Goal: Transaction & Acquisition: Book appointment/travel/reservation

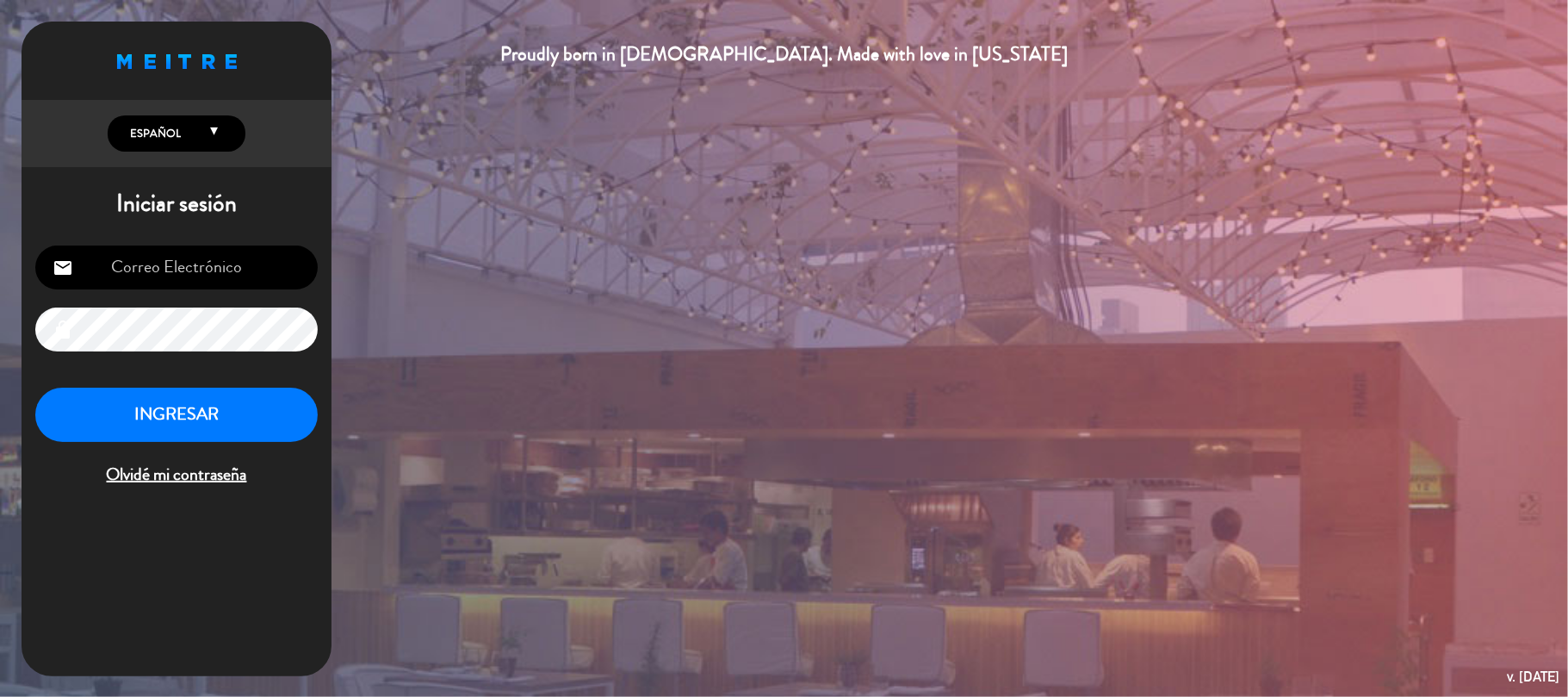
type input "[EMAIL_ADDRESS][DOMAIN_NAME]"
click at [194, 405] on button "INGRESAR" at bounding box center [176, 415] width 283 height 54
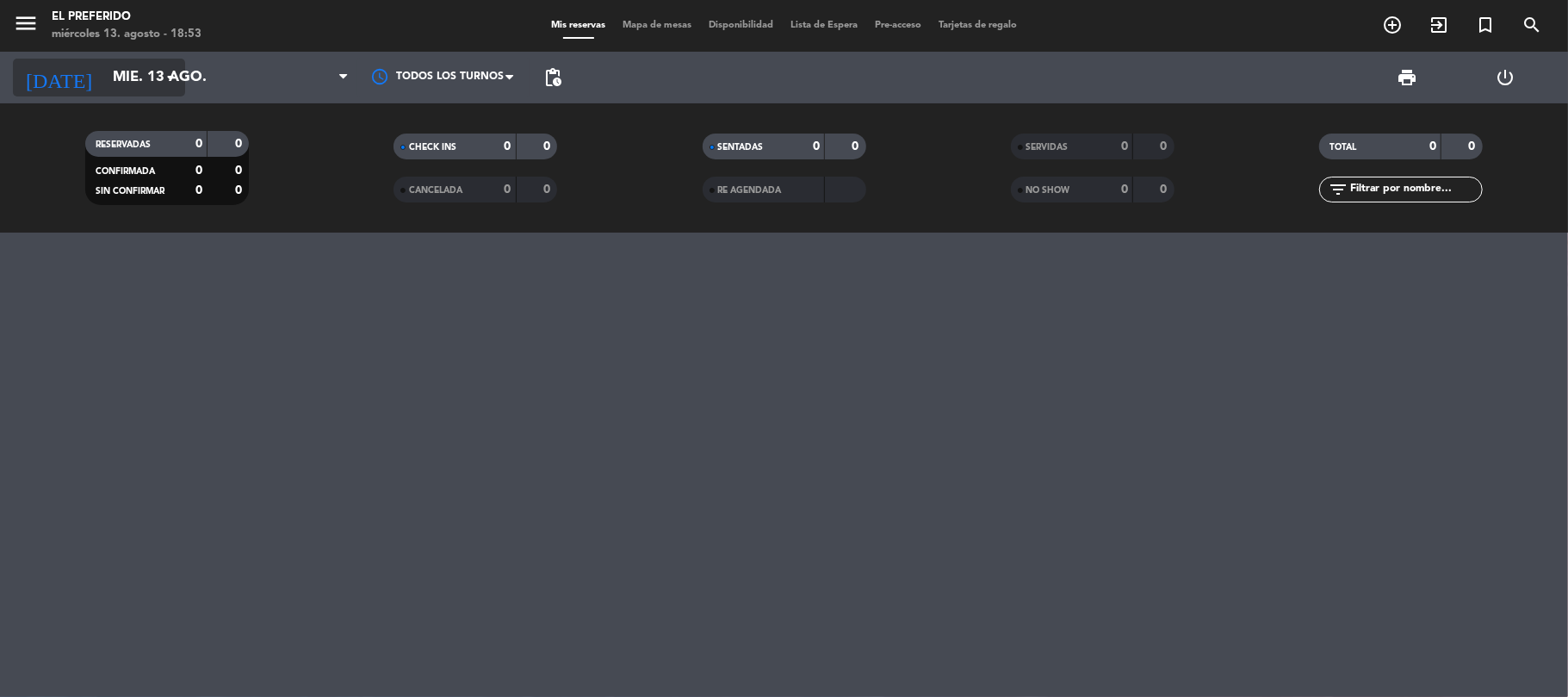
click at [151, 81] on input "mié. 13 ago." at bounding box center [197, 78] width 186 height 34
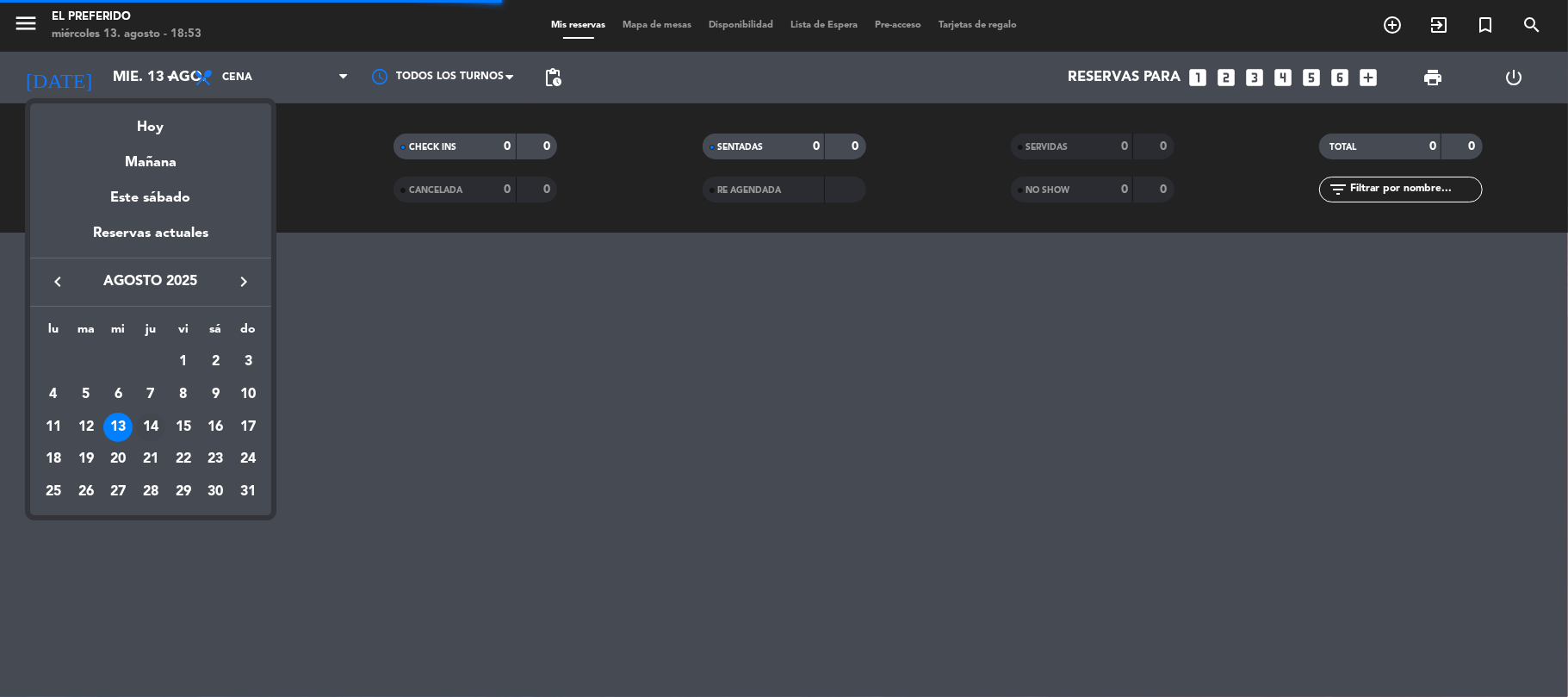
click at [143, 420] on div "14" at bounding box center [150, 427] width 29 height 29
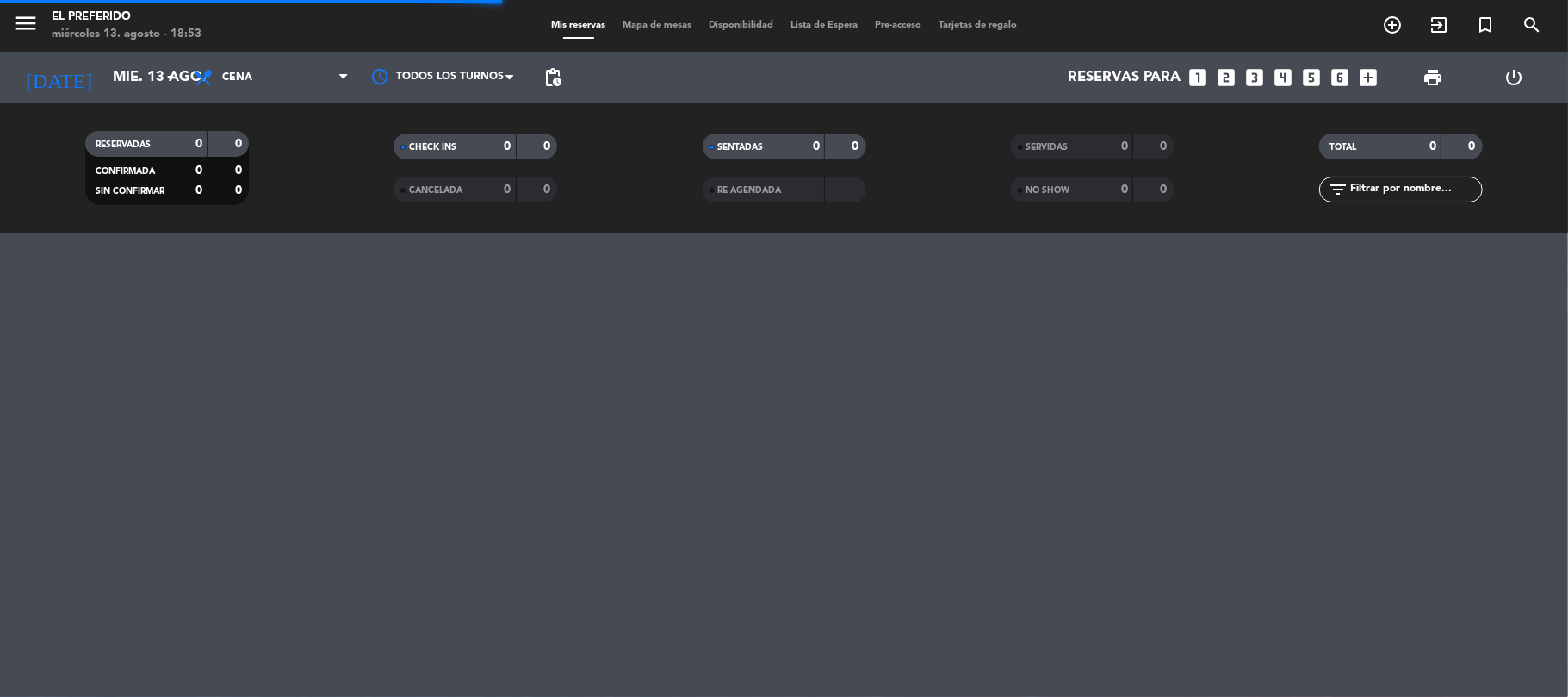
type input "jue. 14 ago."
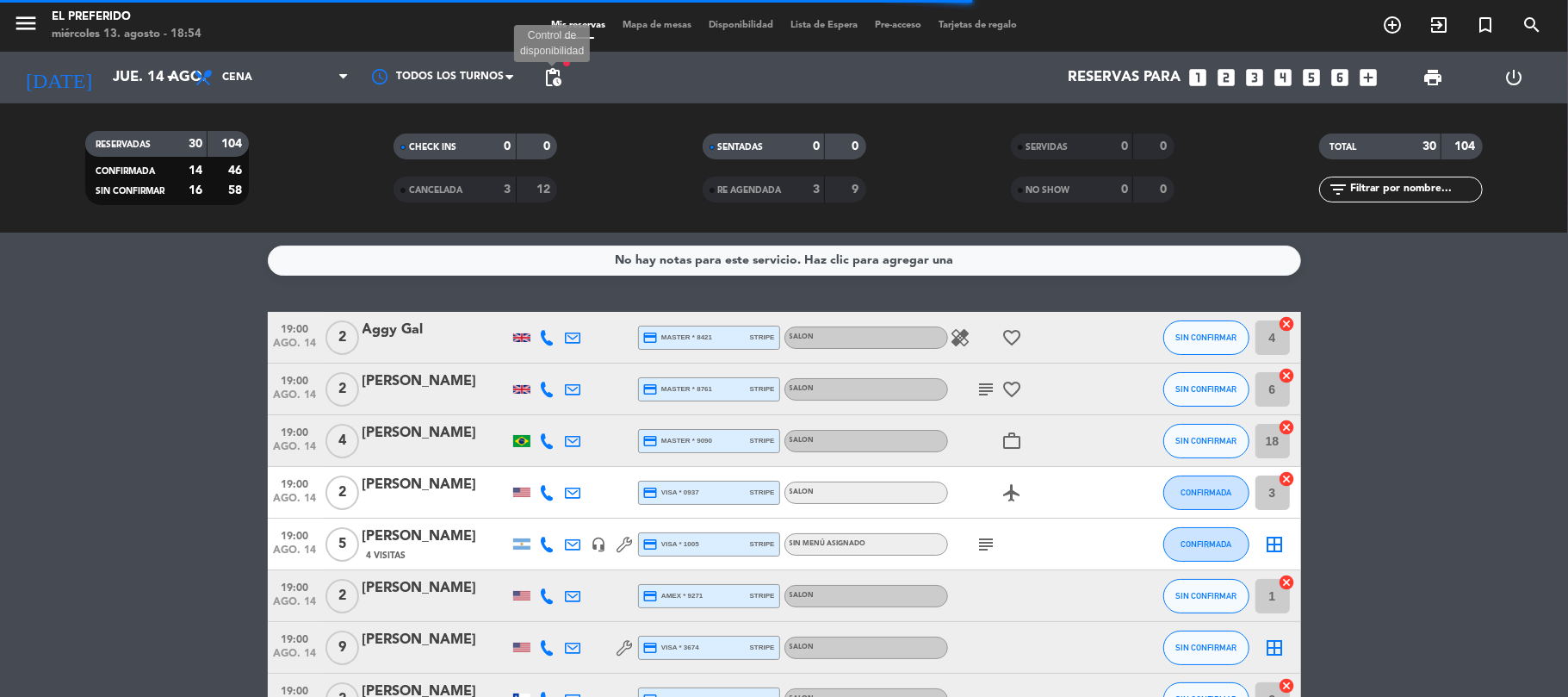
click at [559, 78] on span "pending_actions" at bounding box center [552, 77] width 20 height 20
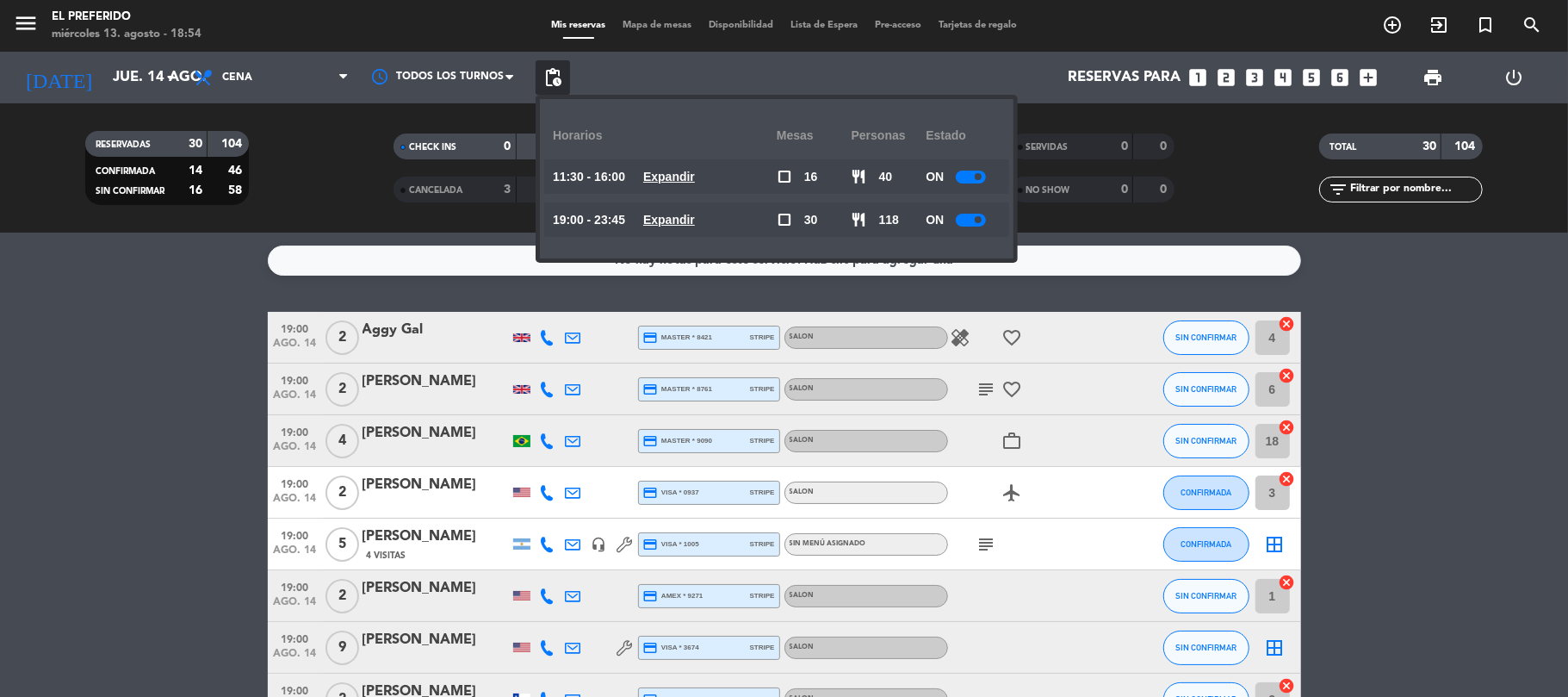
click at [669, 220] on u "Expandir" at bounding box center [669, 219] width 51 height 14
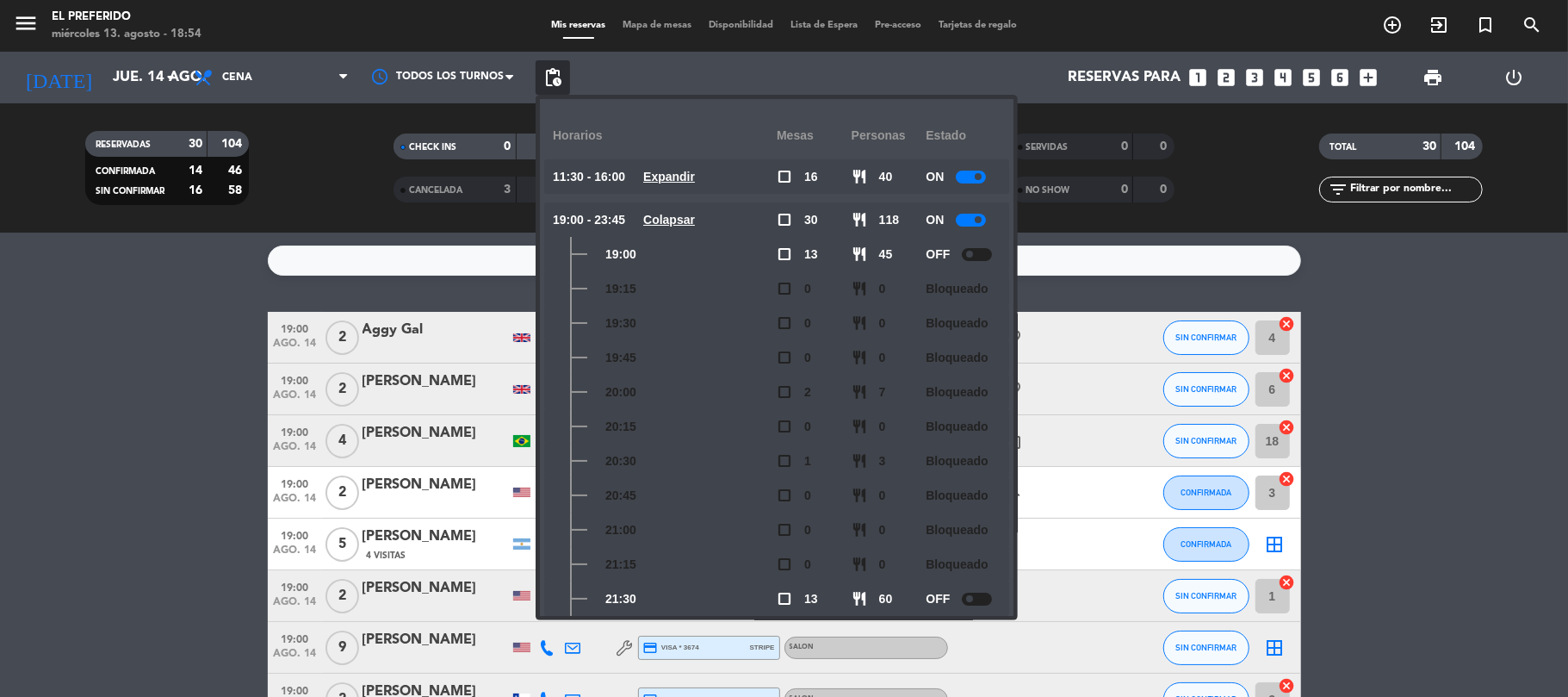
click at [727, 149] on div "Horarios" at bounding box center [664, 135] width 224 height 48
click at [700, 135] on div "Horarios" at bounding box center [664, 135] width 224 height 48
click at [1230, 81] on icon "looks_two" at bounding box center [1226, 77] width 22 height 22
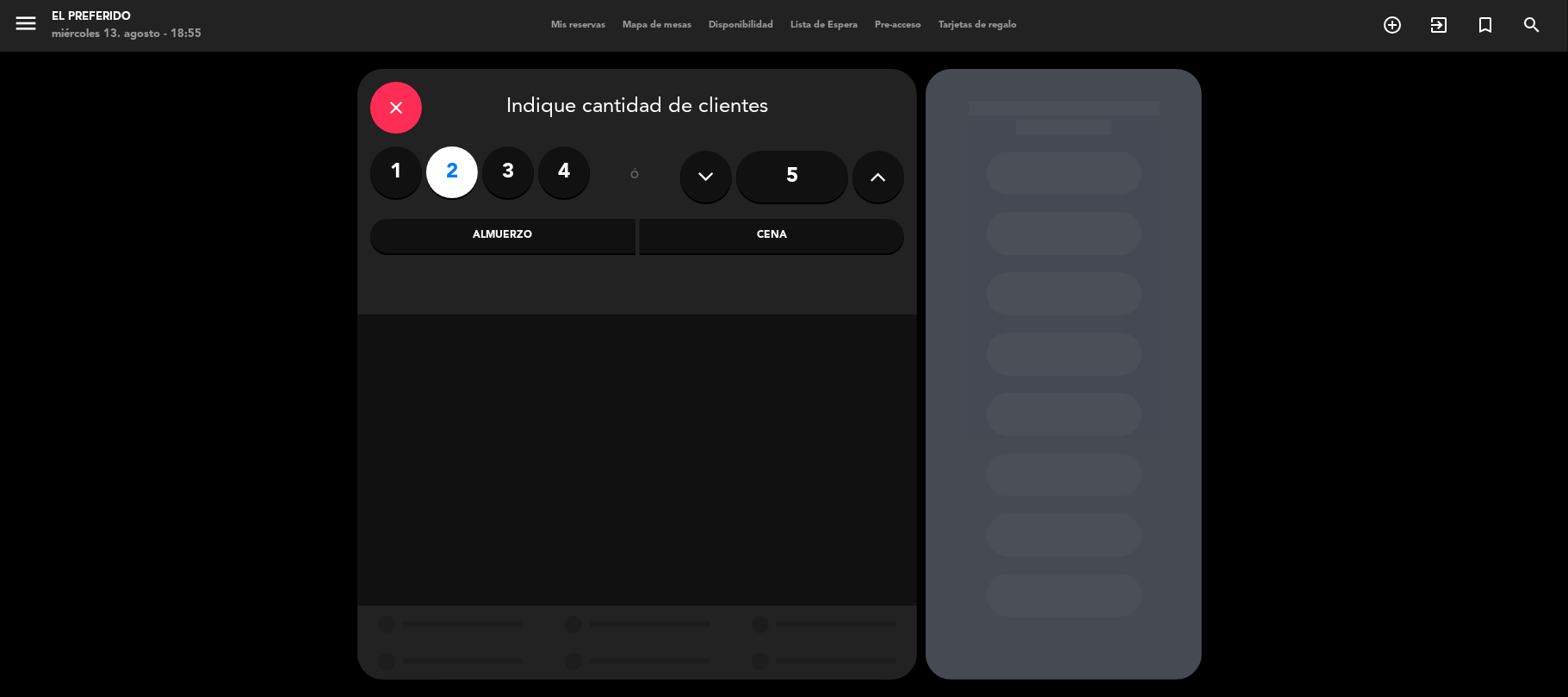
click at [737, 240] on div "Cena" at bounding box center [772, 235] width 265 height 34
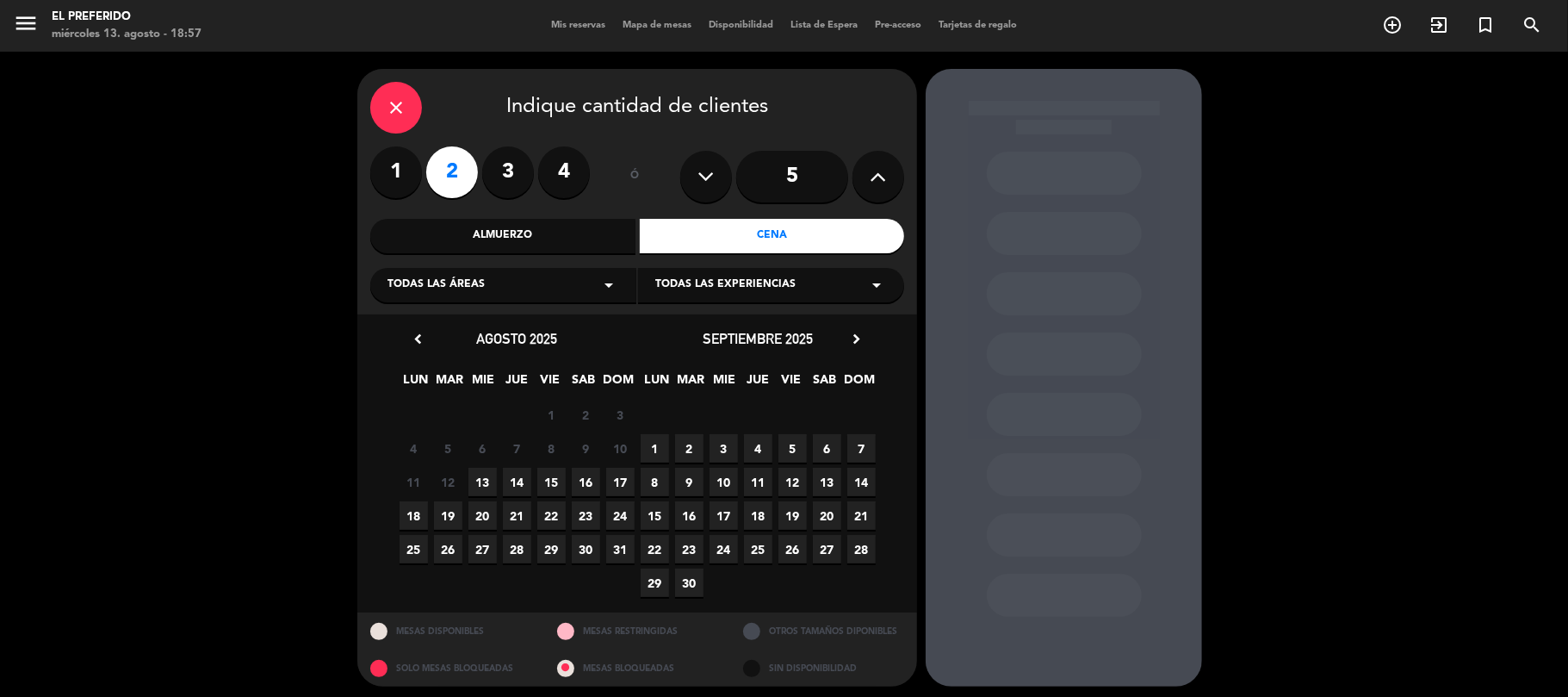
click at [400, 117] on icon "close" at bounding box center [395, 107] width 20 height 20
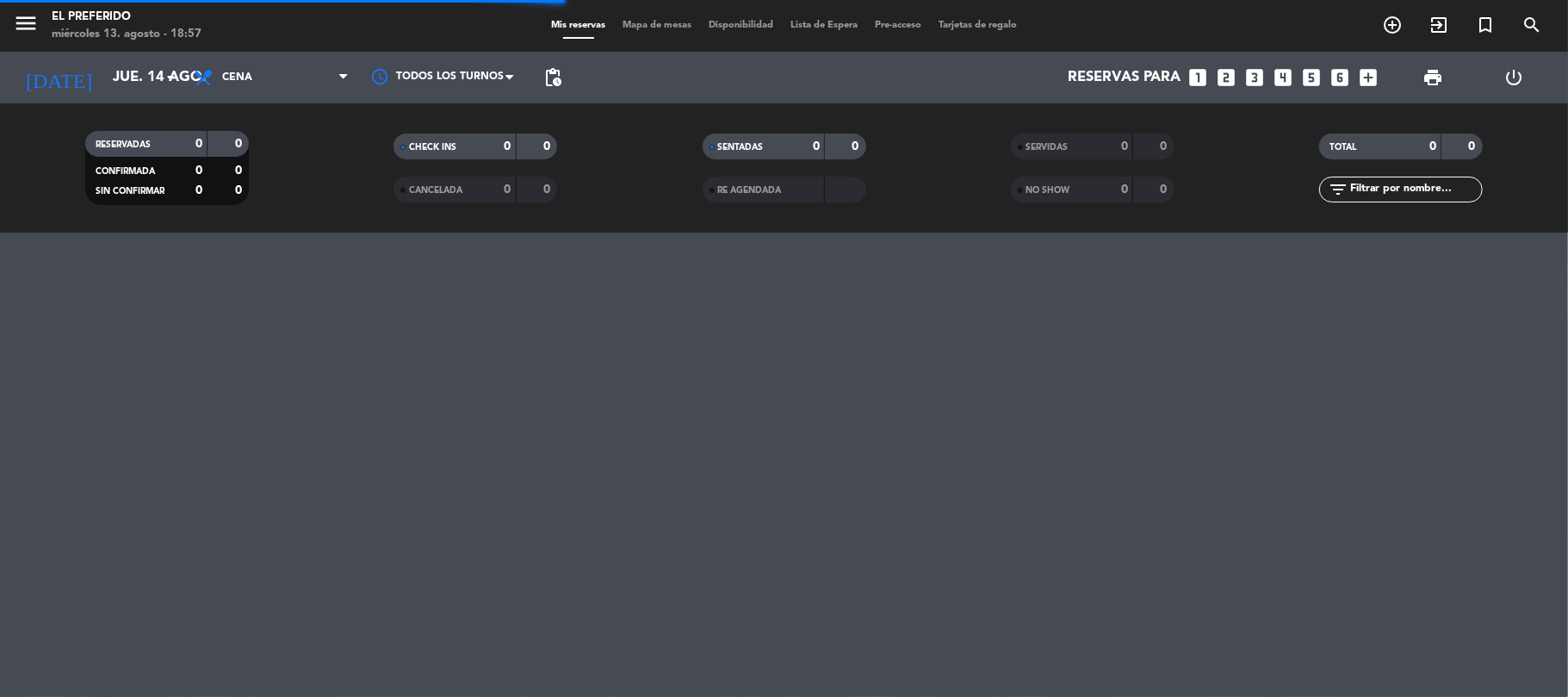
click at [317, 12] on div "menu El Preferido miércoles 13. agosto - 18:57" at bounding box center [196, 26] width 392 height 41
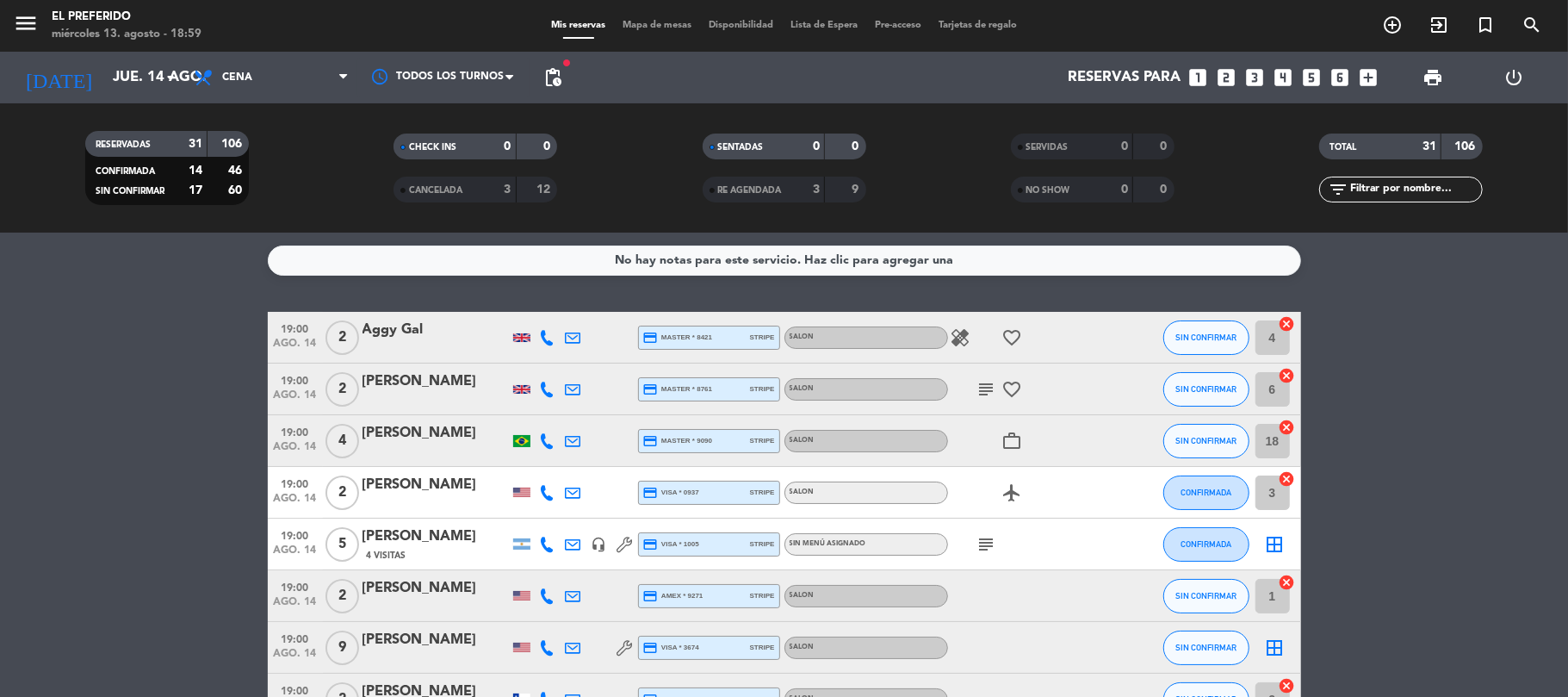
click at [167, 65] on input "jue. 14 ago." at bounding box center [197, 78] width 186 height 34
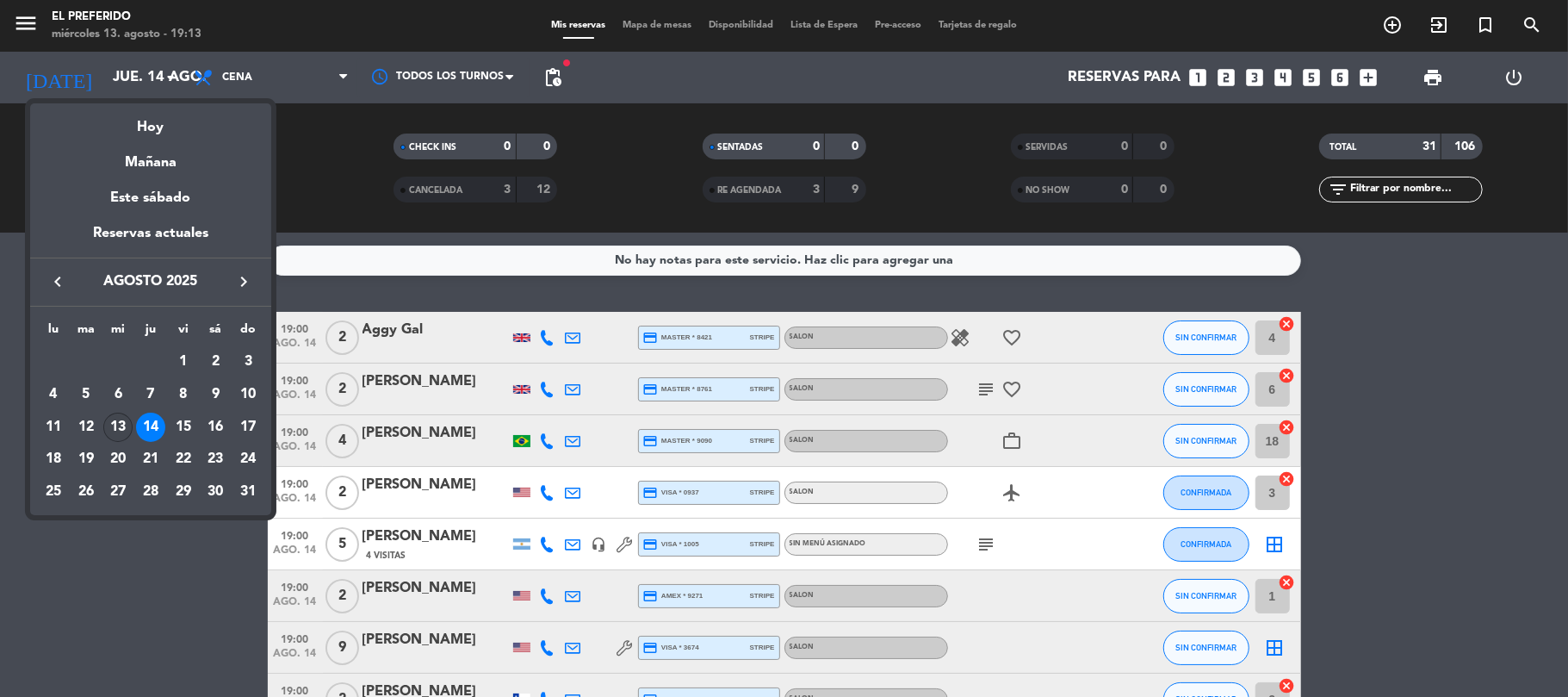
click at [116, 423] on div "13" at bounding box center [117, 427] width 29 height 29
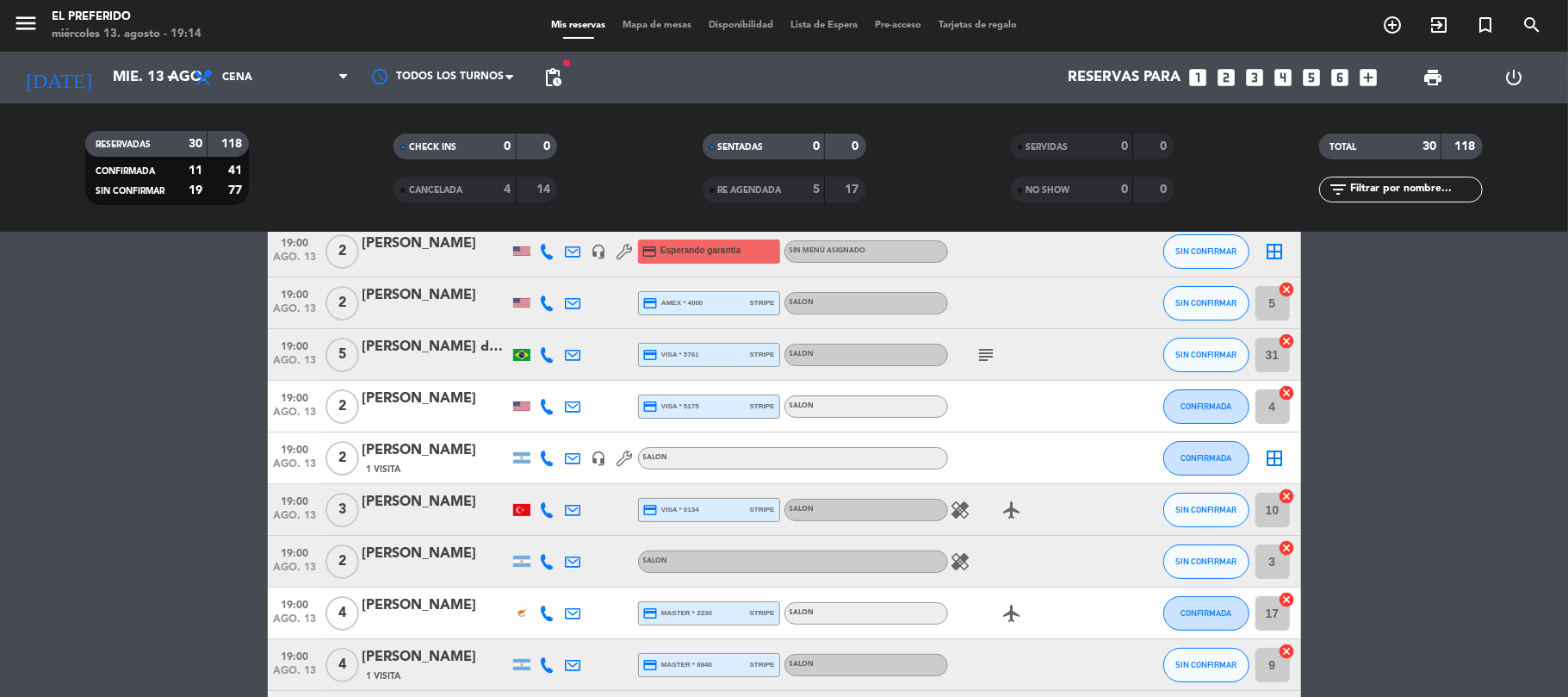
scroll to position [229, 0]
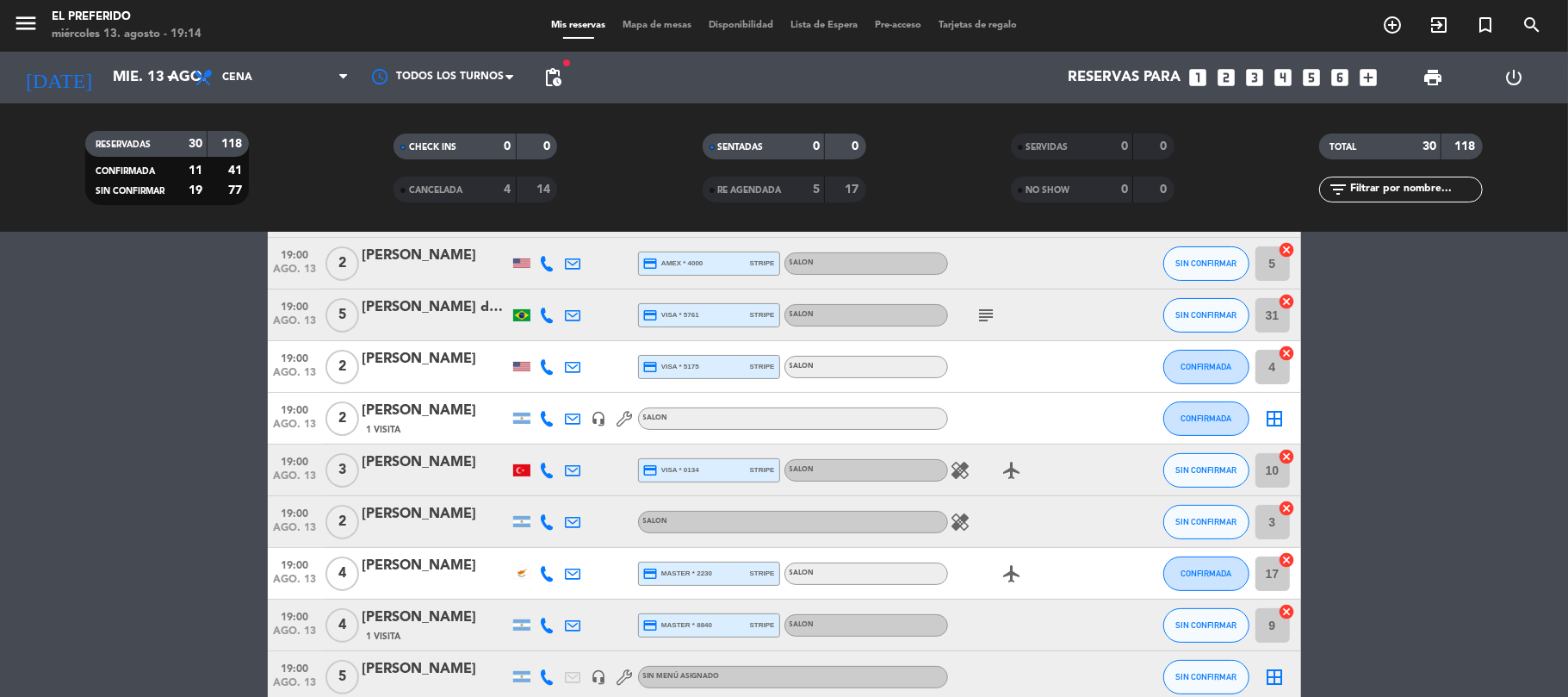
click at [604, 411] on icon "headset_mic" at bounding box center [599, 418] width 16 height 16
click at [631, 420] on icon at bounding box center [625, 418] width 16 height 16
click at [606, 348] on div at bounding box center [599, 366] width 26 height 50
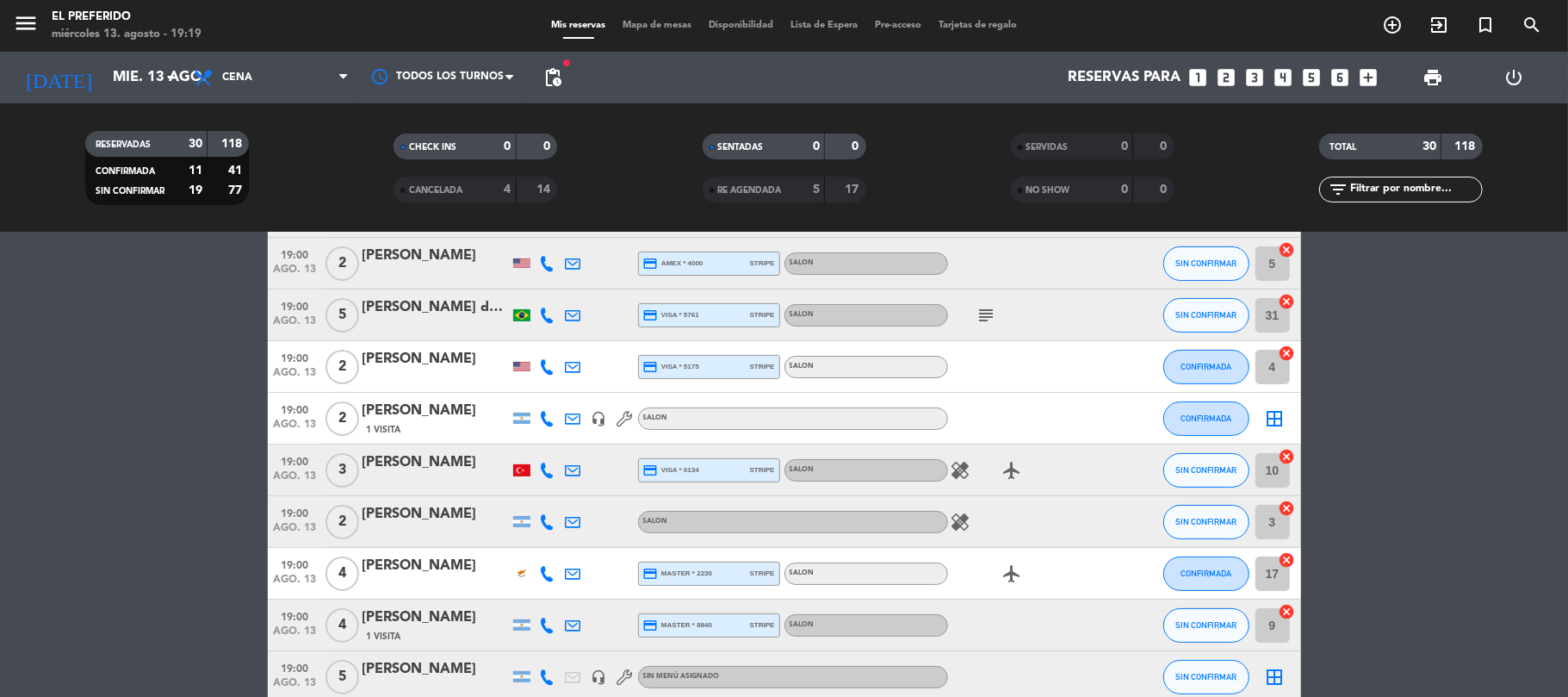
click at [118, 70] on input "mié. 13 ago." at bounding box center [197, 78] width 186 height 34
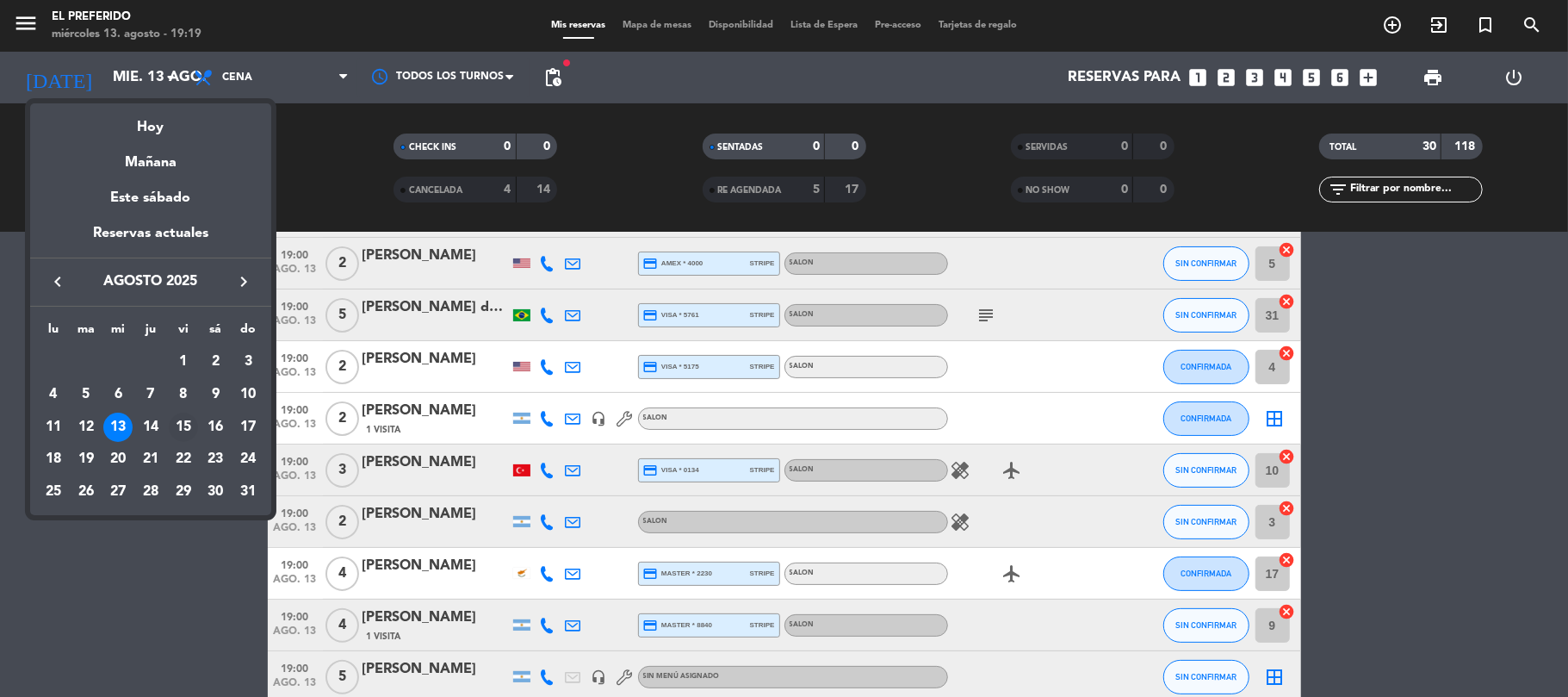
click at [172, 429] on div "15" at bounding box center [183, 427] width 29 height 29
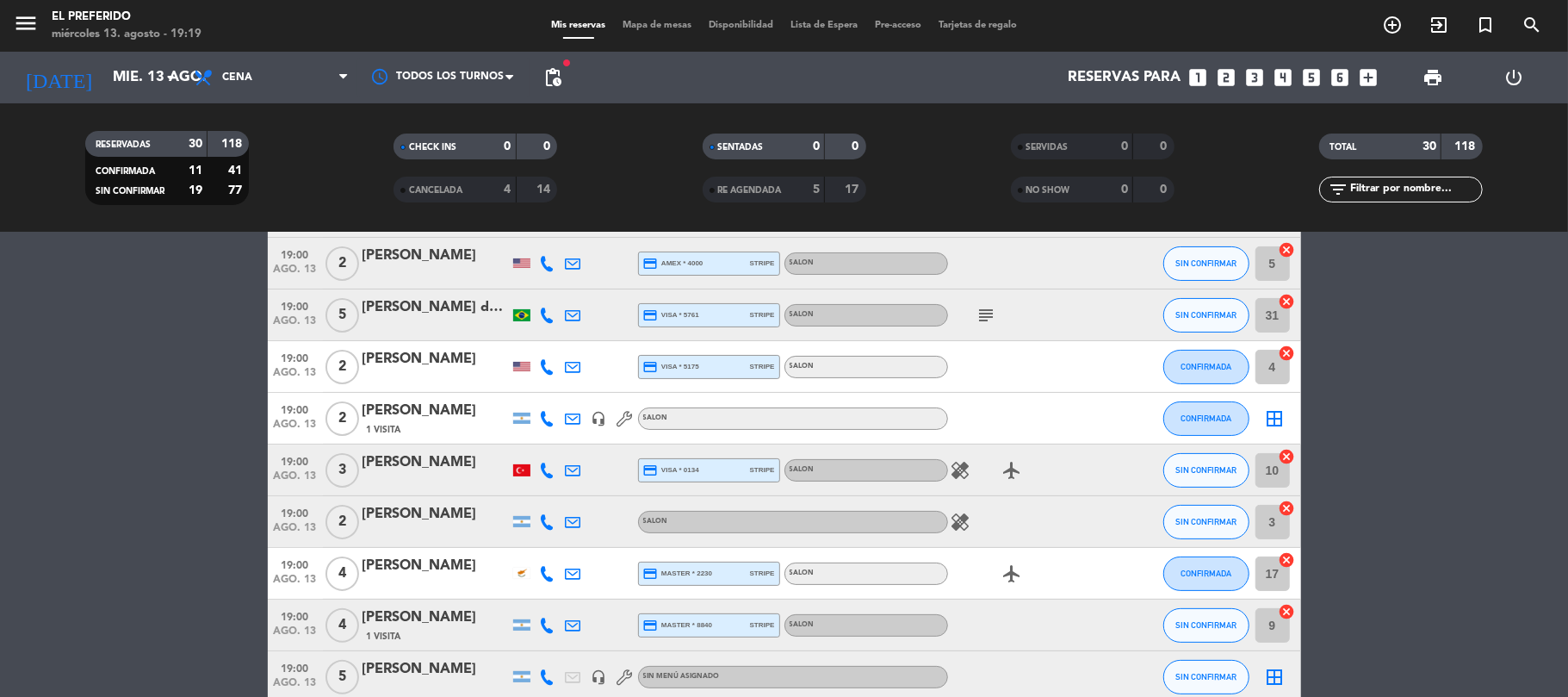
type input "vie. 15 ago."
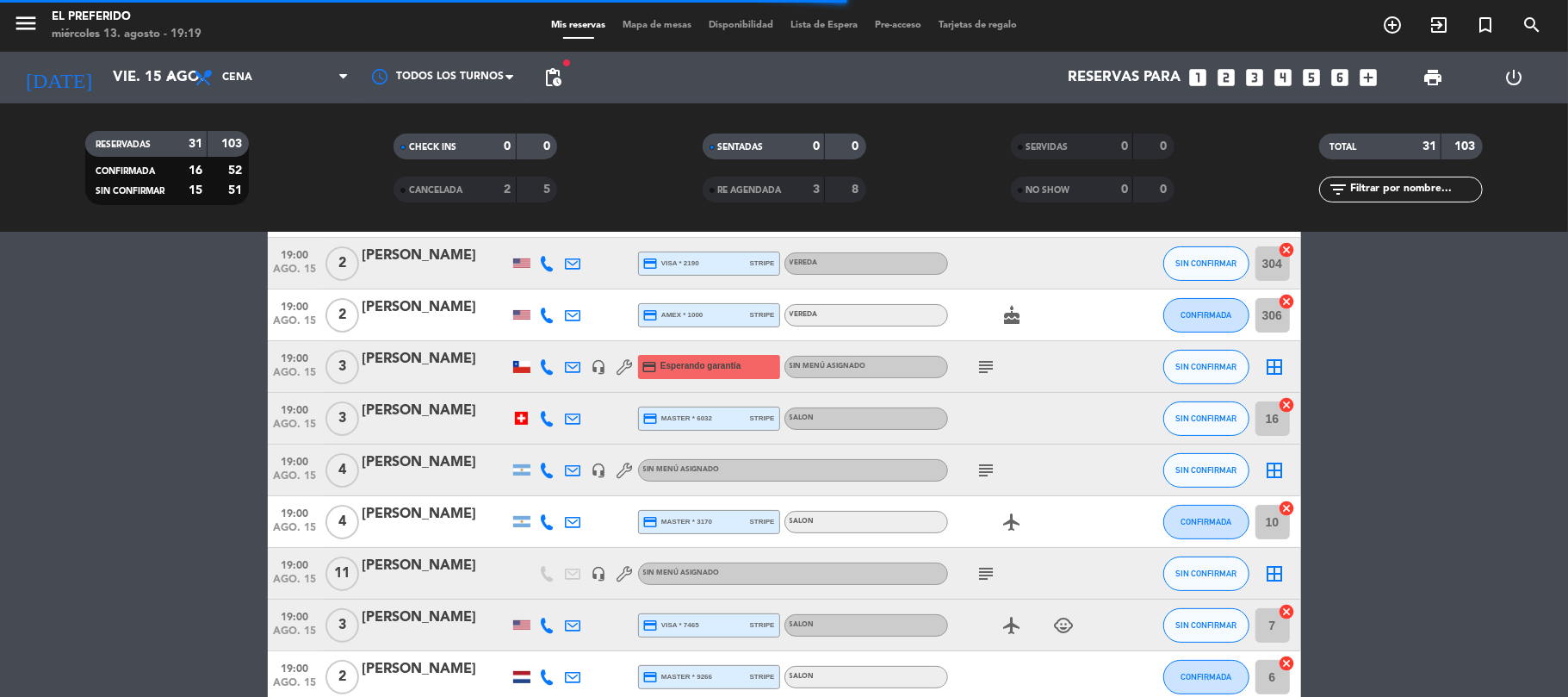
click at [563, 73] on span "pending_actions" at bounding box center [552, 77] width 34 height 34
click at [549, 78] on span "pending_actions" at bounding box center [552, 77] width 20 height 20
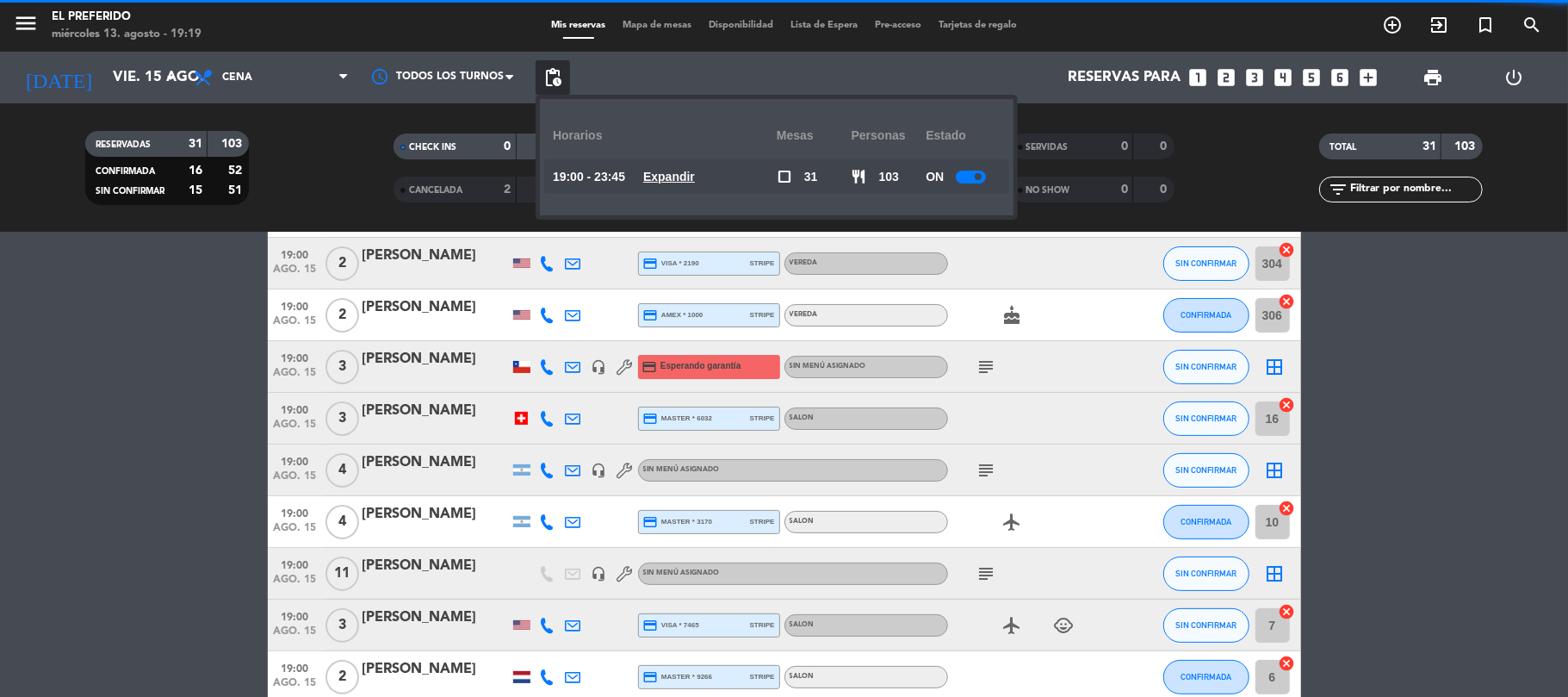
click at [682, 170] on u "Expandir" at bounding box center [669, 177] width 51 height 14
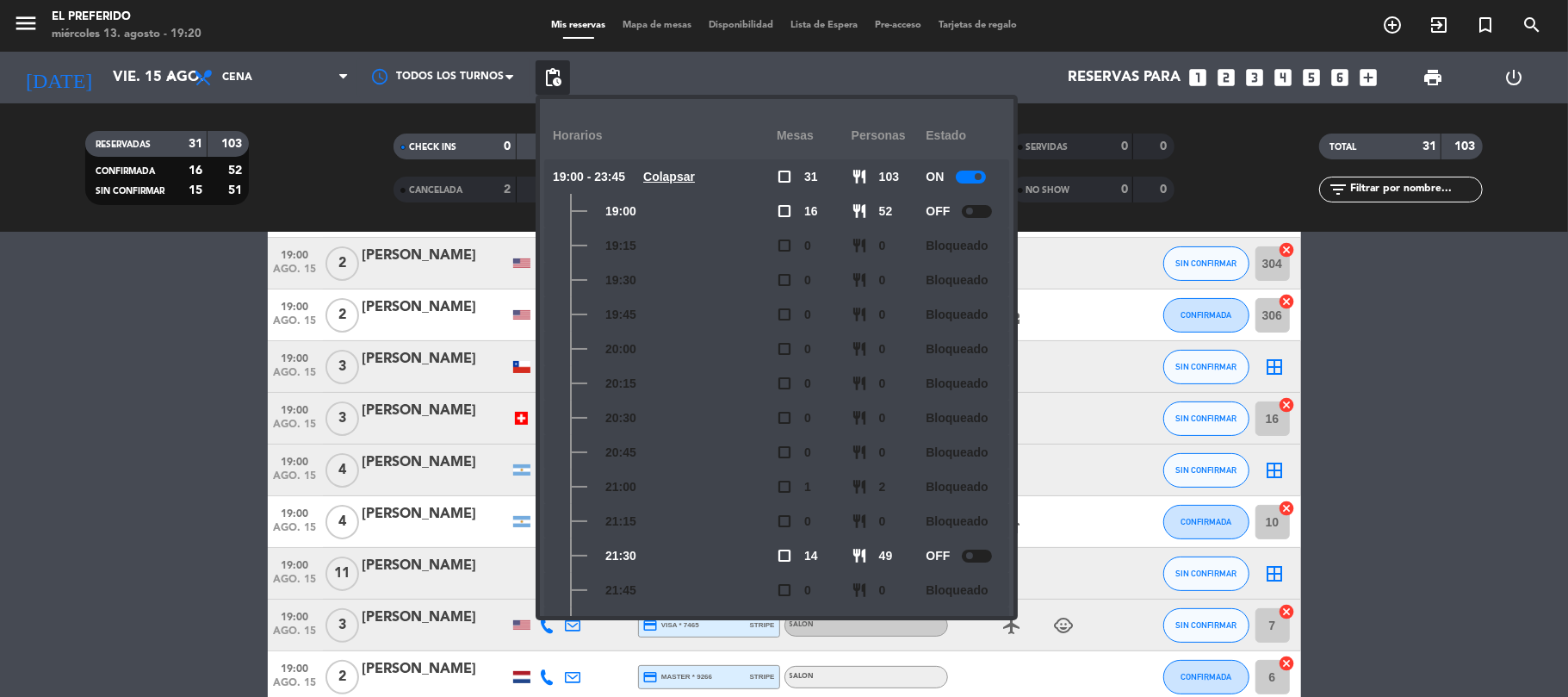
scroll to position [287, 0]
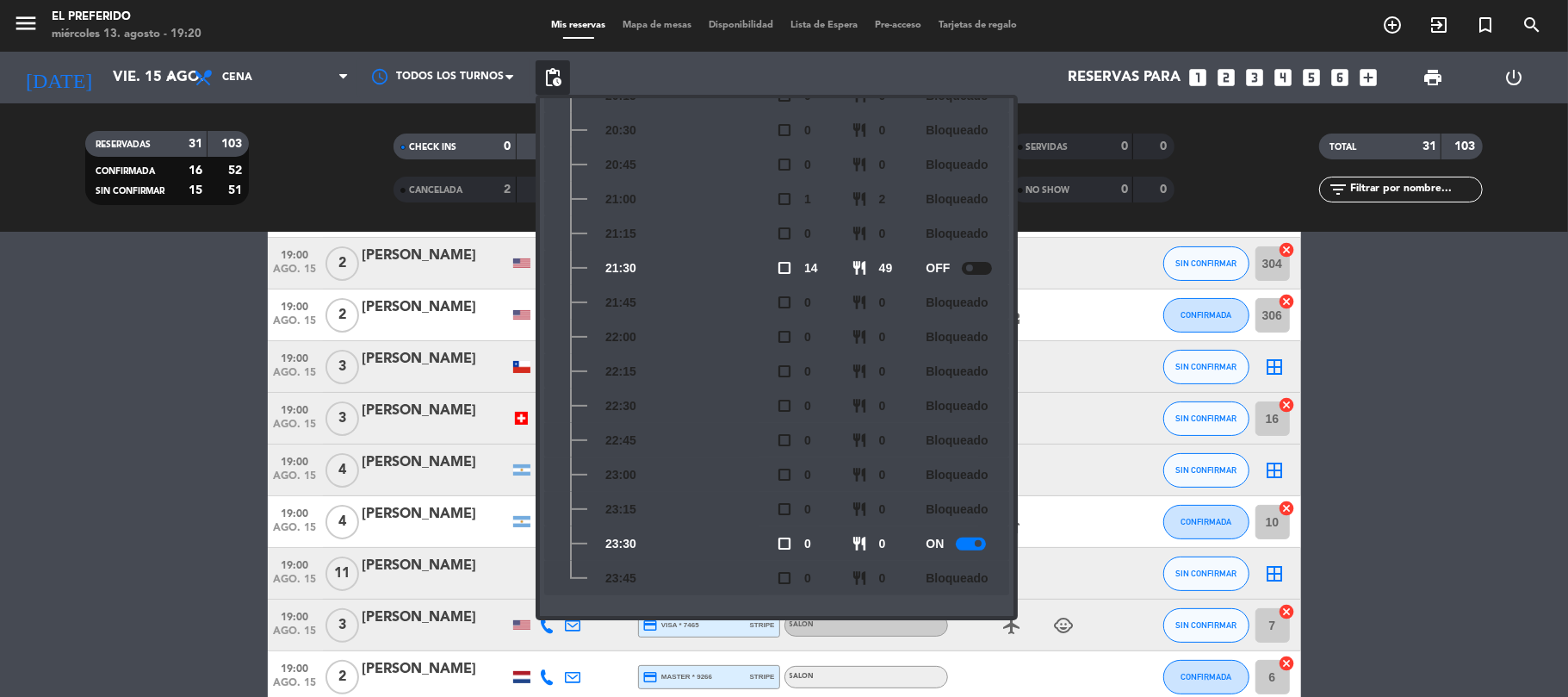
drag, startPoint x: 1203, startPoint y: 170, endPoint x: 1203, endPoint y: 93, distance: 77.0
click at [1203, 152] on div "SERVIDAS 0 0" at bounding box center [1093, 154] width 309 height 43
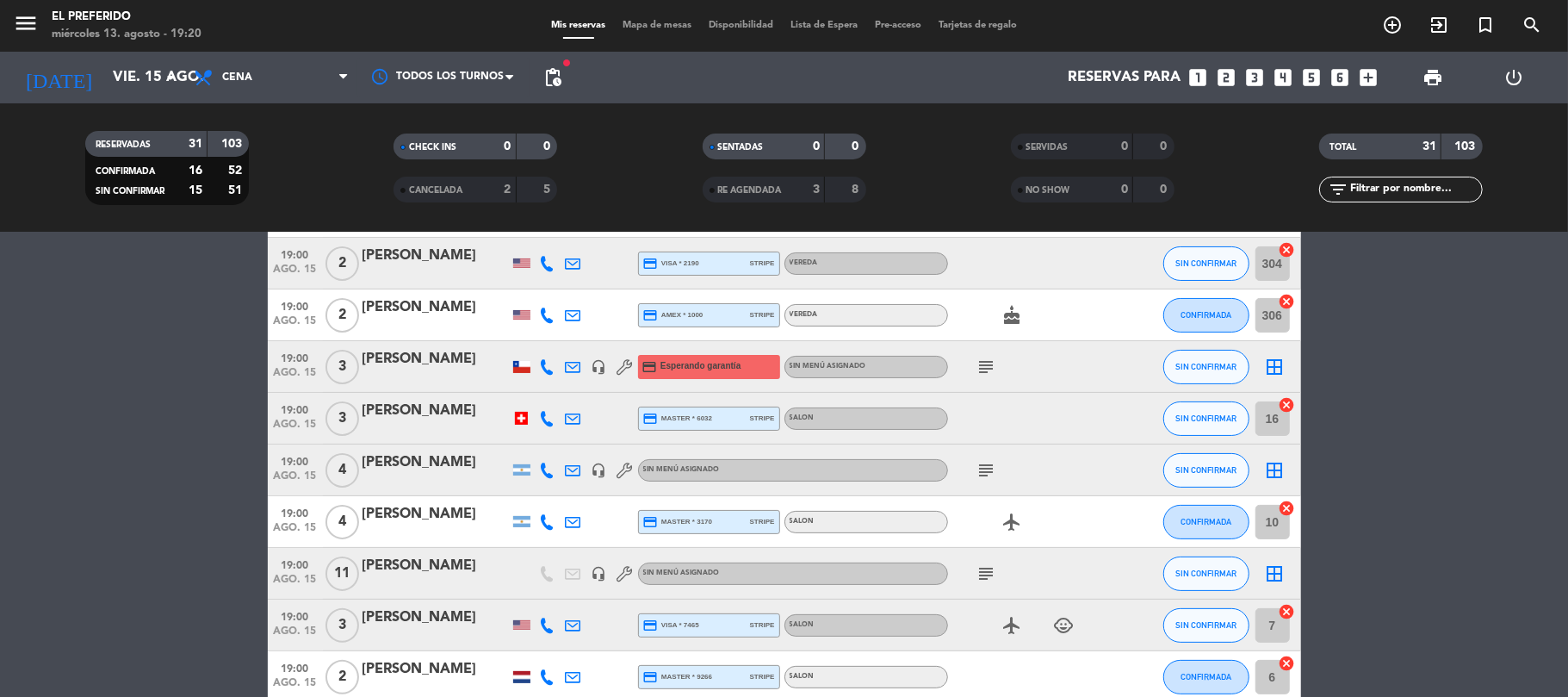
click at [1221, 73] on icon "looks_two" at bounding box center [1226, 77] width 22 height 22
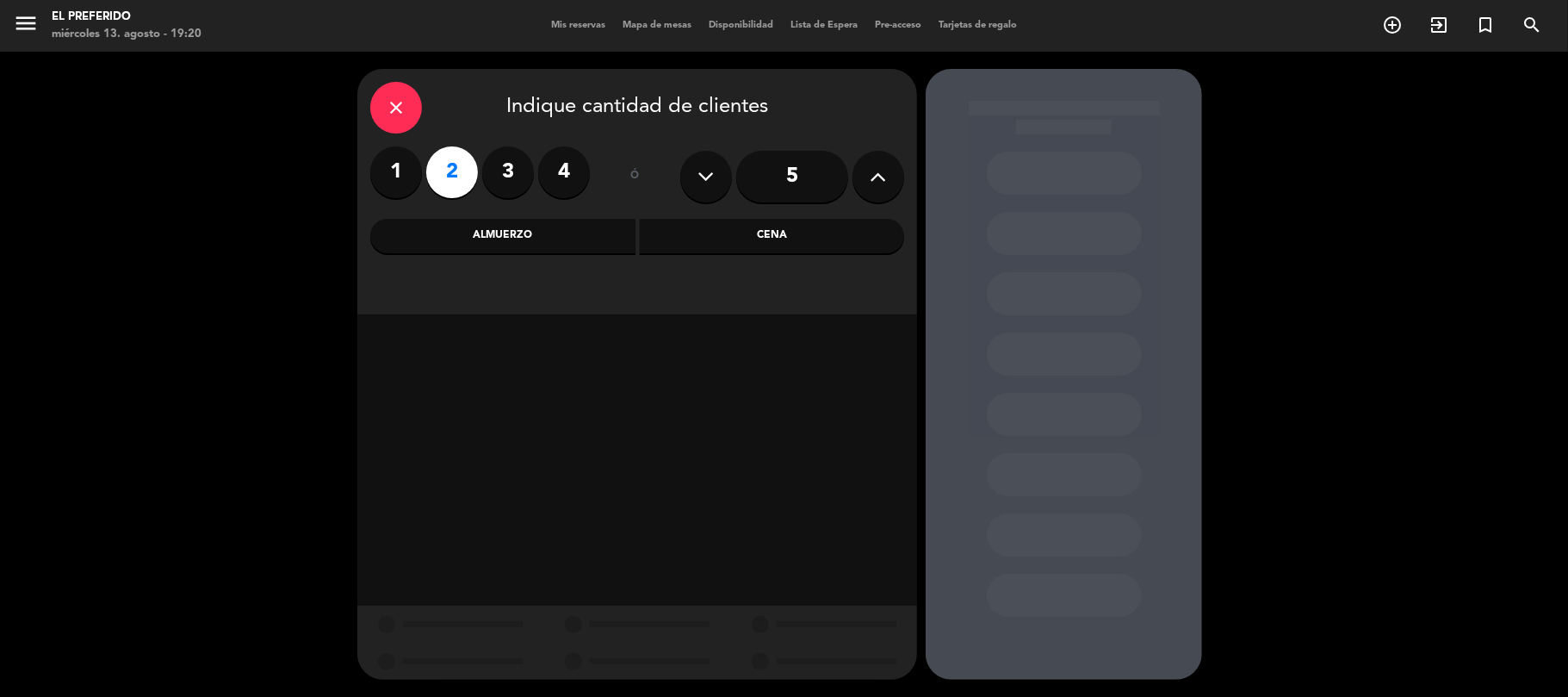
click at [711, 236] on div "Cena" at bounding box center [772, 235] width 265 height 34
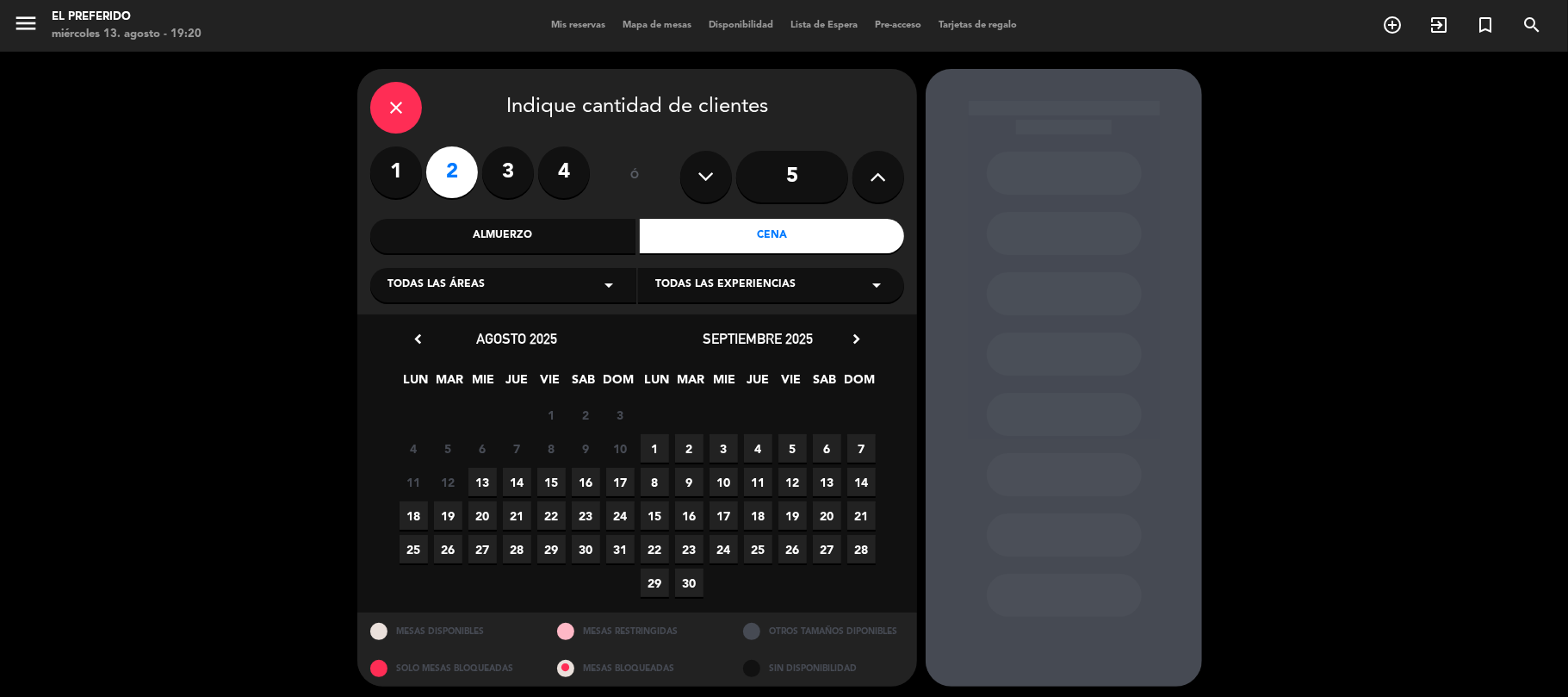
click at [549, 482] on span "15" at bounding box center [550, 481] width 28 height 28
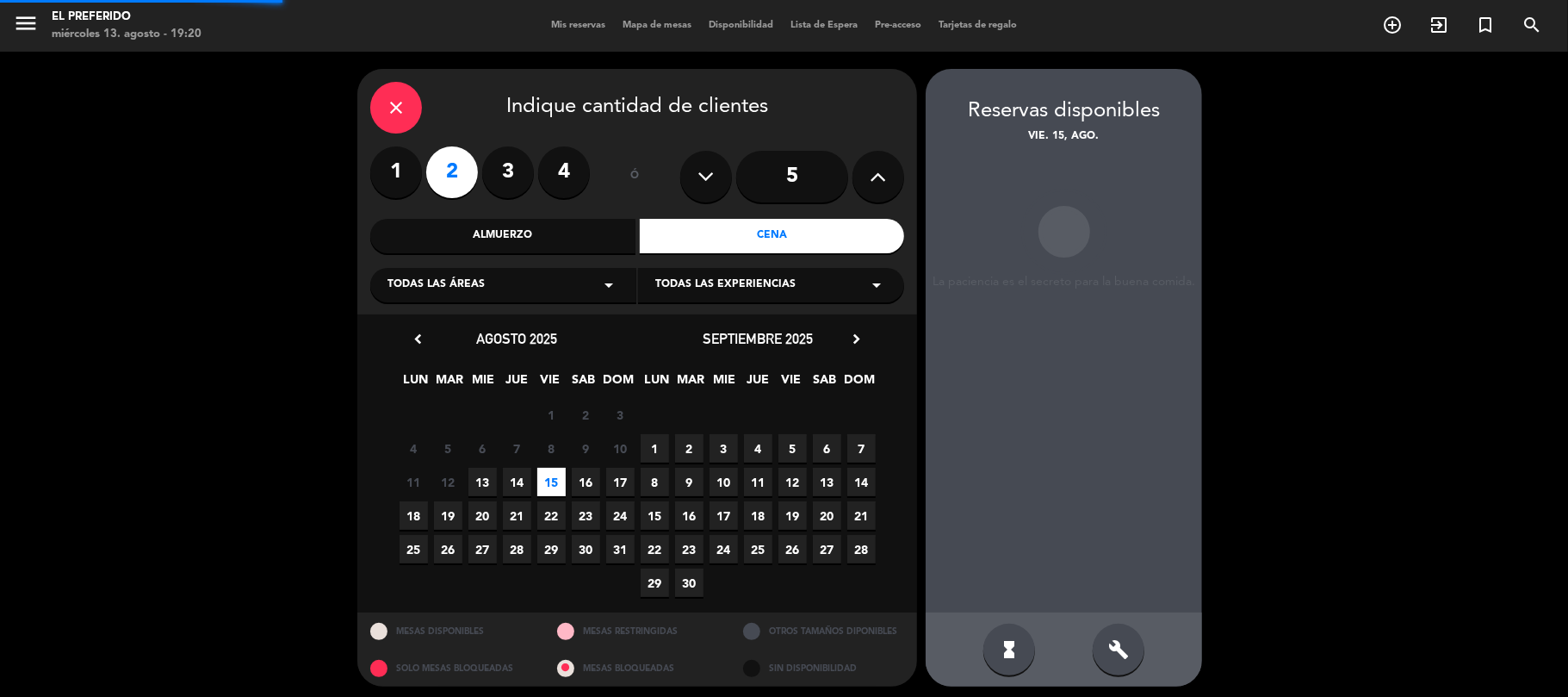
scroll to position [7, 0]
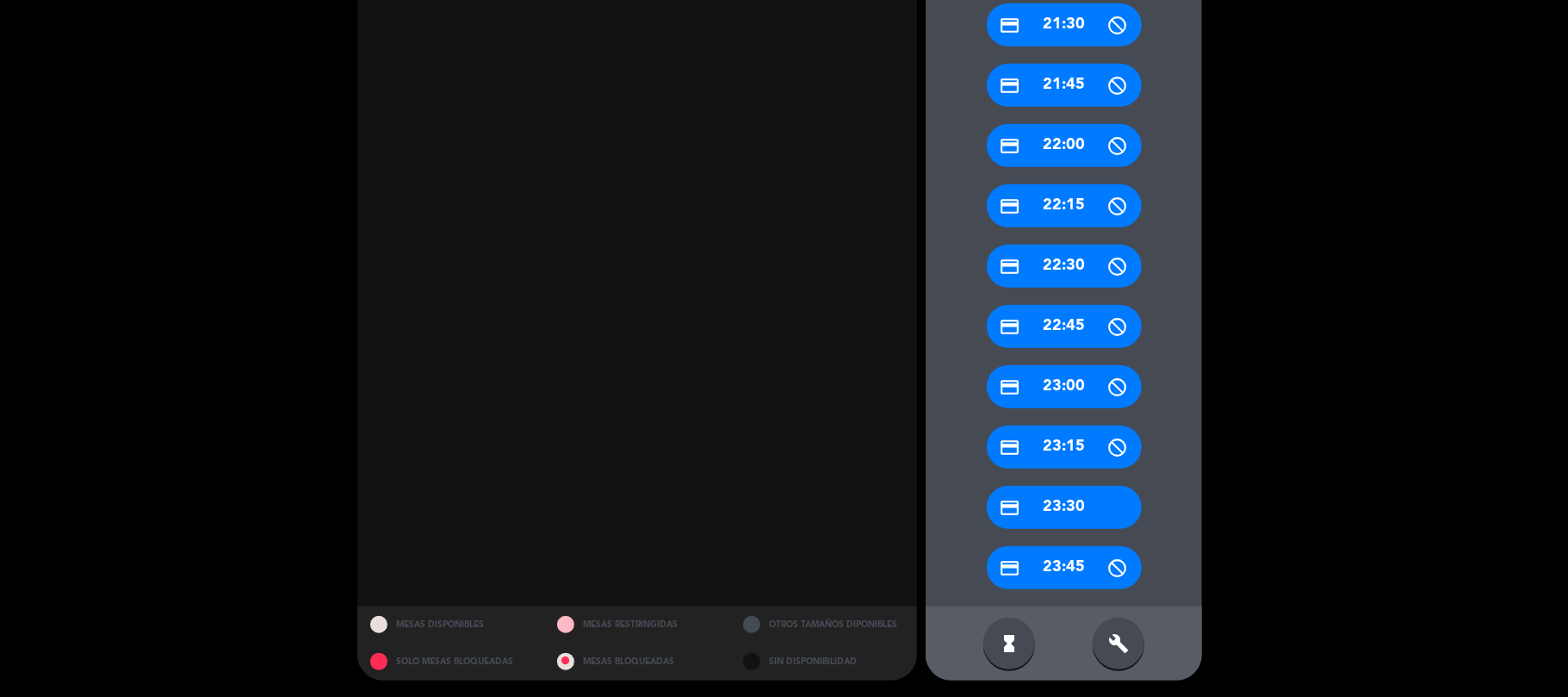
click at [1124, 643] on icon "build" at bounding box center [1118, 643] width 20 height 20
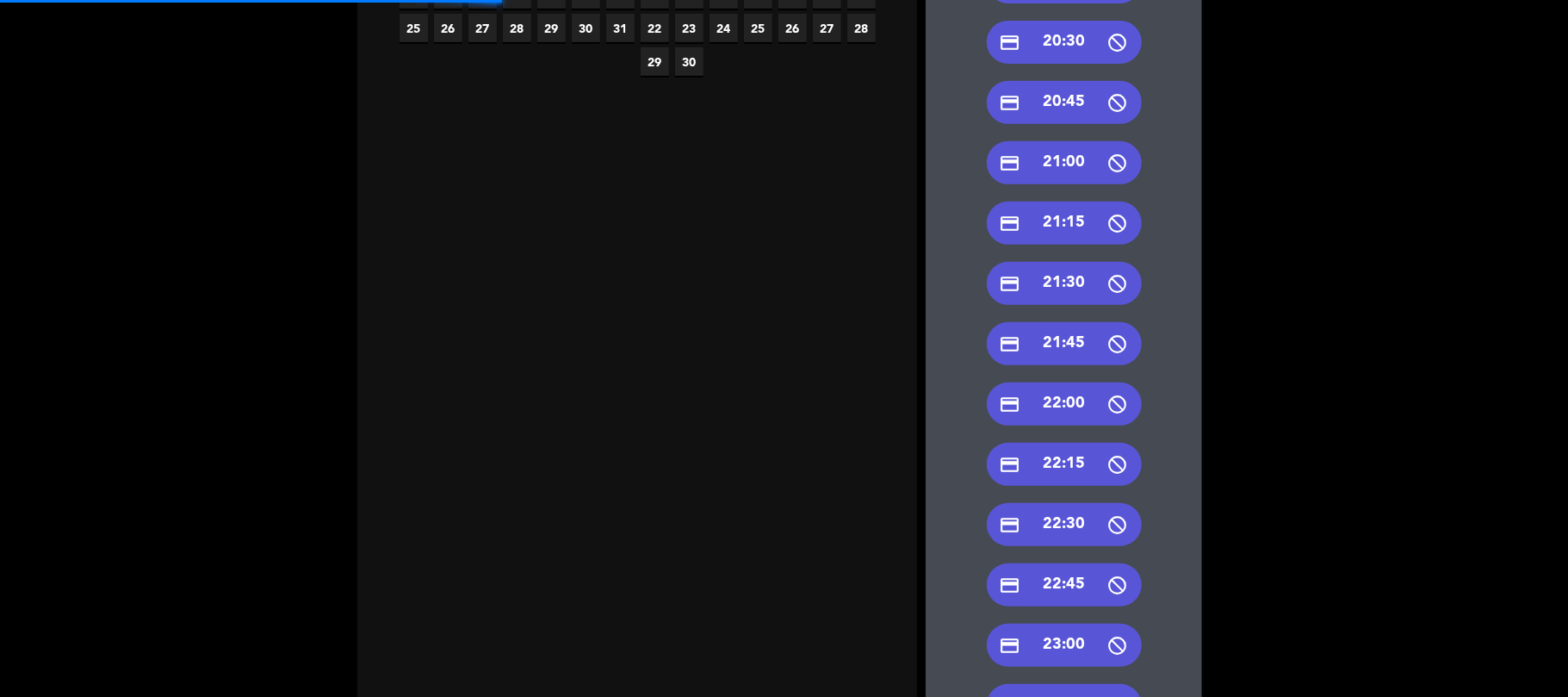
scroll to position [435, 0]
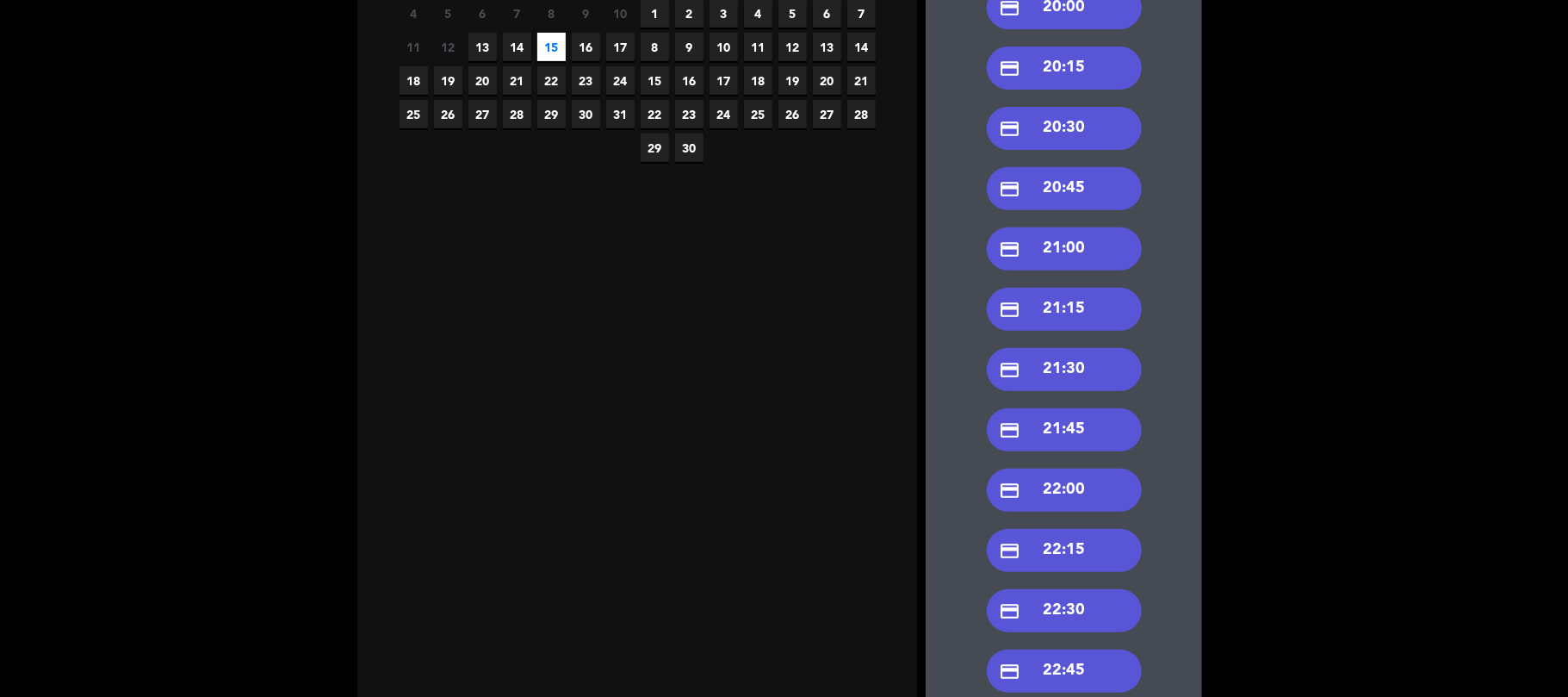
click at [1052, 372] on div "credit_card 21:30" at bounding box center [1064, 369] width 155 height 43
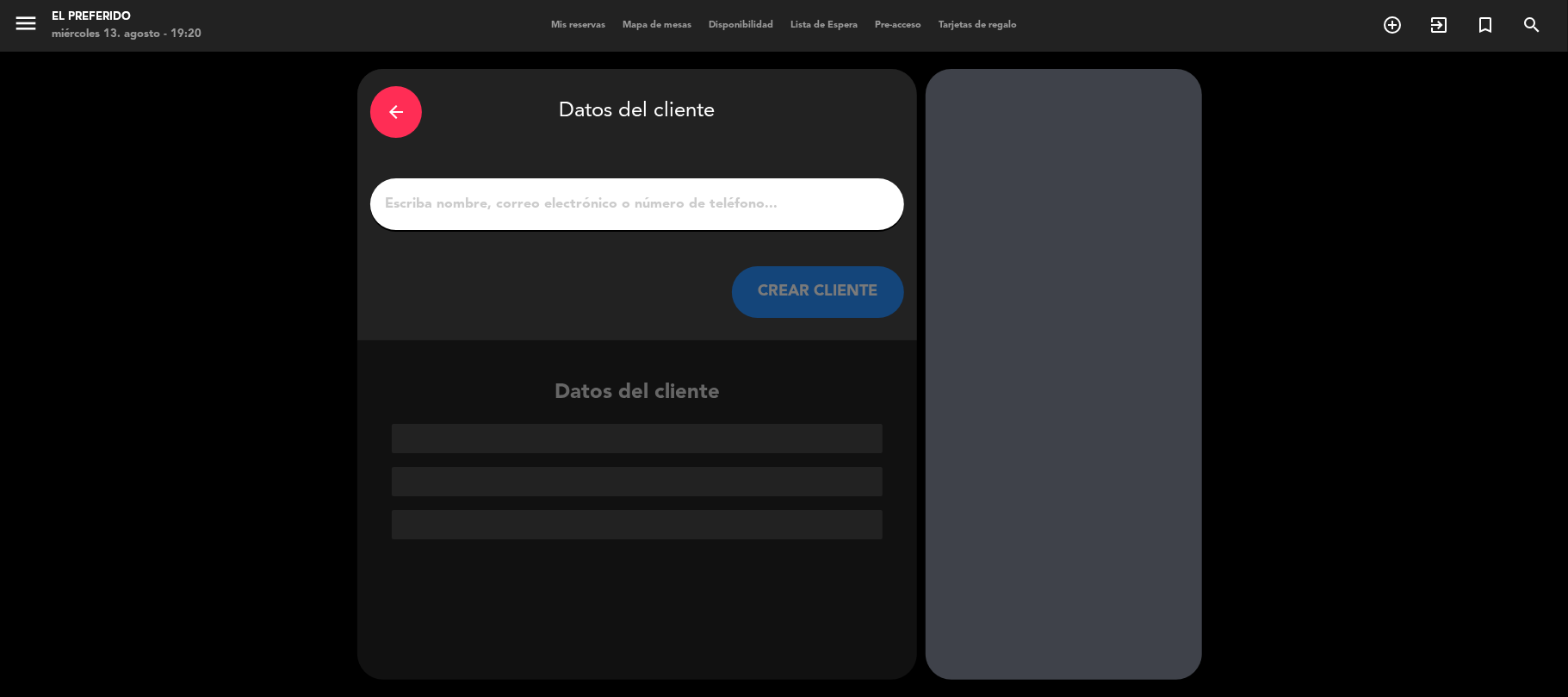
click at [469, 210] on input "1" at bounding box center [637, 204] width 508 height 24
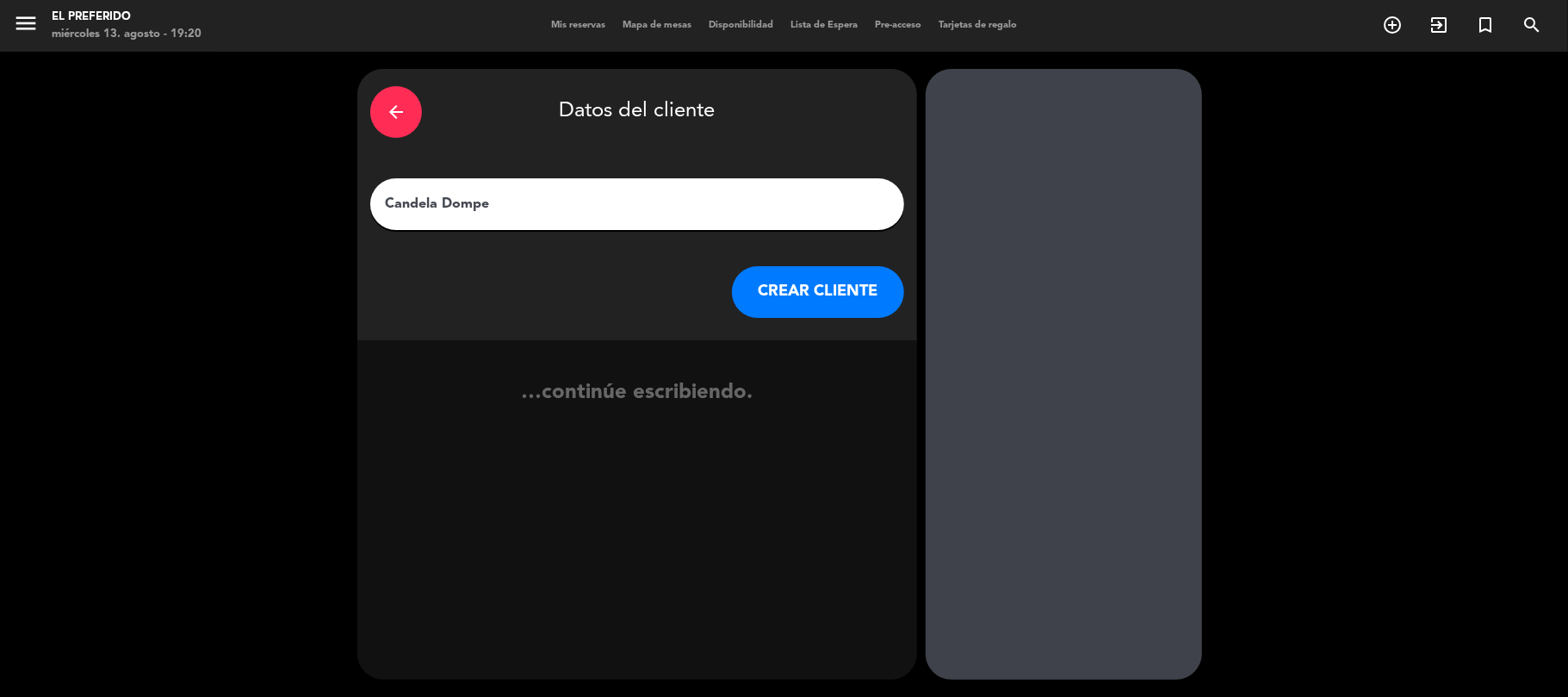
type input "Candela Dompe"
click at [803, 278] on button "CREAR CLIENTE" at bounding box center [817, 291] width 172 height 51
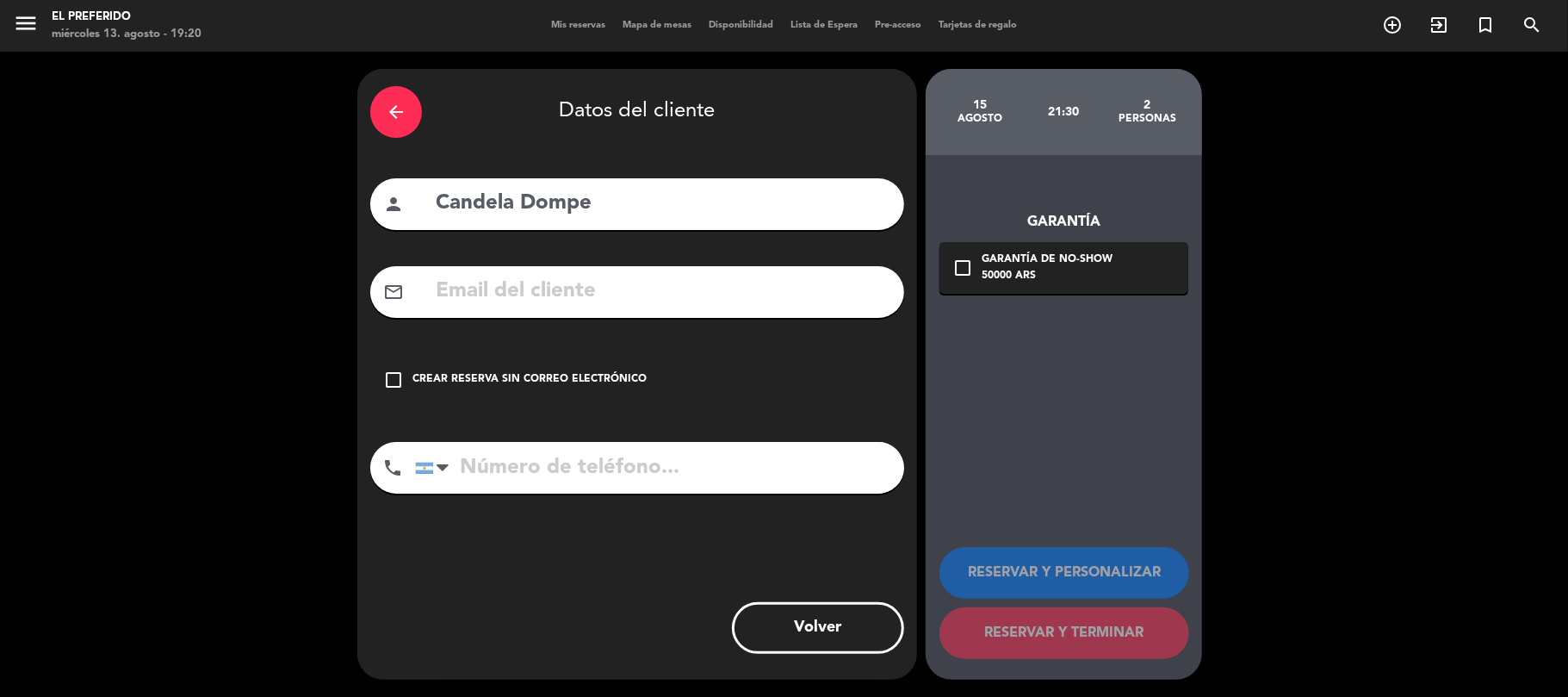
click at [721, 298] on input "text" at bounding box center [662, 291] width 457 height 35
click at [596, 451] on input "tel" at bounding box center [659, 467] width 489 height 51
click at [970, 385] on div "Garantía check_box_outline_blank Garantía de no-show 50000 ARS RESERVAR Y PERSO…" at bounding box center [1063, 417] width 277 height 524
click at [666, 345] on div "arrow_back Datos del cliente person Candela Dompe mail_outline check_box_outlin…" at bounding box center [637, 374] width 559 height 611
click at [376, 138] on div "arrow_back Datos del cliente" at bounding box center [637, 112] width 534 height 60
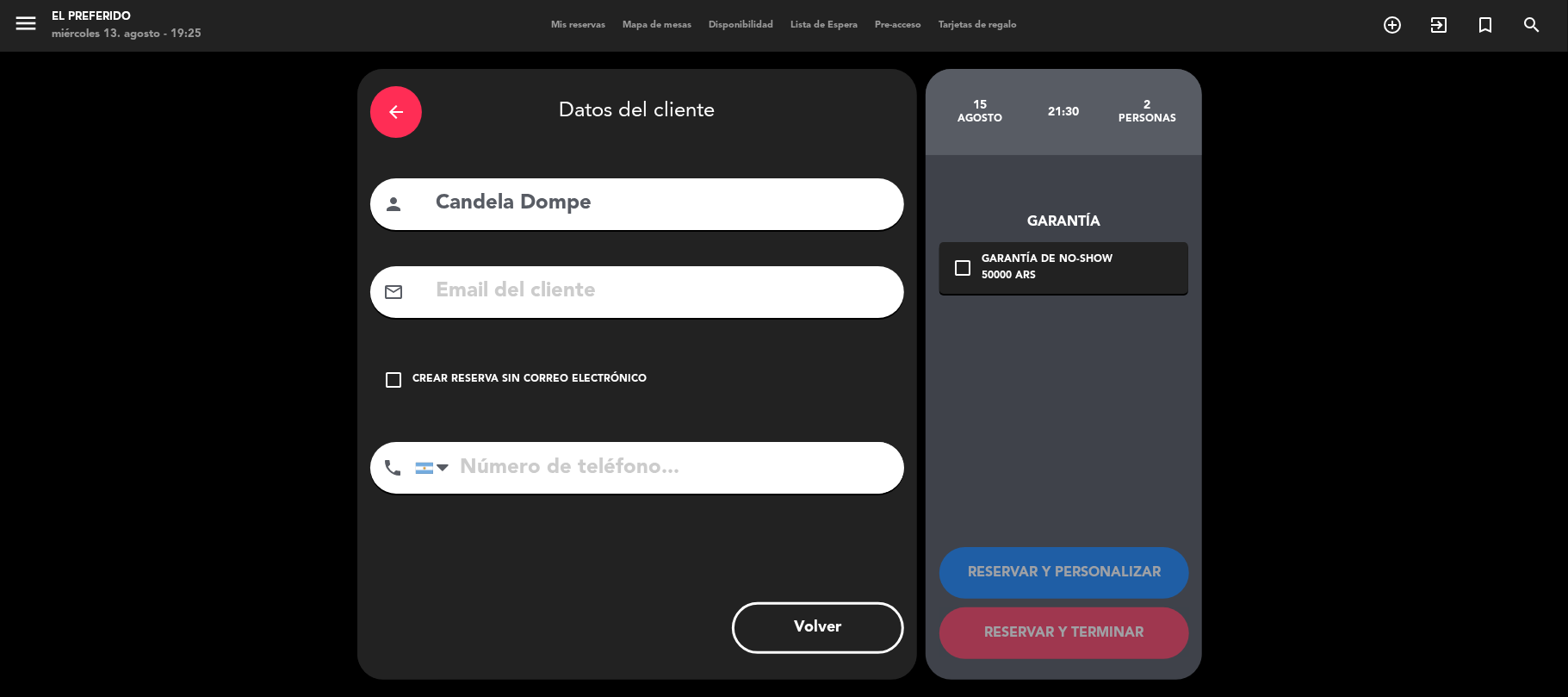
click at [377, 135] on div "arrow_back Datos del cliente" at bounding box center [637, 112] width 534 height 60
drag, startPoint x: 379, startPoint y: 127, endPoint x: 379, endPoint y: 116, distance: 11.0
click at [379, 118] on div "arrow_back" at bounding box center [395, 112] width 51 height 51
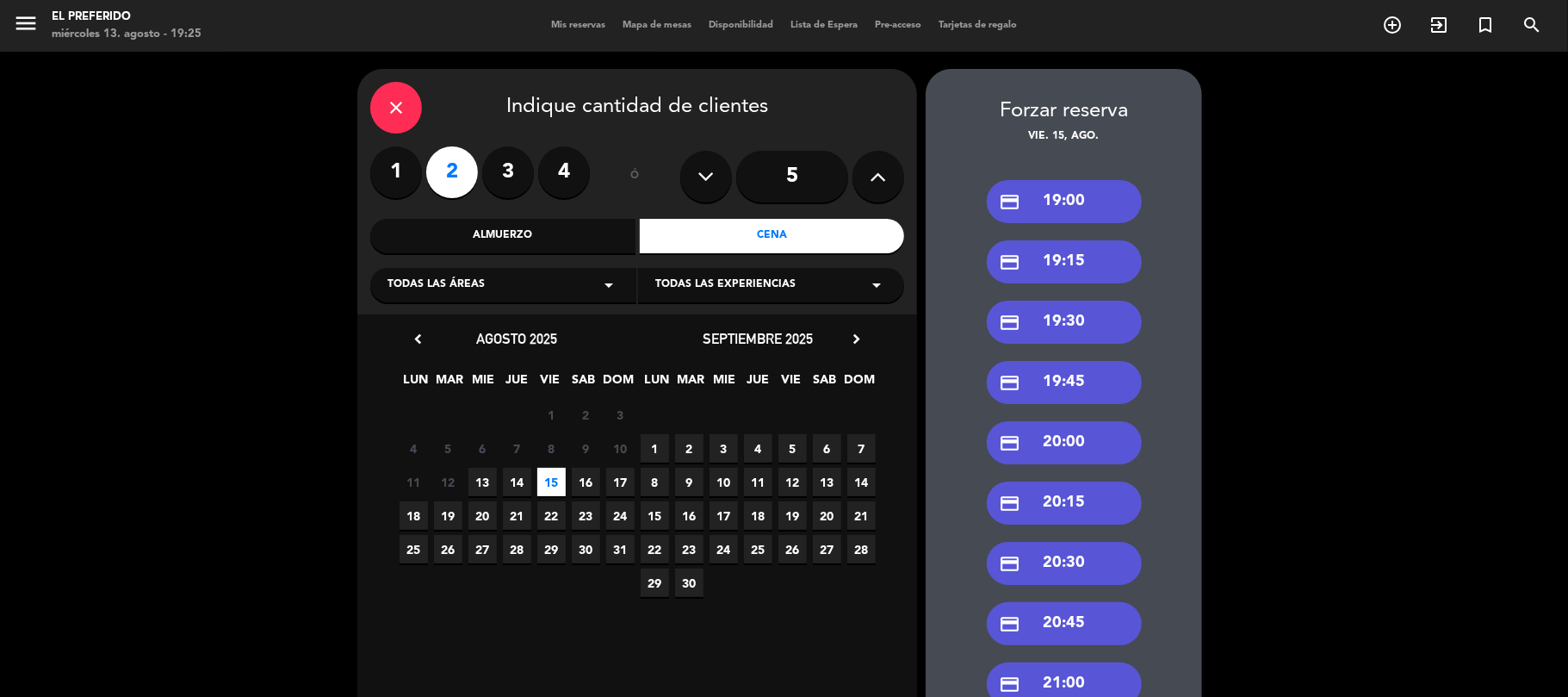
click at [381, 109] on div "close" at bounding box center [395, 107] width 51 height 51
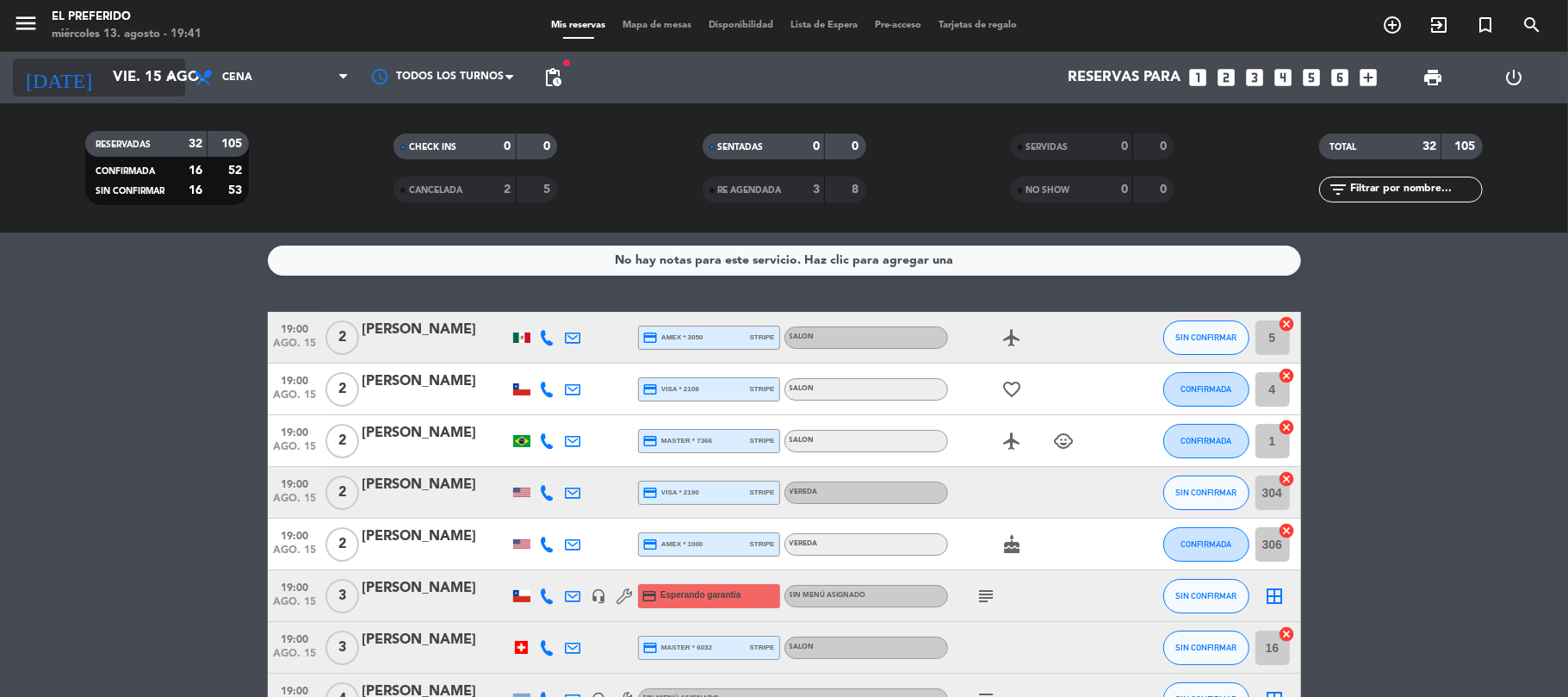
click at [134, 80] on input "vie. 15 ago." at bounding box center [197, 78] width 186 height 34
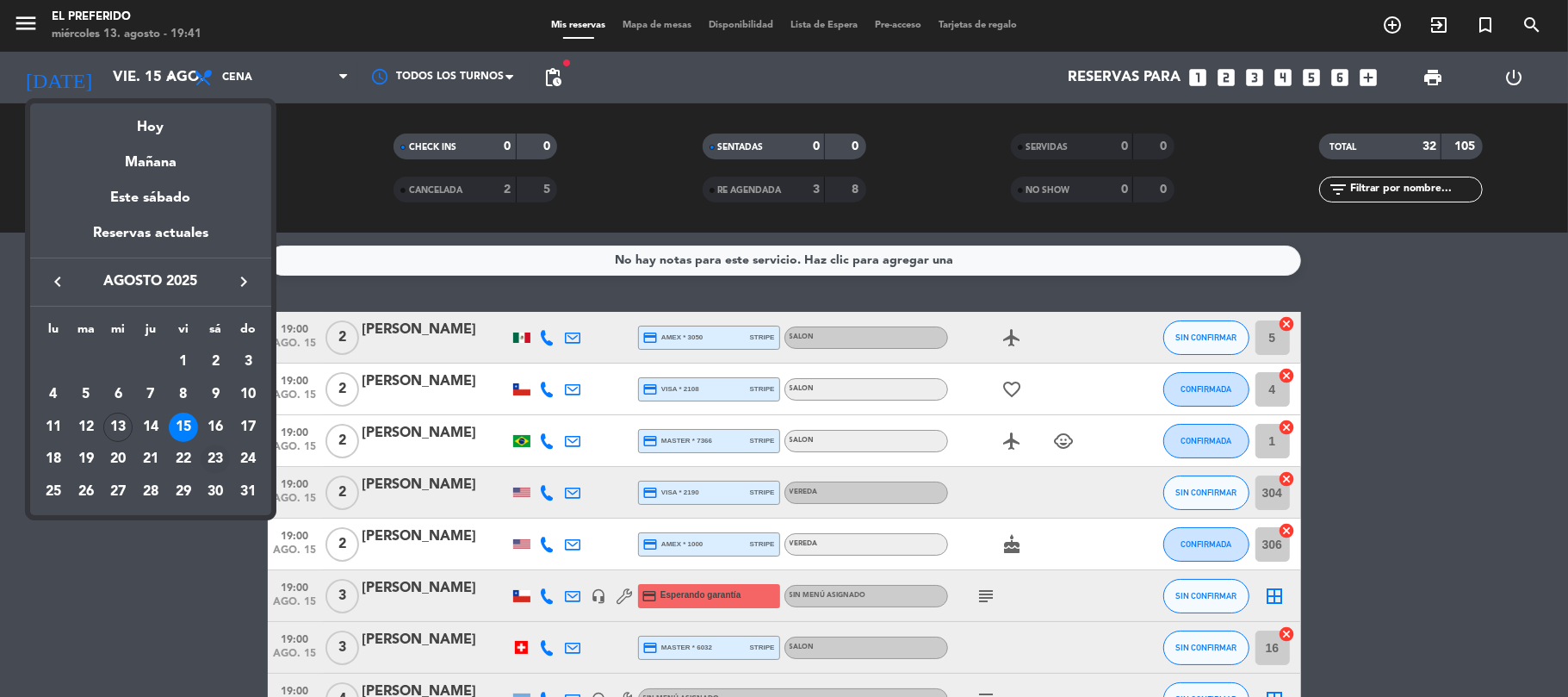
click at [217, 460] on div "23" at bounding box center [216, 459] width 29 height 29
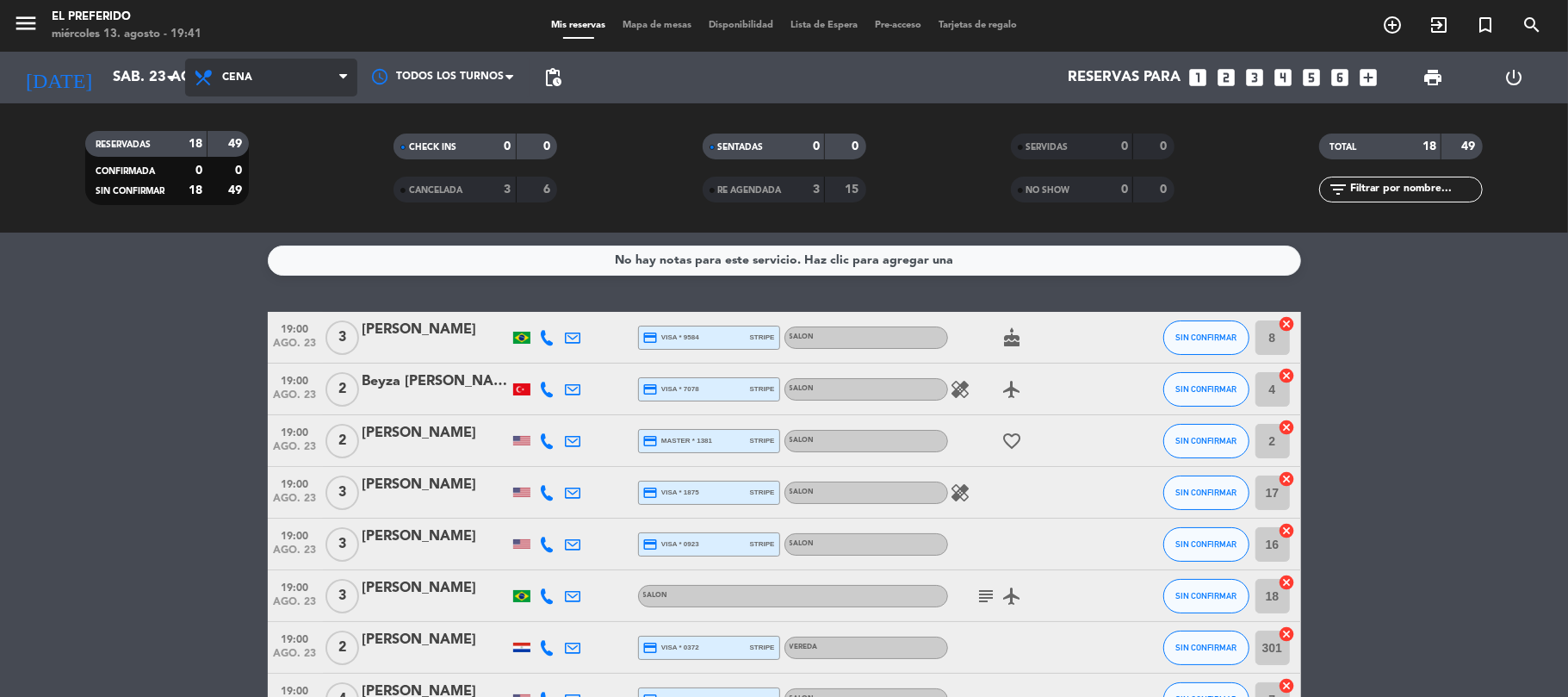
click at [286, 83] on span "Cena" at bounding box center [271, 77] width 172 height 38
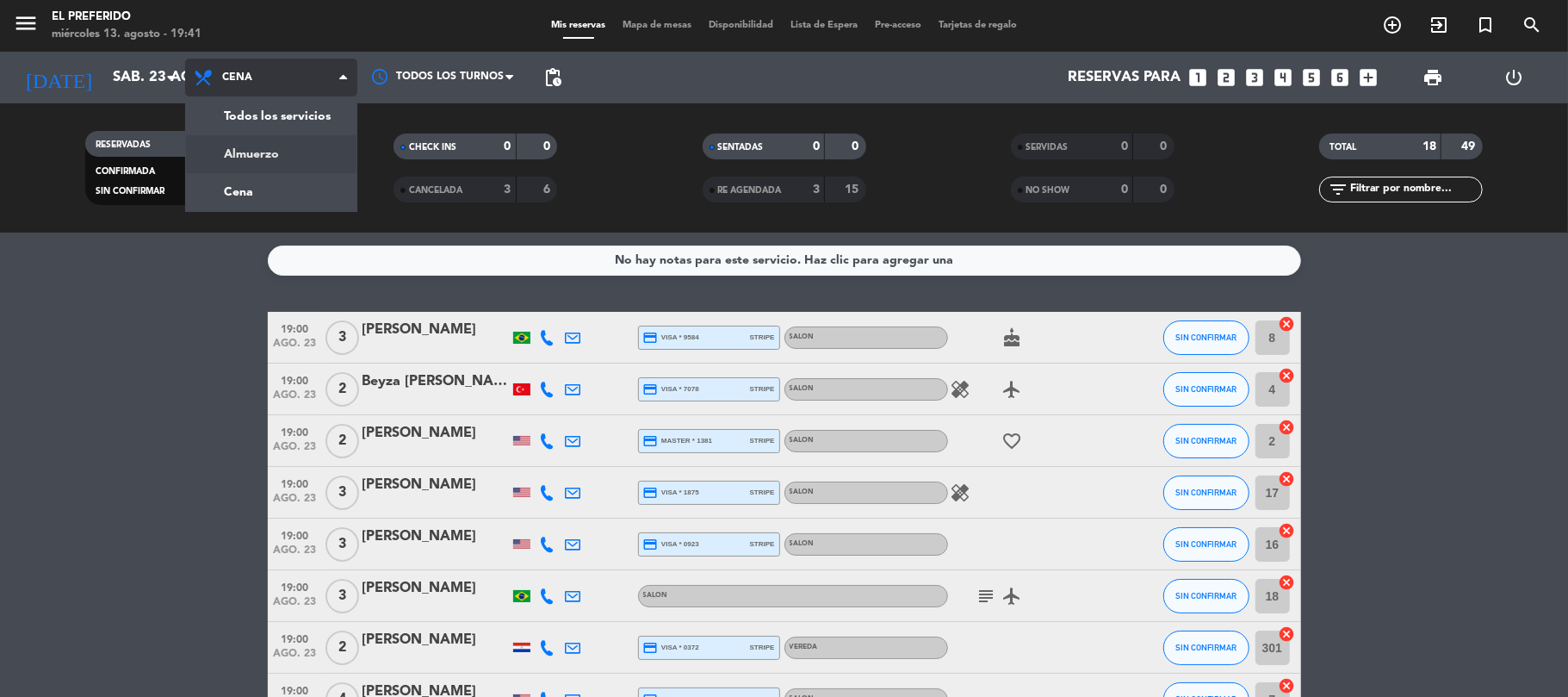
click at [274, 149] on div "menu El Preferido miércoles 13. agosto - 19:41 Mis reservas Mapa de mesas Dispo…" at bounding box center [784, 116] width 1568 height 232
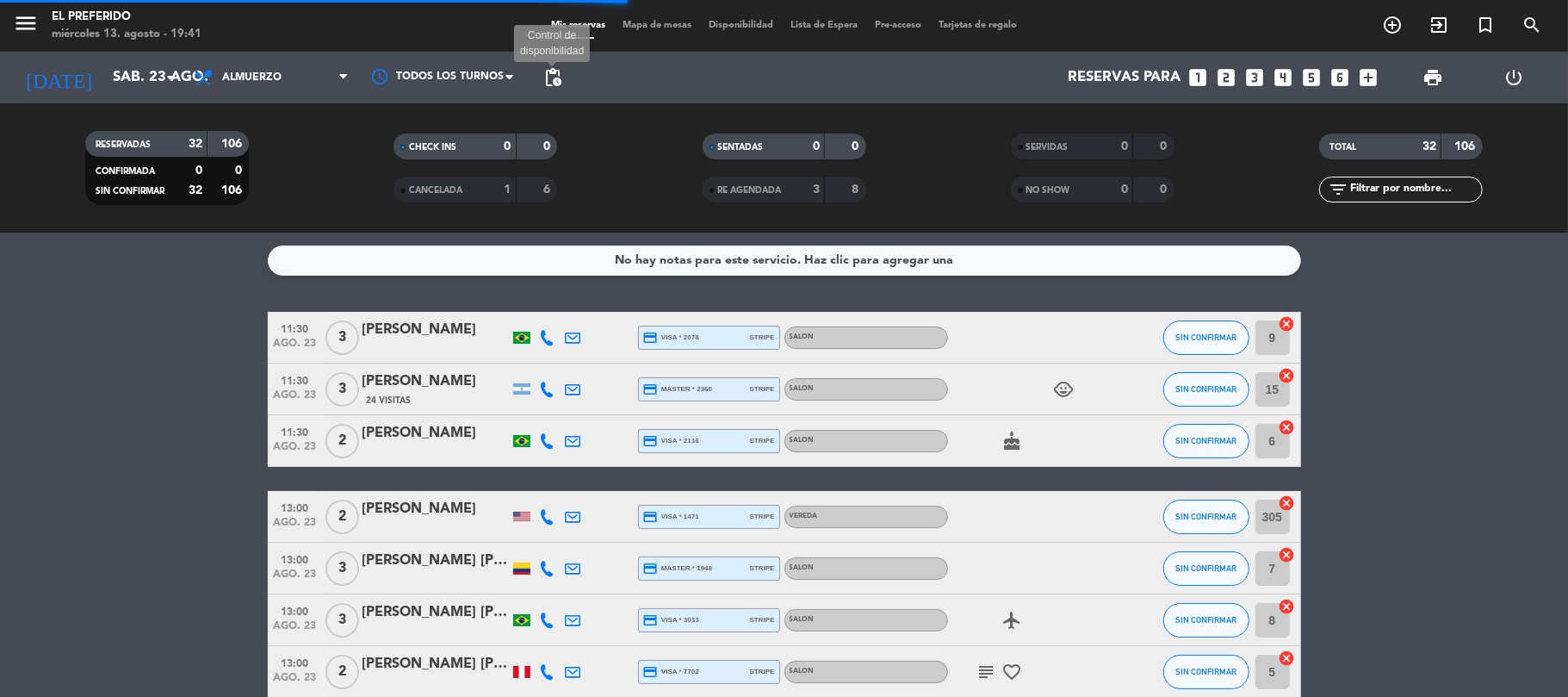
click at [559, 80] on span "pending_actions" at bounding box center [552, 77] width 20 height 20
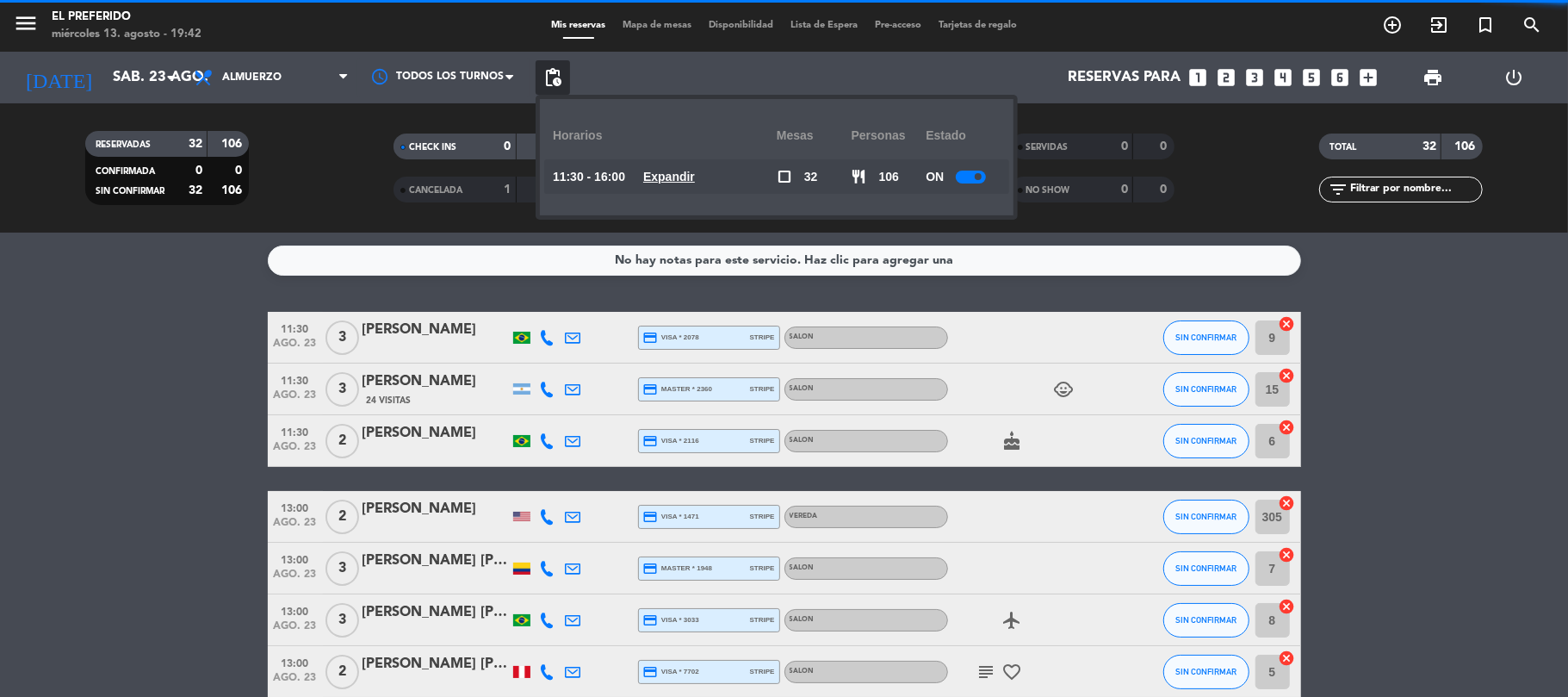
click at [692, 171] on u "Expandir" at bounding box center [669, 177] width 51 height 14
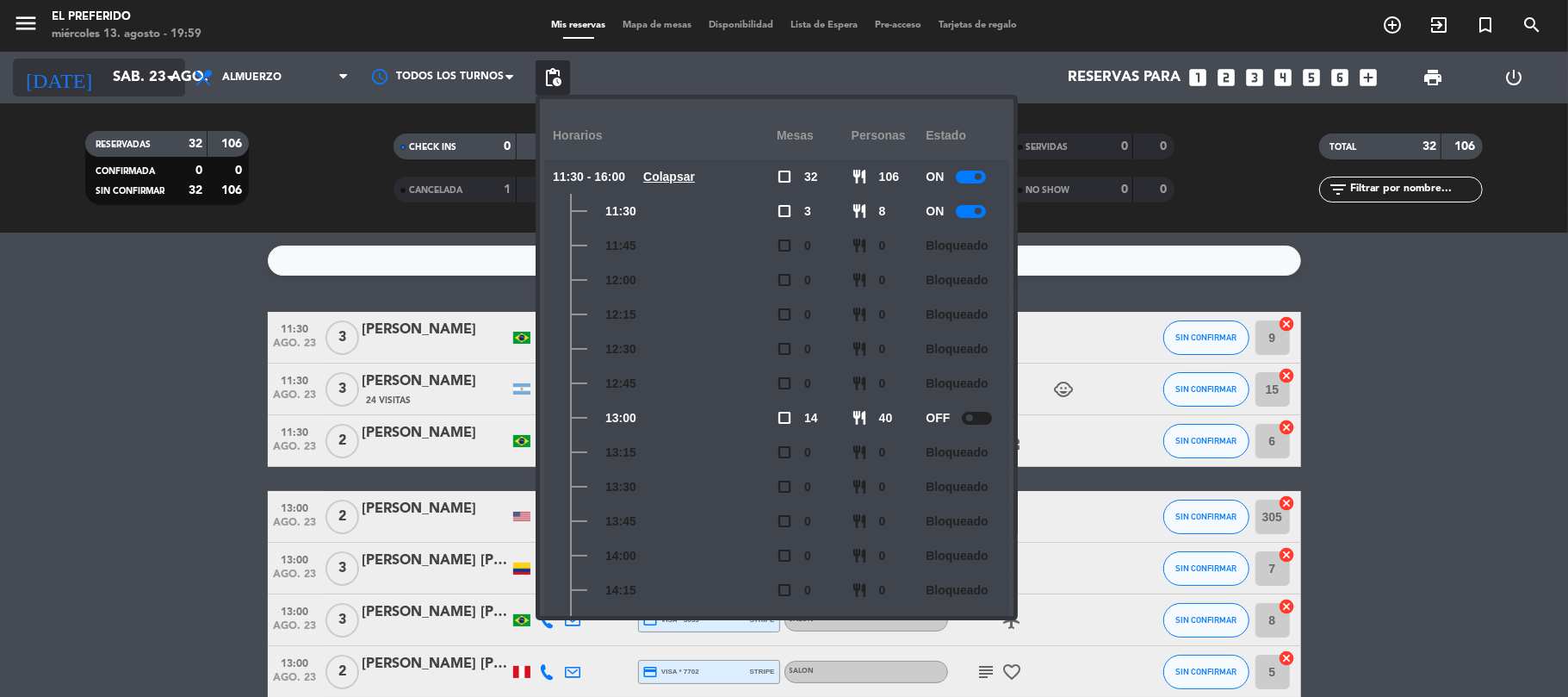
click at [139, 86] on input "sáb. 23 ago." at bounding box center [197, 78] width 186 height 34
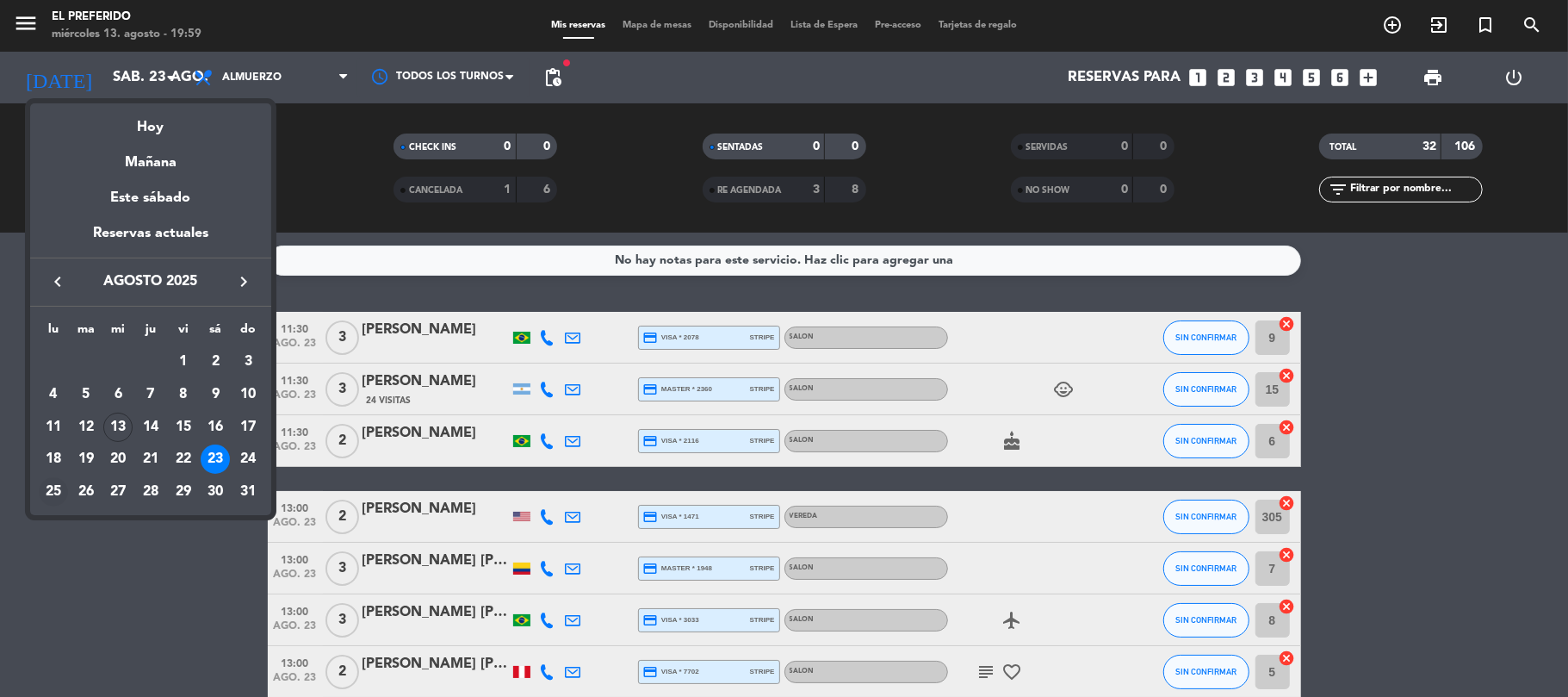
click at [37, 491] on td "25" at bounding box center [53, 492] width 33 height 33
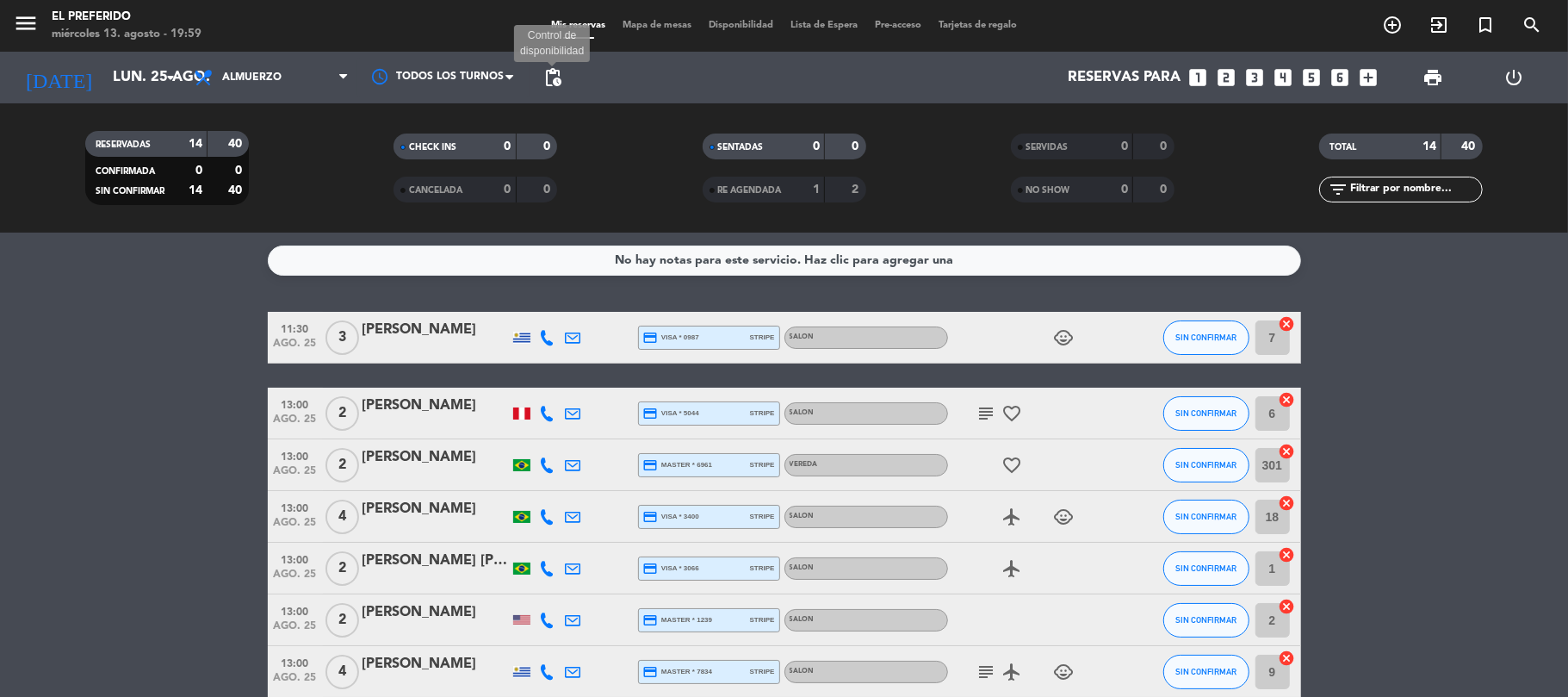
click at [555, 76] on span "pending_actions" at bounding box center [552, 77] width 20 height 20
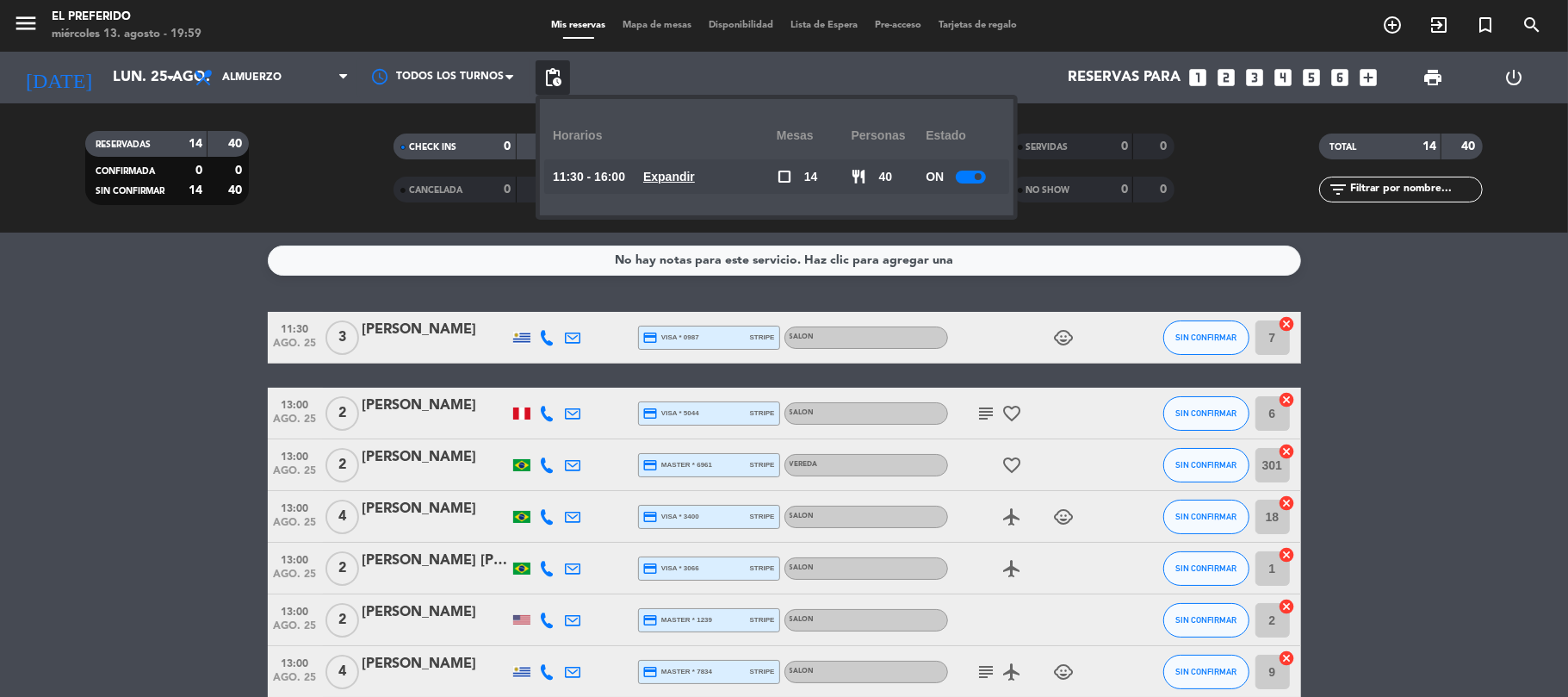
click at [695, 183] on u "Expandir" at bounding box center [669, 177] width 51 height 14
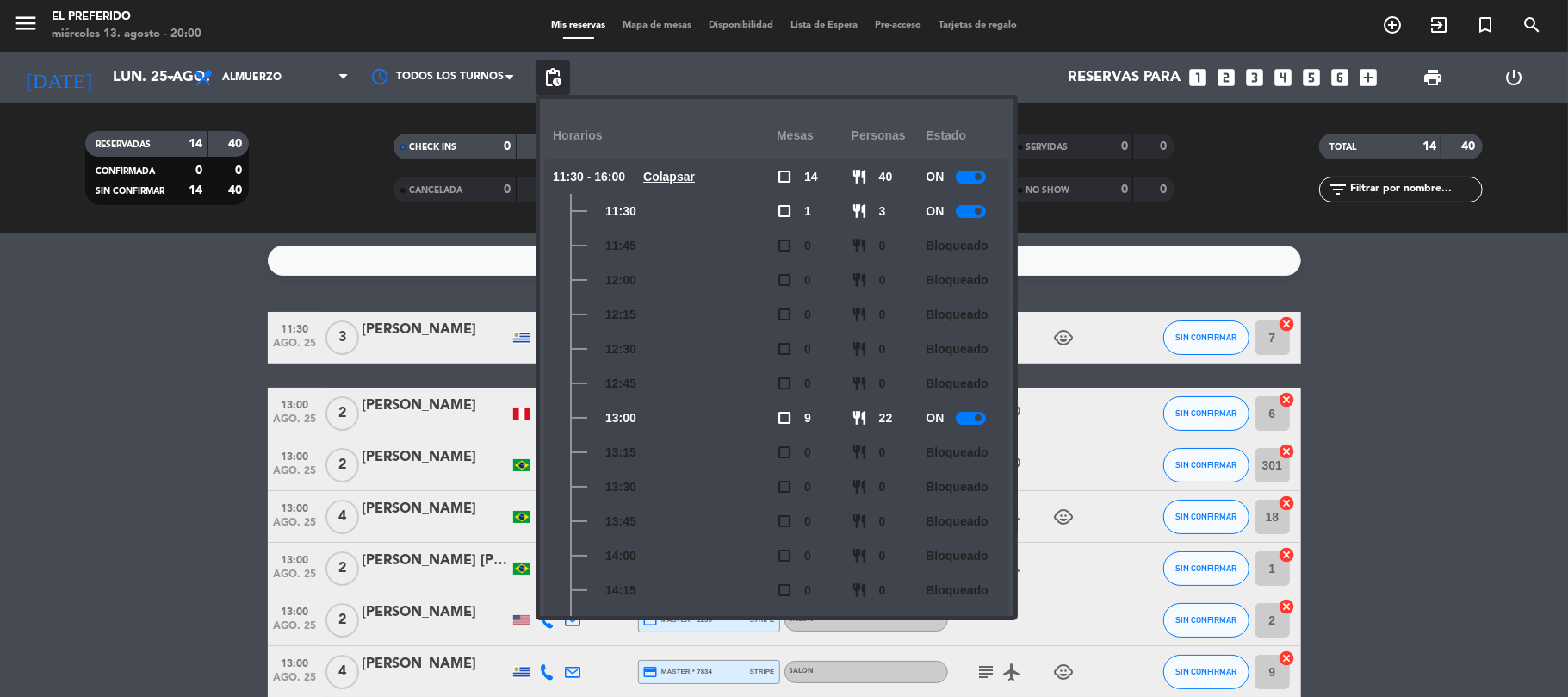
click at [1086, 222] on div "RESERVADAS 14 40 CONFIRMADA 0 0 SIN CONFIRMAR 14 40 CHECK INS 0 0 CANCELADA 0 0…" at bounding box center [784, 167] width 1568 height 129
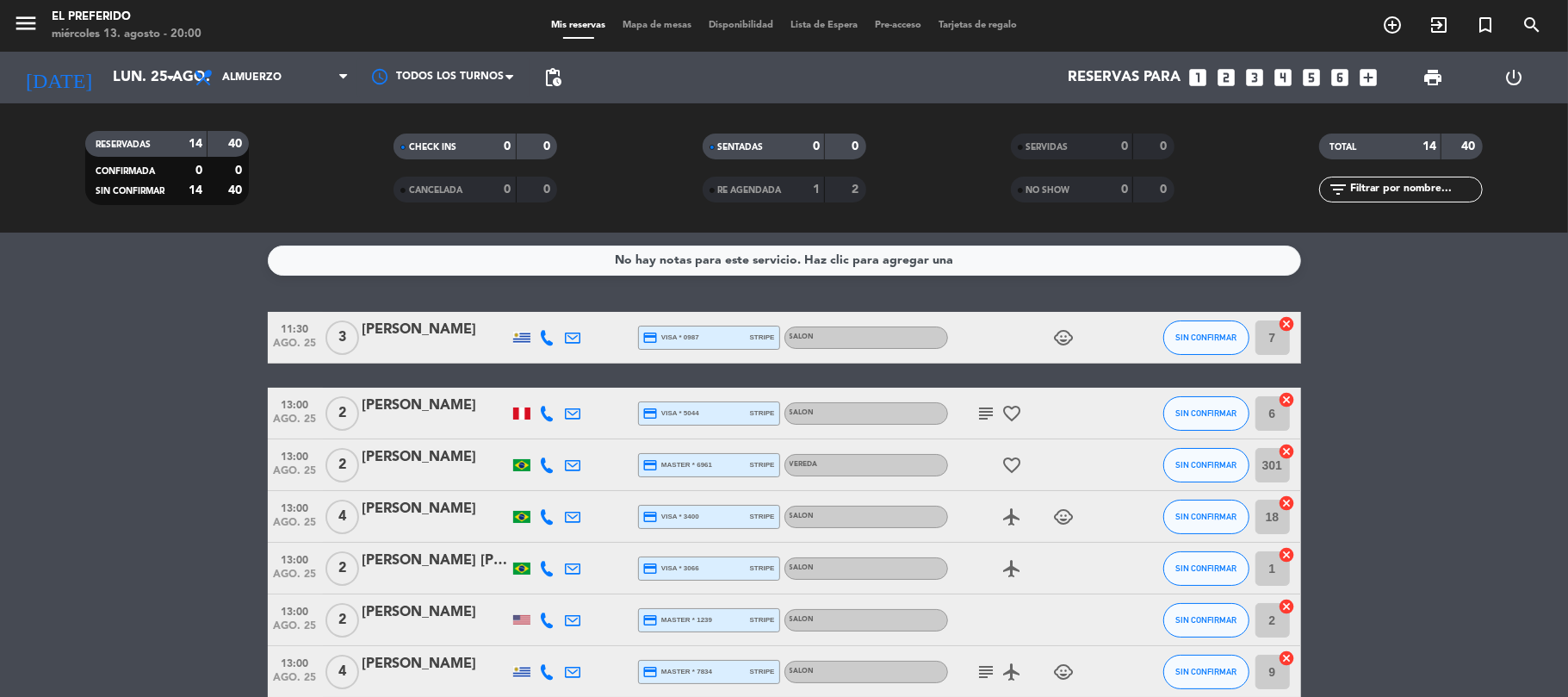
click at [331, 191] on filter-checkbox "CANCELADA 0 0" at bounding box center [476, 189] width 309 height 26
click at [552, 71] on span "pending_actions" at bounding box center [552, 77] width 20 height 20
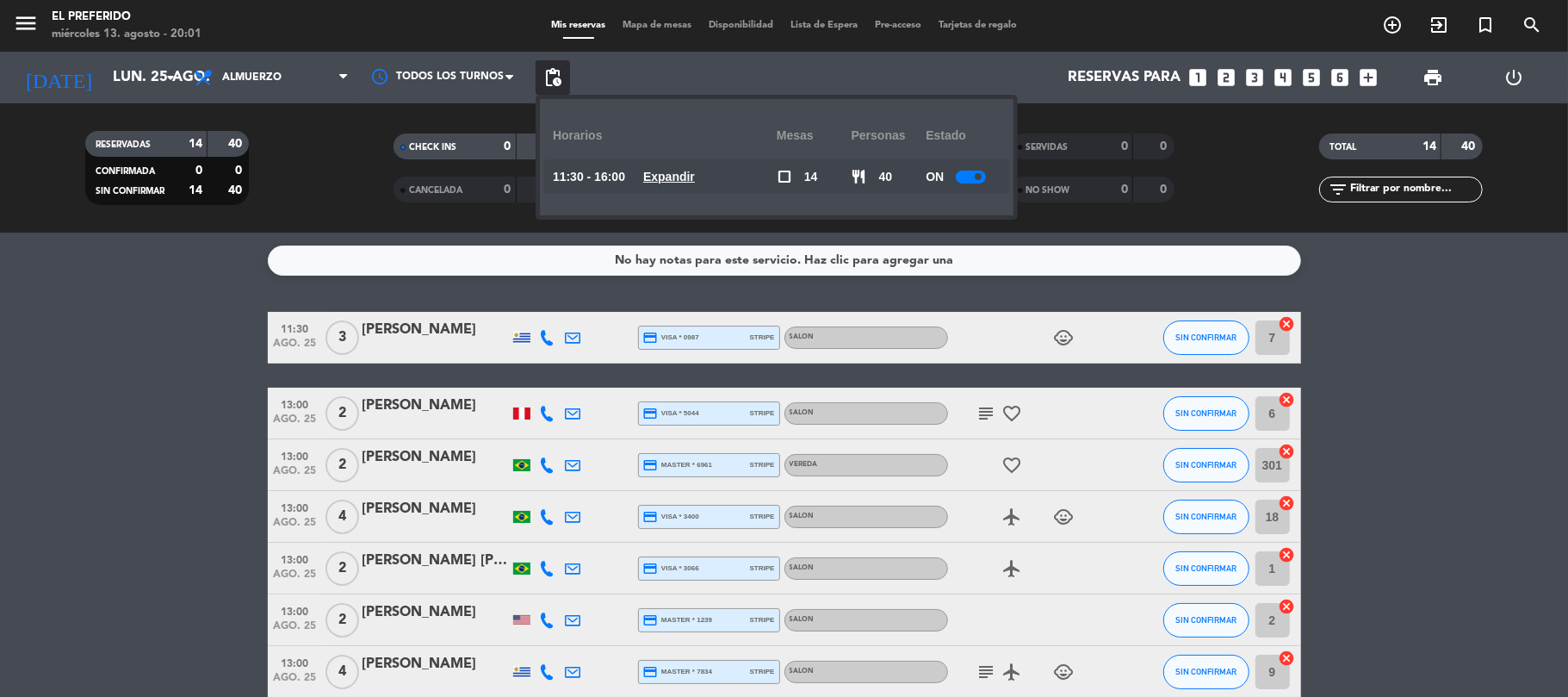
click at [692, 186] on div "11:30 - 16:00 Expandir" at bounding box center [664, 176] width 224 height 34
click at [681, 174] on u "Expandir" at bounding box center [669, 177] width 51 height 14
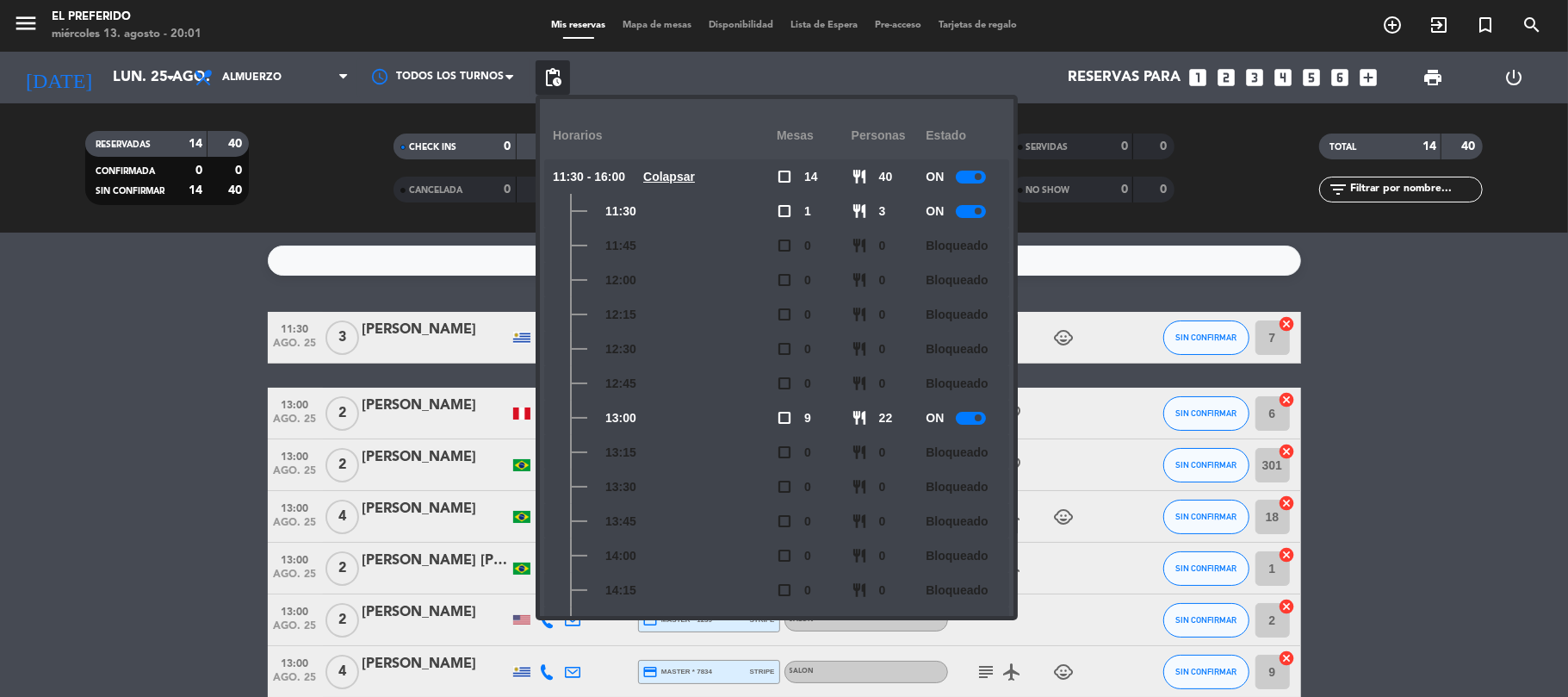
drag, startPoint x: 373, startPoint y: 176, endPoint x: 229, endPoint y: 24, distance: 209.4
click at [339, 149] on div "CHECK INS 0 0 CANCELADA 0 0" at bounding box center [476, 168] width 309 height 95
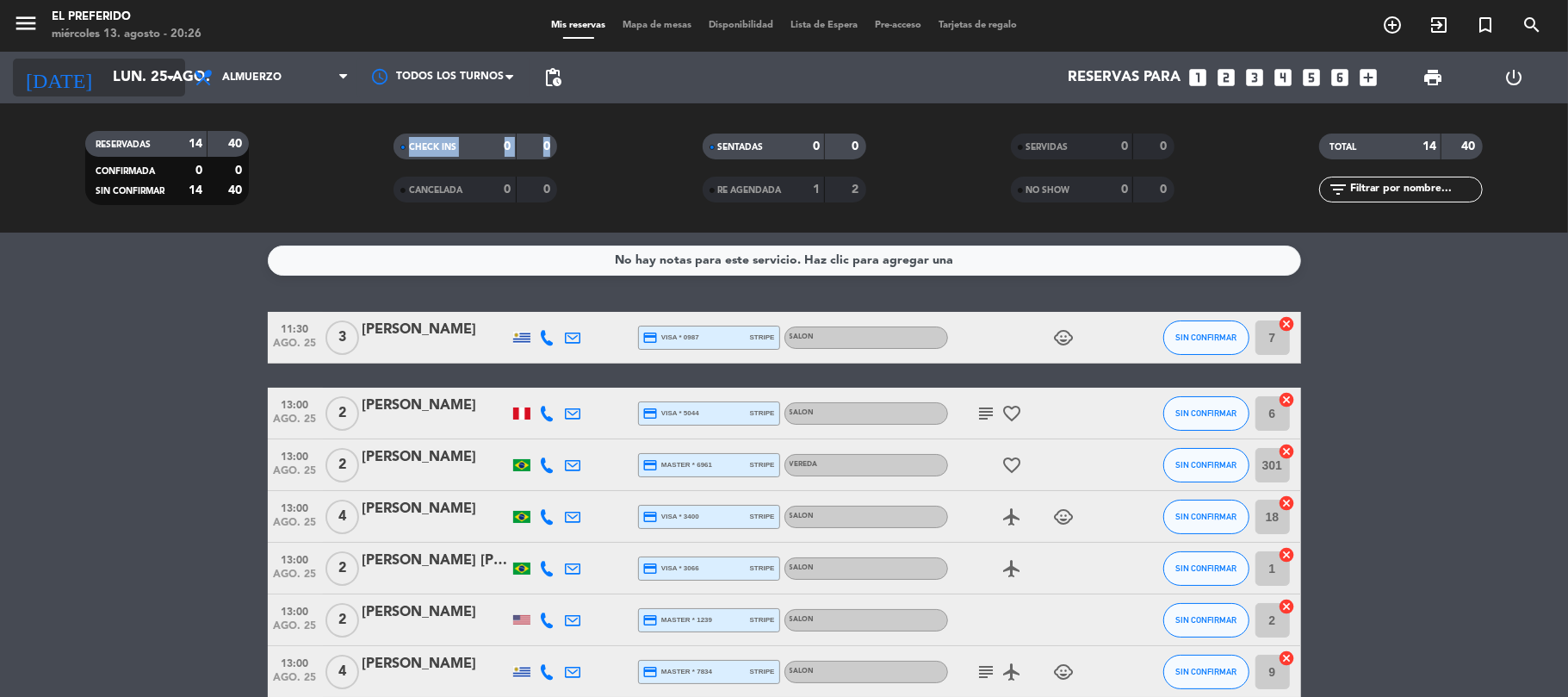
click at [125, 83] on input "lun. 25 ago." at bounding box center [197, 78] width 186 height 34
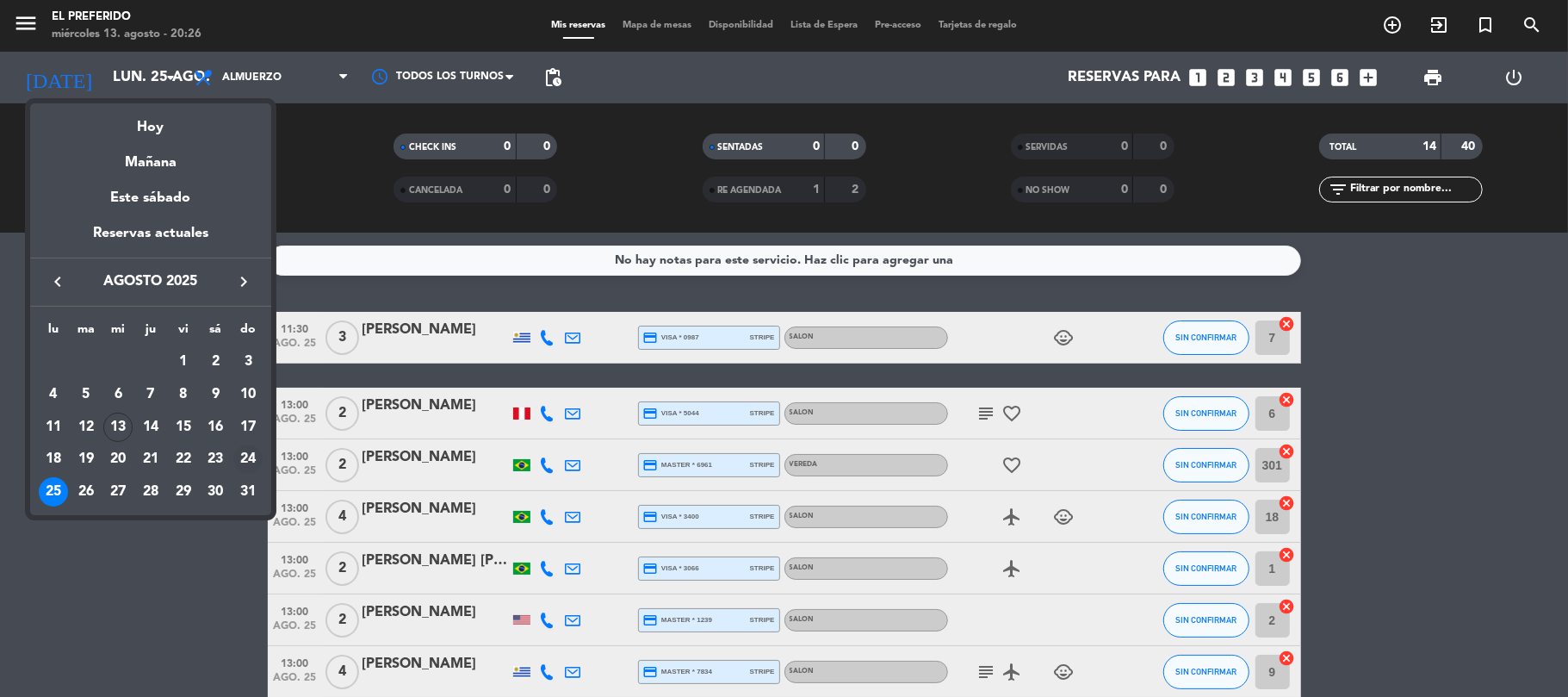
click at [240, 466] on div "24" at bounding box center [248, 459] width 29 height 29
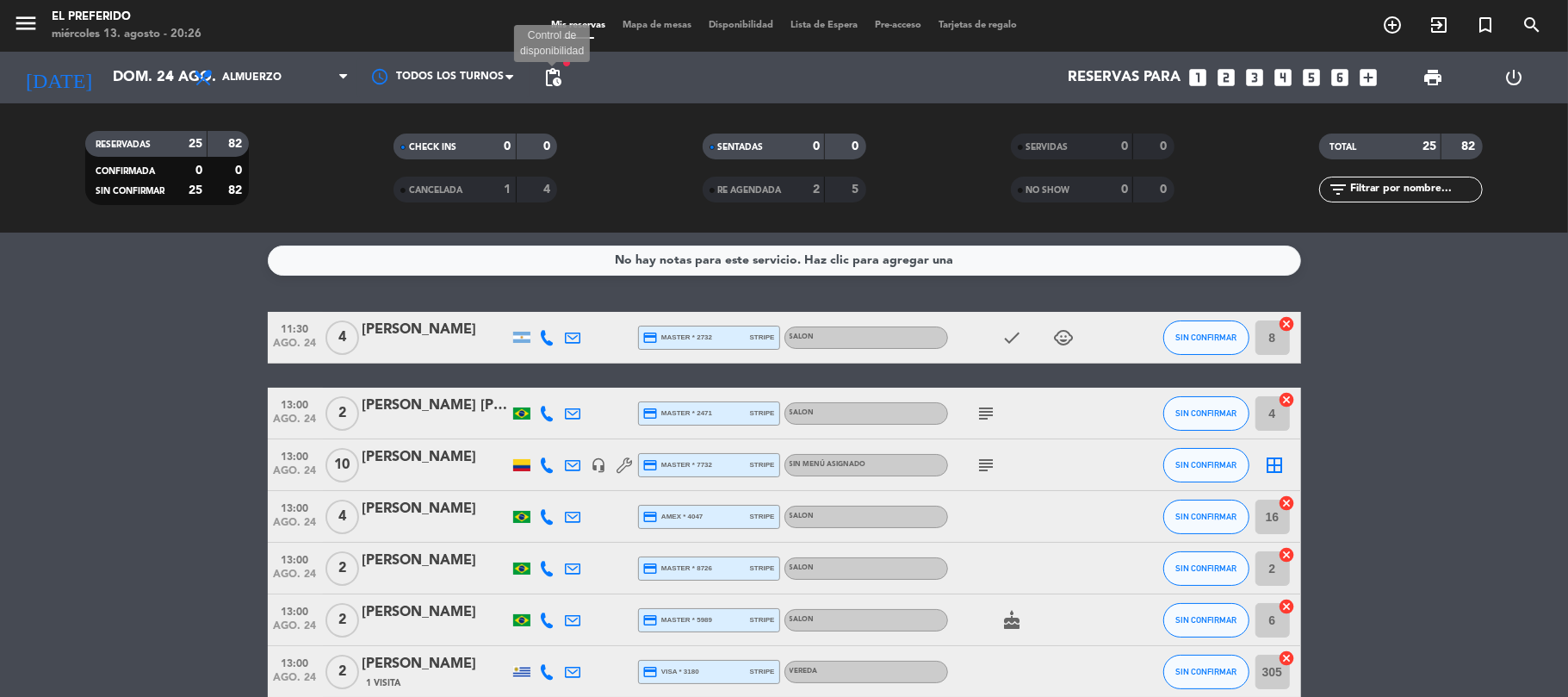
click at [545, 71] on span "pending_actions" at bounding box center [552, 77] width 20 height 20
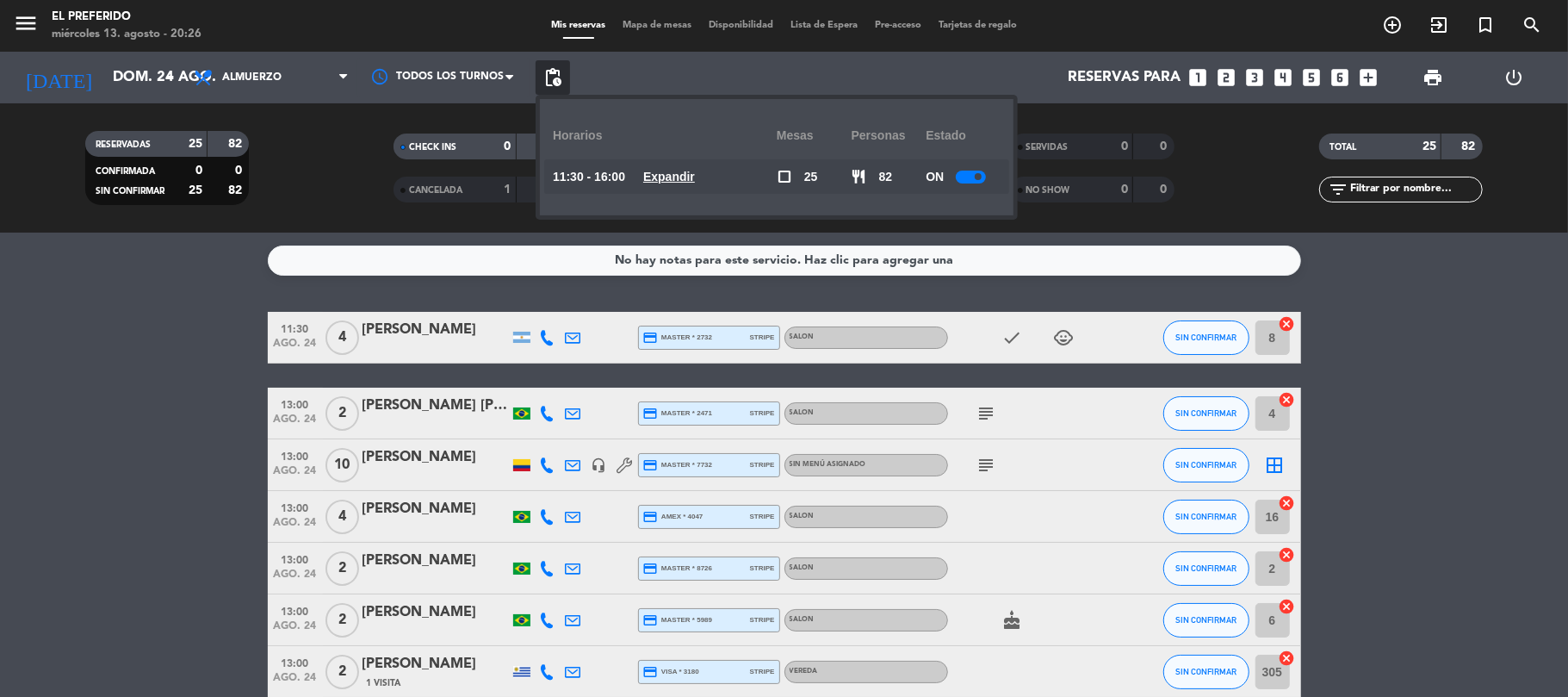
click at [693, 179] on u "Expandir" at bounding box center [669, 177] width 51 height 14
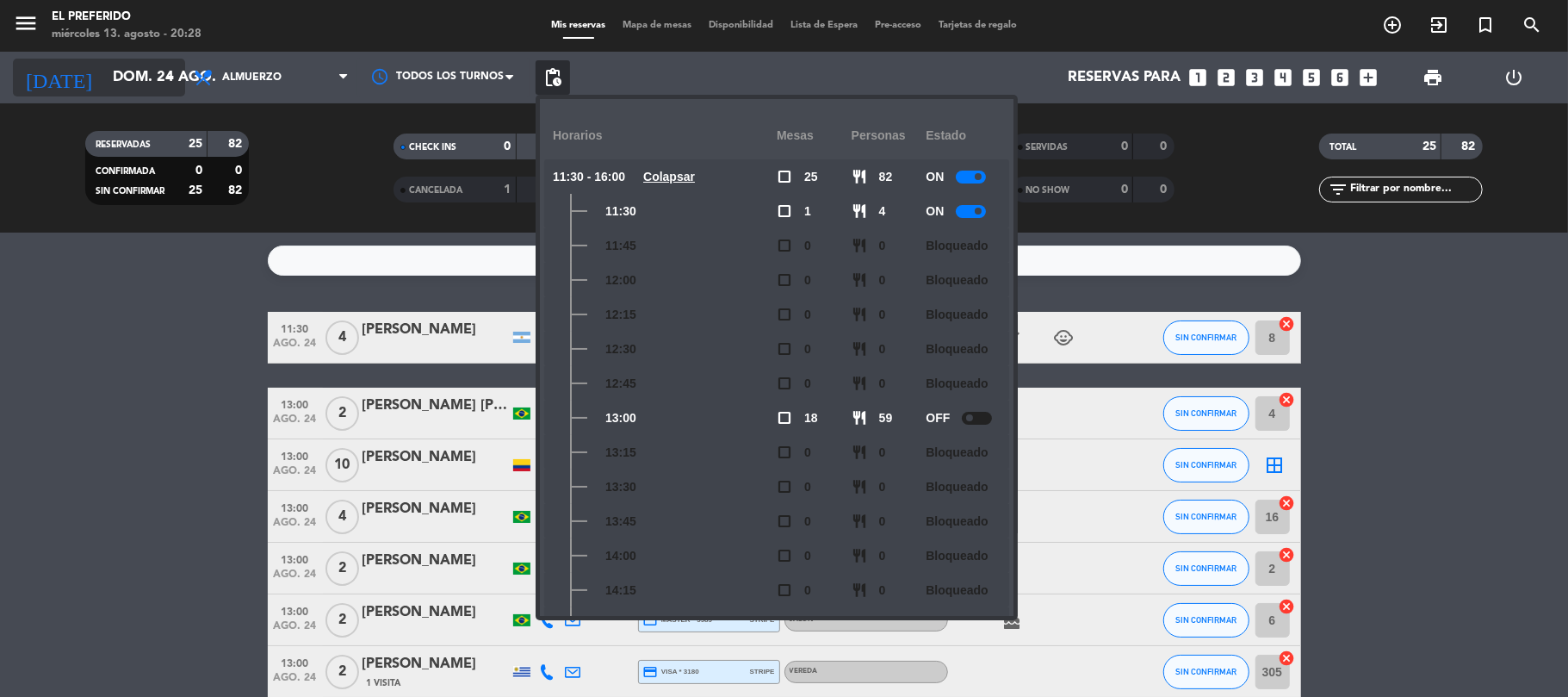
click at [167, 80] on icon "arrow_drop_down" at bounding box center [170, 77] width 20 height 20
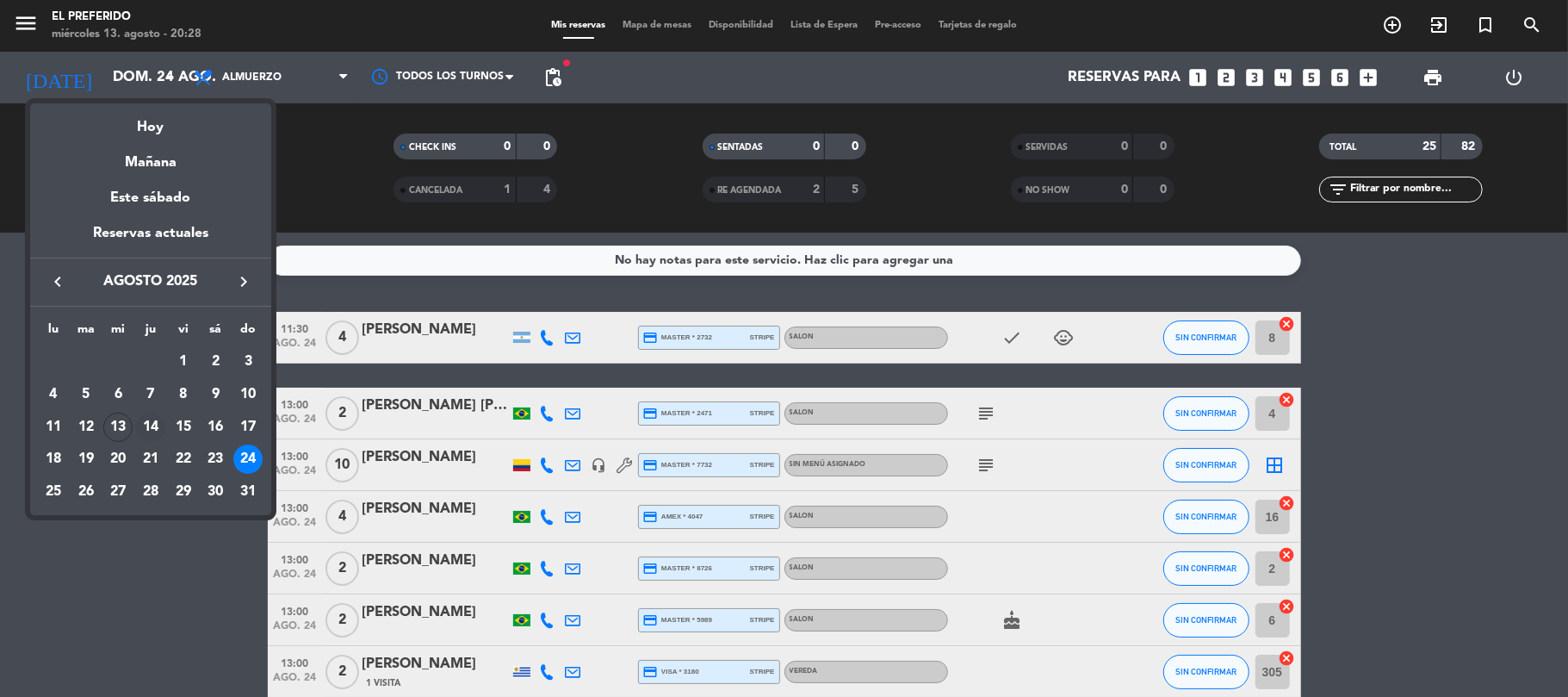
click at [141, 432] on div "14" at bounding box center [150, 427] width 29 height 29
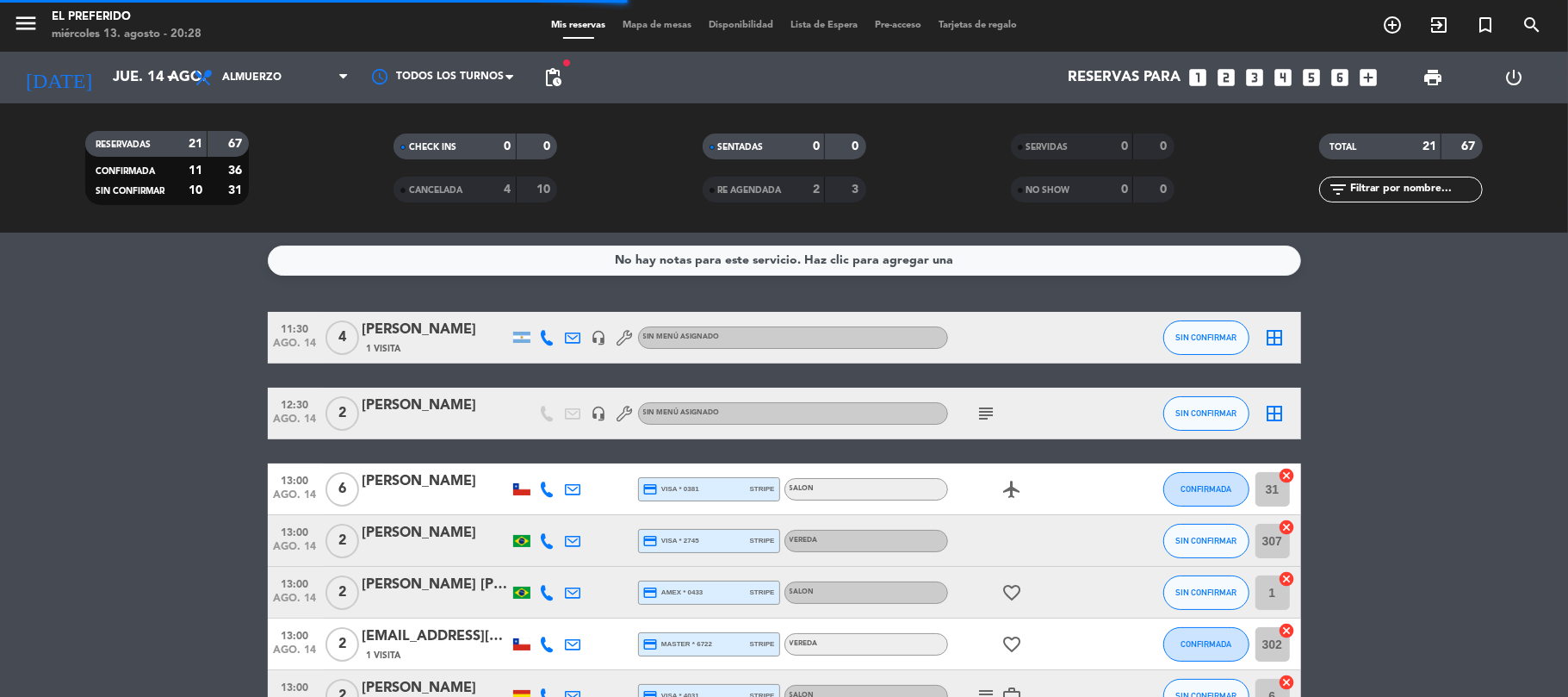
click at [225, 83] on span "Almuerzo" at bounding box center [251, 78] width 59 height 12
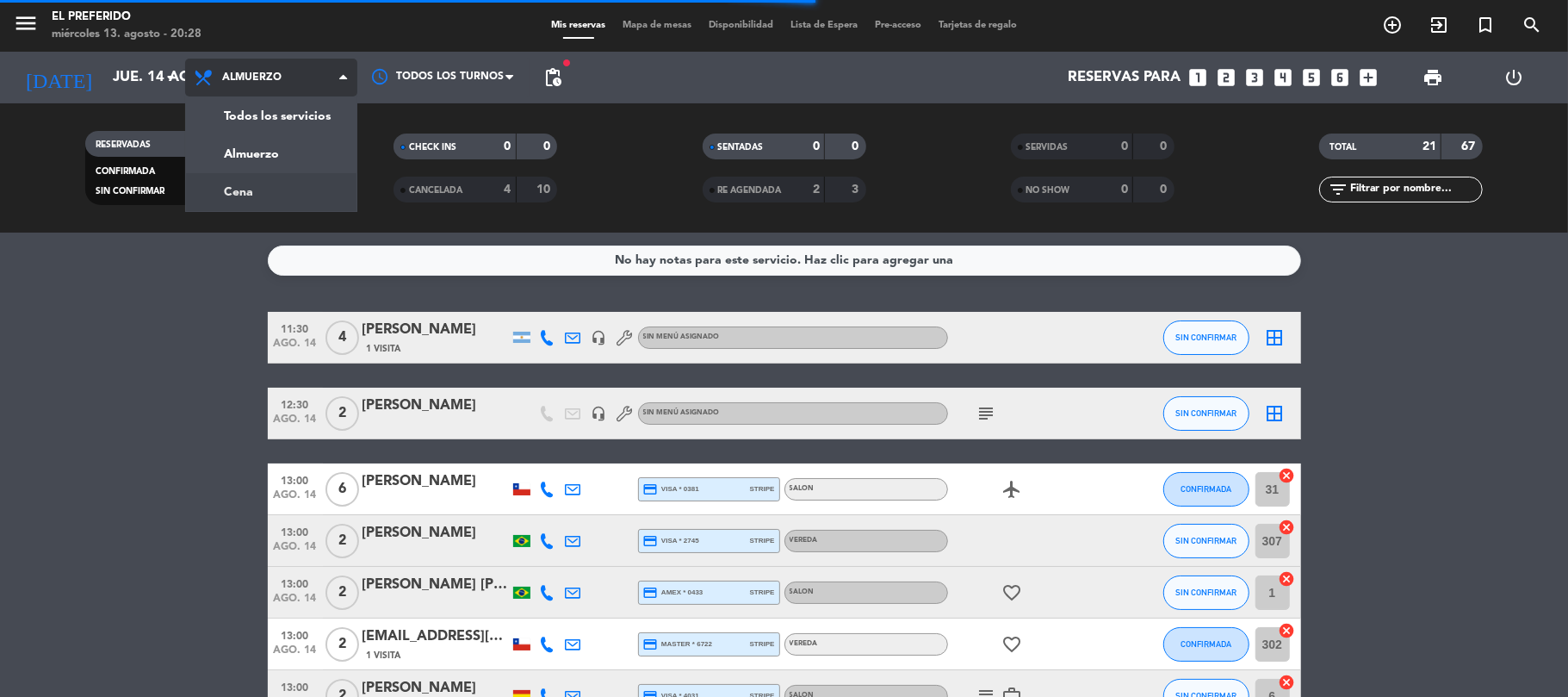
click at [260, 190] on div "menu El Preferido miércoles 13. agosto - 20:28 Mis reservas Mapa de mesas Dispo…" at bounding box center [784, 116] width 1568 height 232
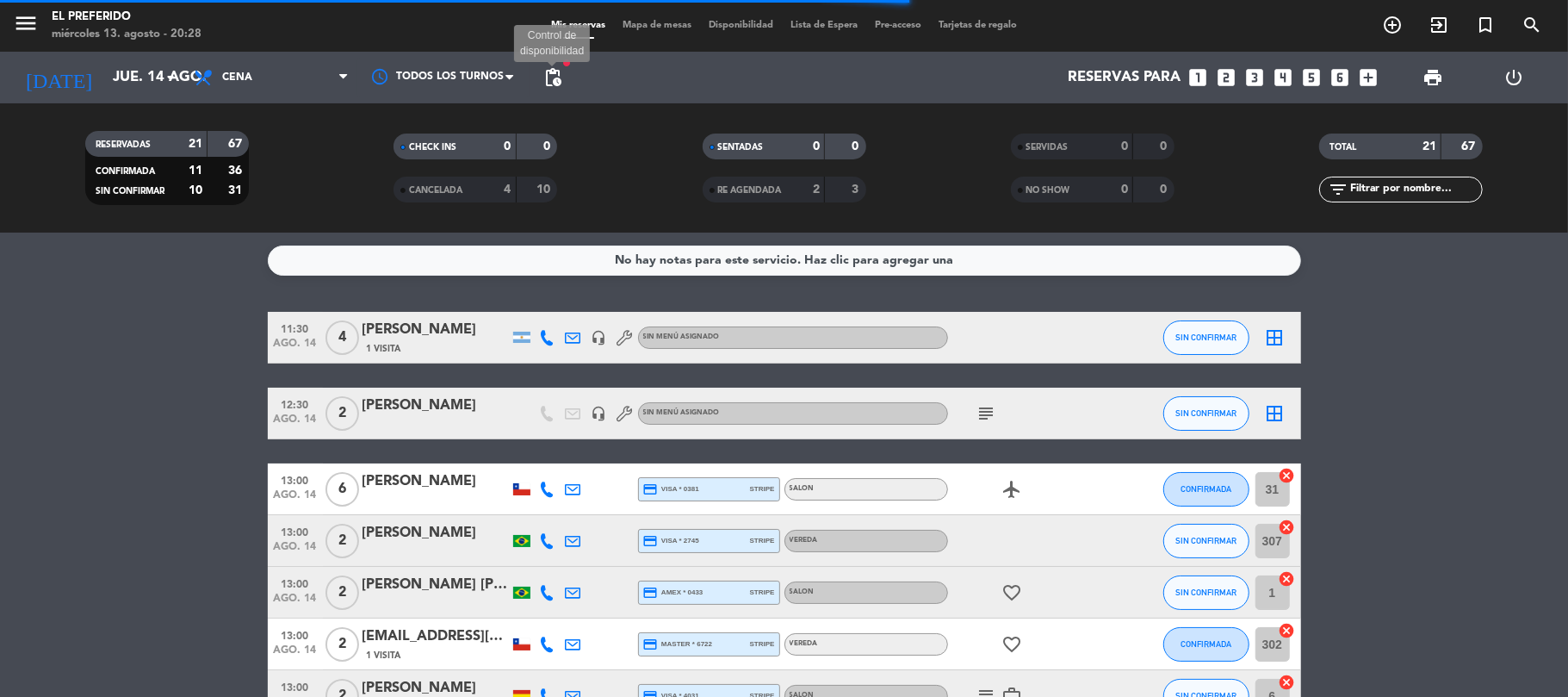
click at [552, 73] on span "pending_actions" at bounding box center [552, 77] width 20 height 20
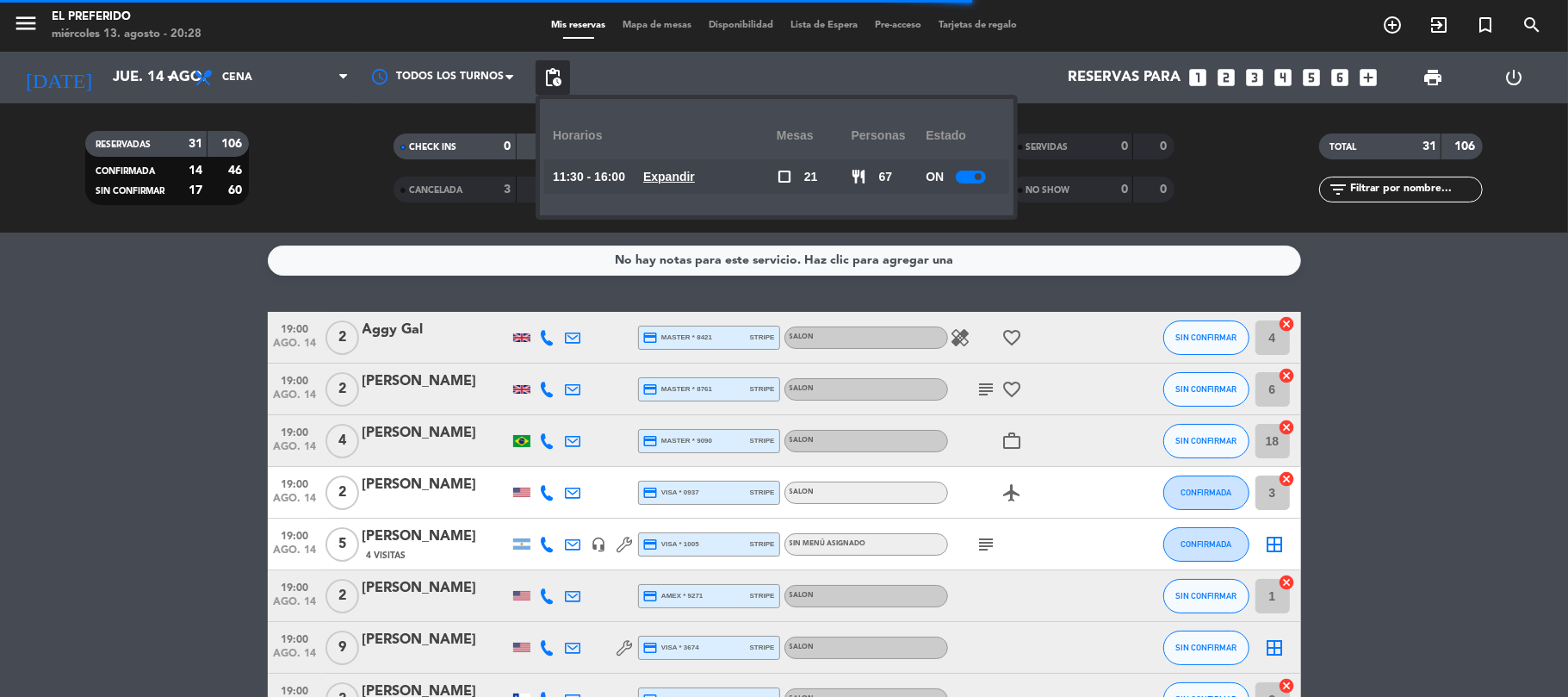
click at [666, 191] on div "11:30 - 16:00 Expandir" at bounding box center [664, 176] width 224 height 34
drag, startPoint x: 683, startPoint y: 179, endPoint x: 692, endPoint y: 169, distance: 13.5
click at [685, 178] on u "Expandir" at bounding box center [669, 177] width 51 height 14
click at [656, 176] on u "Expandir" at bounding box center [669, 177] width 51 height 14
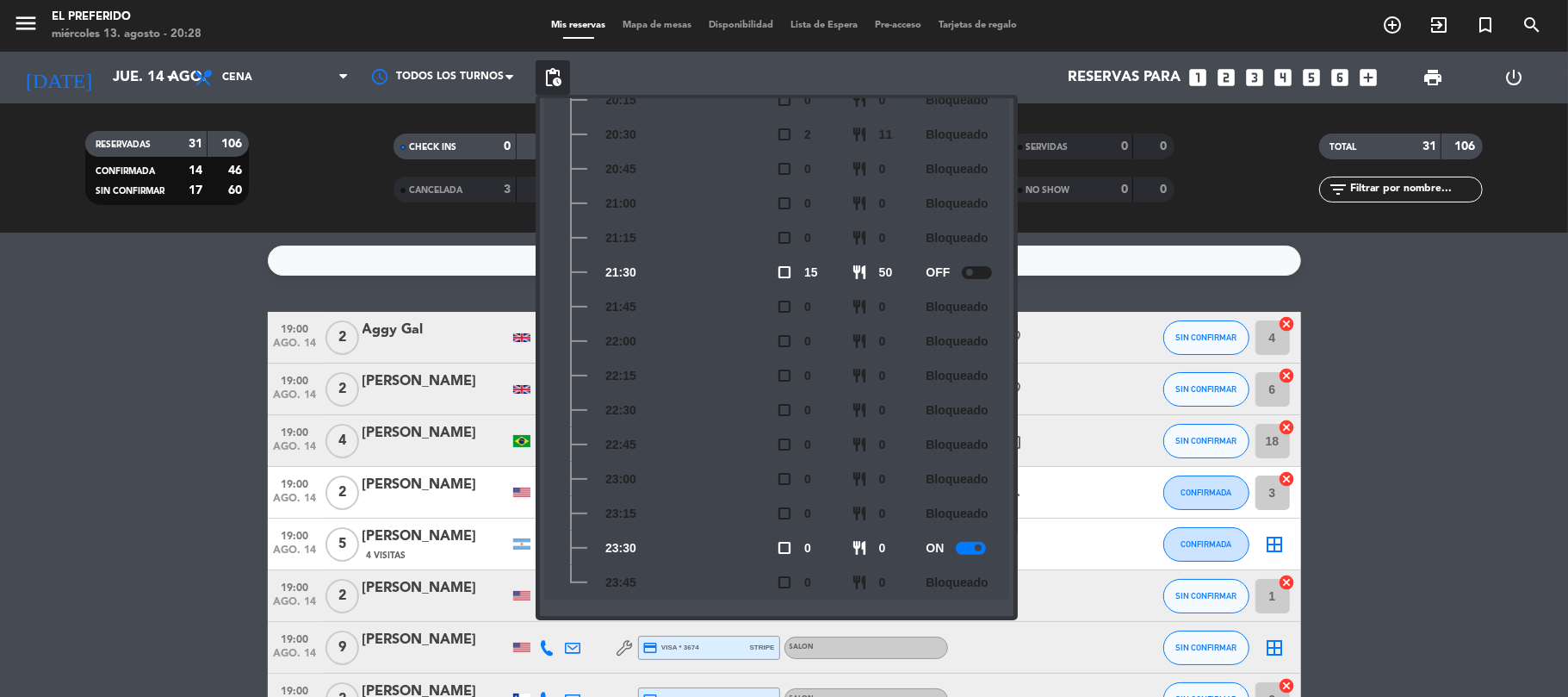
scroll to position [287, 0]
click at [104, 86] on input "jue. 14 ago." at bounding box center [197, 78] width 186 height 34
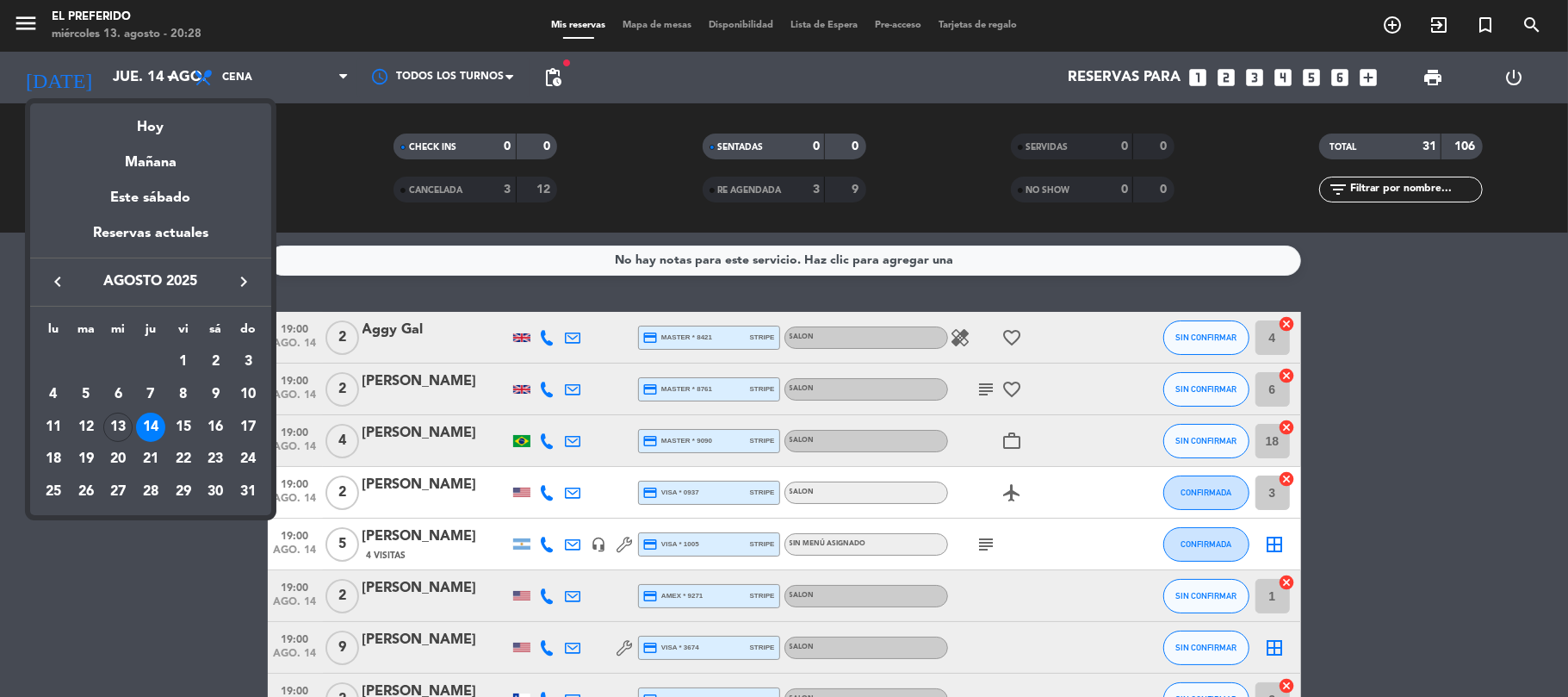
drag, startPoint x: 186, startPoint y: 431, endPoint x: 201, endPoint y: 415, distance: 21.9
click at [186, 430] on div "15" at bounding box center [183, 427] width 29 height 29
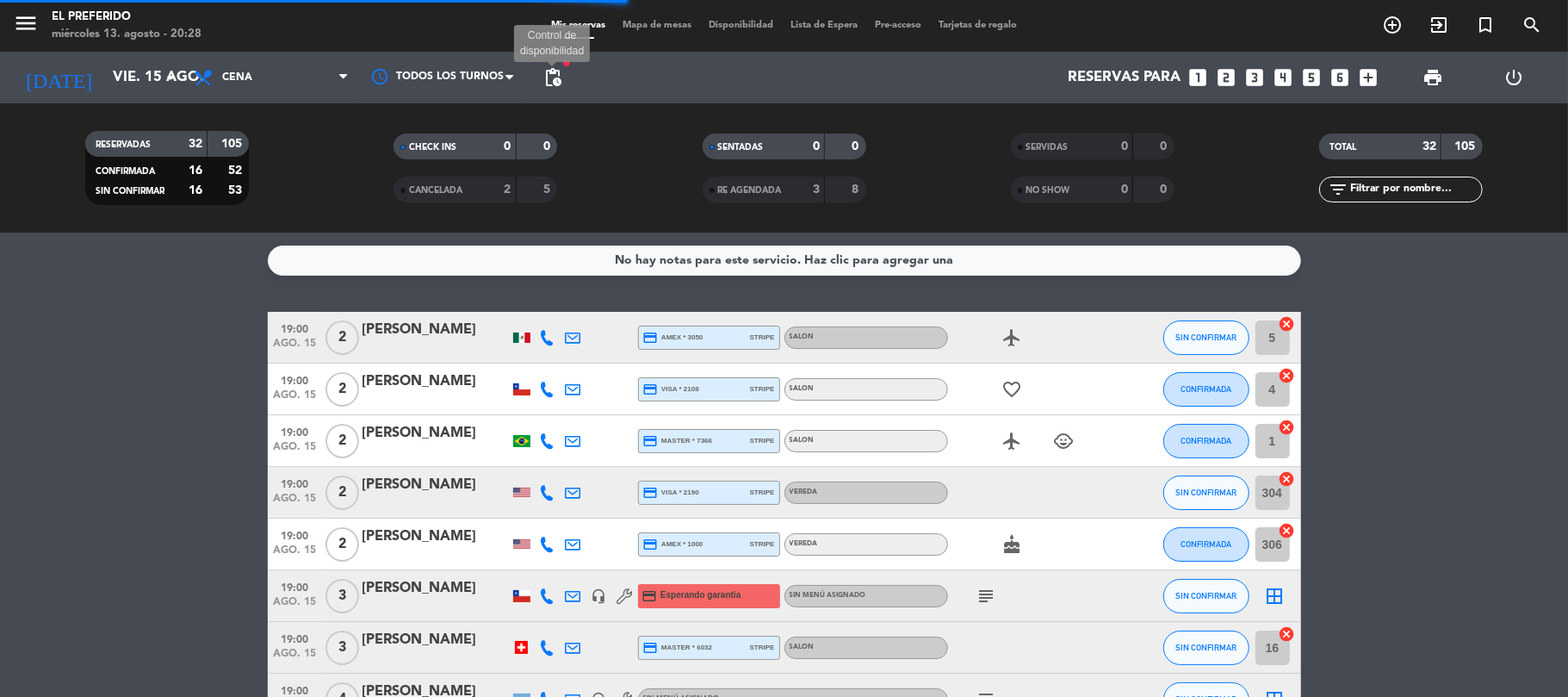
click at [554, 83] on span "pending_actions" at bounding box center [552, 77] width 20 height 20
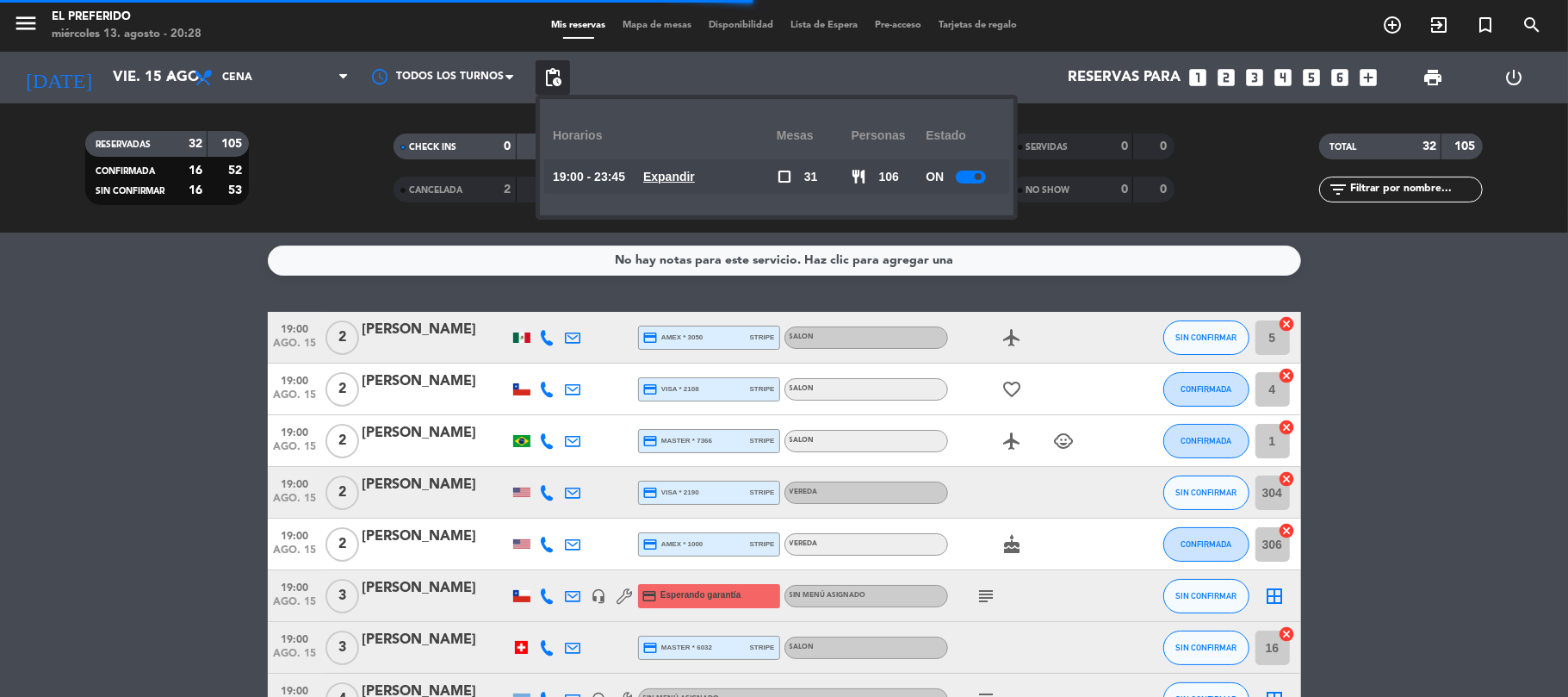
click at [690, 176] on u "Expandir" at bounding box center [669, 177] width 51 height 14
click at [651, 177] on div "19:00 - 23:45 Expandir" at bounding box center [664, 176] width 224 height 34
click at [659, 178] on u "Expandir" at bounding box center [669, 177] width 51 height 14
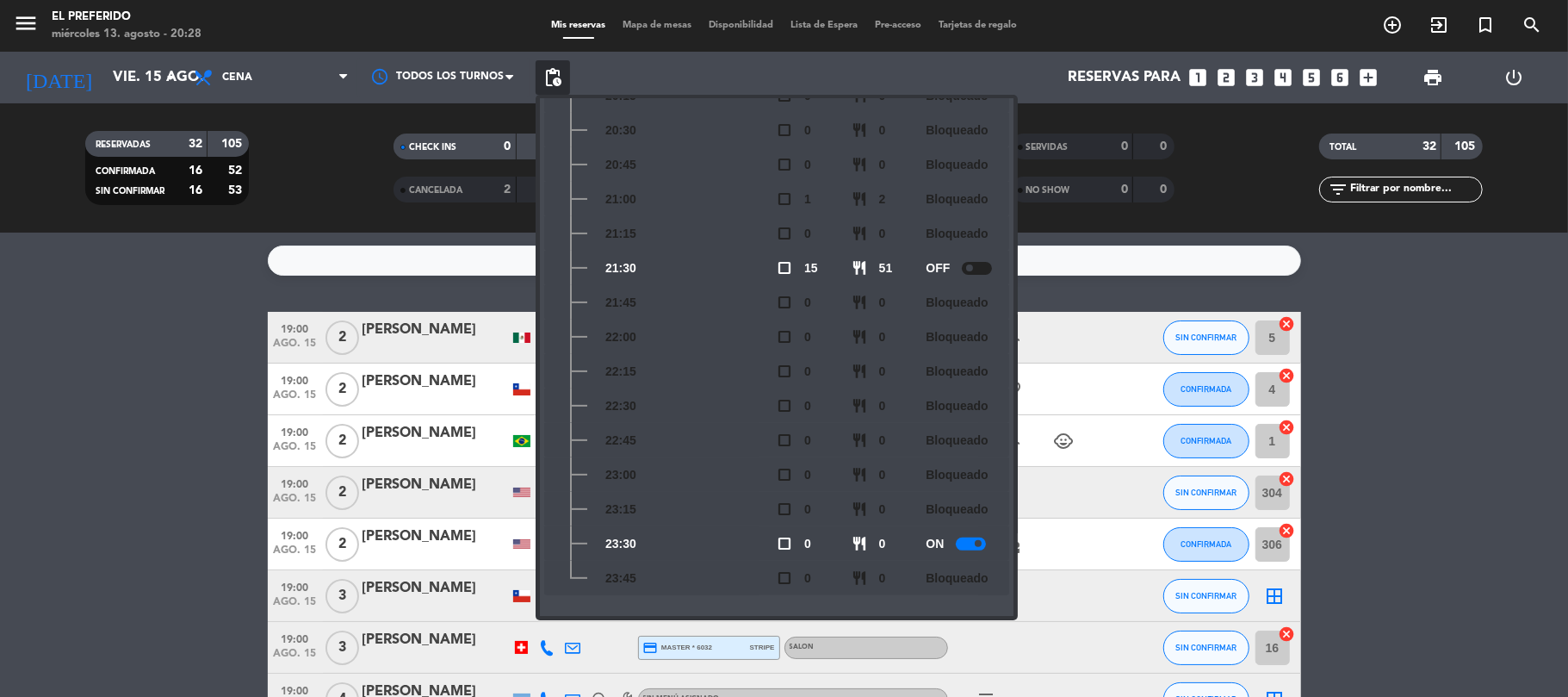
scroll to position [287, 0]
click at [118, 83] on input "vie. 15 ago." at bounding box center [197, 78] width 186 height 34
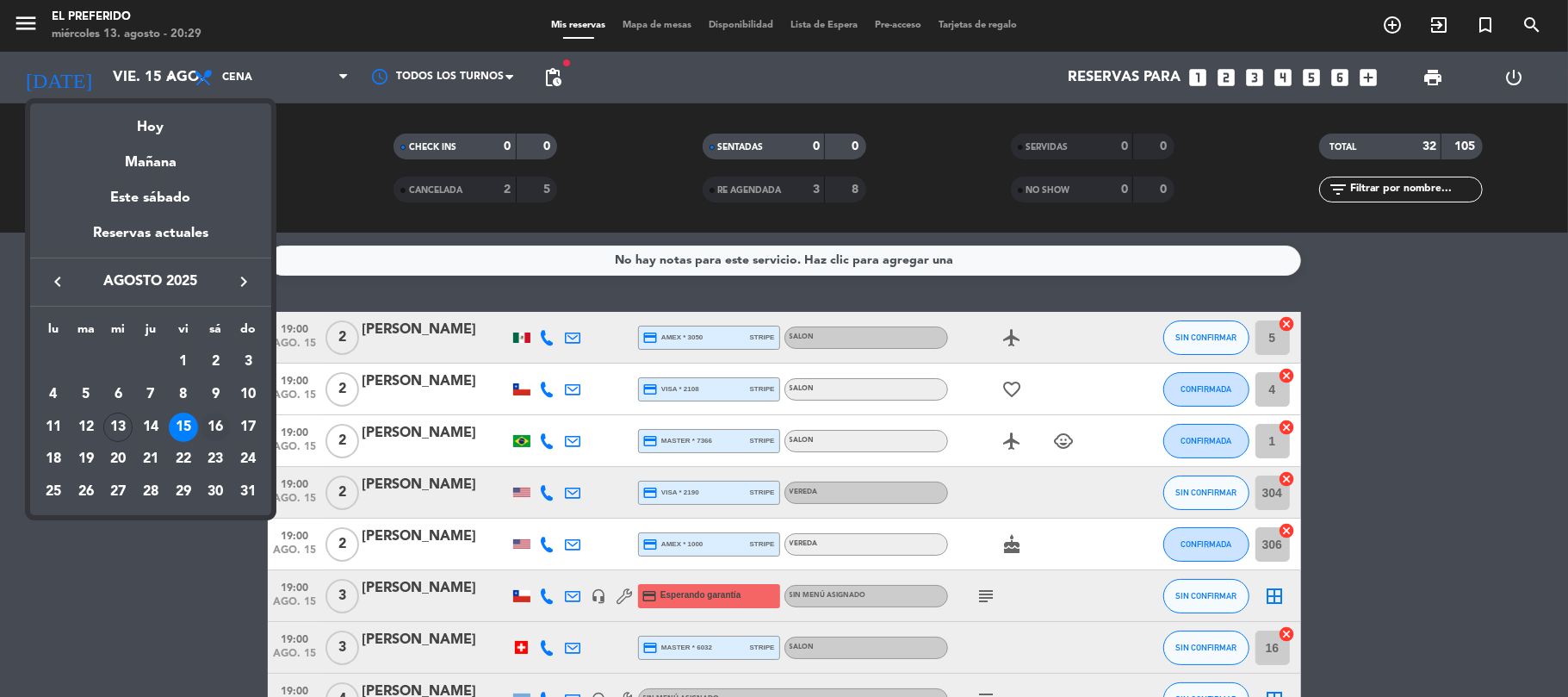
click at [207, 424] on div "16" at bounding box center [216, 427] width 29 height 29
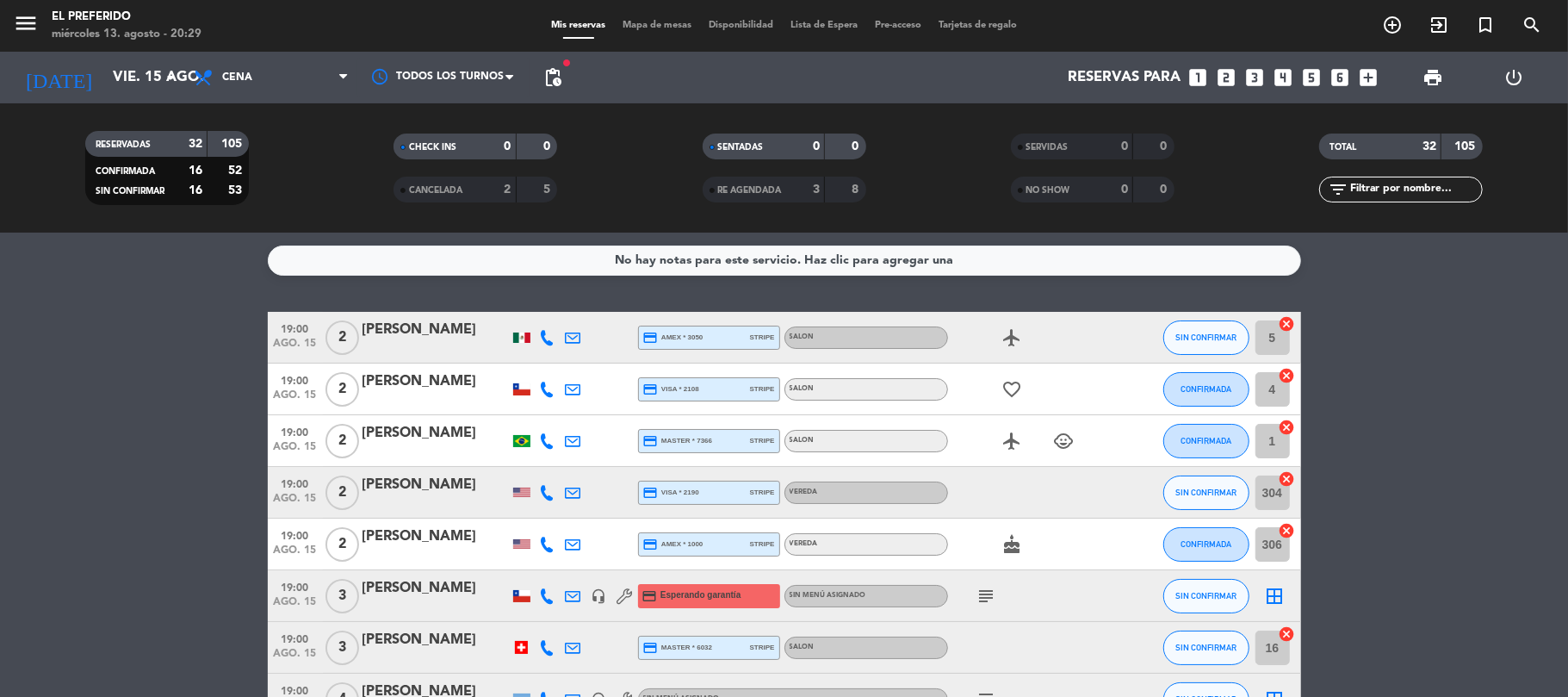
type input "sáb. 16 ago."
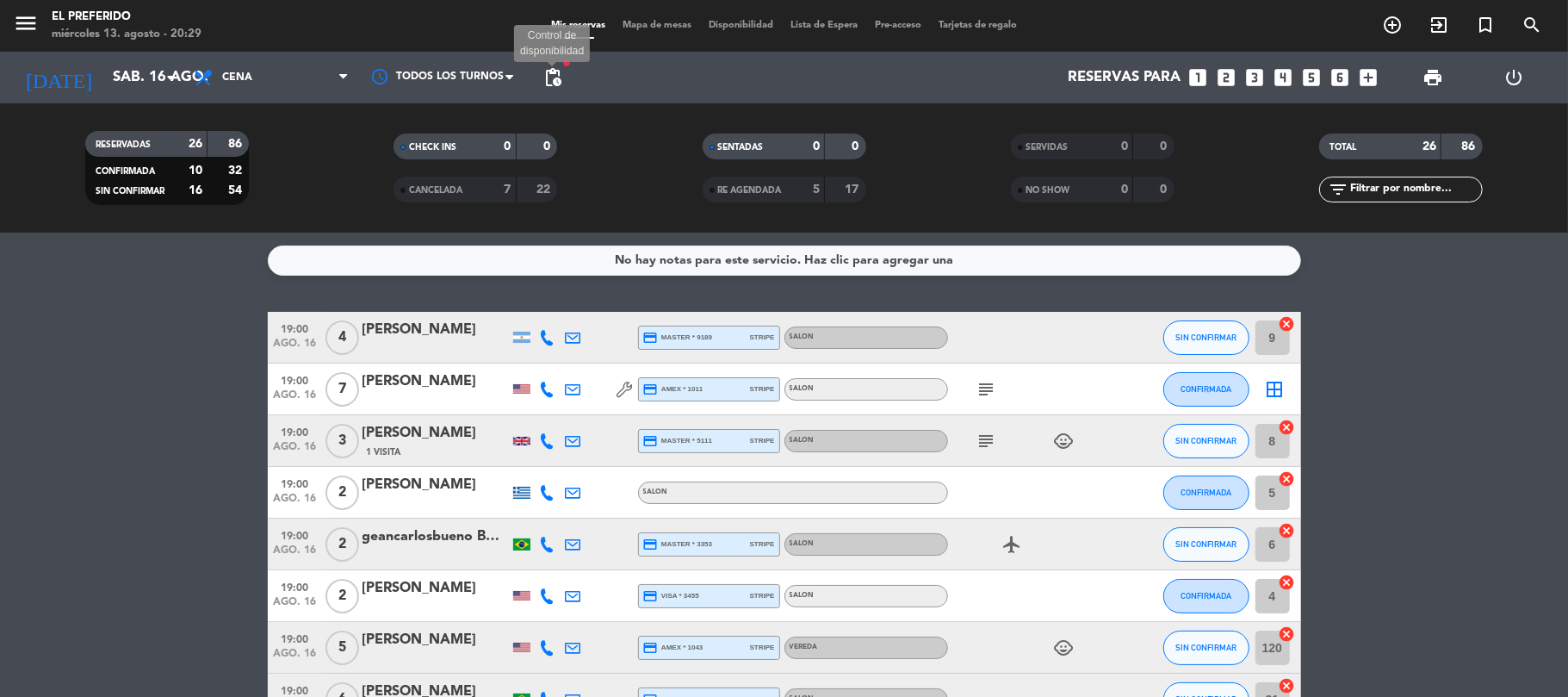
click at [555, 80] on span "pending_actions" at bounding box center [552, 77] width 20 height 20
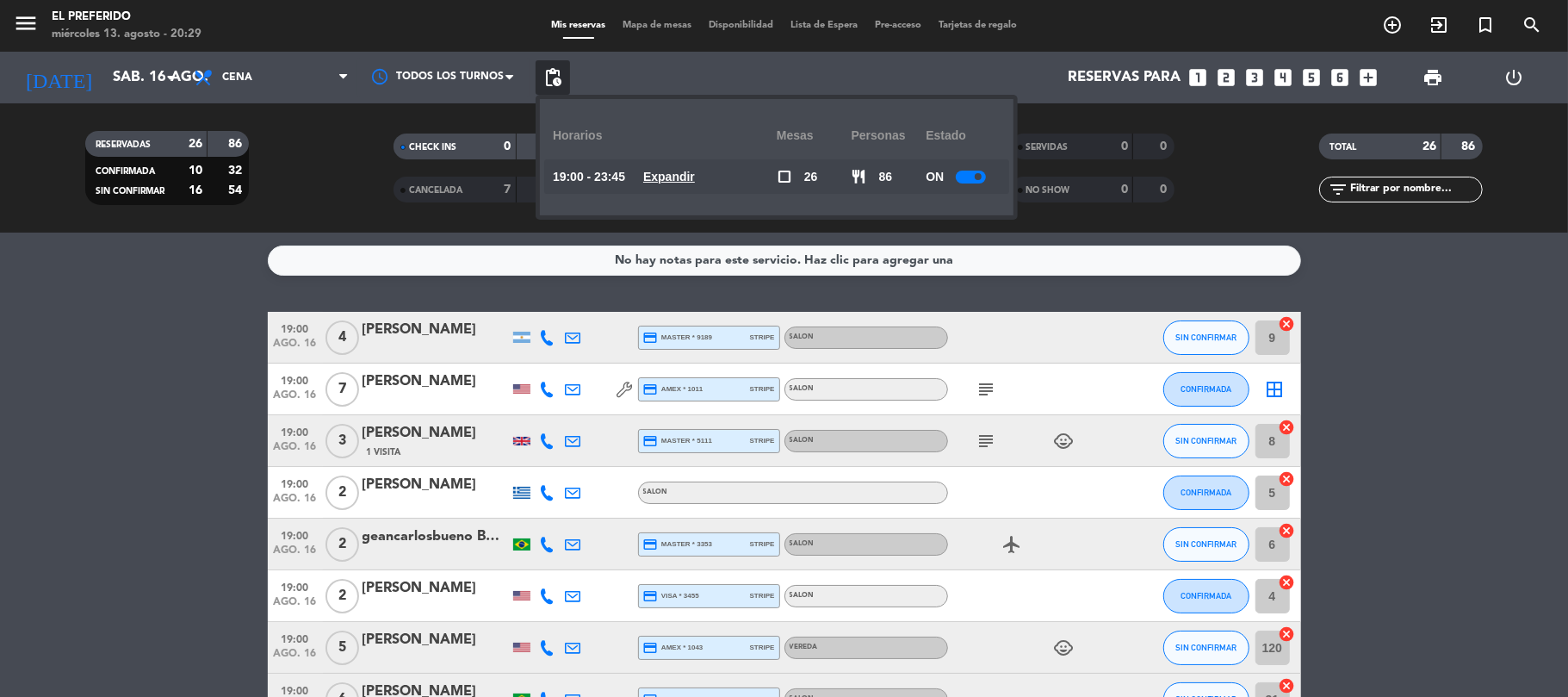
drag, startPoint x: 665, startPoint y: 198, endPoint x: 672, endPoint y: 186, distance: 13.9
click at [670, 190] on availability-row "19:00 - 23:45 Expandir check_box_outline_blank 26 restaurant 86 ON" at bounding box center [777, 181] width 439 height 43
click at [673, 181] on u "Expandir" at bounding box center [669, 177] width 51 height 14
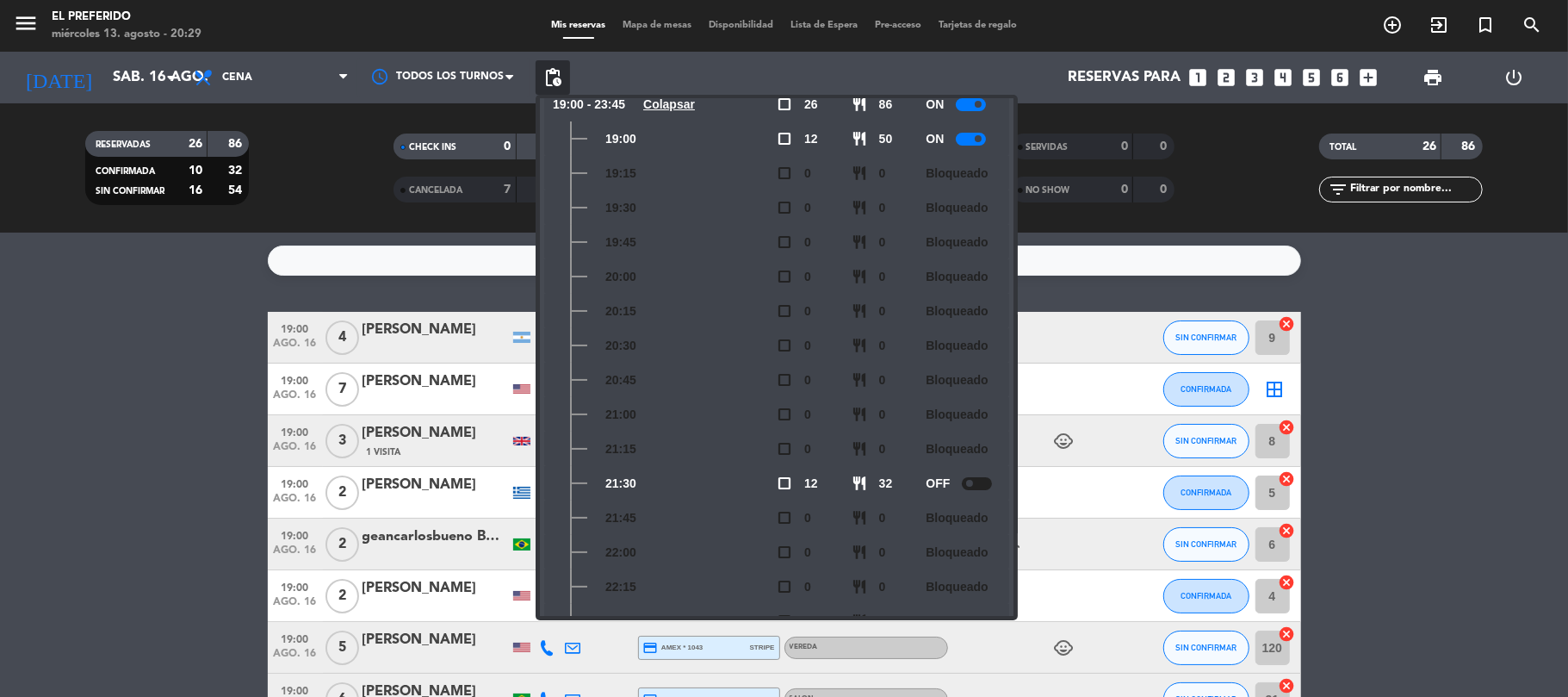
scroll to position [0, 0]
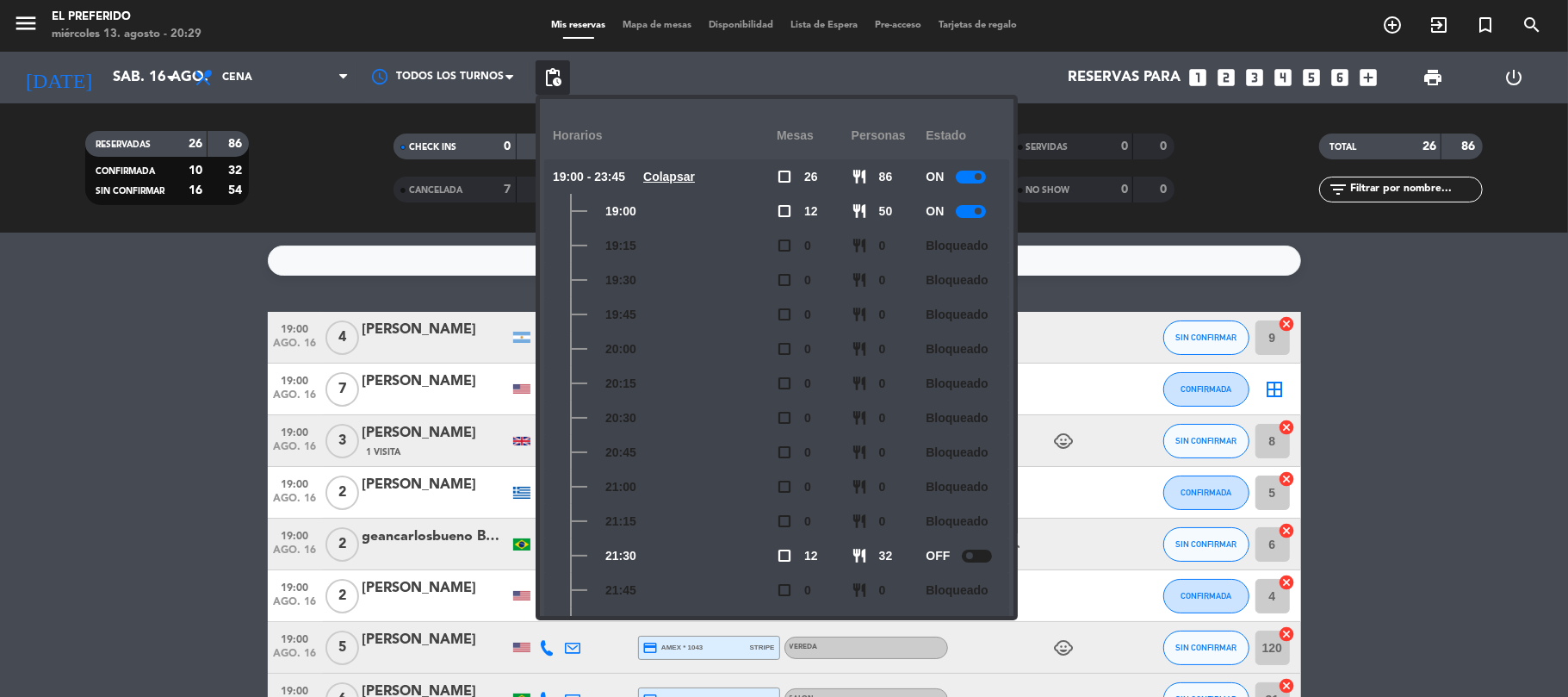
click at [1228, 71] on icon "looks_two" at bounding box center [1226, 77] width 22 height 22
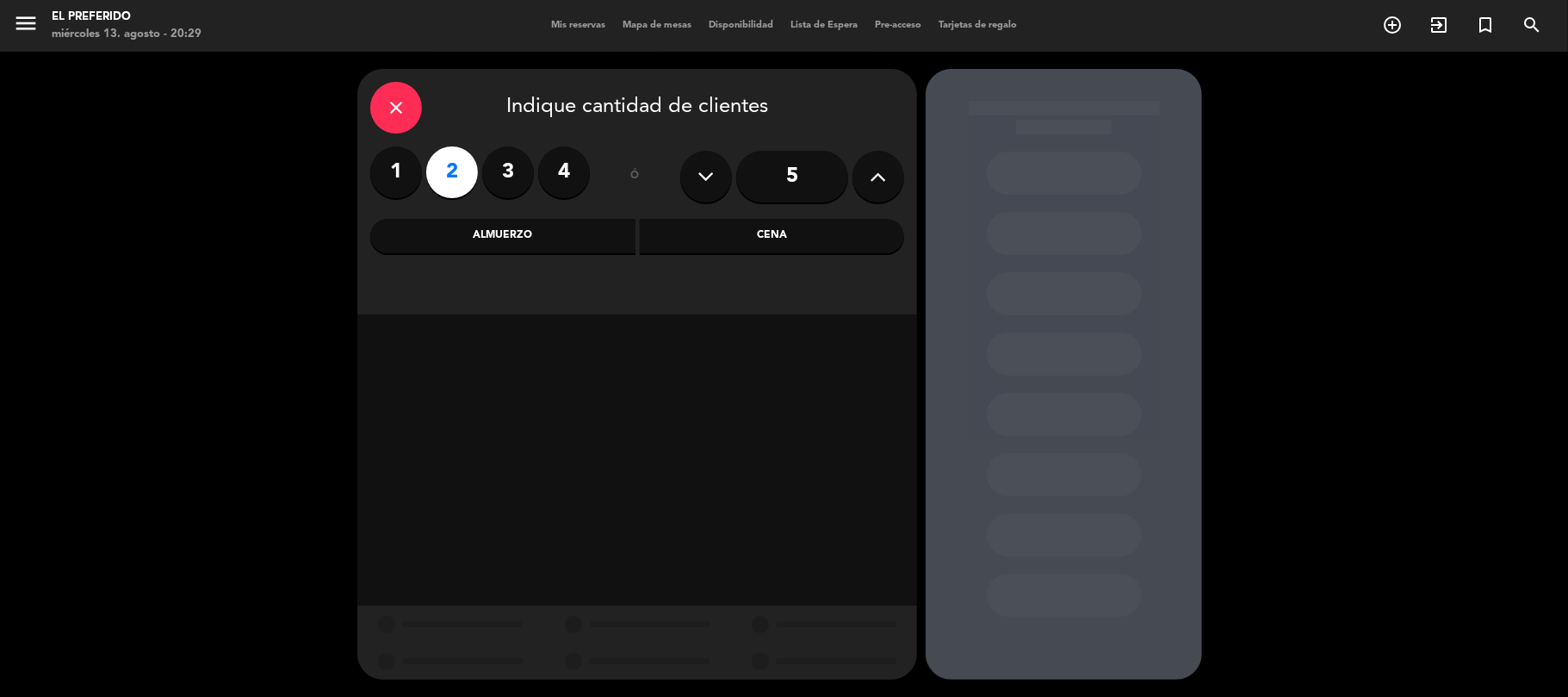
click at [727, 234] on div "Cena" at bounding box center [772, 235] width 265 height 34
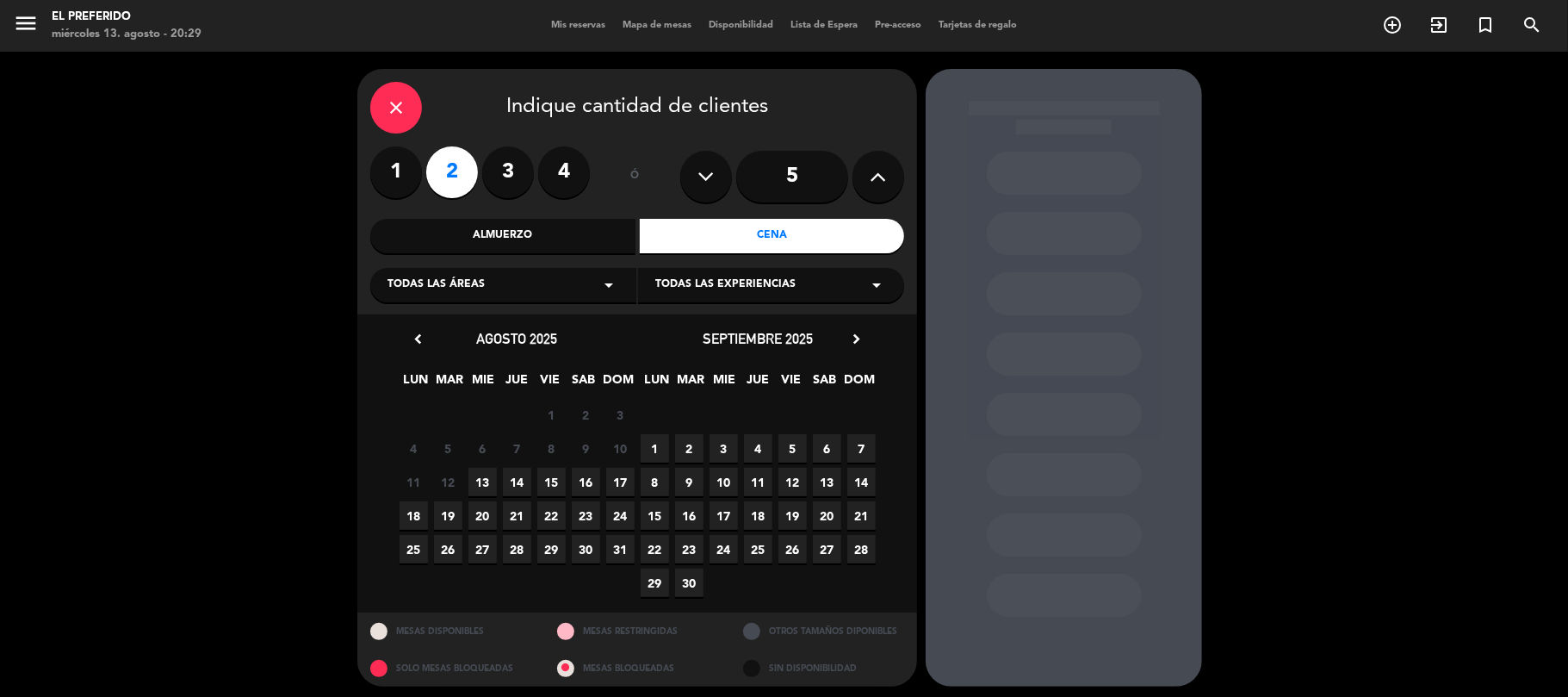
click at [587, 476] on span "16" at bounding box center [585, 481] width 28 height 28
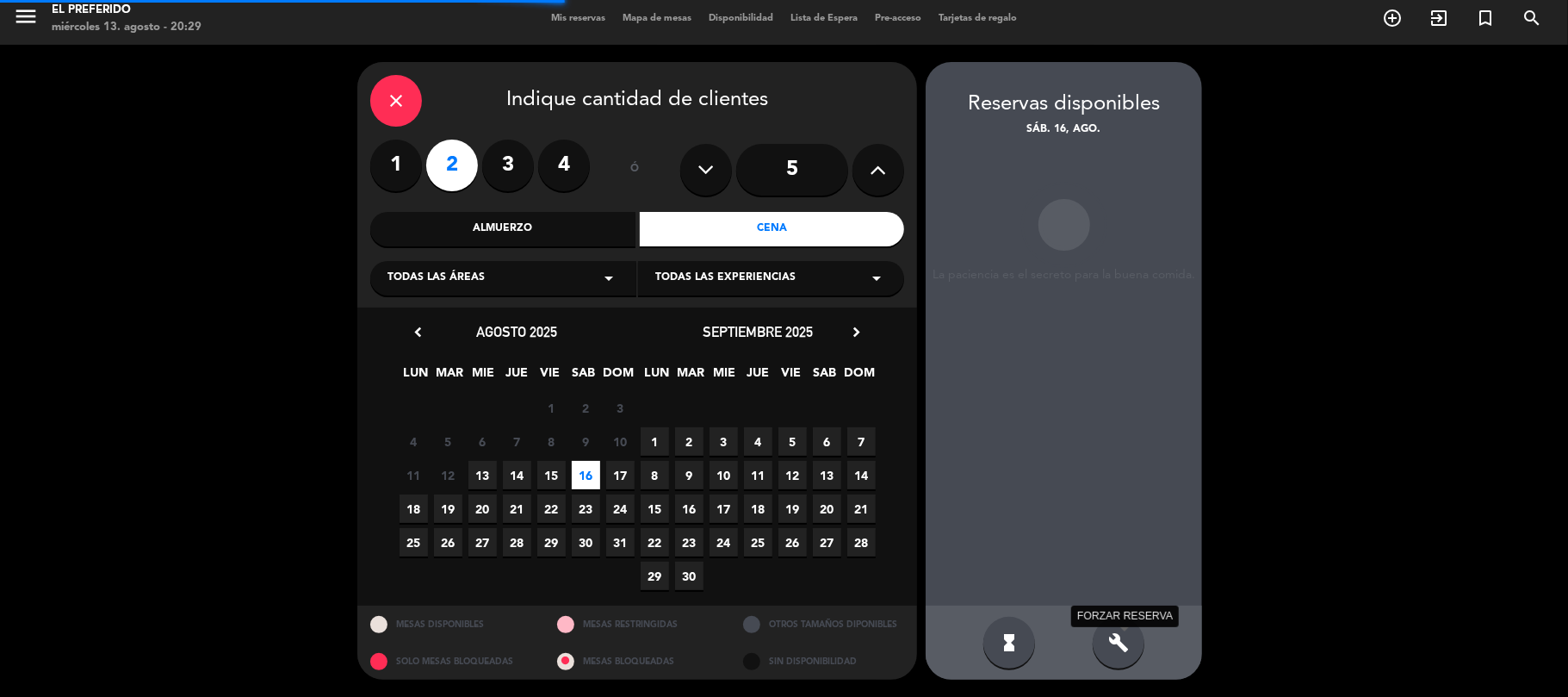
click at [1123, 649] on icon "build" at bounding box center [1118, 642] width 20 height 20
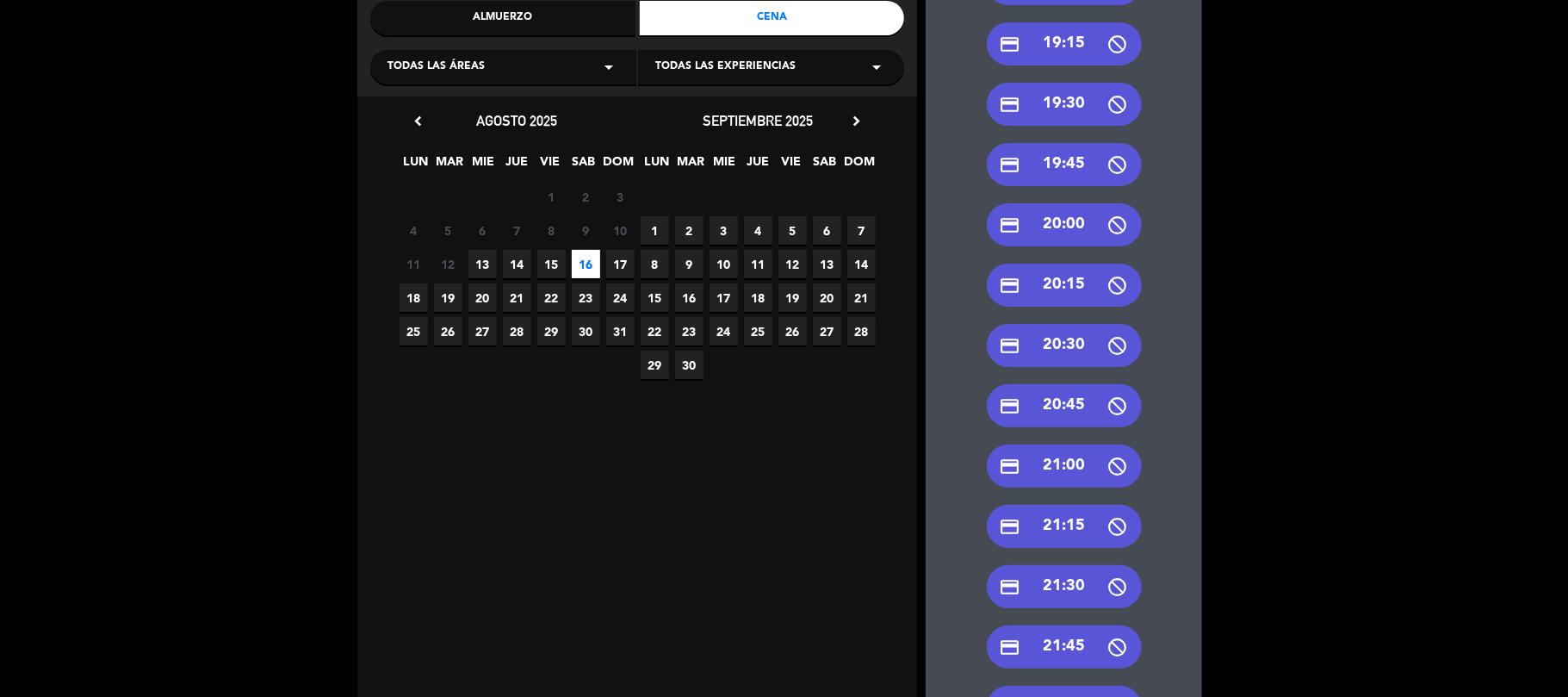
scroll to position [90, 0]
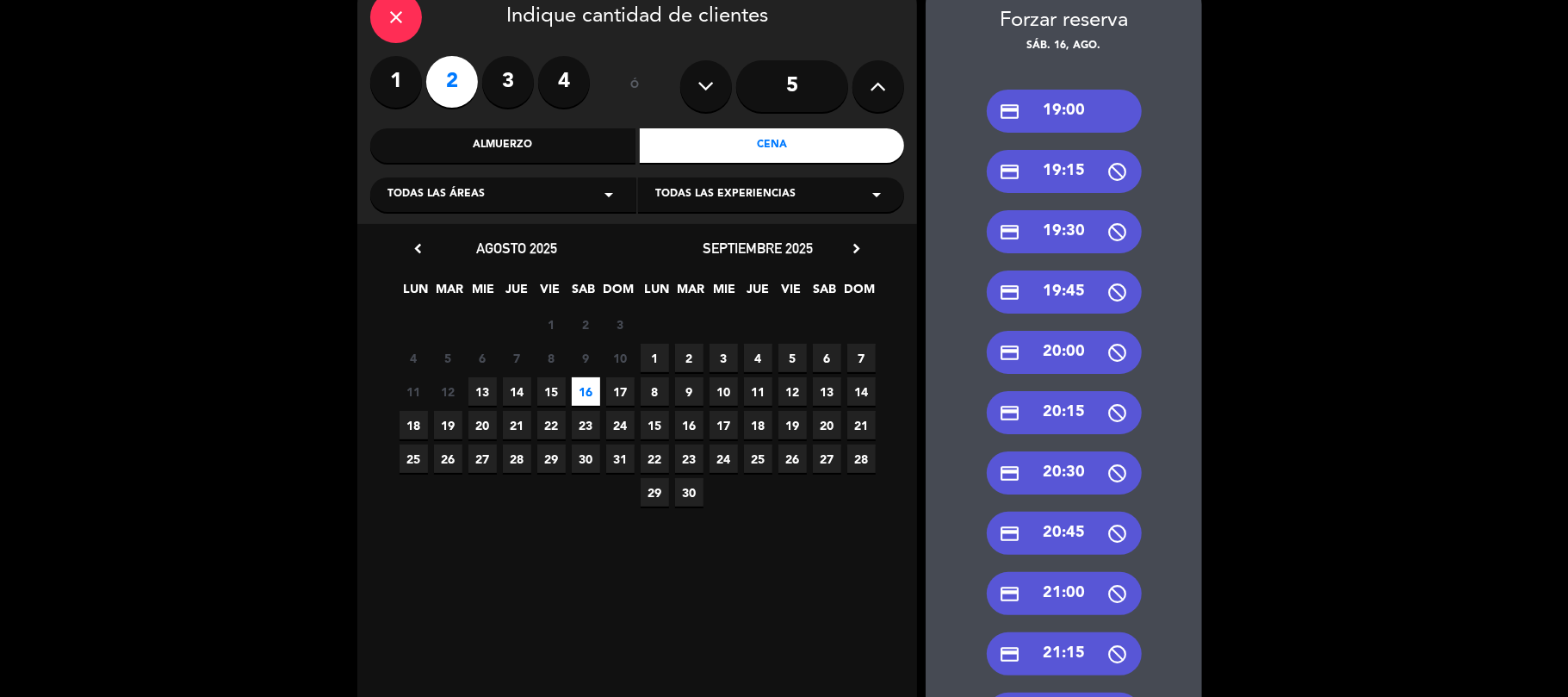
click at [1048, 476] on div "credit_card 20:30" at bounding box center [1064, 473] width 155 height 43
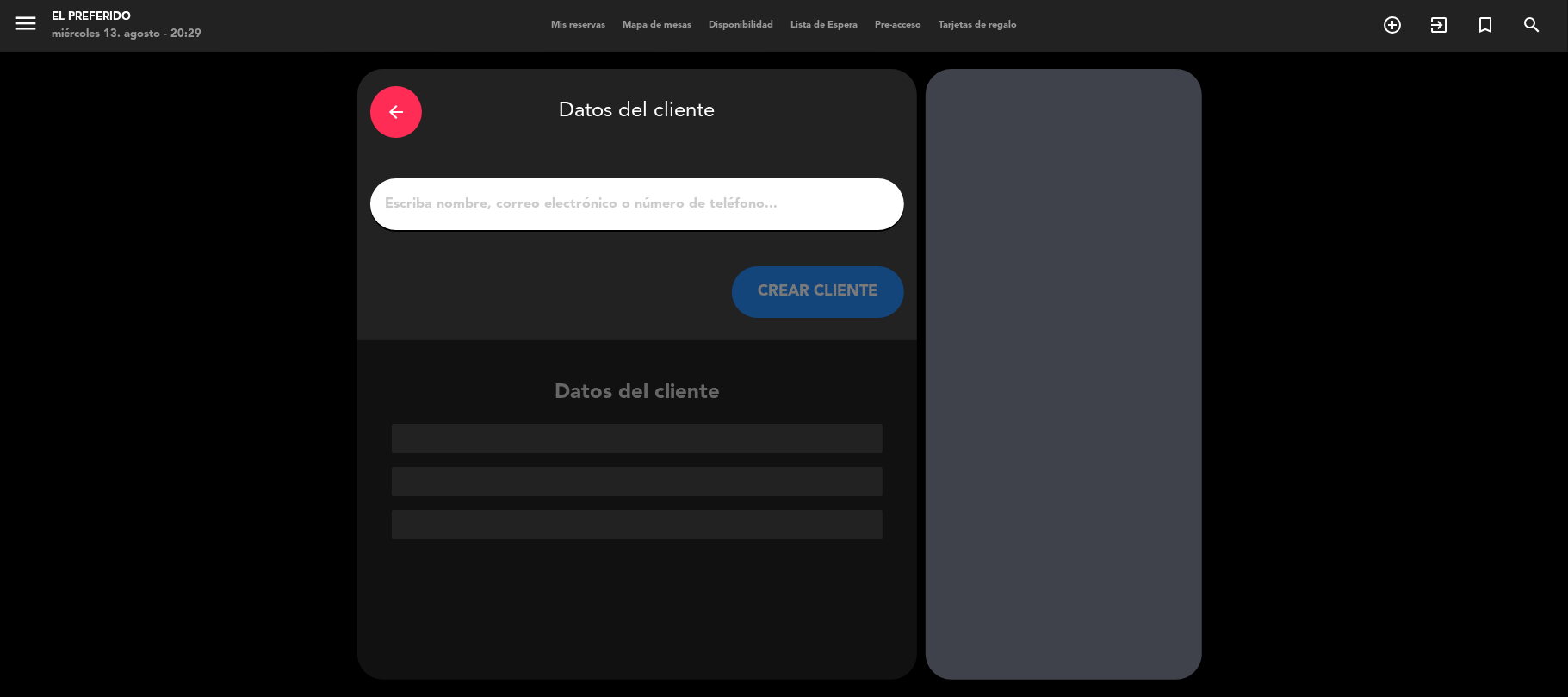
click at [370, 100] on div "arrow_back Datos del cliente" at bounding box center [637, 112] width 534 height 60
click at [376, 103] on div "arrow_back" at bounding box center [395, 112] width 51 height 51
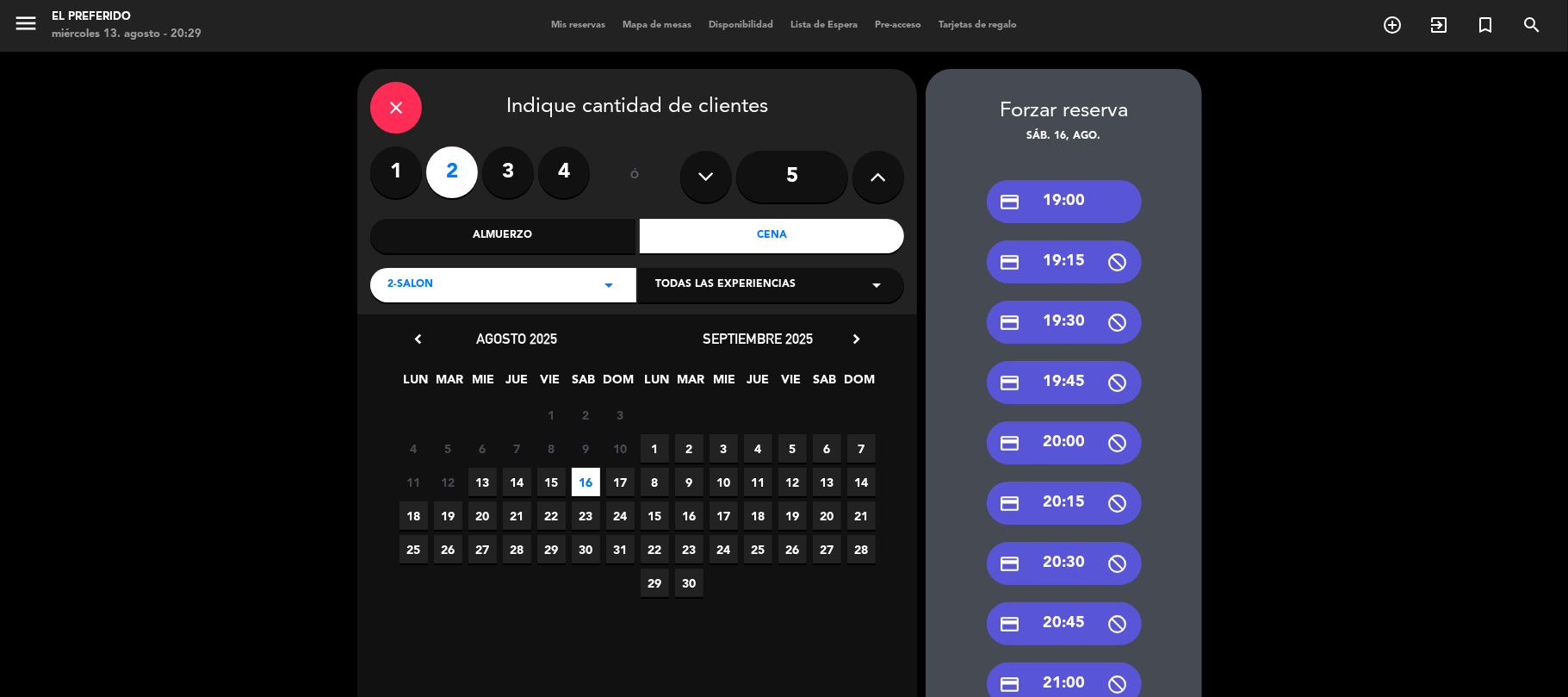
scroll to position [229, 0]
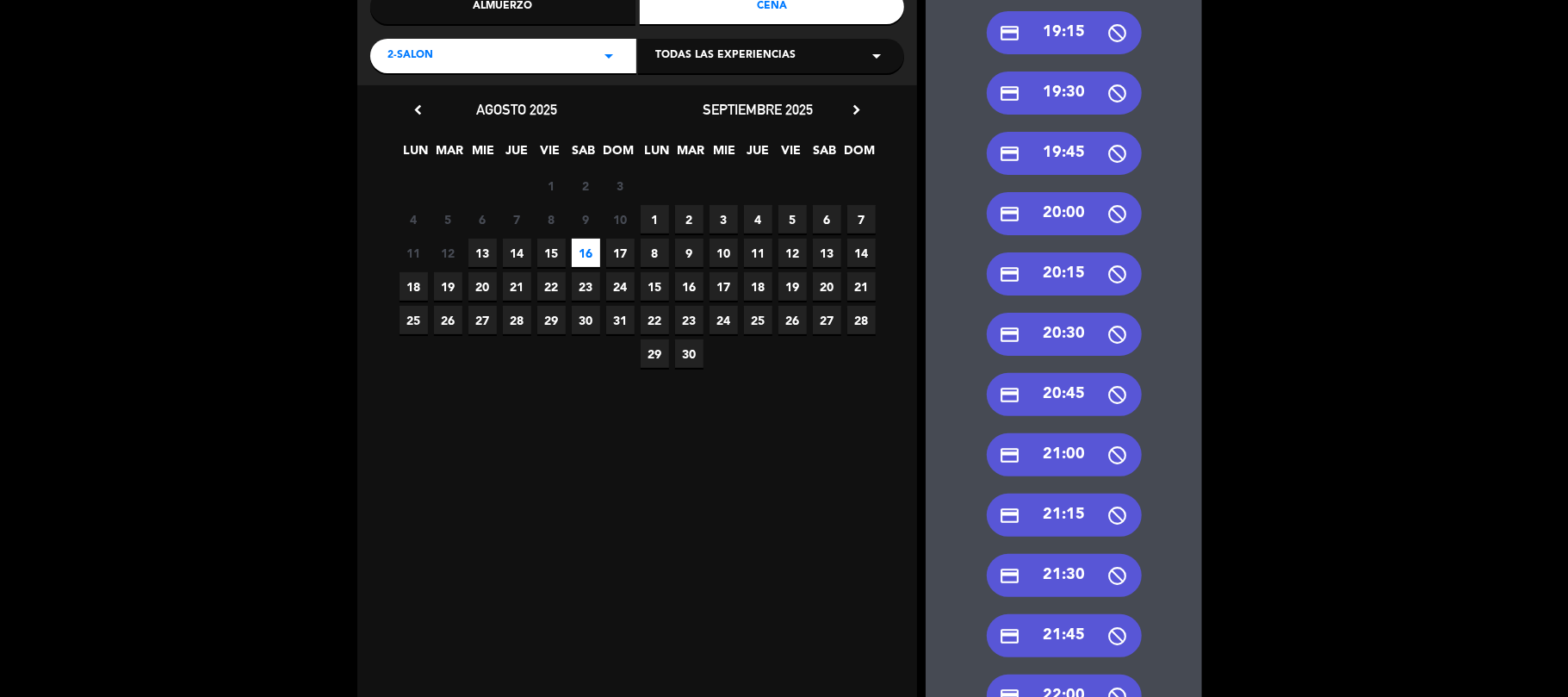
click at [1068, 572] on div "credit_card 21:30" at bounding box center [1064, 575] width 155 height 43
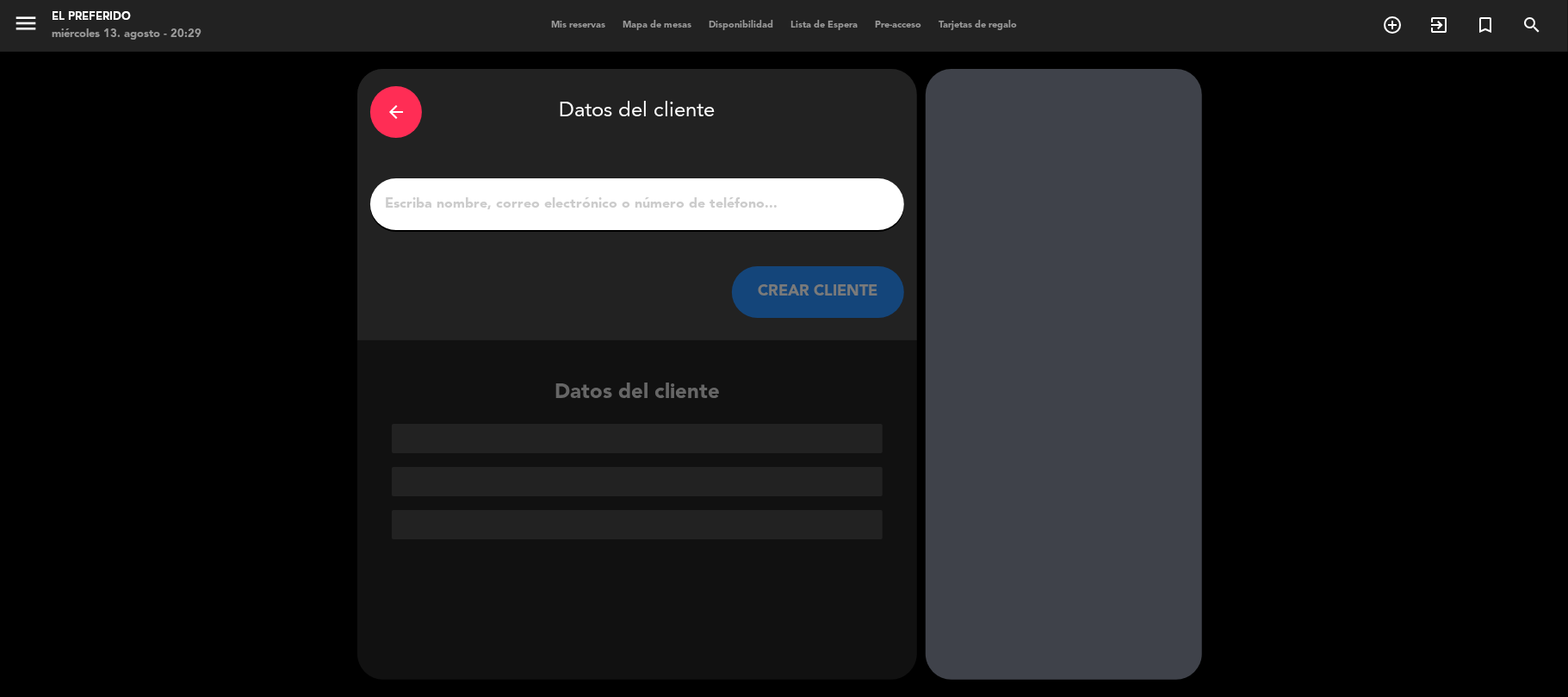
scroll to position [0, 0]
click at [486, 200] on input "1" at bounding box center [637, 204] width 508 height 24
type input "S"
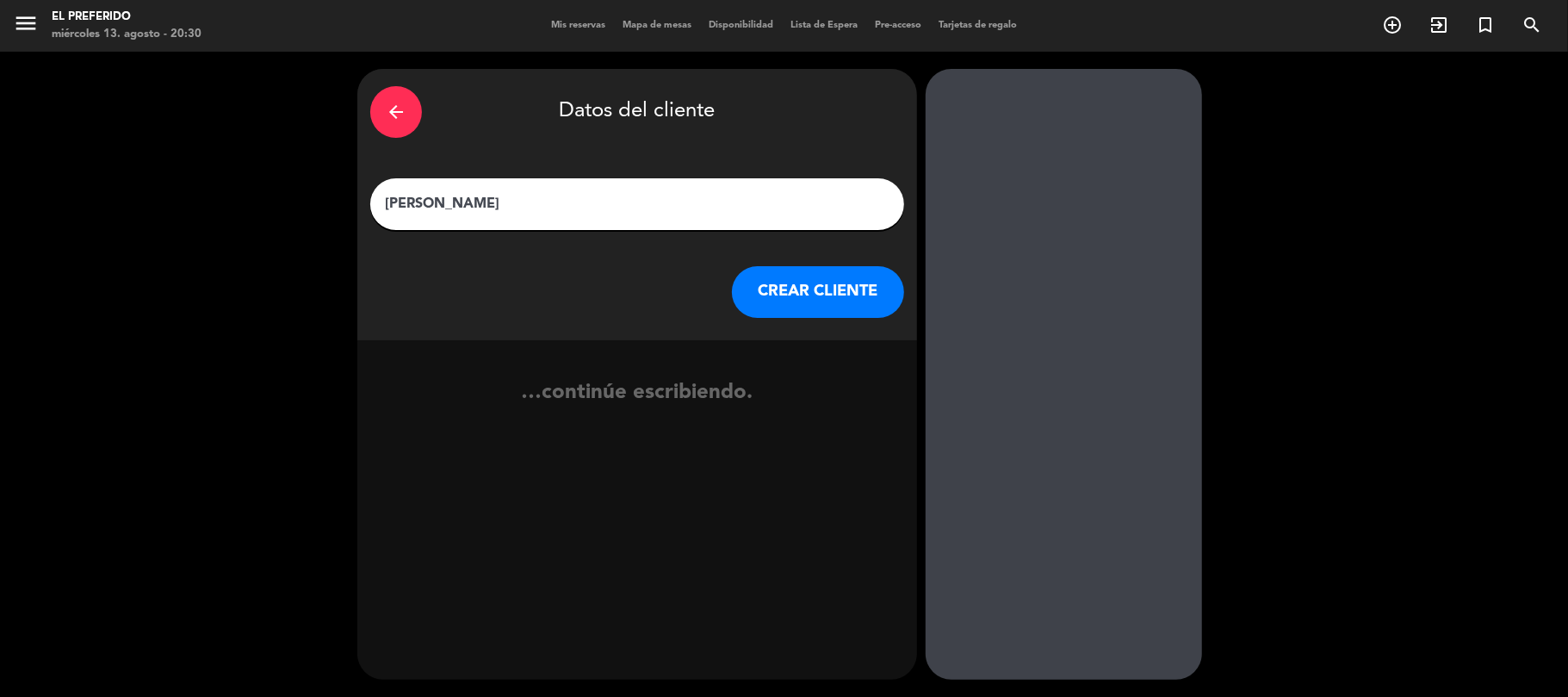
type input "[PERSON_NAME]"
click at [817, 286] on button "CREAR CLIENTE" at bounding box center [817, 291] width 172 height 51
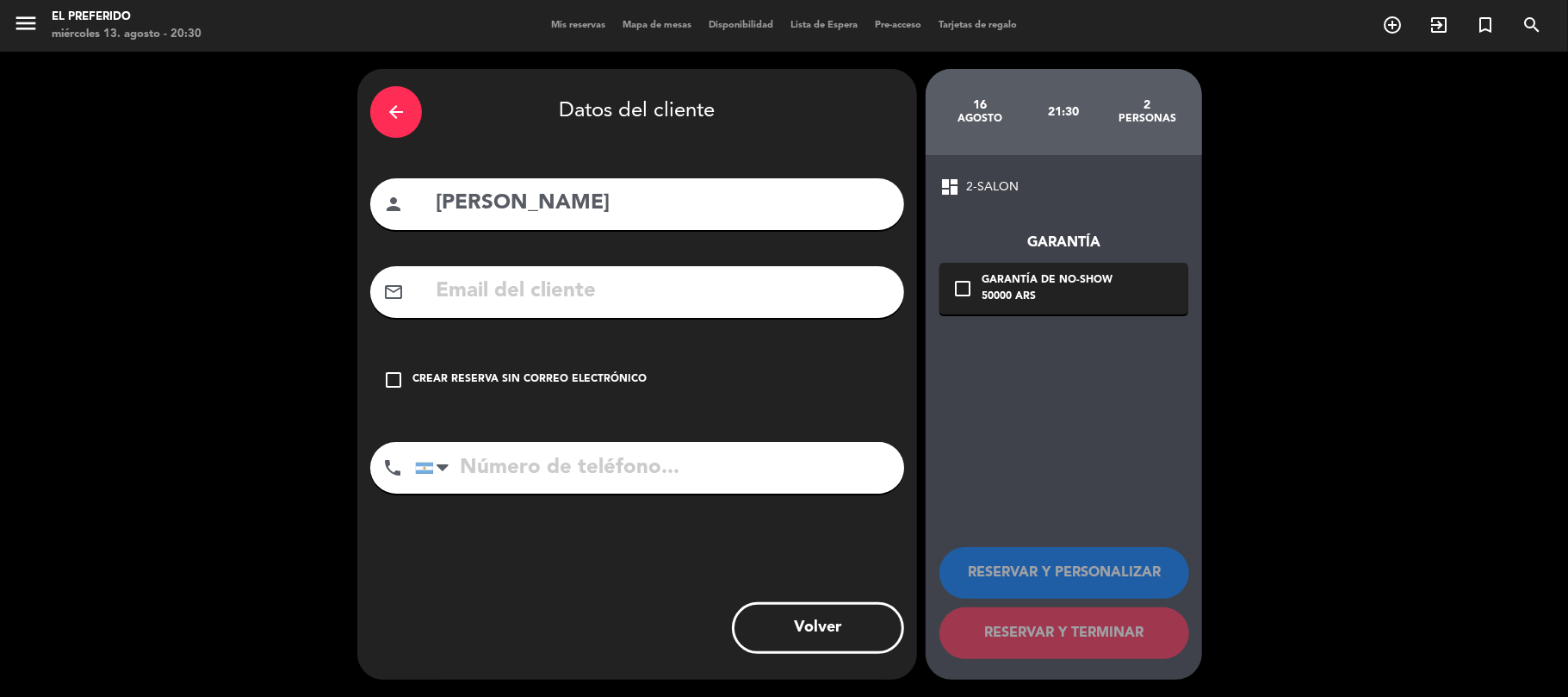
click at [659, 462] on input "tel" at bounding box center [659, 467] width 489 height 51
click at [612, 480] on input "tel" at bounding box center [659, 467] width 489 height 51
type input "1169887726"
click at [541, 392] on div "check_box_outline_blank Crear reserva sin correo electrónico" at bounding box center [637, 380] width 534 height 51
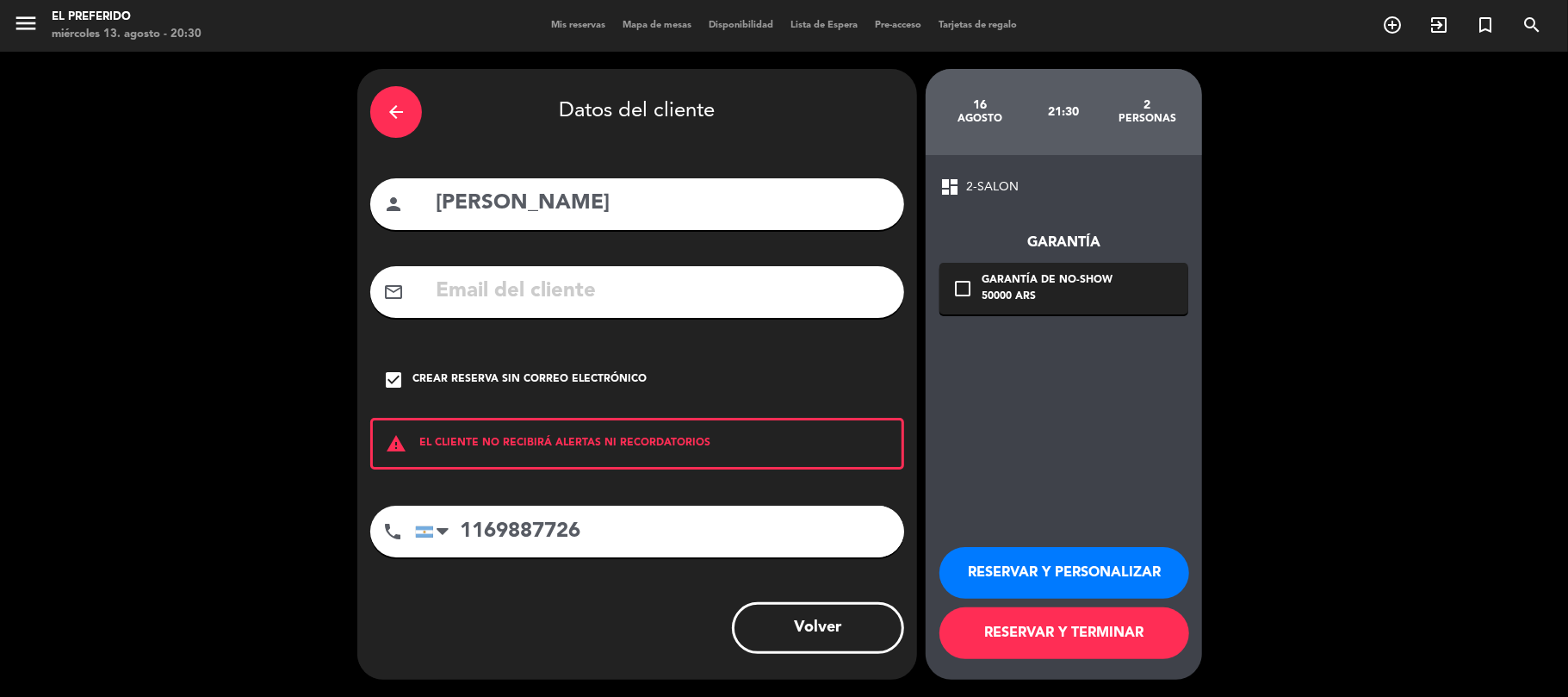
drag, startPoint x: 1123, startPoint y: 582, endPoint x: 1120, endPoint y: 525, distance: 57.1
click at [1120, 579] on button "RESERVAR Y PERSONALIZAR" at bounding box center [1064, 572] width 250 height 51
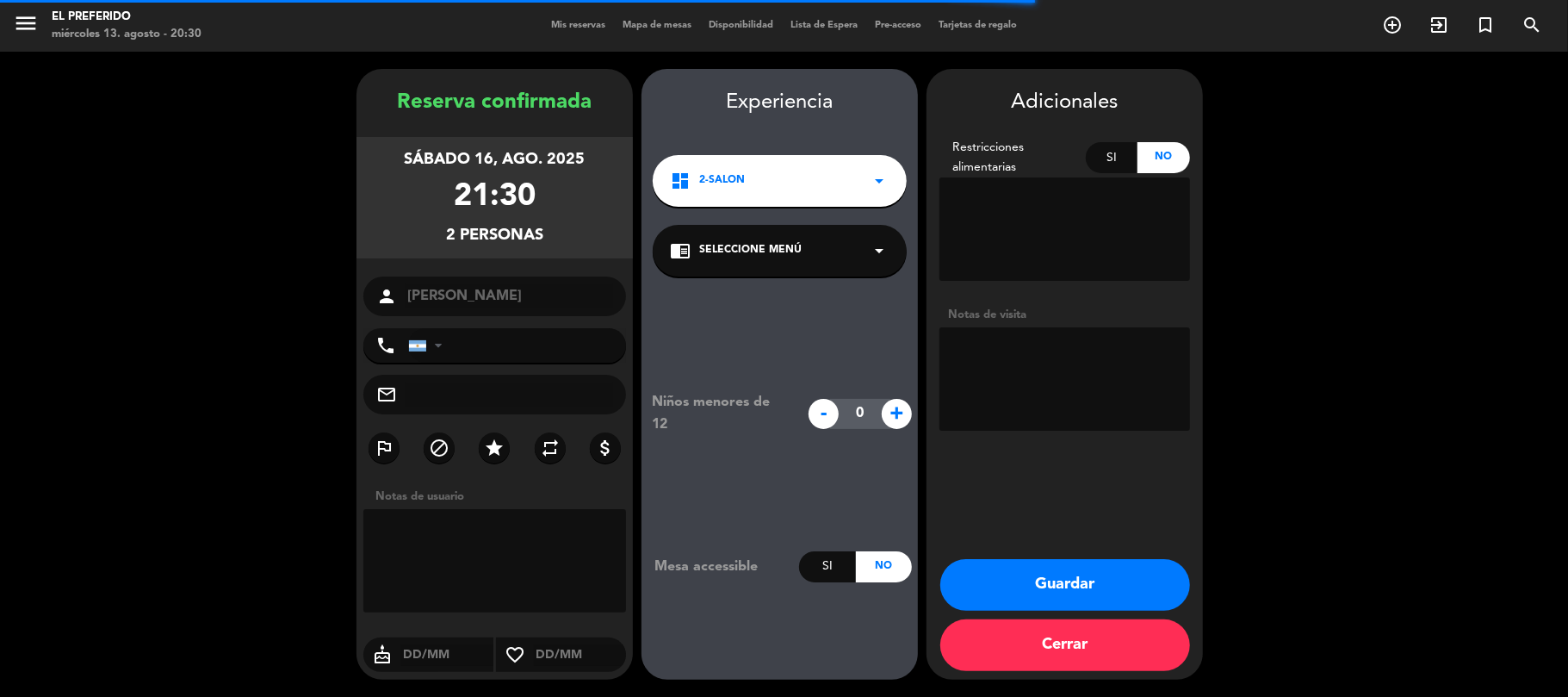
type input "[PHONE_NUMBER]"
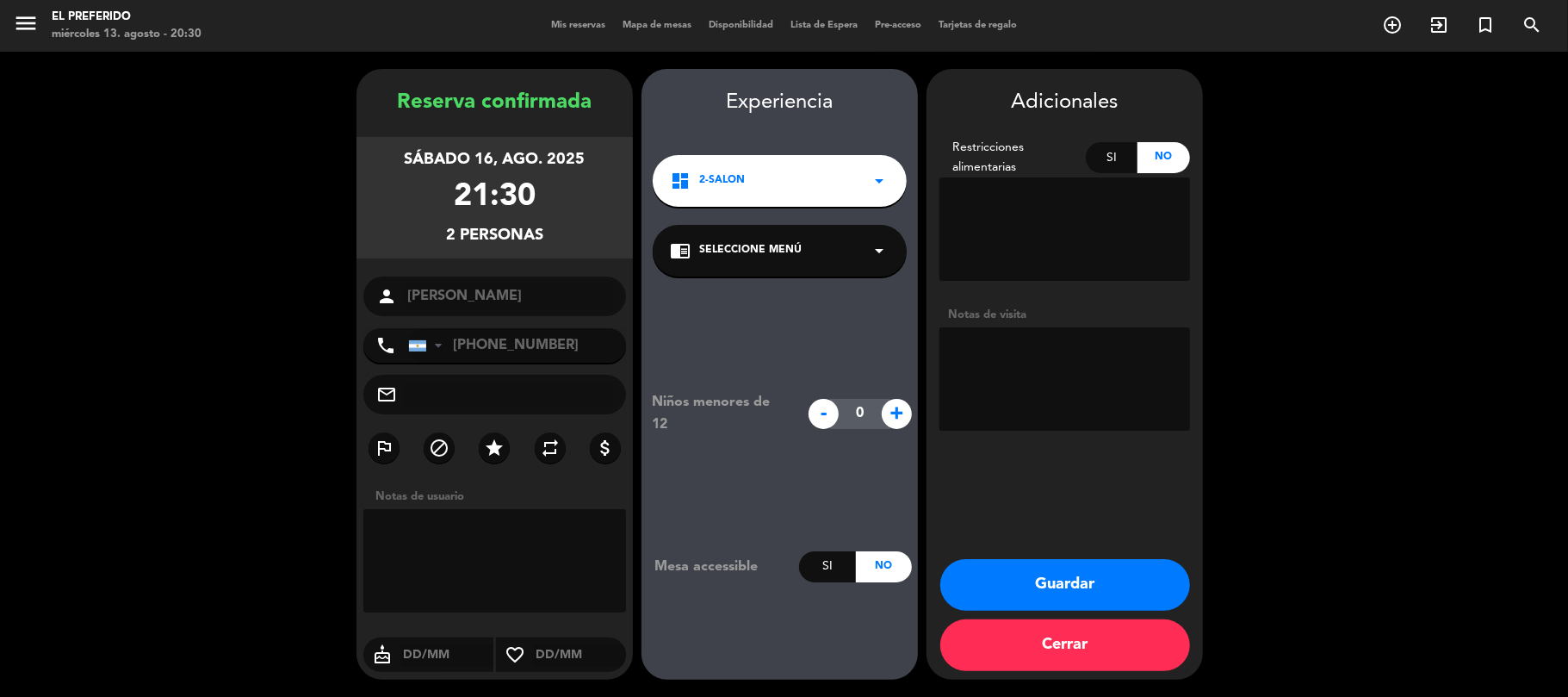
click at [996, 414] on textarea at bounding box center [1065, 379] width 250 height 103
type textarea "Afuera"
type textarea "Prefiere"
type textarea "Mesa Afuera"
click at [806, 247] on div "chrome_reader_mode Seleccione Menú arrow_drop_down" at bounding box center [780, 249] width 254 height 51
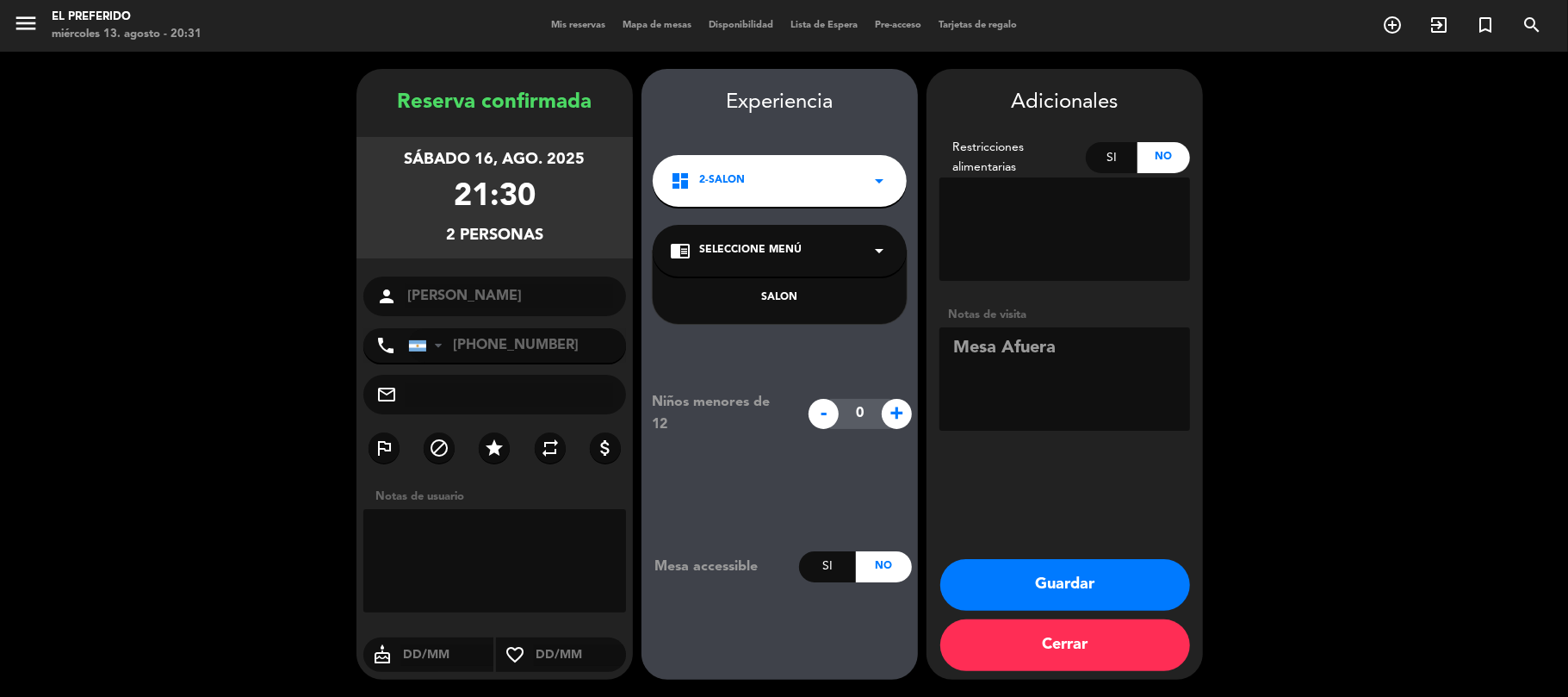
click at [788, 251] on span "Seleccione Menú" at bounding box center [751, 250] width 103 height 17
click at [788, 178] on div "dashboard 2-SALON arrow_drop_down" at bounding box center [780, 181] width 254 height 51
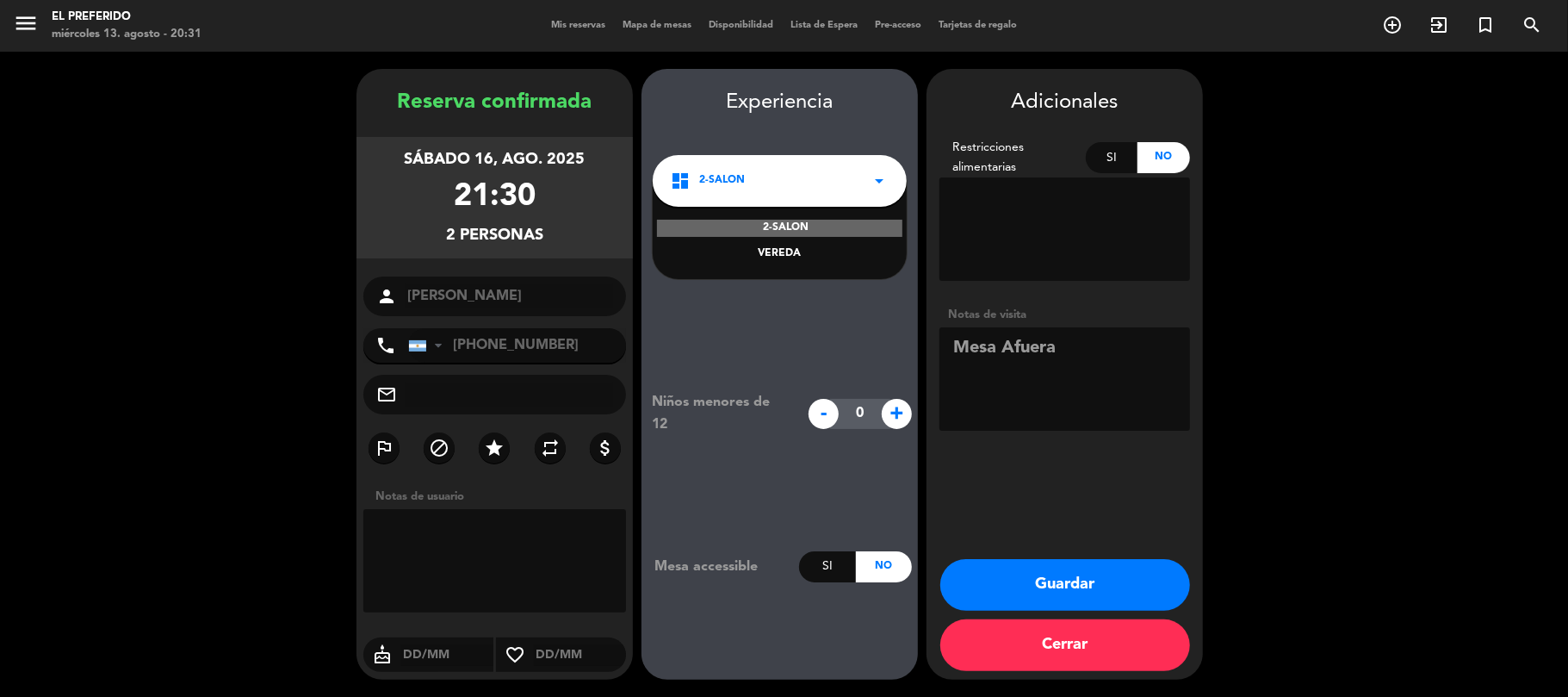
click at [786, 251] on div "VEREDA" at bounding box center [780, 254] width 219 height 17
click at [854, 328] on div "Niños menores de 12 - 0 + Mesa accessible Si No" at bounding box center [780, 486] width 277 height 420
click at [1039, 575] on button "Guardar" at bounding box center [1065, 584] width 250 height 51
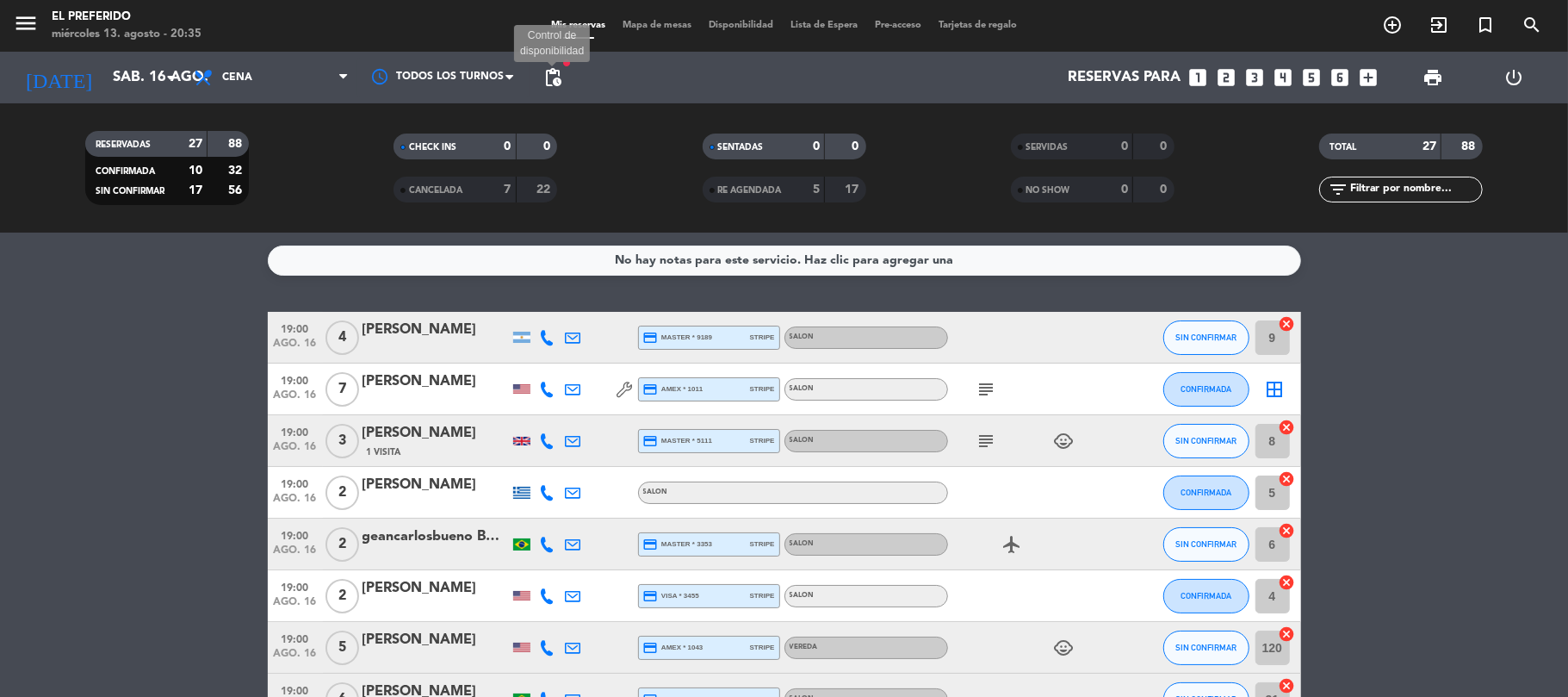
click at [551, 84] on span "pending_actions" at bounding box center [552, 77] width 20 height 20
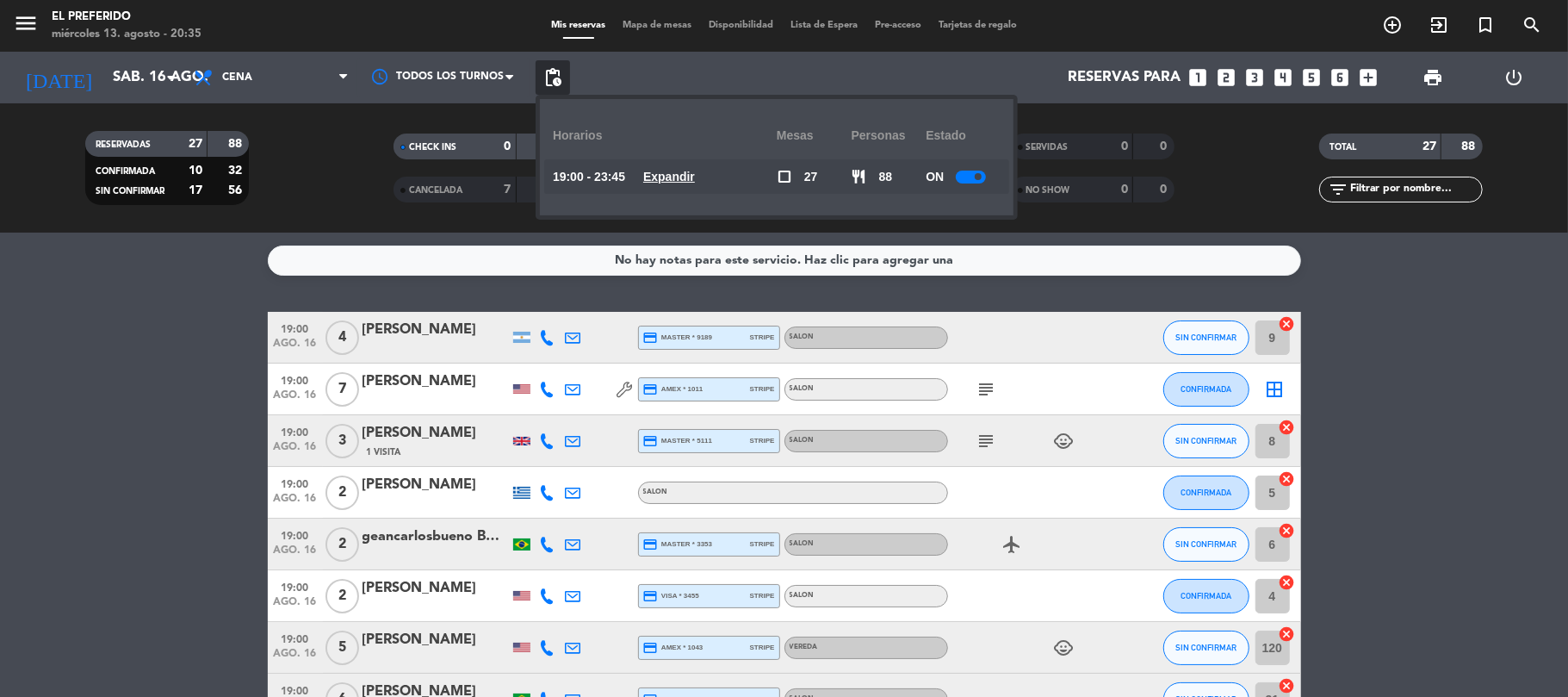
click at [674, 189] on div "19:00 - 23:45 Expandir" at bounding box center [664, 176] width 224 height 34
click at [676, 183] on u "Expandir" at bounding box center [669, 177] width 51 height 14
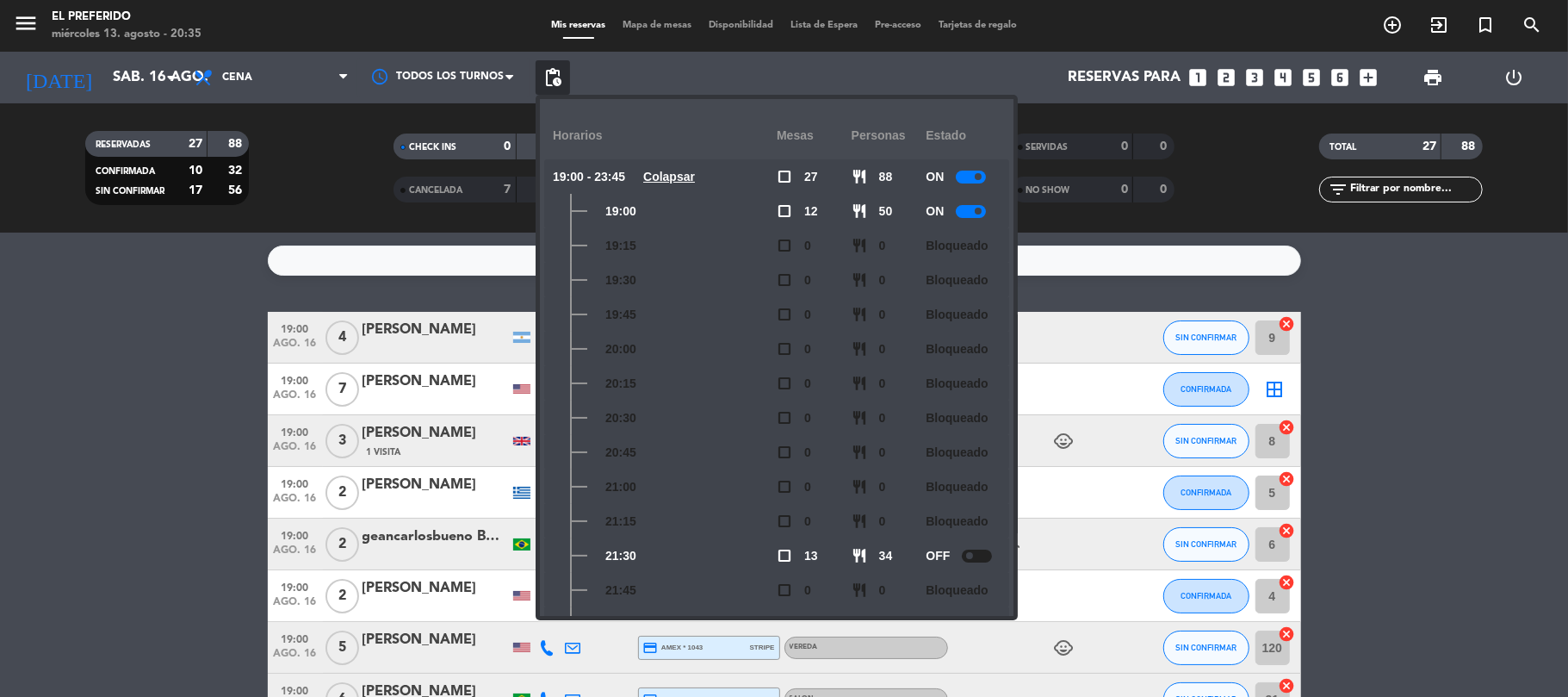
scroll to position [287, 0]
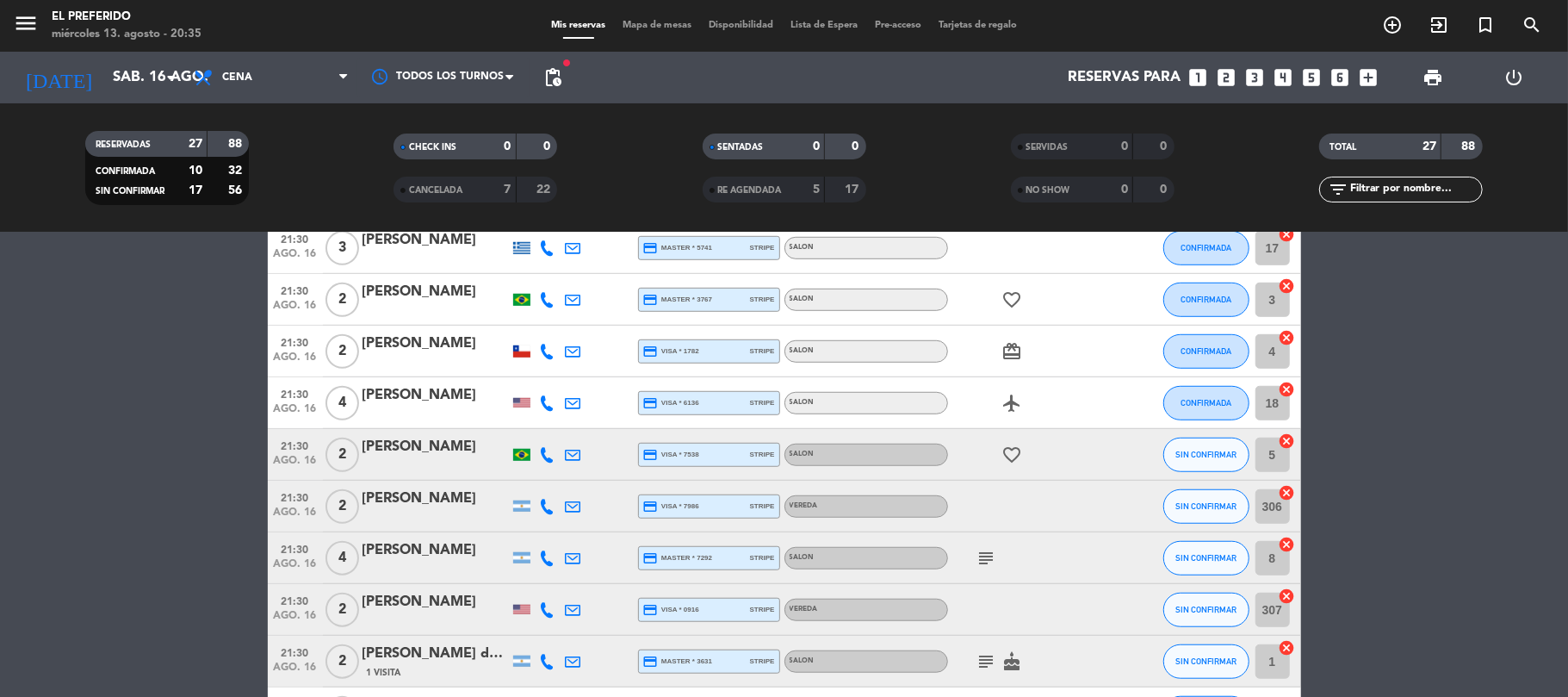
scroll to position [1144, 0]
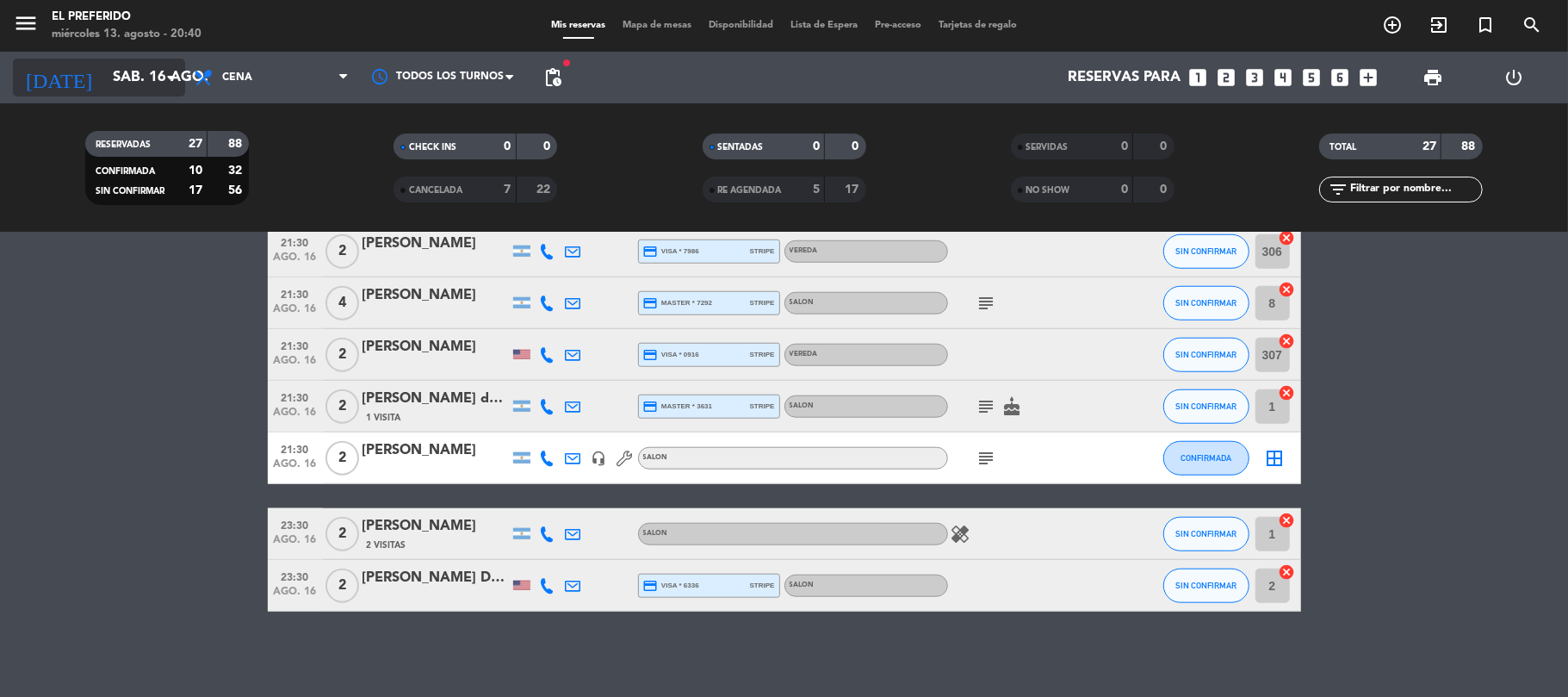
click at [133, 70] on input "sáb. 16 ago." at bounding box center [197, 78] width 186 height 34
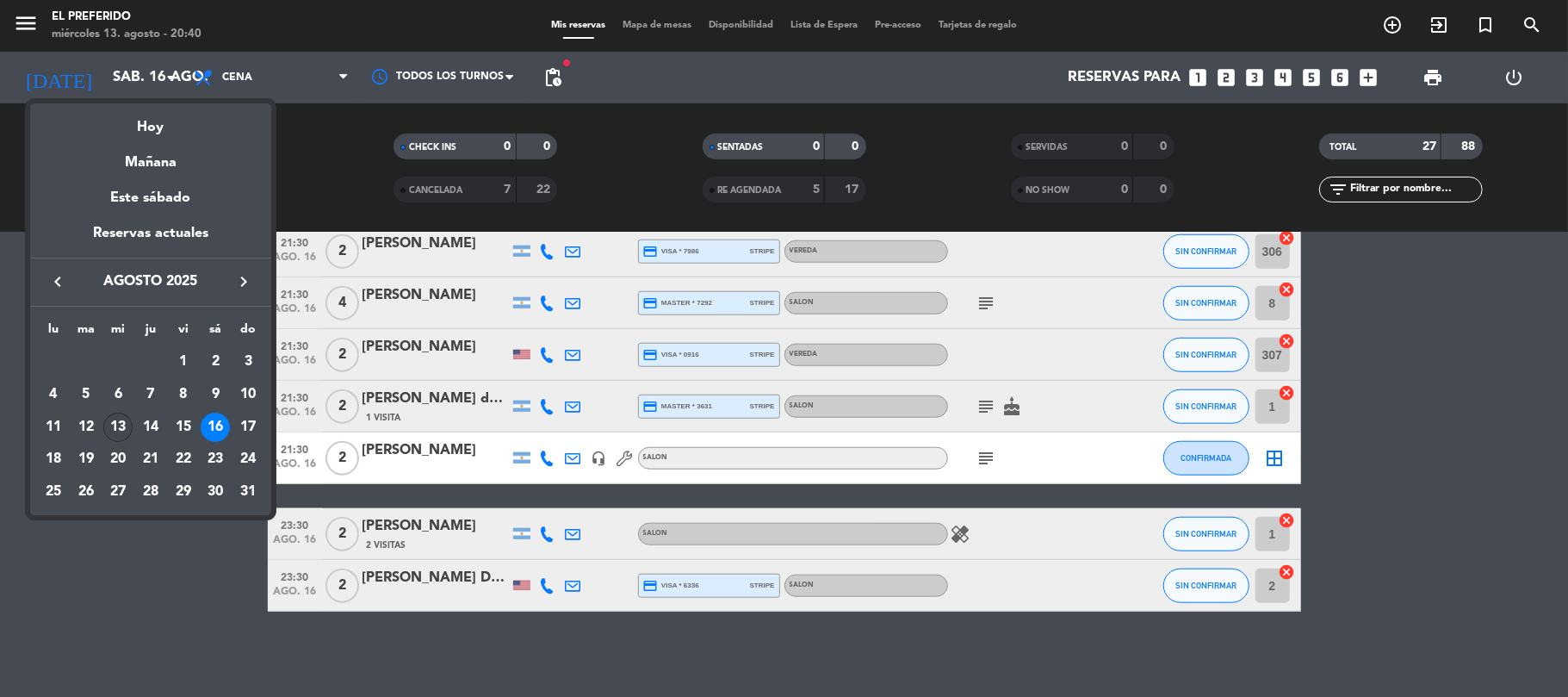
click at [116, 417] on div "13" at bounding box center [117, 427] width 29 height 29
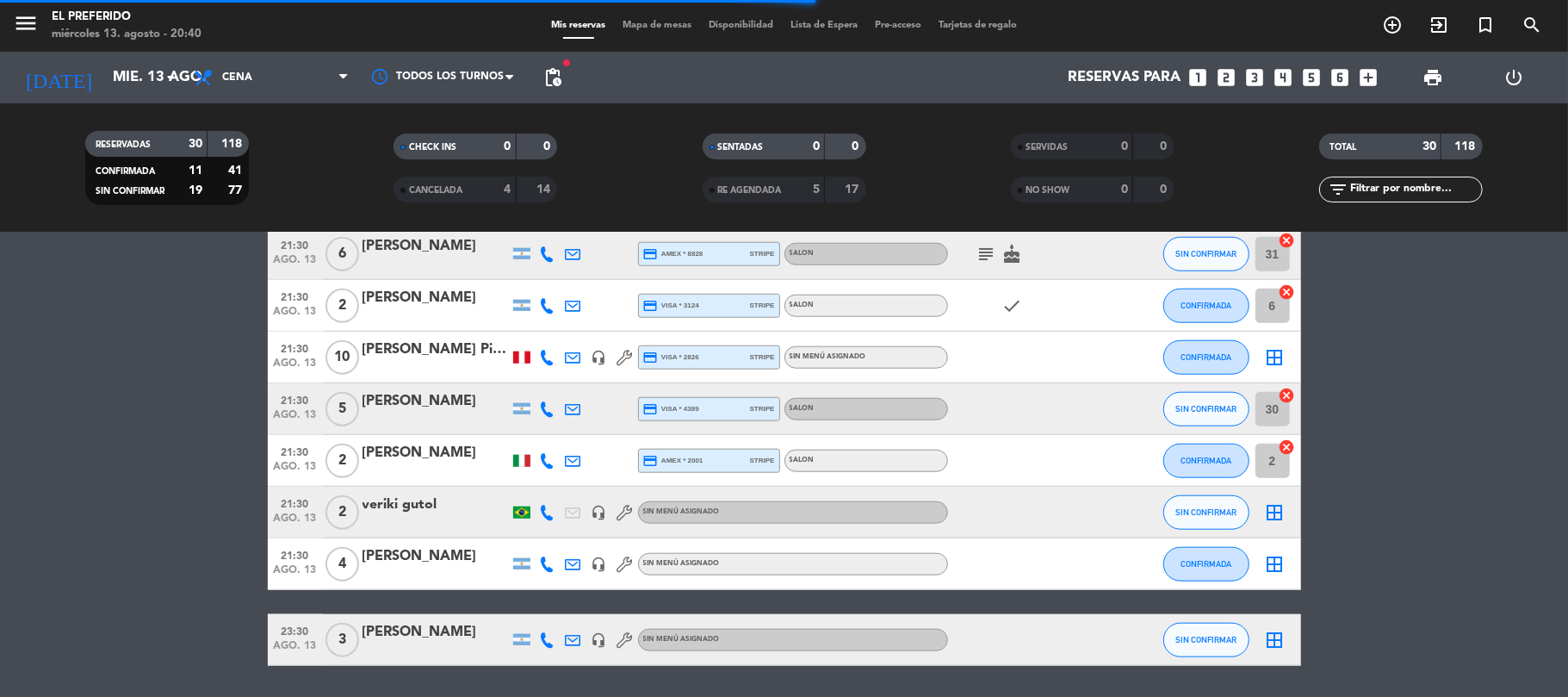
scroll to position [1346, 0]
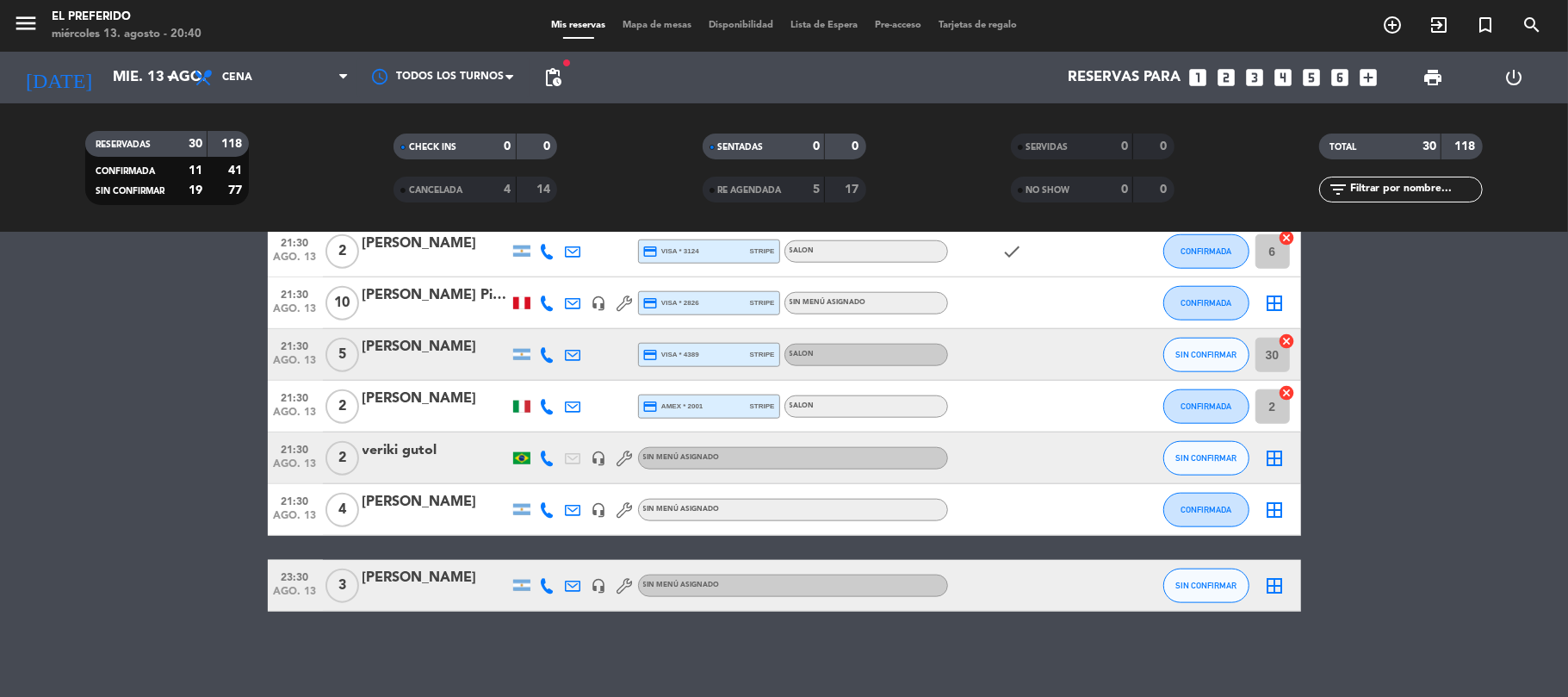
click at [449, 577] on div "[PERSON_NAME]" at bounding box center [435, 578] width 147 height 22
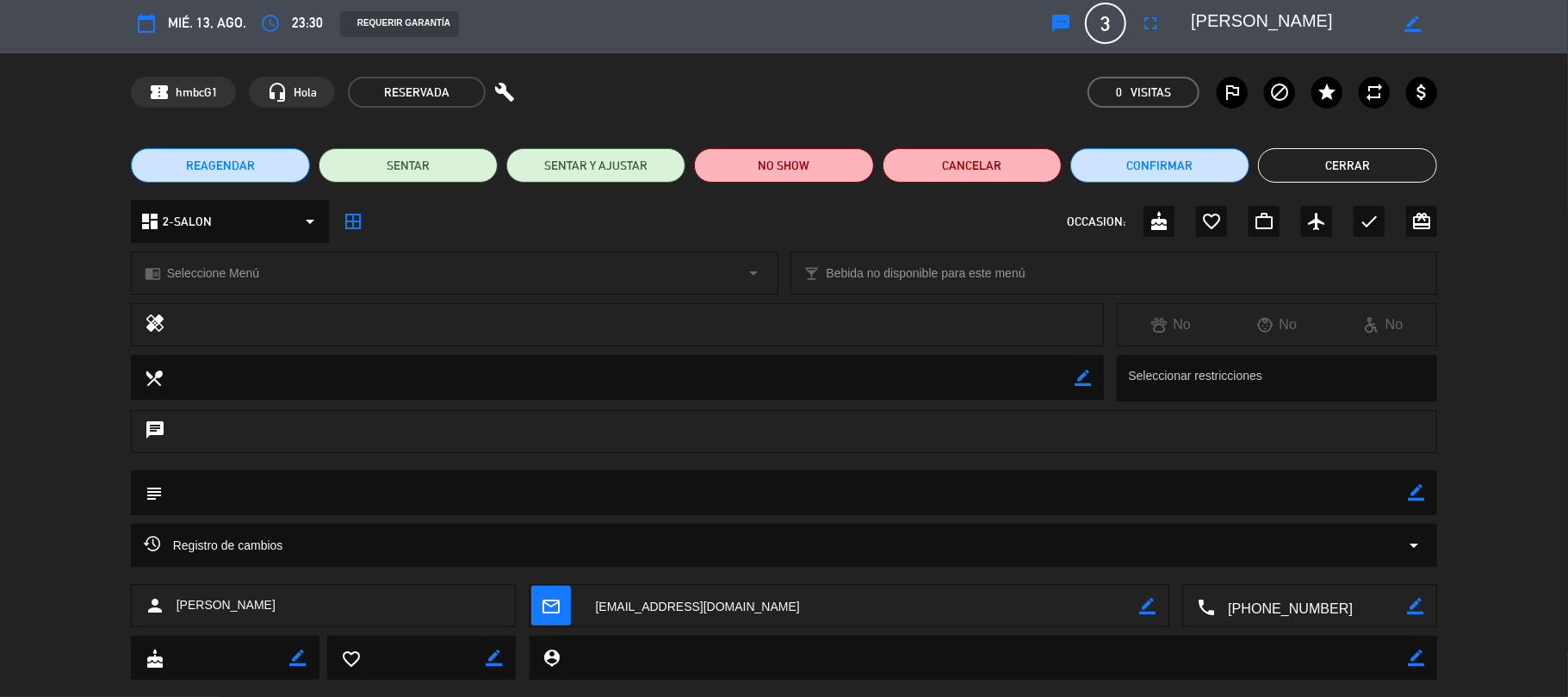
scroll to position [0, 0]
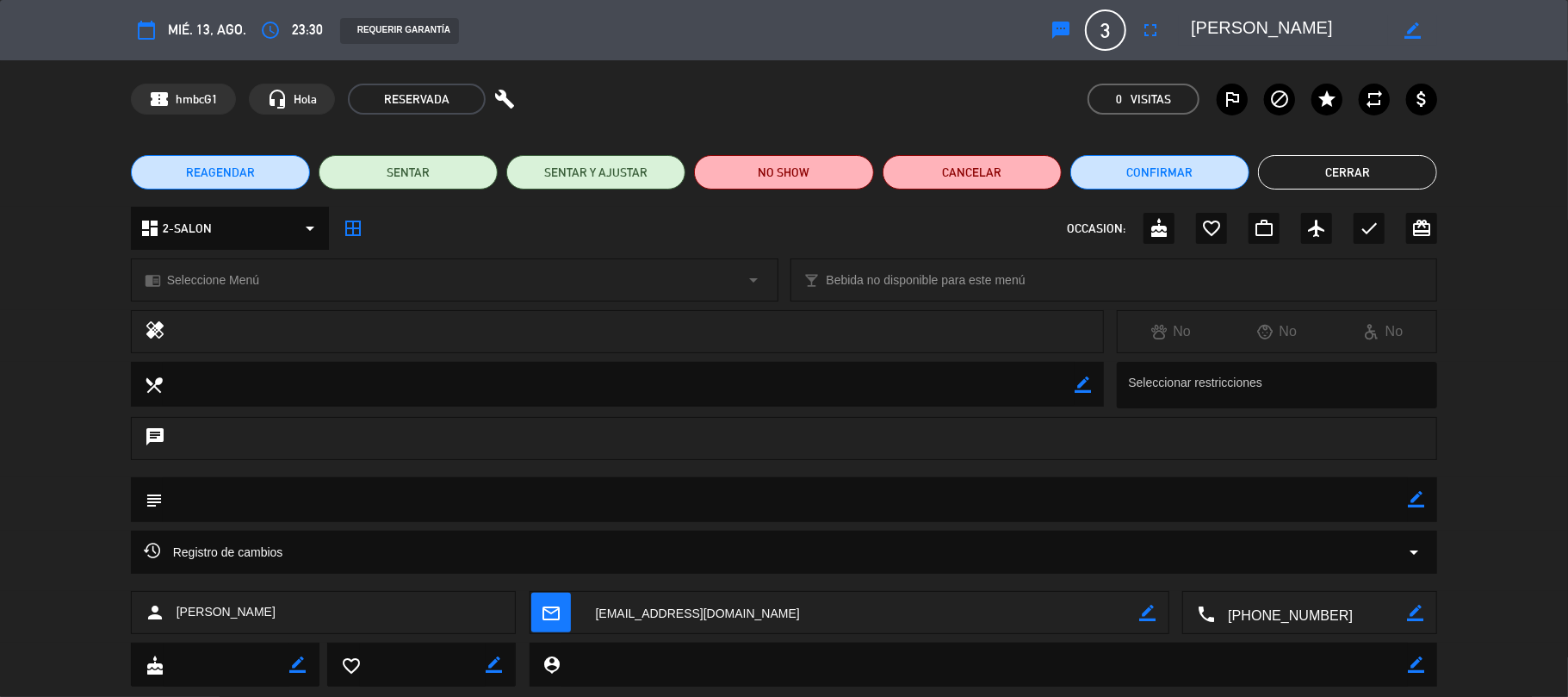
click at [1389, 176] on button "Cerrar" at bounding box center [1348, 172] width 179 height 34
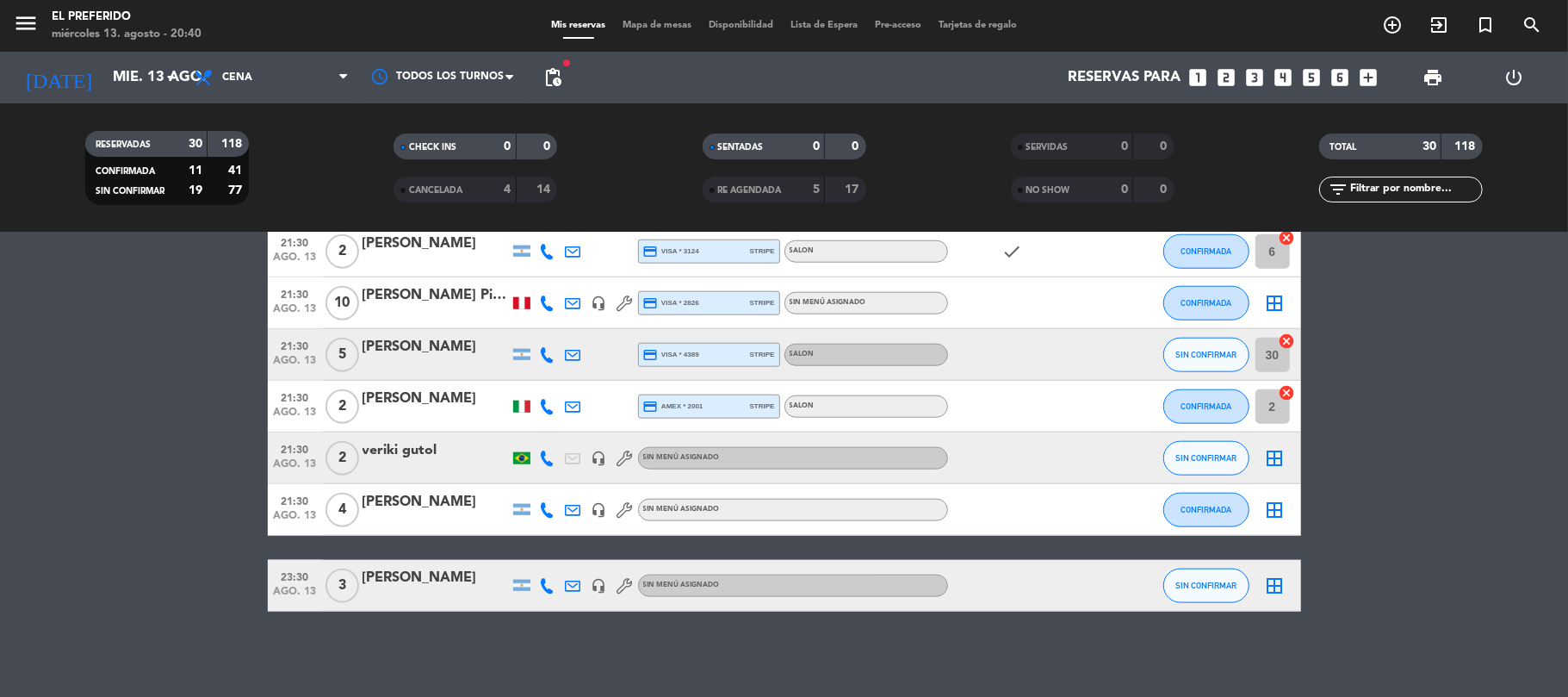
click at [118, 80] on input "mié. 13 ago." at bounding box center [197, 78] width 186 height 34
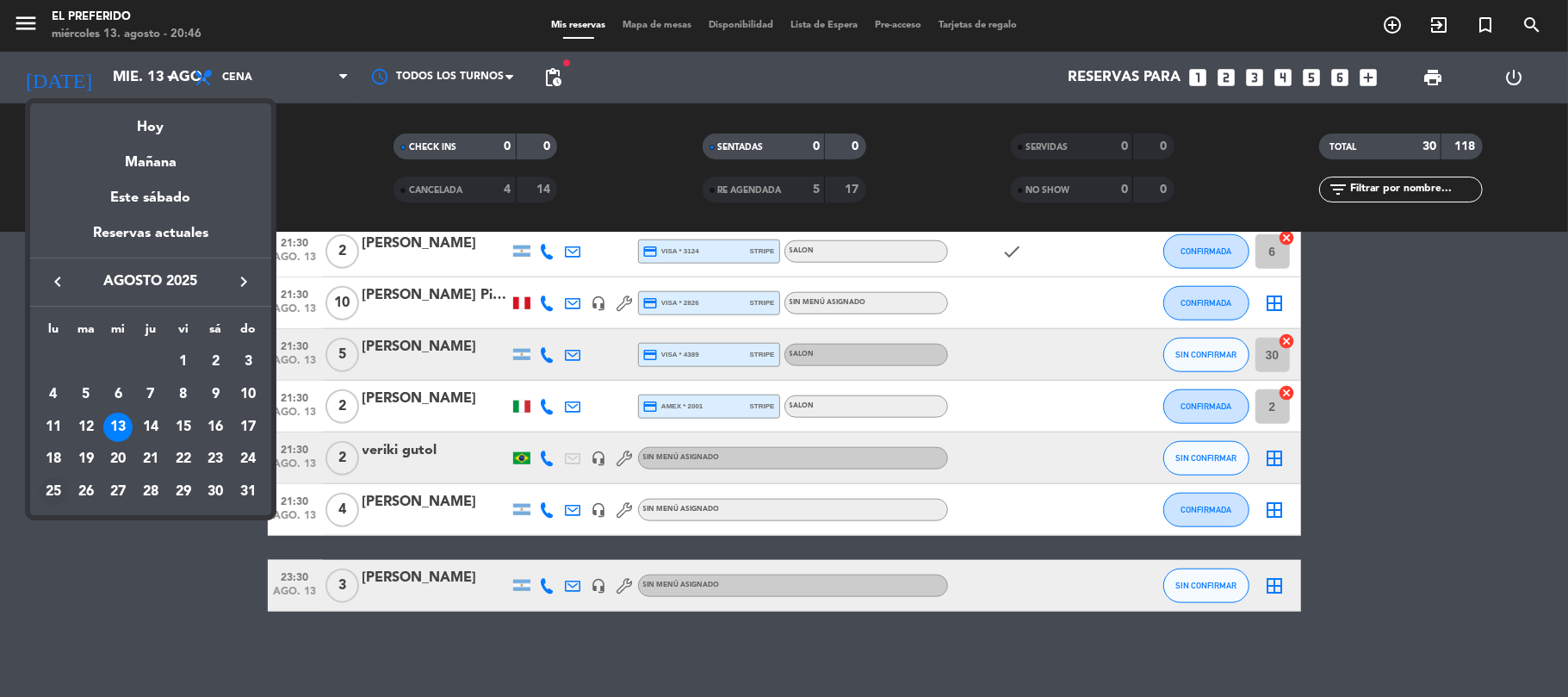
click at [58, 492] on div "25" at bounding box center [53, 491] width 29 height 29
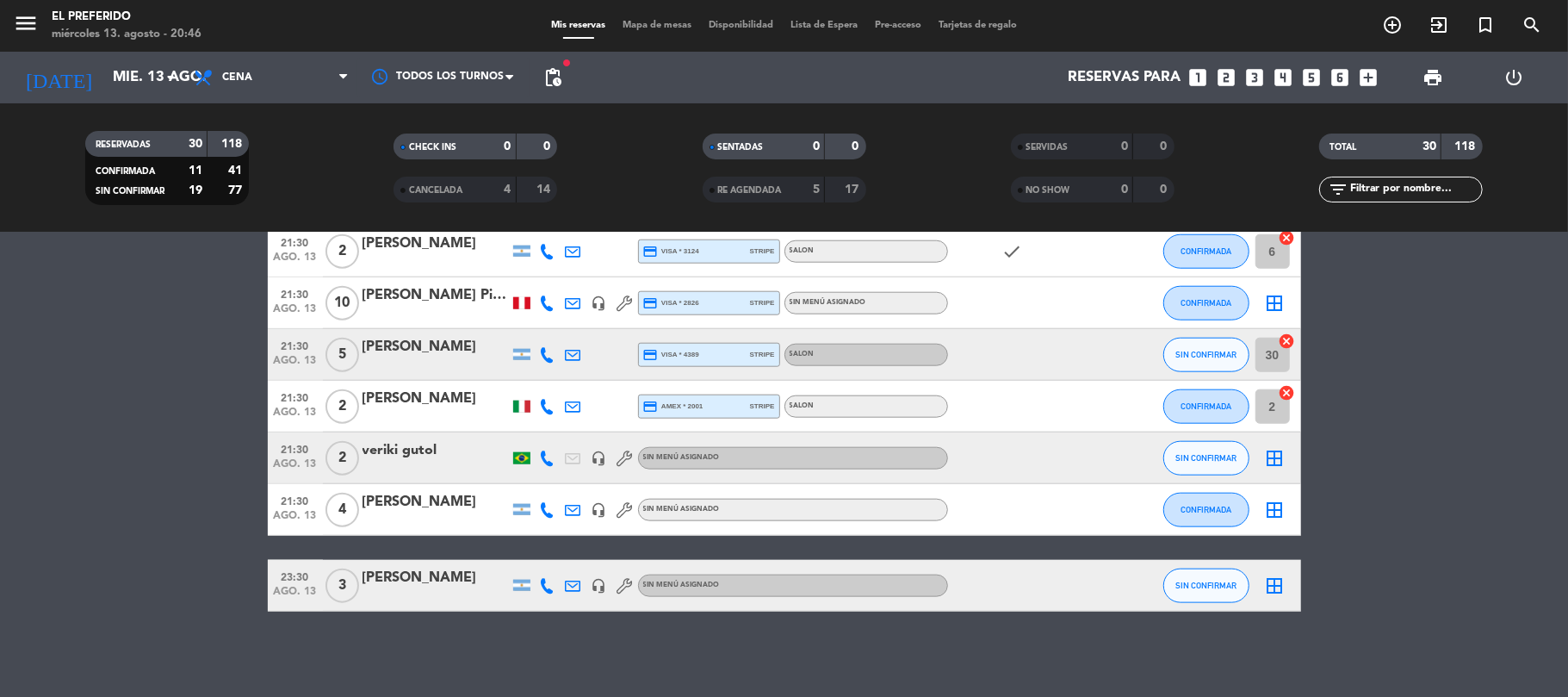
type input "lun. 25 ago."
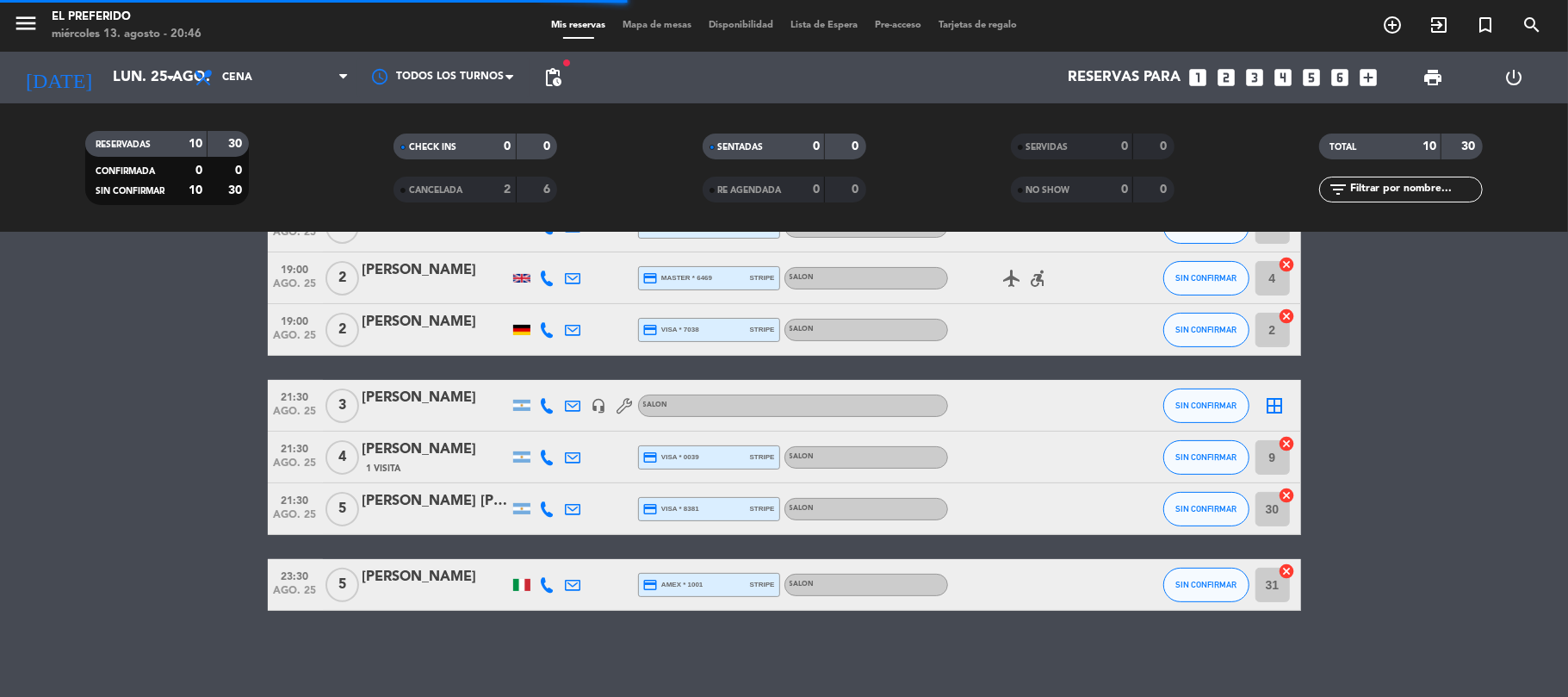
scroll to position [265, 0]
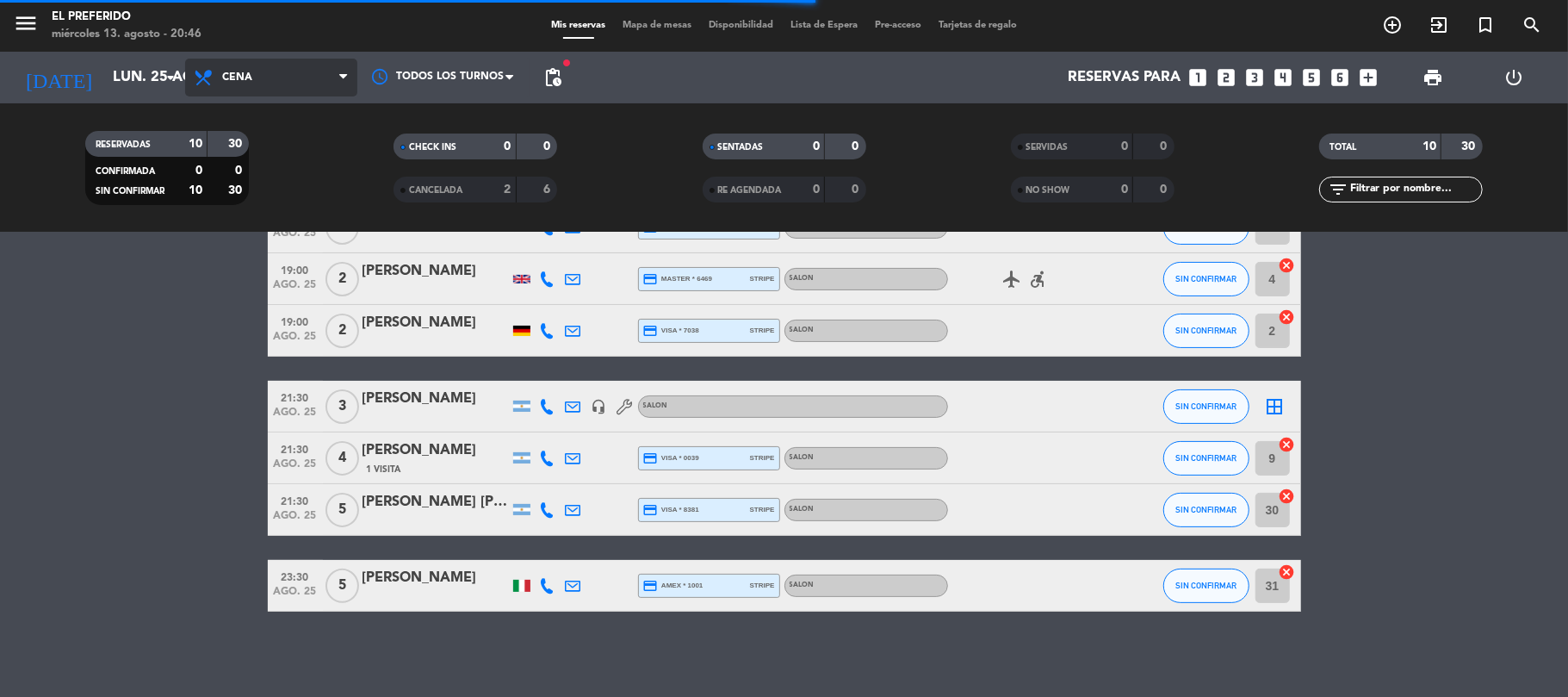
click at [272, 74] on span "Cena" at bounding box center [271, 77] width 172 height 38
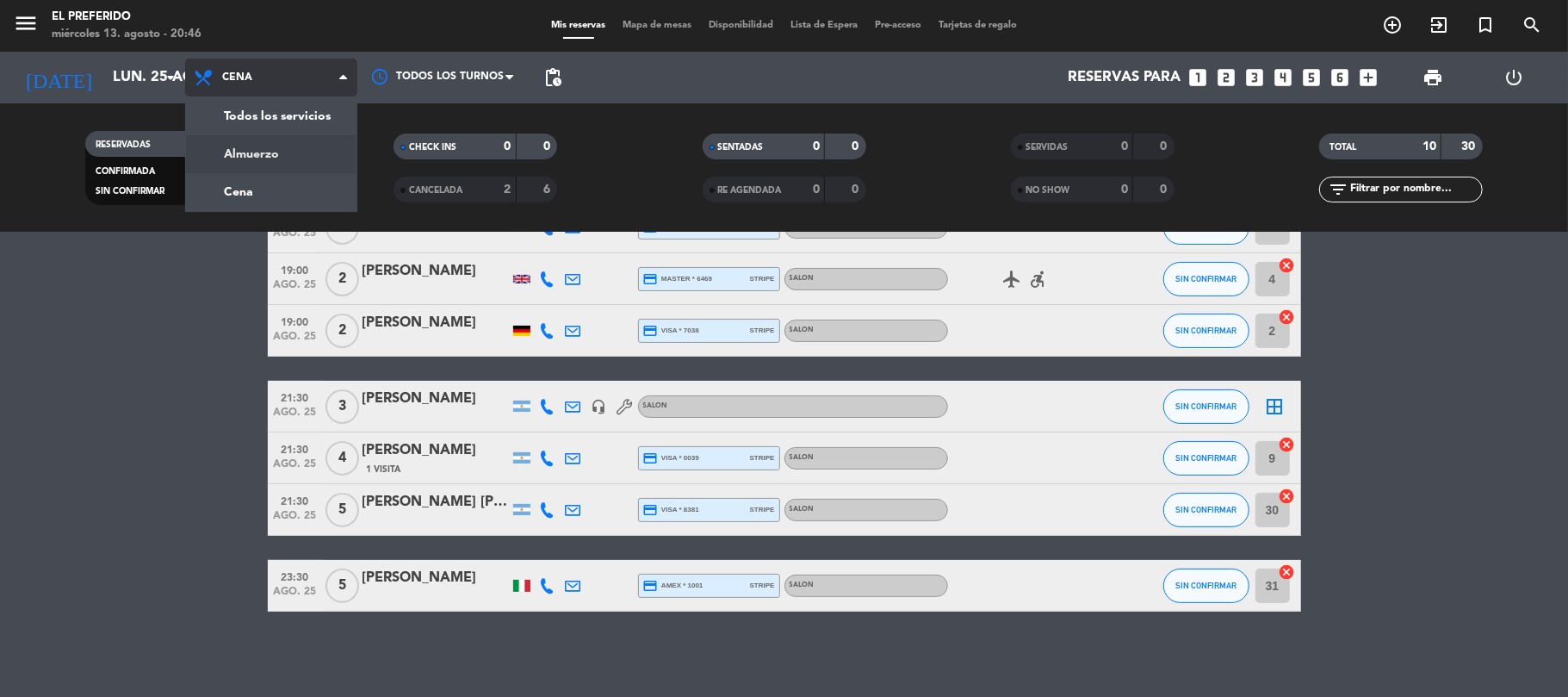
click at [251, 151] on div "menu El Preferido miércoles 13. agosto - 20:46 Mis reservas Mapa de mesas Dispo…" at bounding box center [784, 116] width 1568 height 232
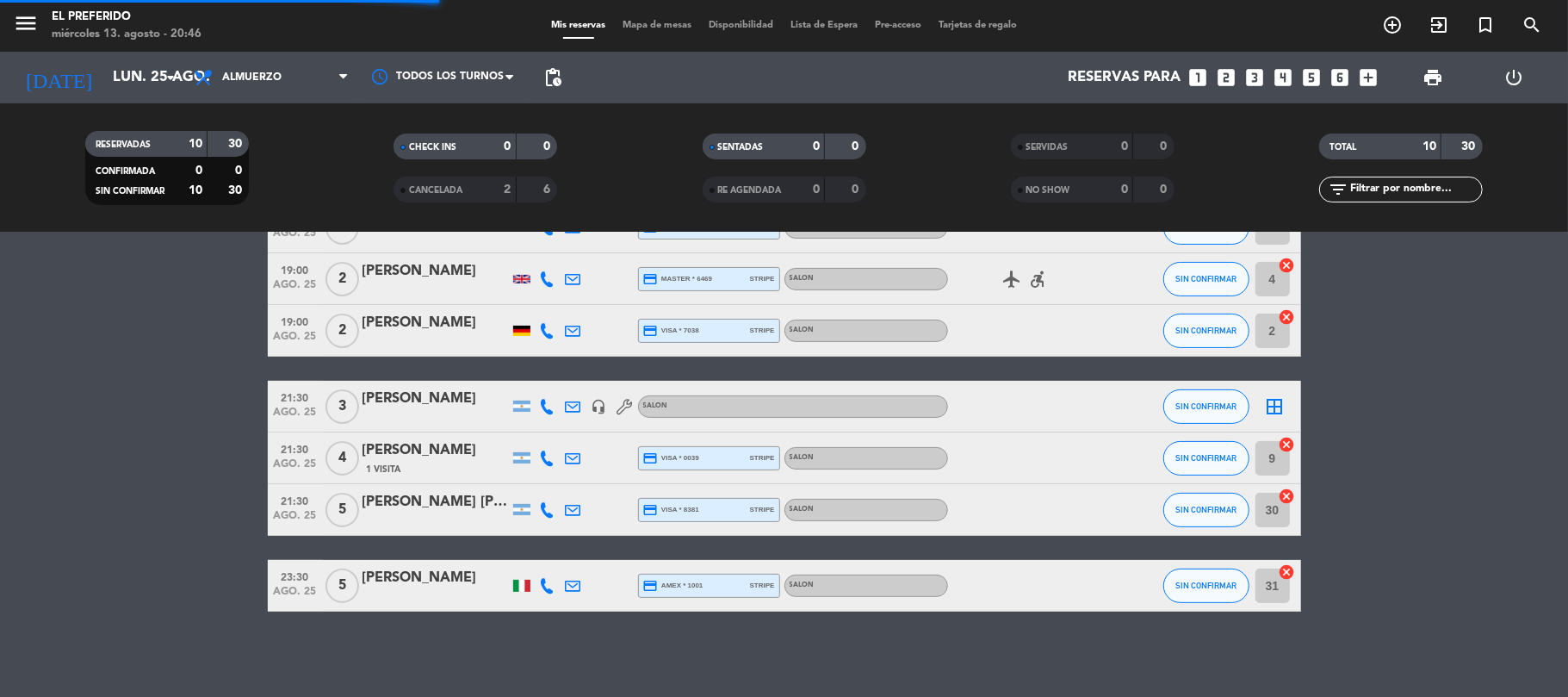
click at [563, 73] on span "pending_actions" at bounding box center [552, 77] width 34 height 34
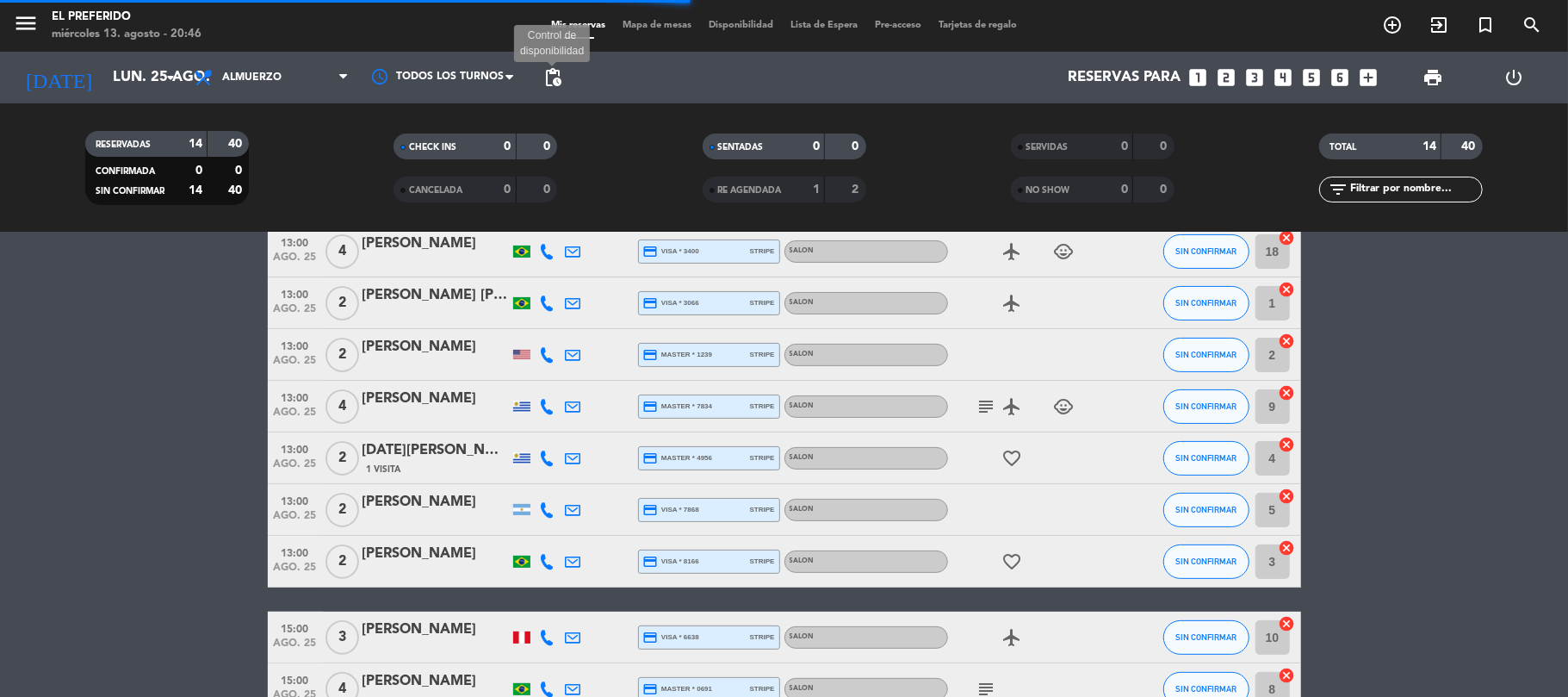
scroll to position [472, 0]
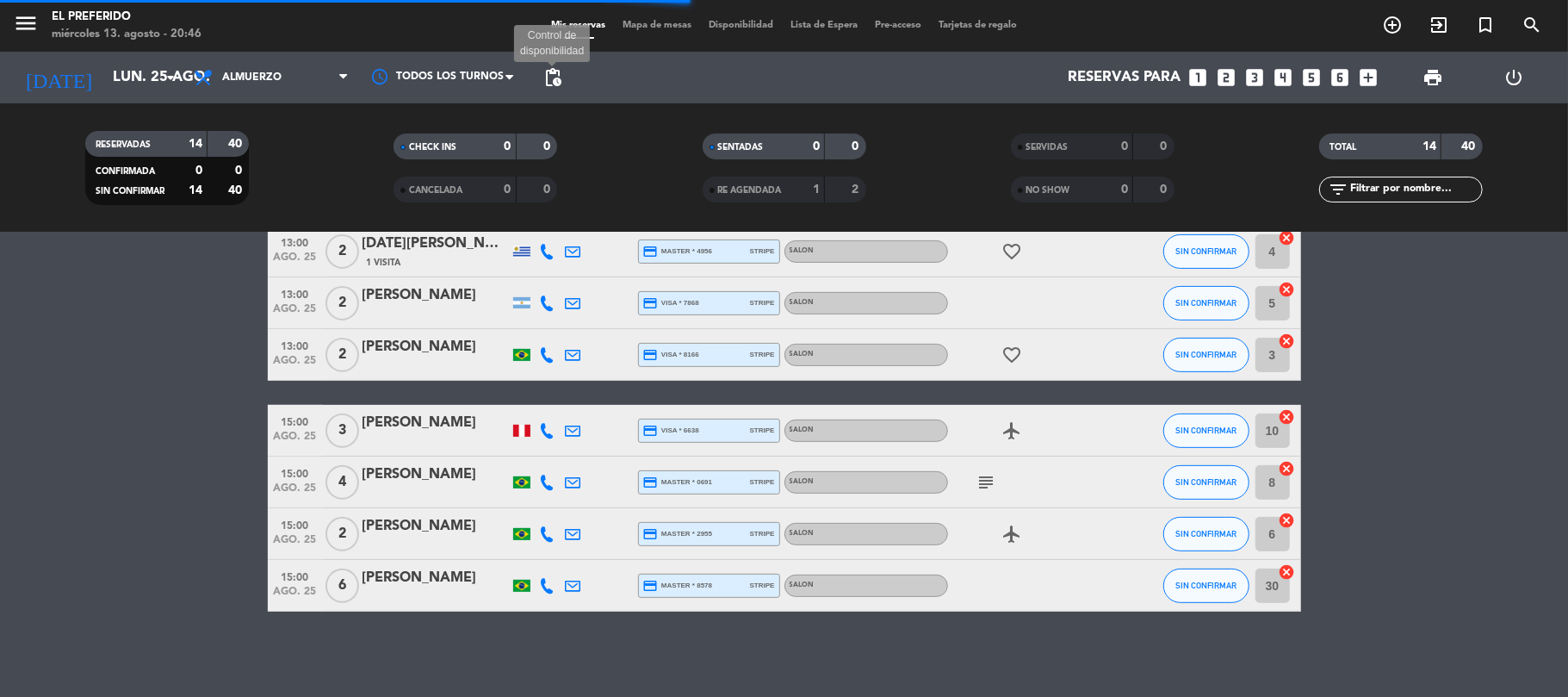
click at [554, 76] on span "pending_actions" at bounding box center [552, 77] width 20 height 20
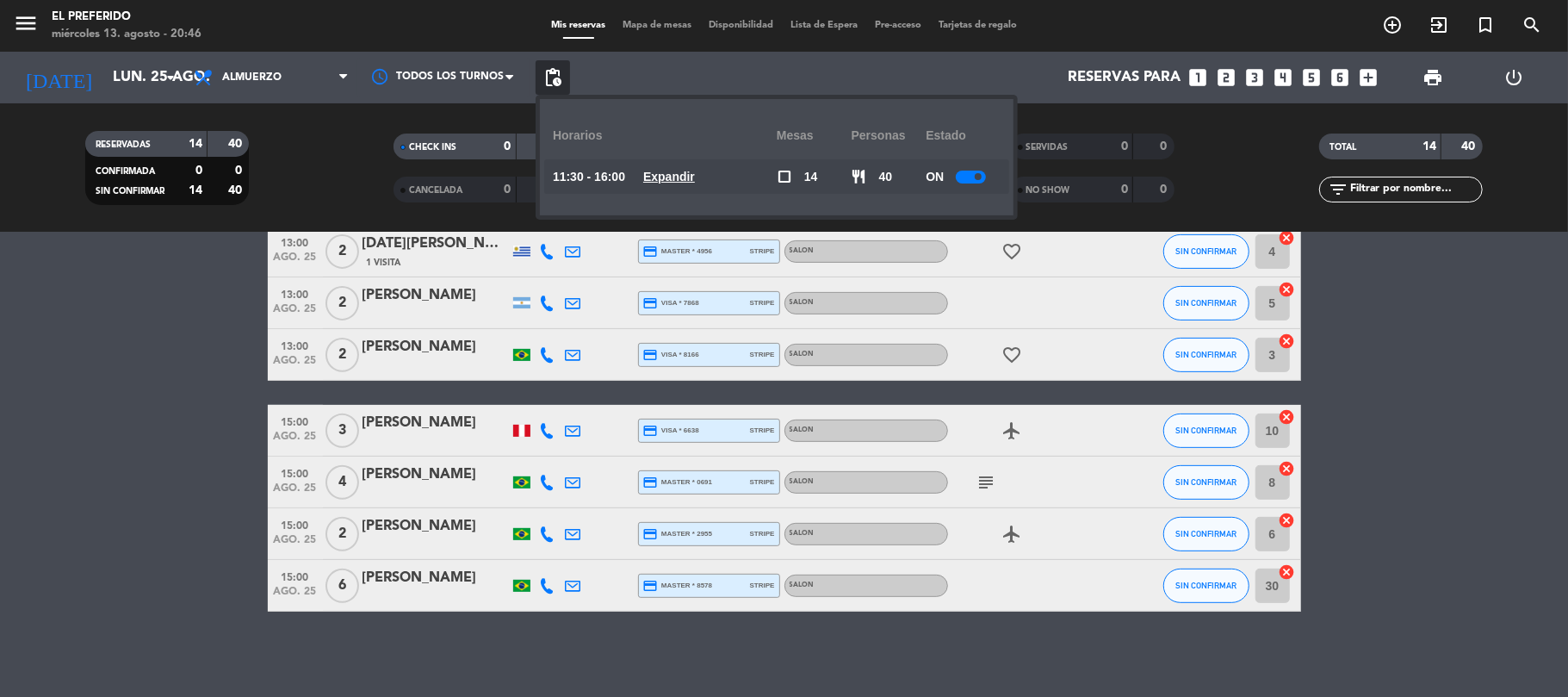
click at [682, 172] on u "Expandir" at bounding box center [669, 177] width 51 height 14
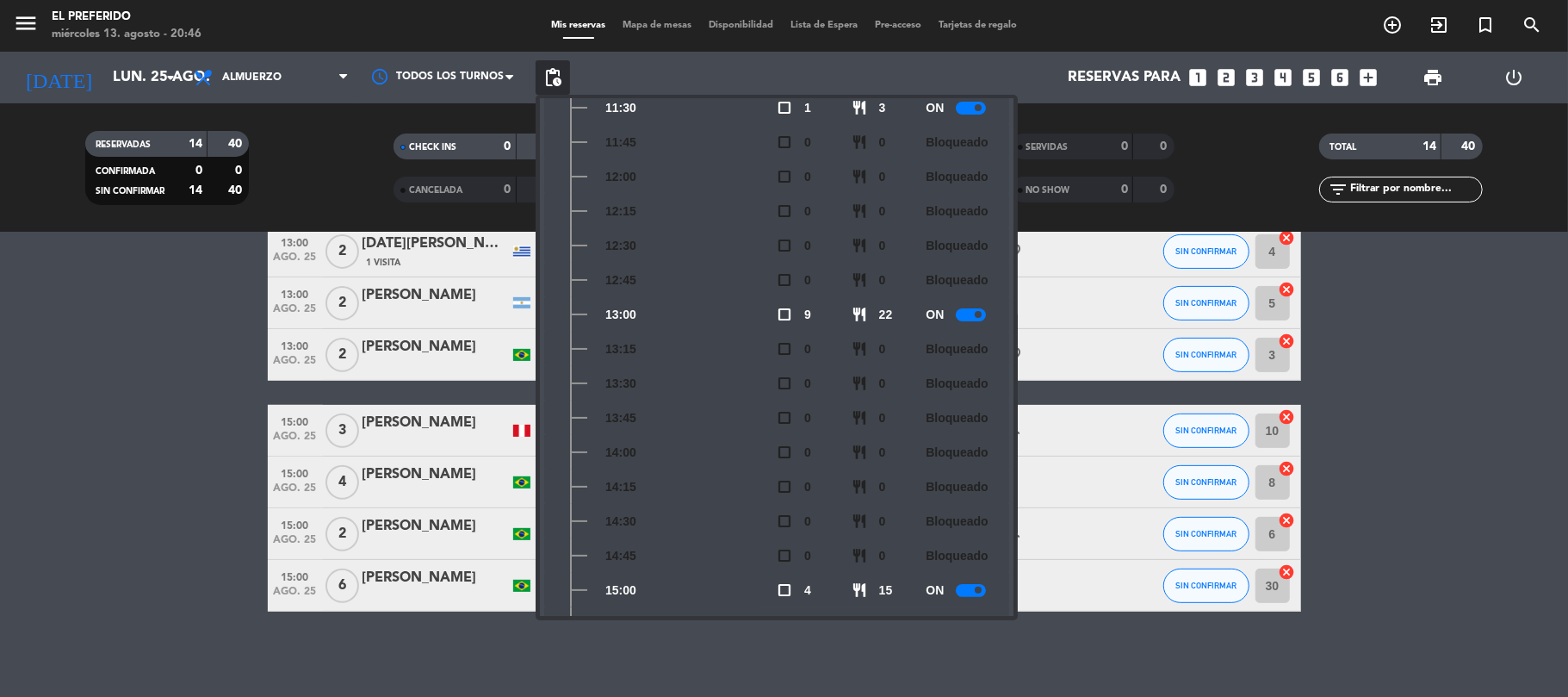
scroll to position [0, 0]
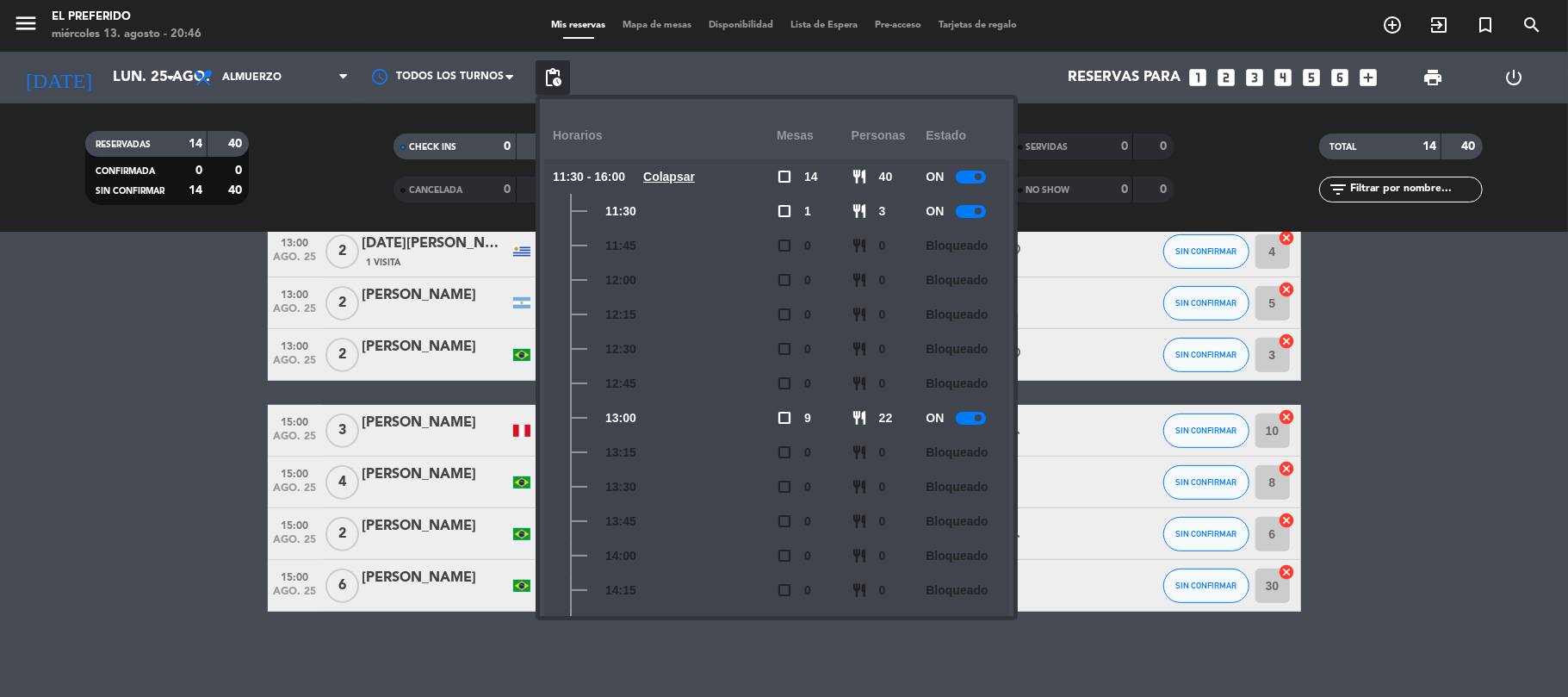
click at [1307, 76] on icon "looks_5" at bounding box center [1312, 77] width 22 height 22
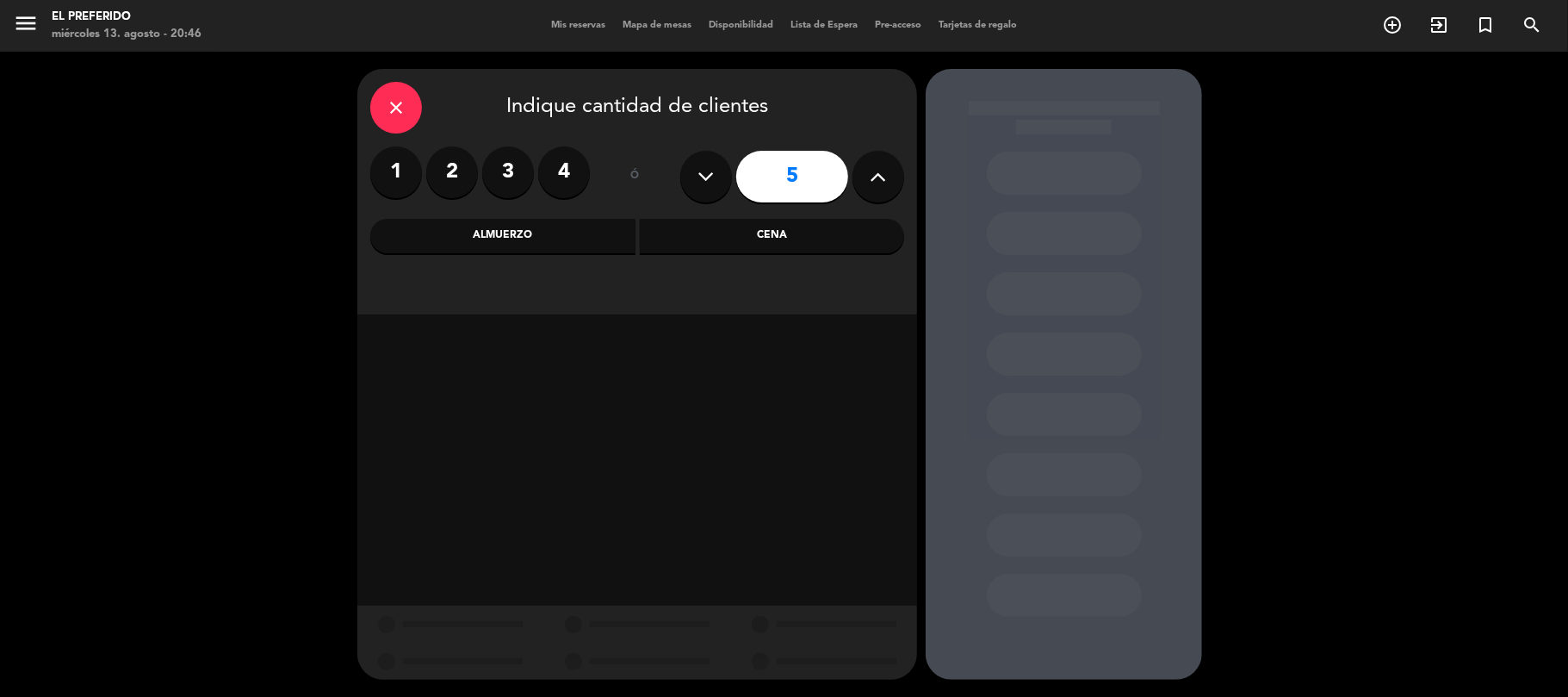
click at [577, 247] on div "Almuerzo" at bounding box center [502, 235] width 265 height 34
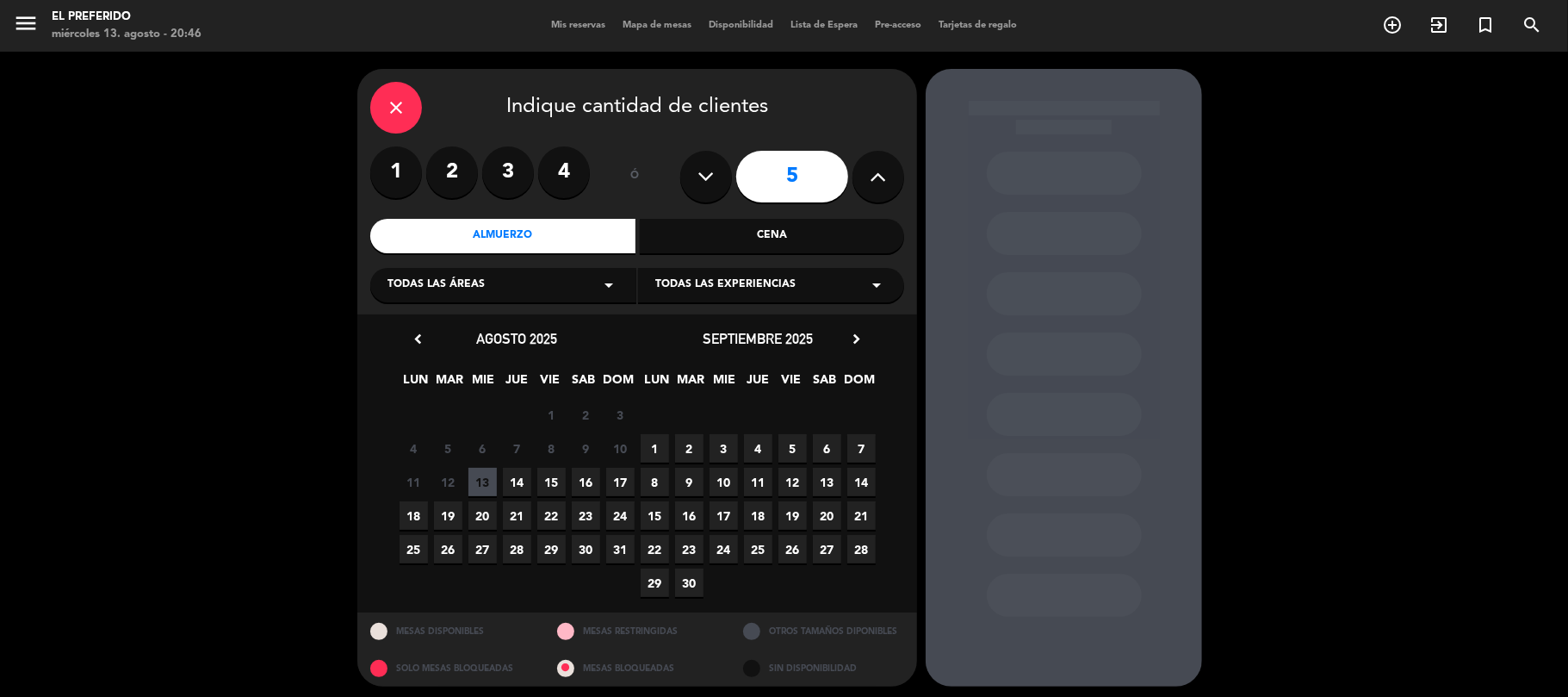
click at [414, 549] on span "25" at bounding box center [414, 548] width 28 height 28
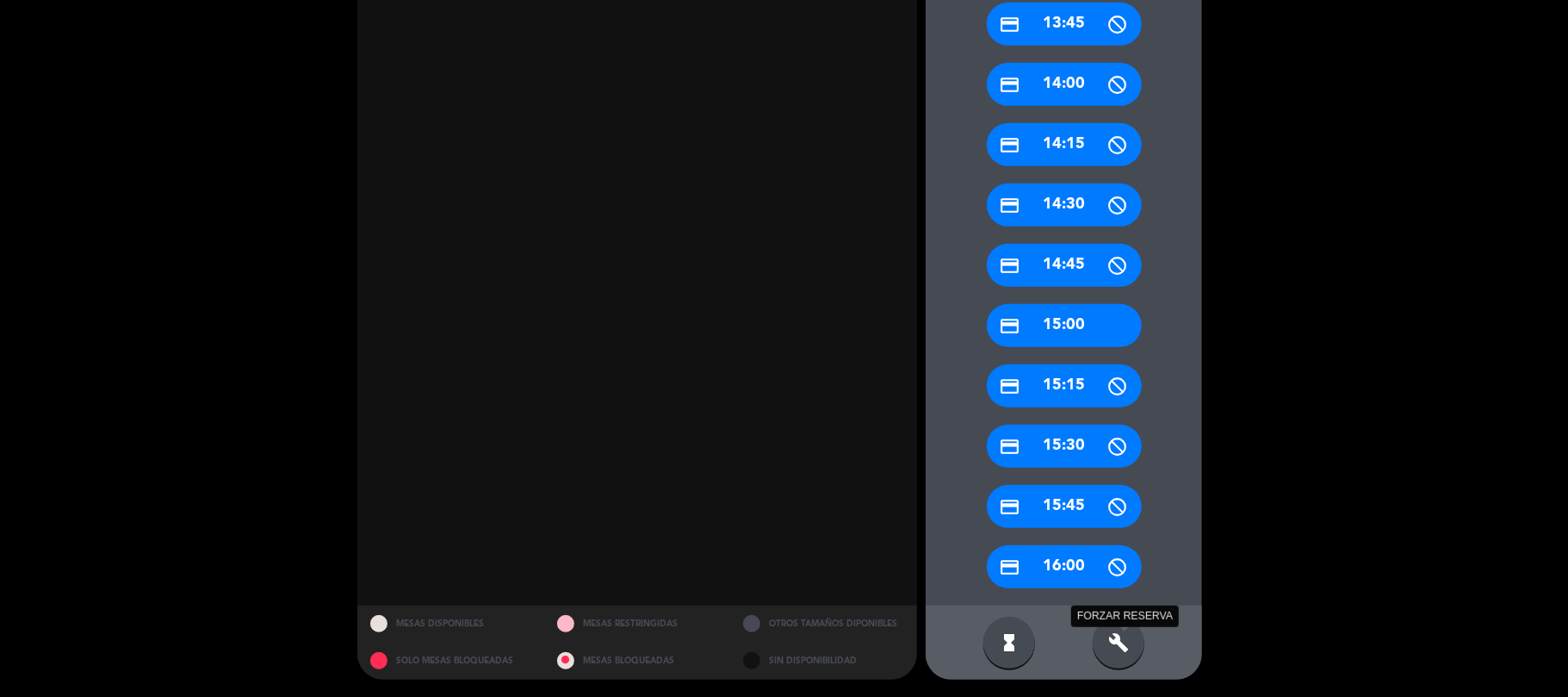
drag, startPoint x: 1123, startPoint y: 647, endPoint x: 1119, endPoint y: 474, distance: 173.0
click at [1121, 646] on icon "build" at bounding box center [1118, 642] width 20 height 20
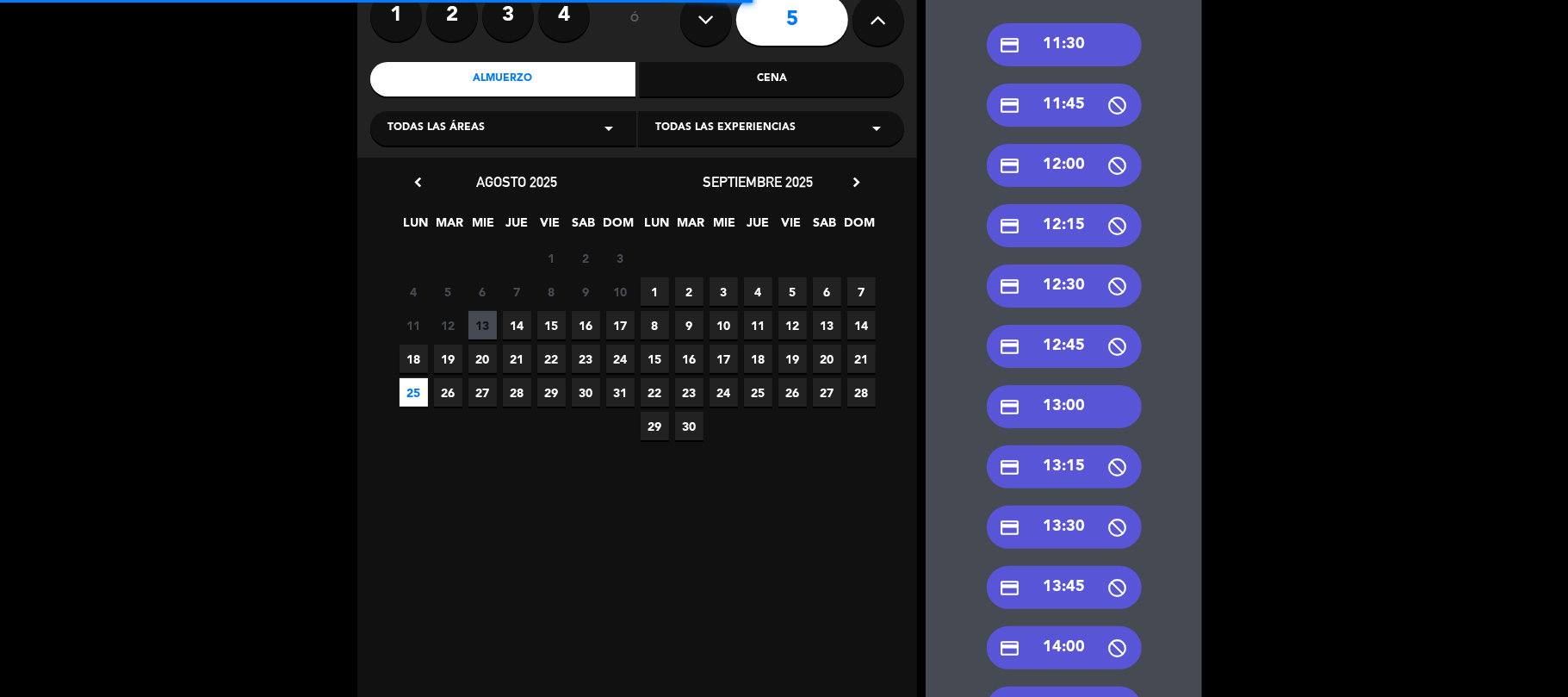
scroll to position [146, 0]
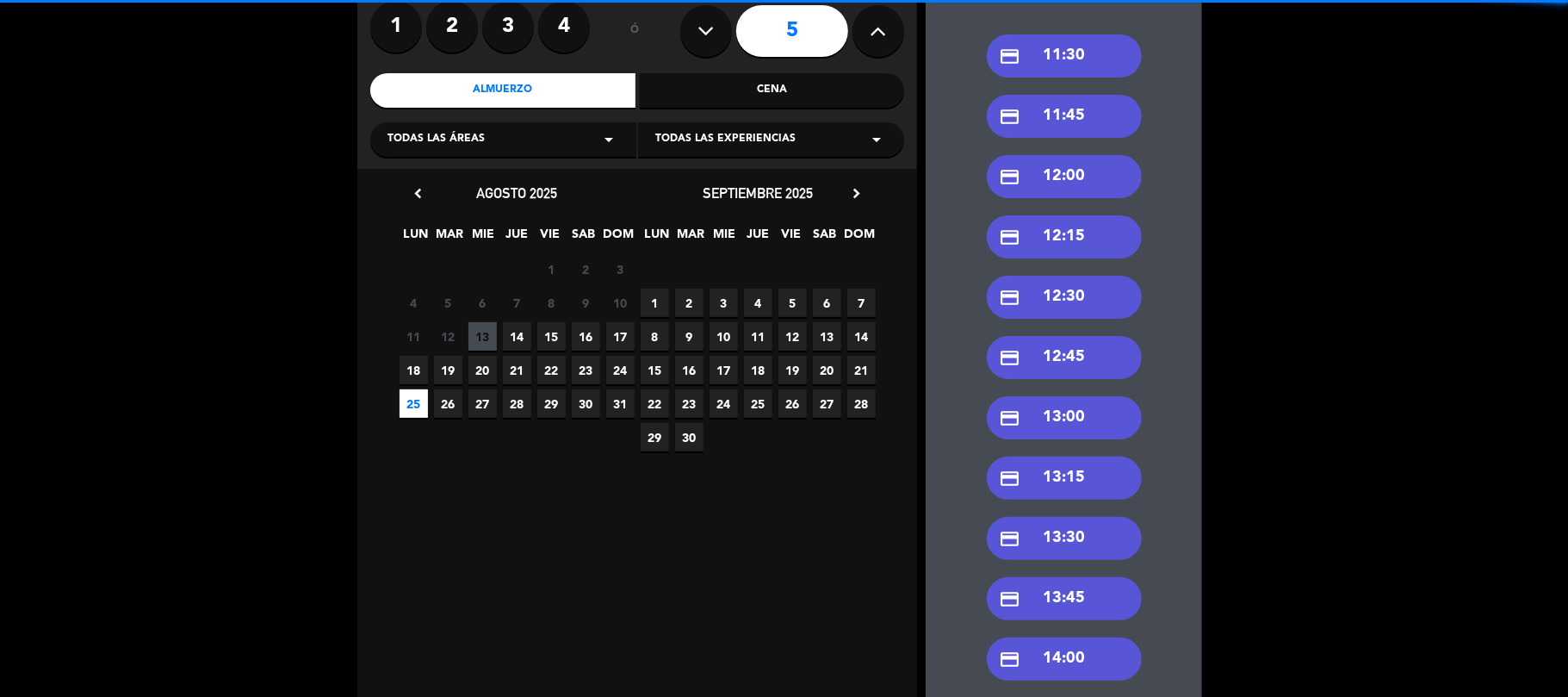
click at [1077, 417] on div "credit_card 13:00" at bounding box center [1064, 417] width 155 height 43
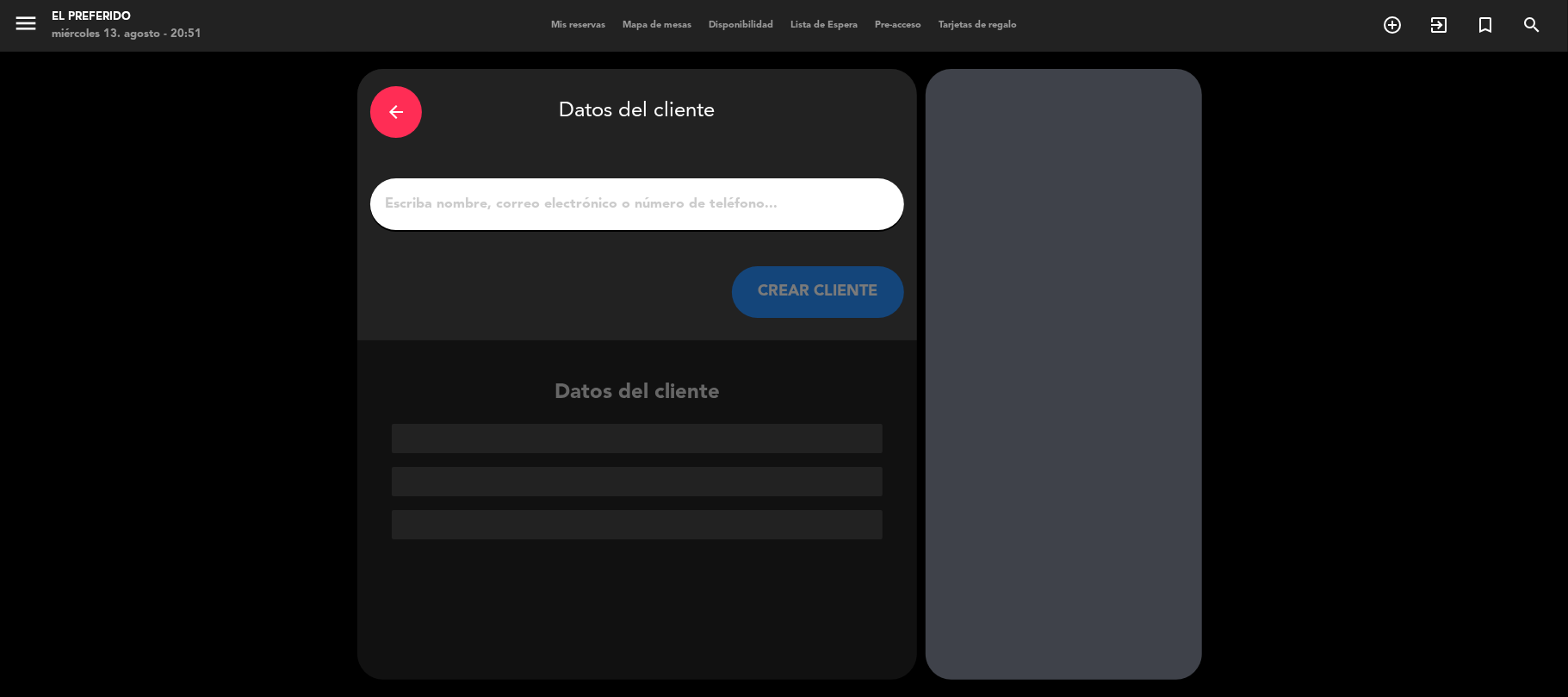
click at [405, 87] on div "arrow_back" at bounding box center [395, 112] width 51 height 51
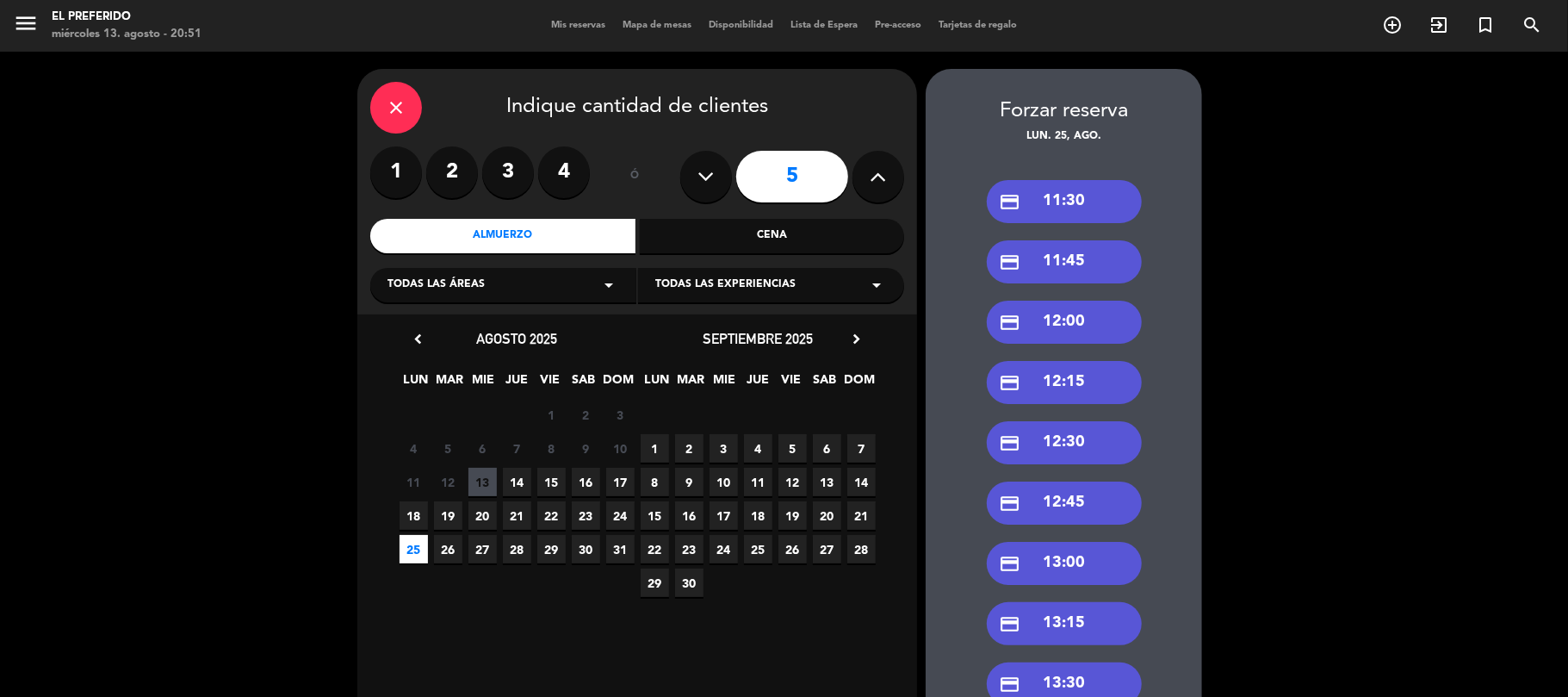
click at [400, 111] on icon "close" at bounding box center [395, 107] width 20 height 20
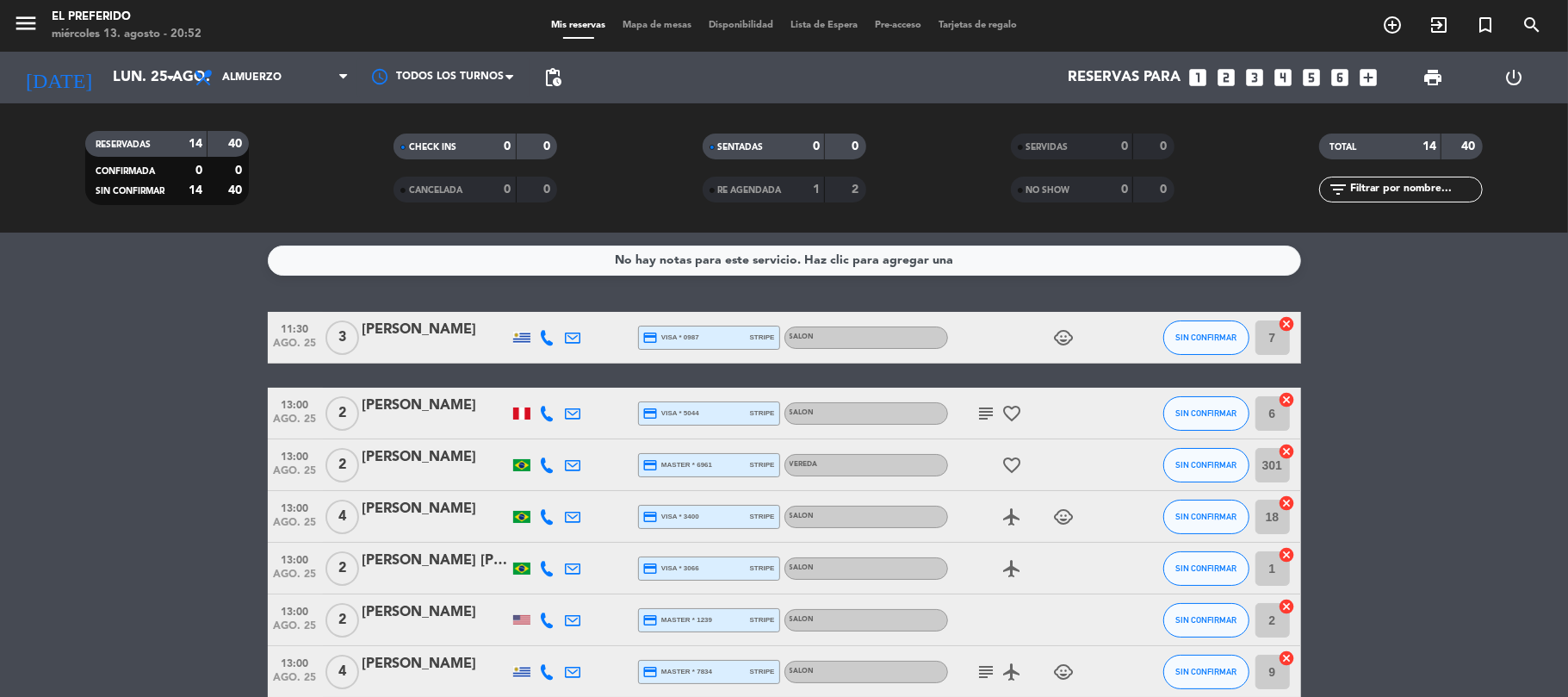
click at [352, 167] on div "CHECK INS 0 0" at bounding box center [476, 154] width 309 height 43
click at [104, 83] on input "lun. 25 ago." at bounding box center [197, 78] width 186 height 34
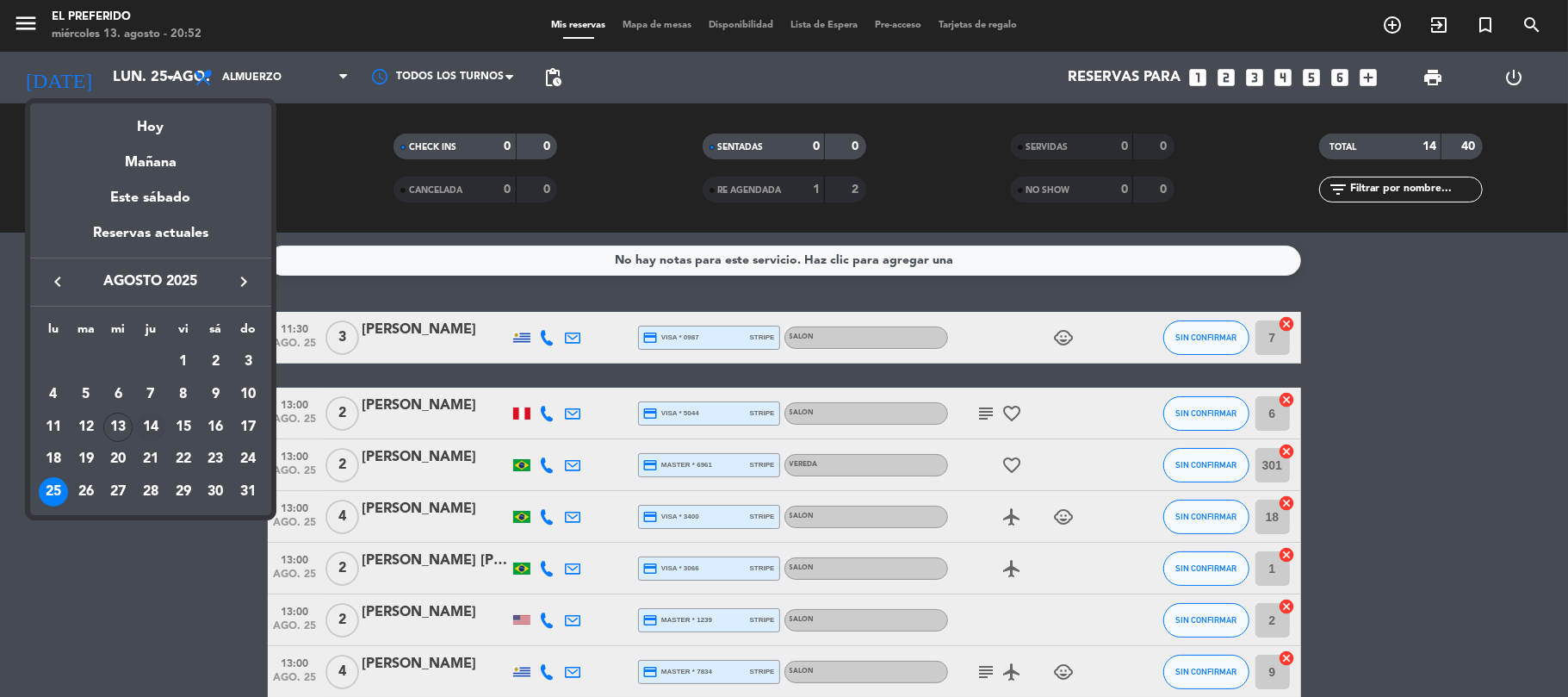
click at [155, 424] on div "14" at bounding box center [150, 427] width 29 height 29
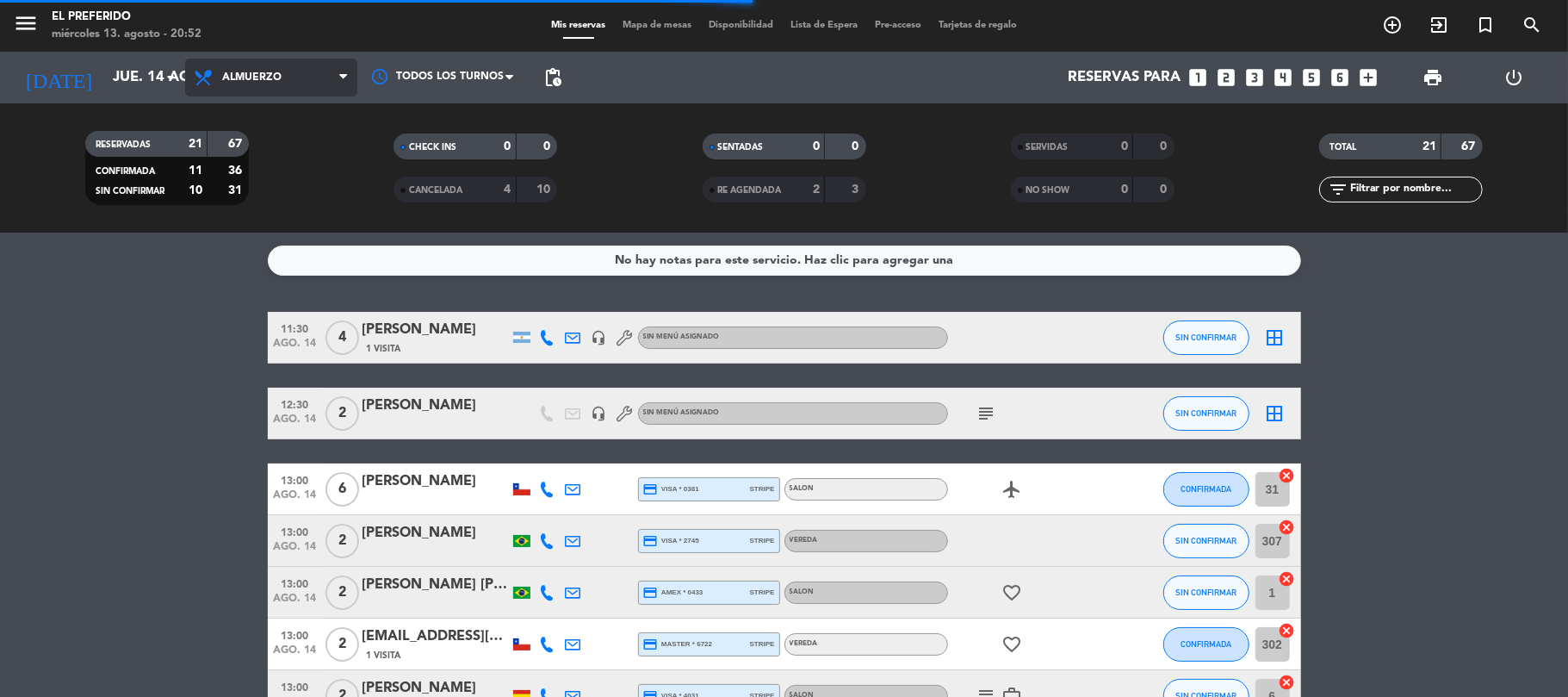
click at [273, 72] on span "Almuerzo" at bounding box center [251, 78] width 59 height 12
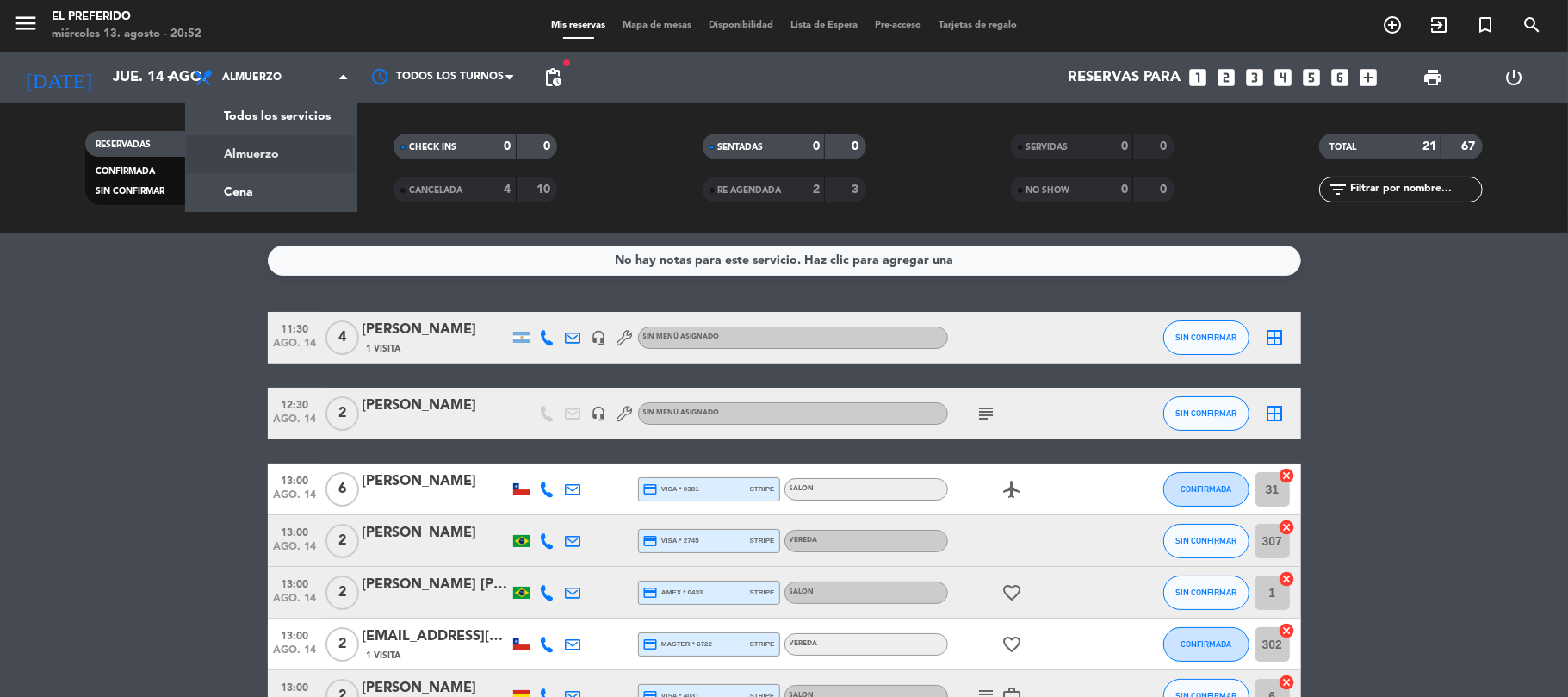
click at [263, 156] on div "menu El Preferido miércoles 13. agosto - 20:52 Mis reservas Mapa de mesas Dispo…" at bounding box center [784, 116] width 1568 height 232
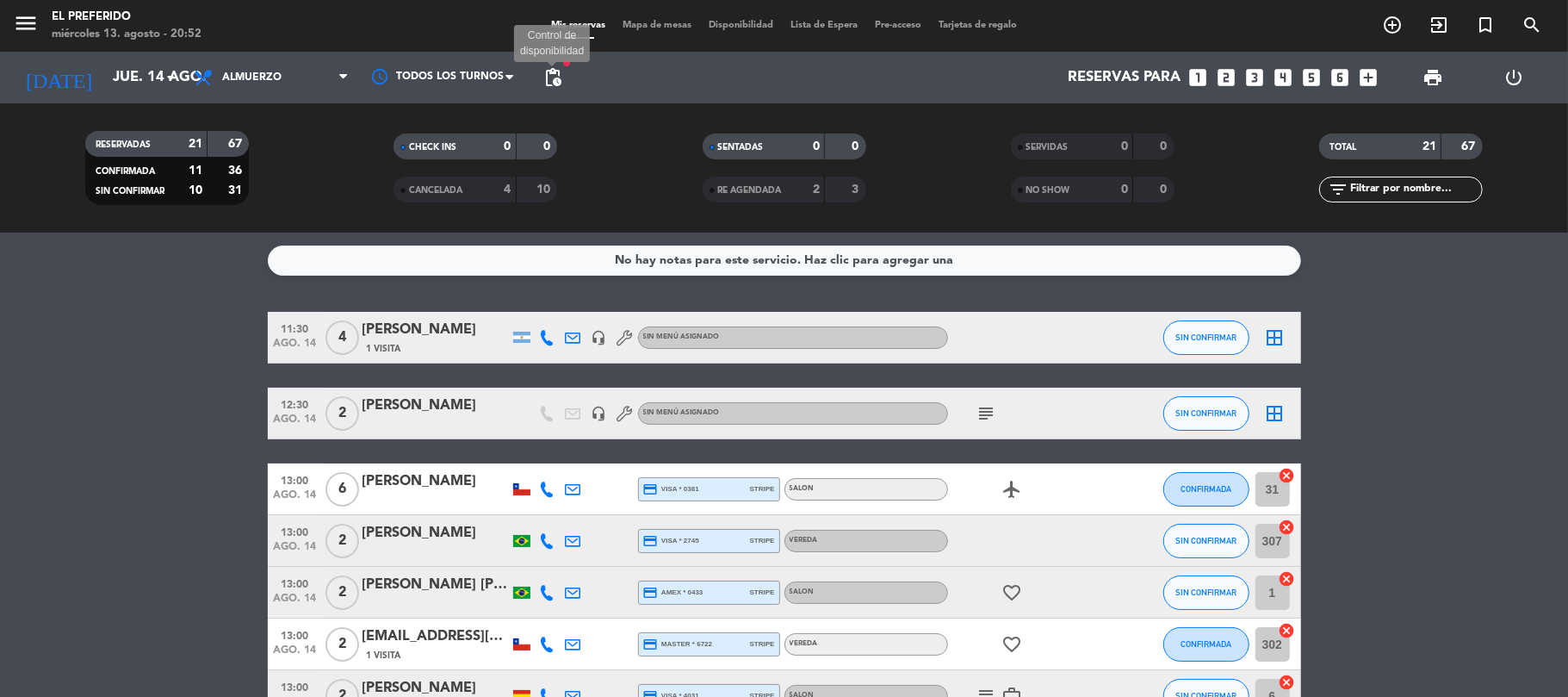
click at [549, 77] on span "pending_actions" at bounding box center [552, 77] width 20 height 20
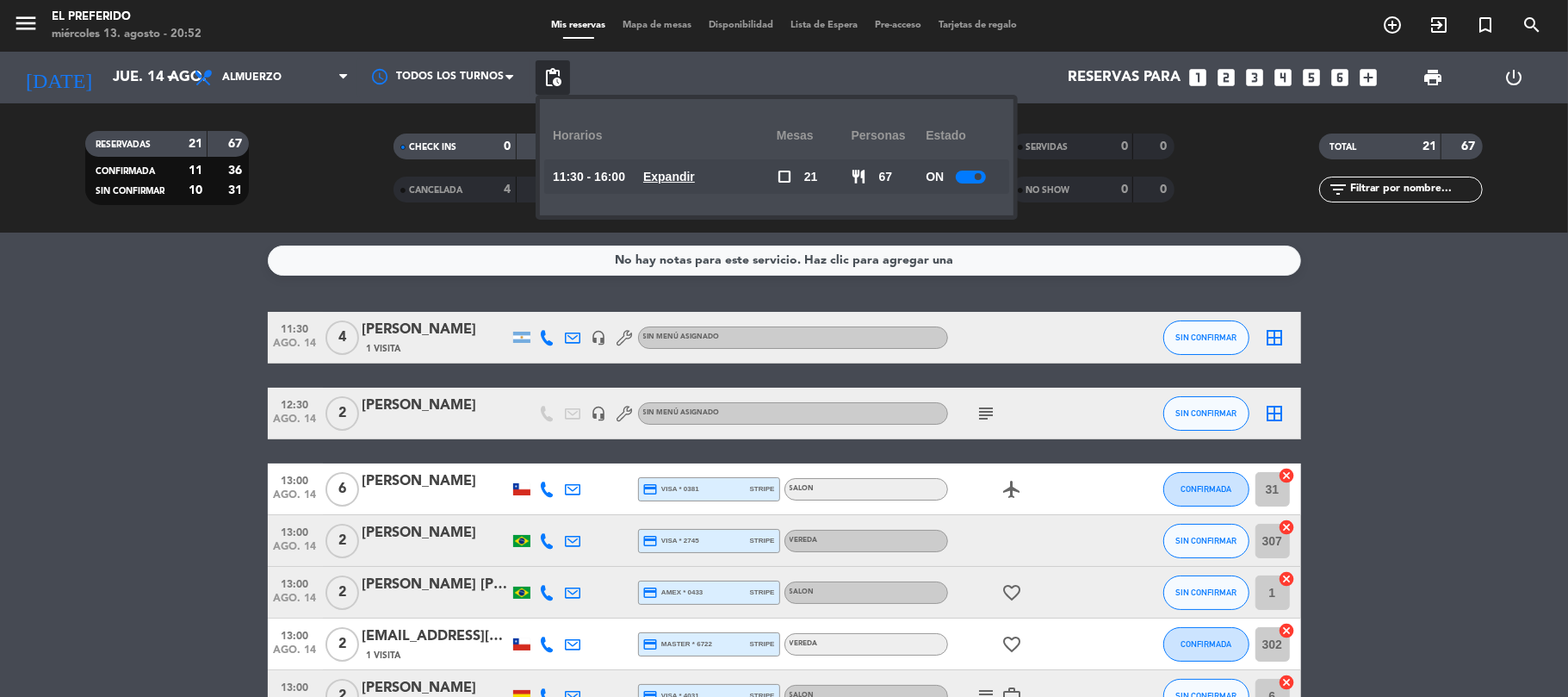
click at [689, 174] on u "Expandir" at bounding box center [669, 177] width 51 height 14
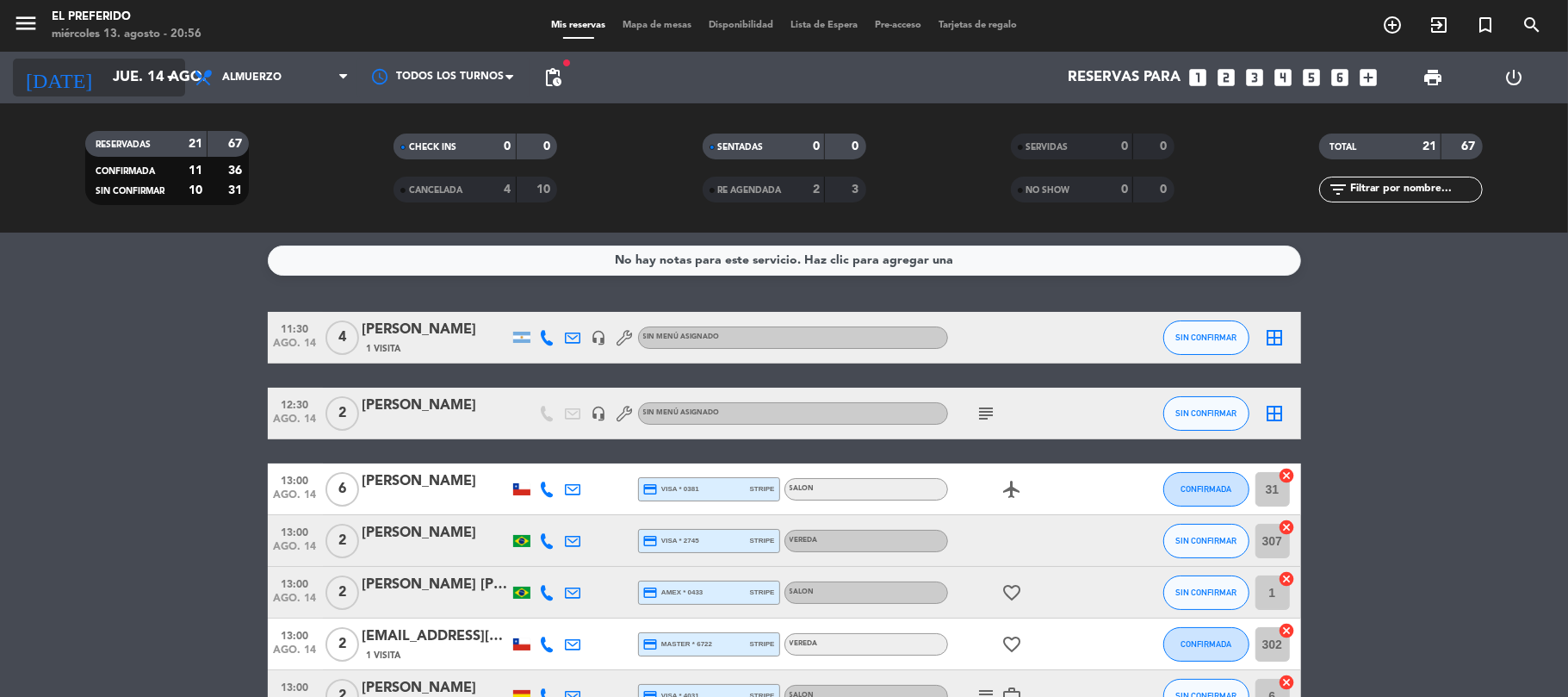
click at [121, 76] on input "jue. 14 ago." at bounding box center [197, 78] width 186 height 34
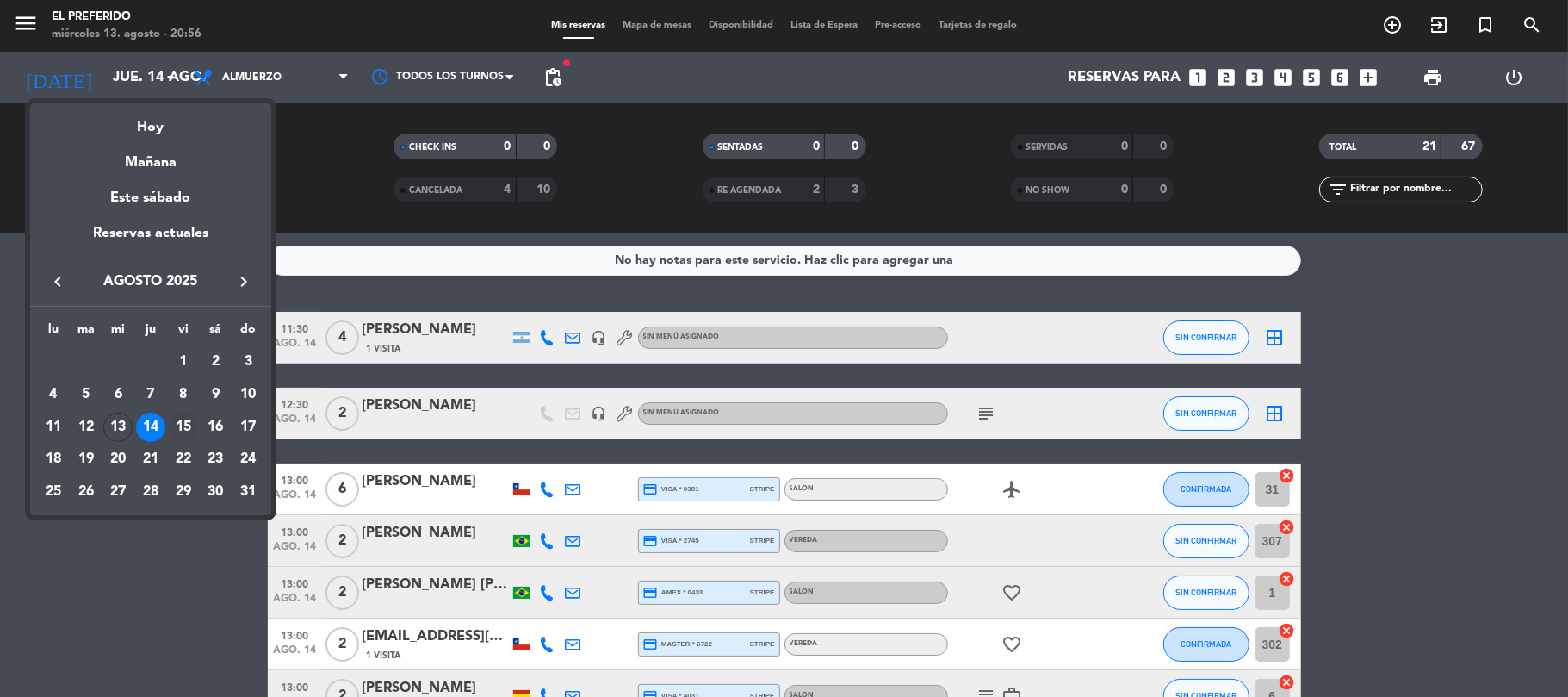
click at [183, 425] on div "15" at bounding box center [183, 427] width 29 height 29
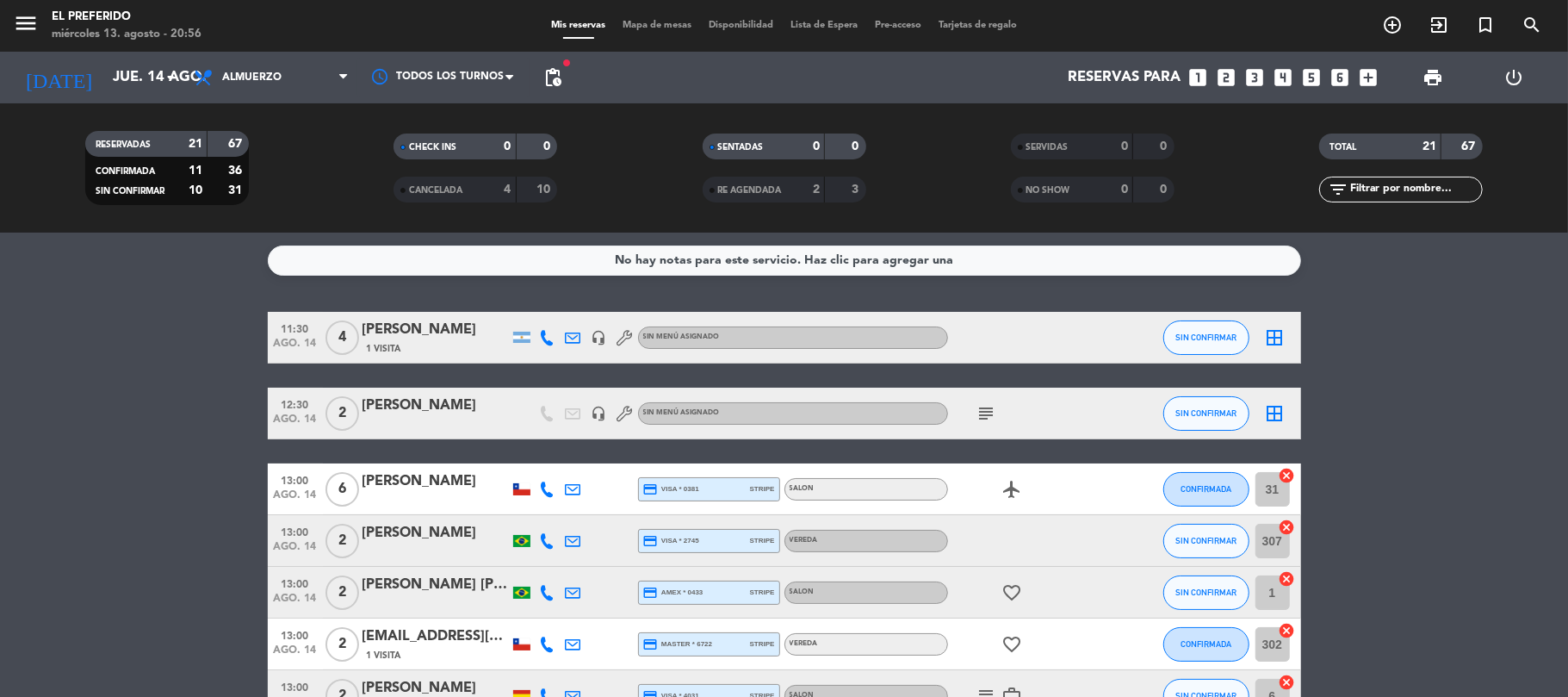
type input "vie. 15 ago."
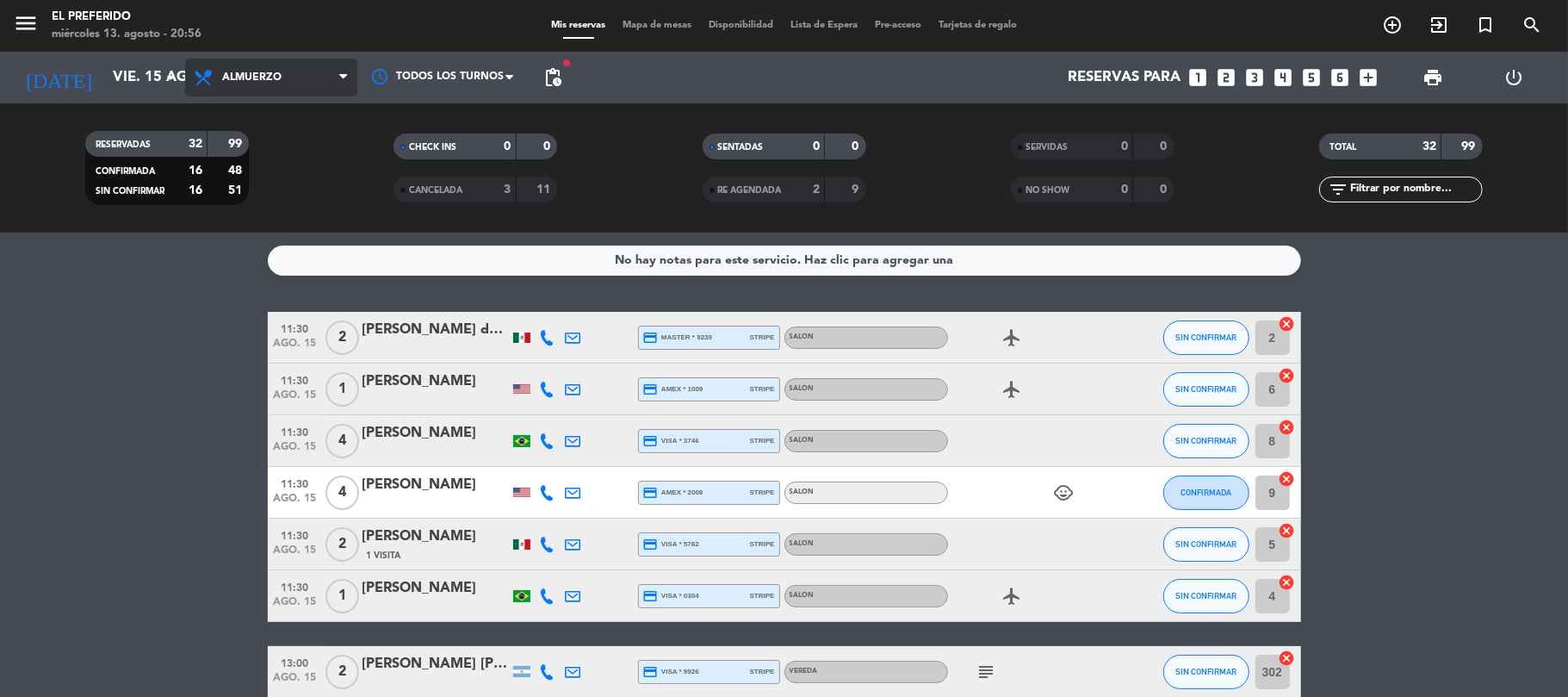
click at [291, 77] on span "Almuerzo" at bounding box center [271, 77] width 172 height 38
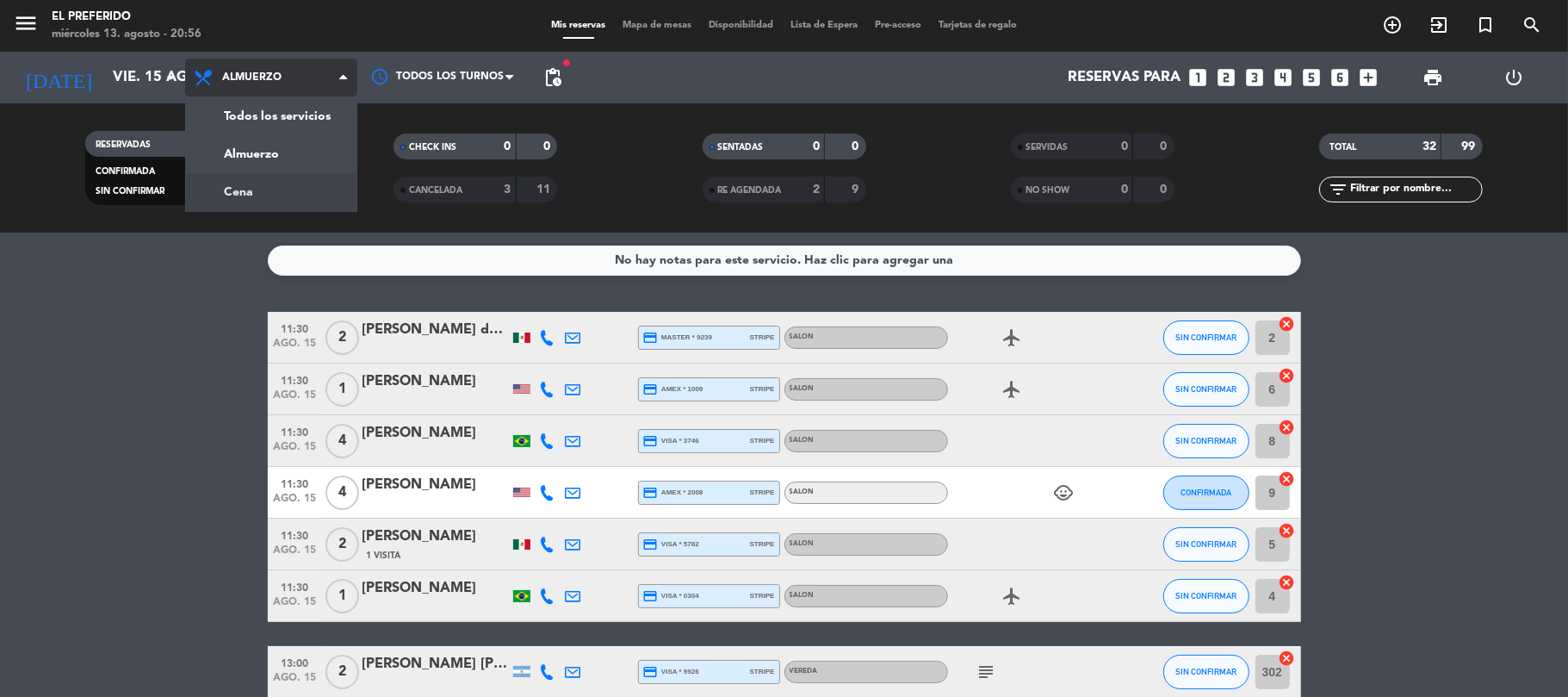
click at [247, 190] on div "menu El Preferido miércoles 13. agosto - 20:56 Mis reservas Mapa de mesas Dispo…" at bounding box center [784, 116] width 1568 height 232
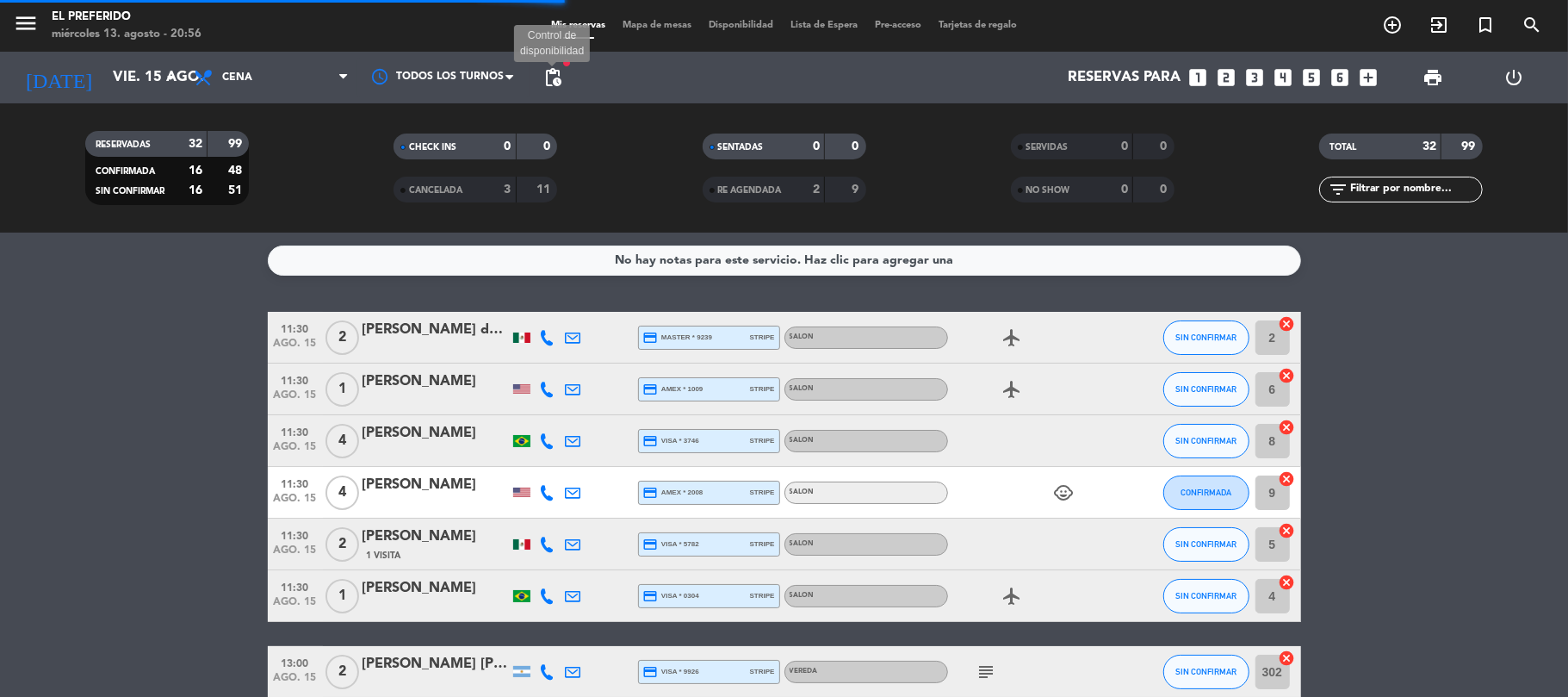
click at [549, 78] on span "pending_actions" at bounding box center [552, 77] width 20 height 20
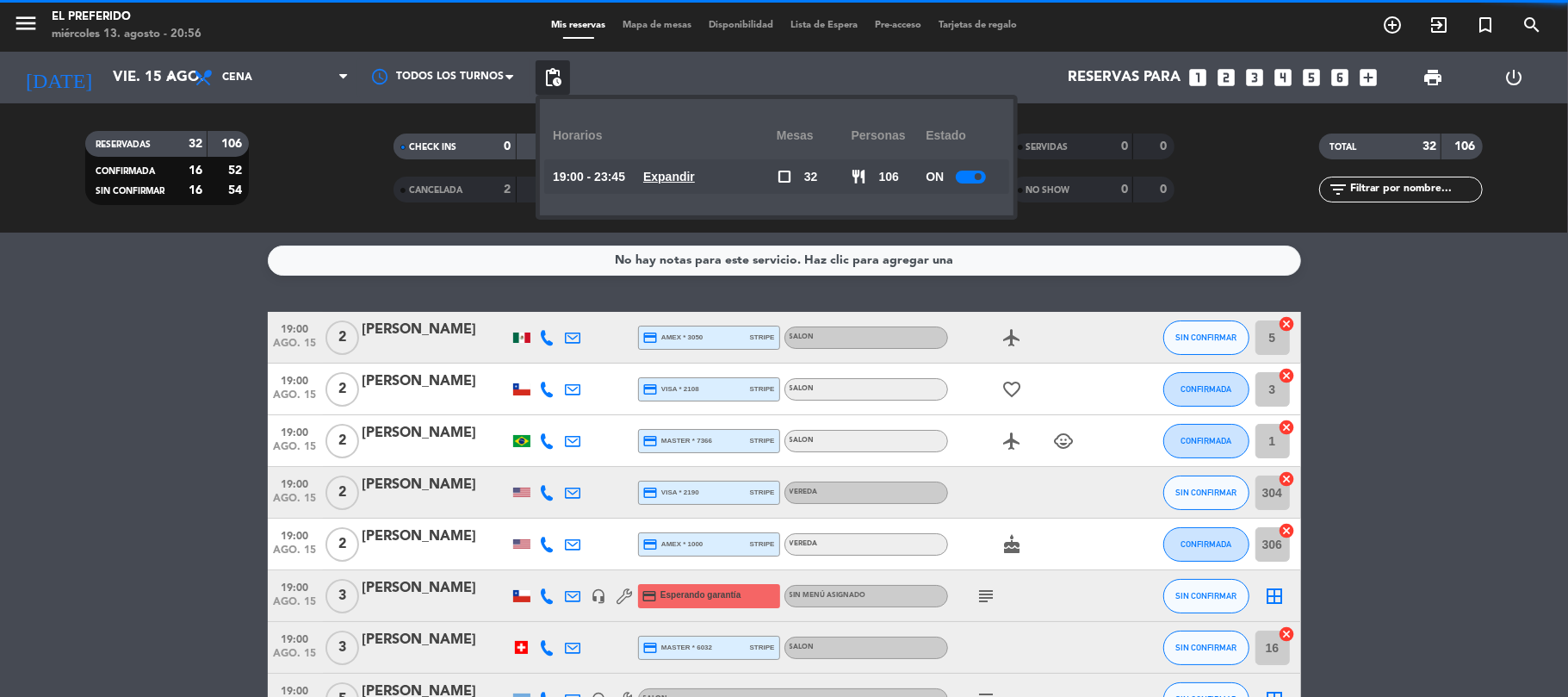
click at [666, 176] on u "Expandir" at bounding box center [669, 177] width 51 height 14
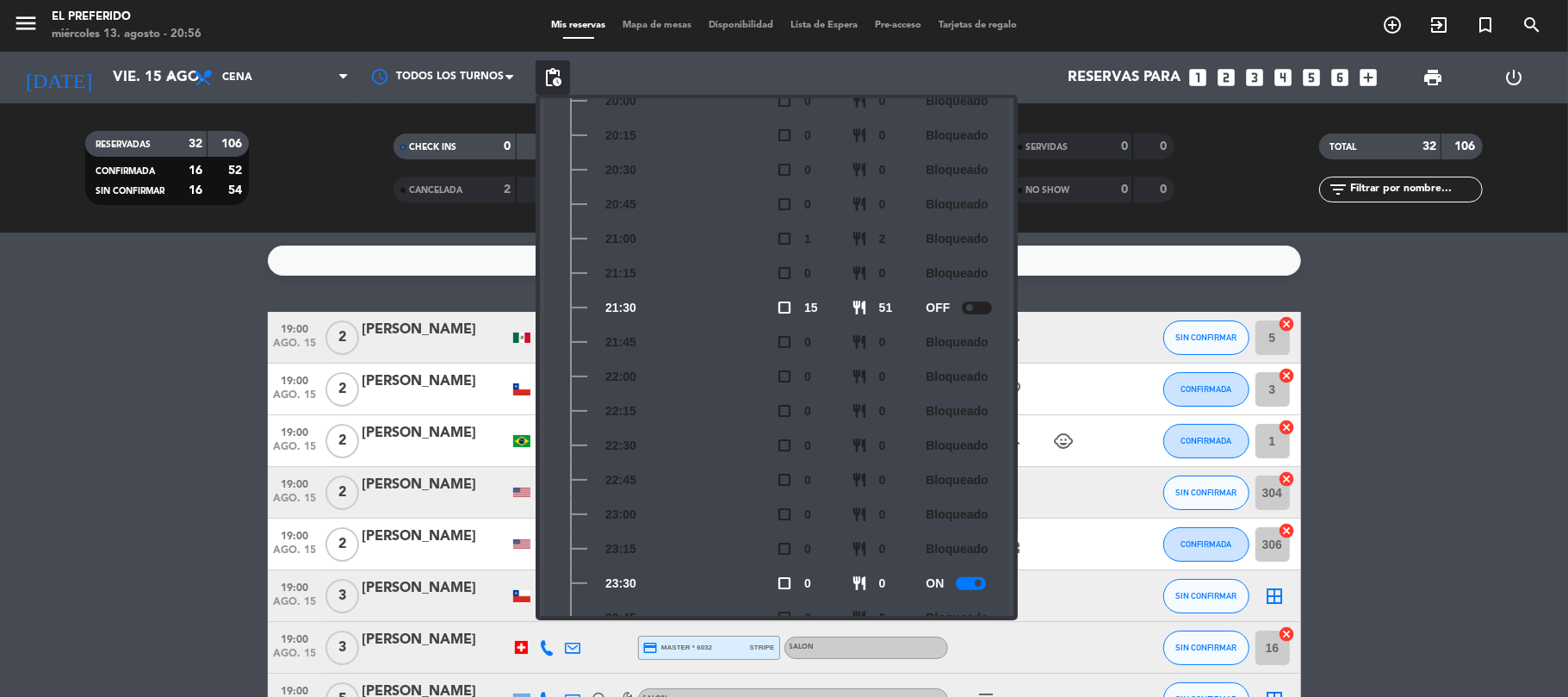
scroll to position [287, 0]
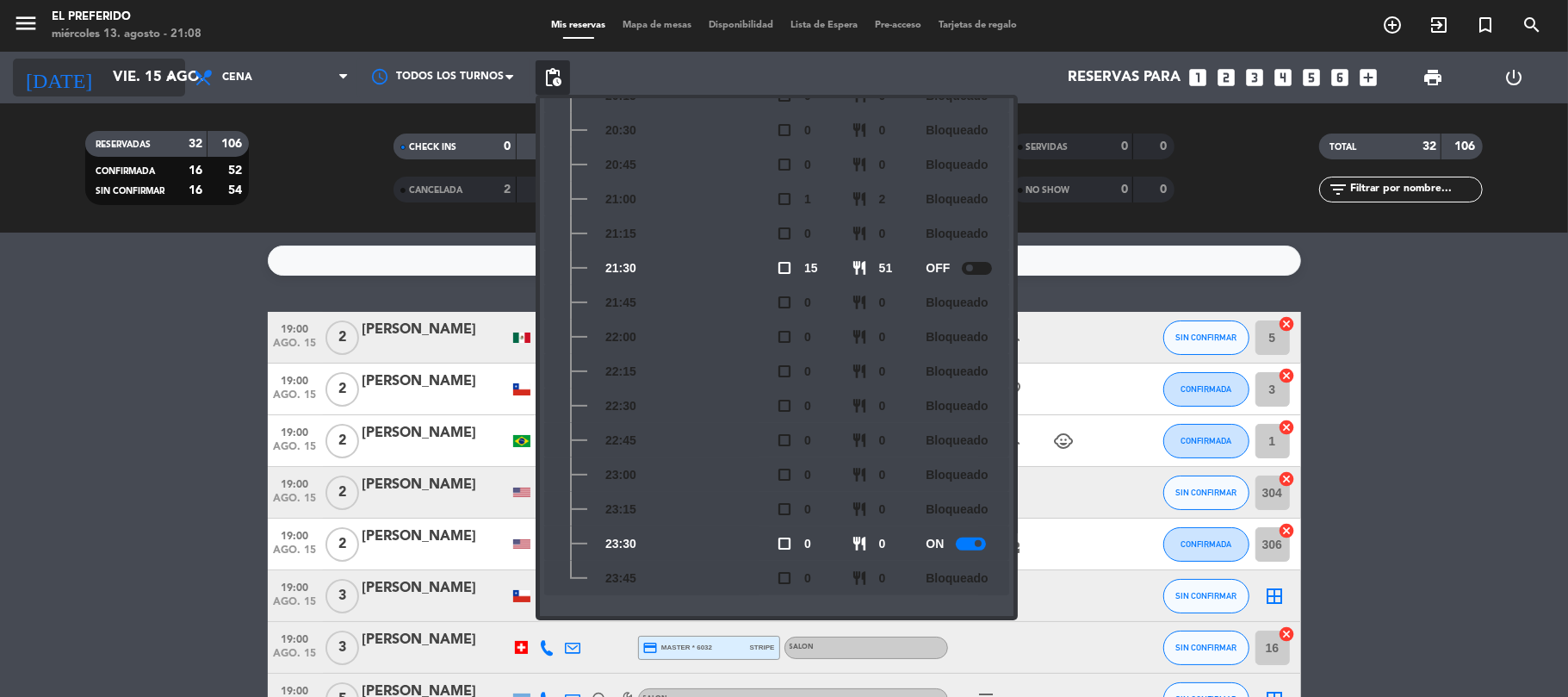
click at [147, 80] on input "vie. 15 ago." at bounding box center [197, 78] width 186 height 34
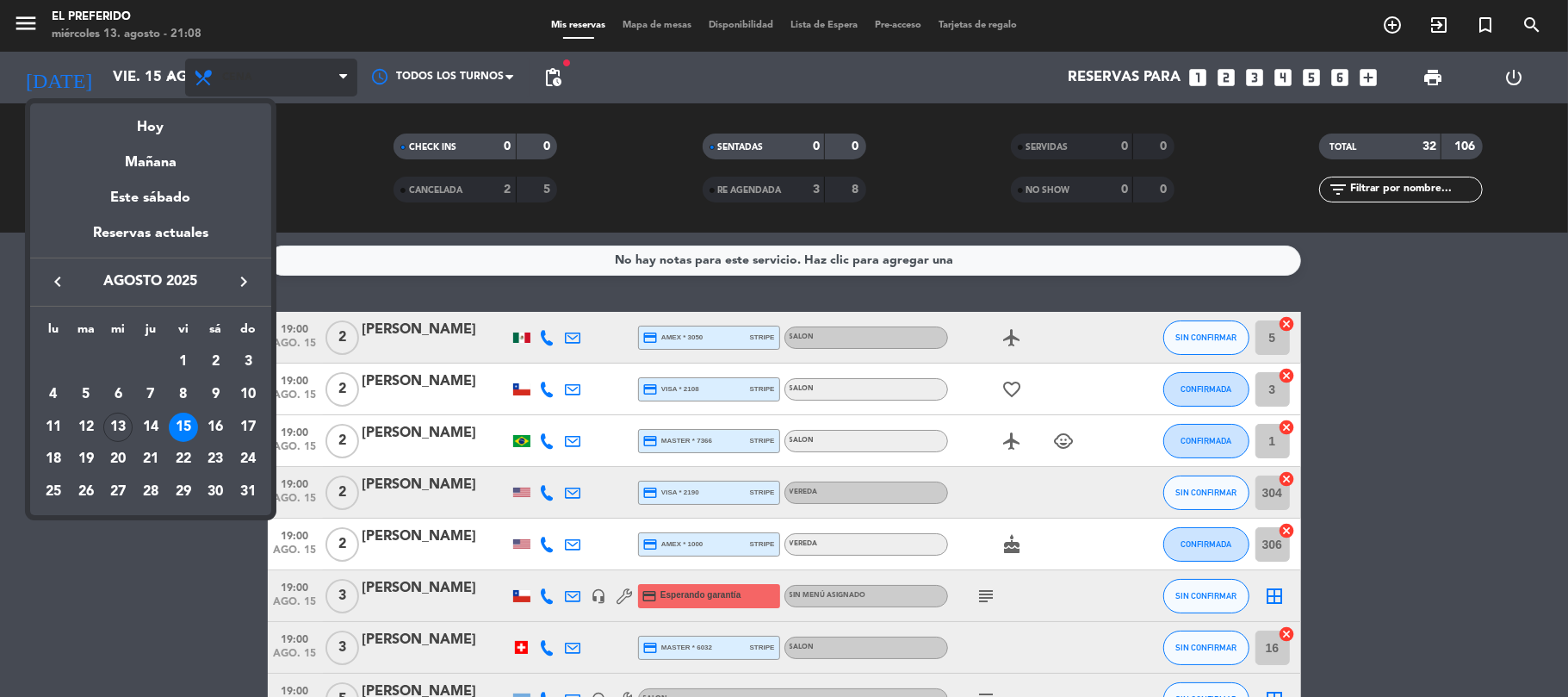
drag, startPoint x: 339, startPoint y: 124, endPoint x: 273, endPoint y: 73, distance: 83.4
click at [312, 97] on div at bounding box center [784, 348] width 1568 height 697
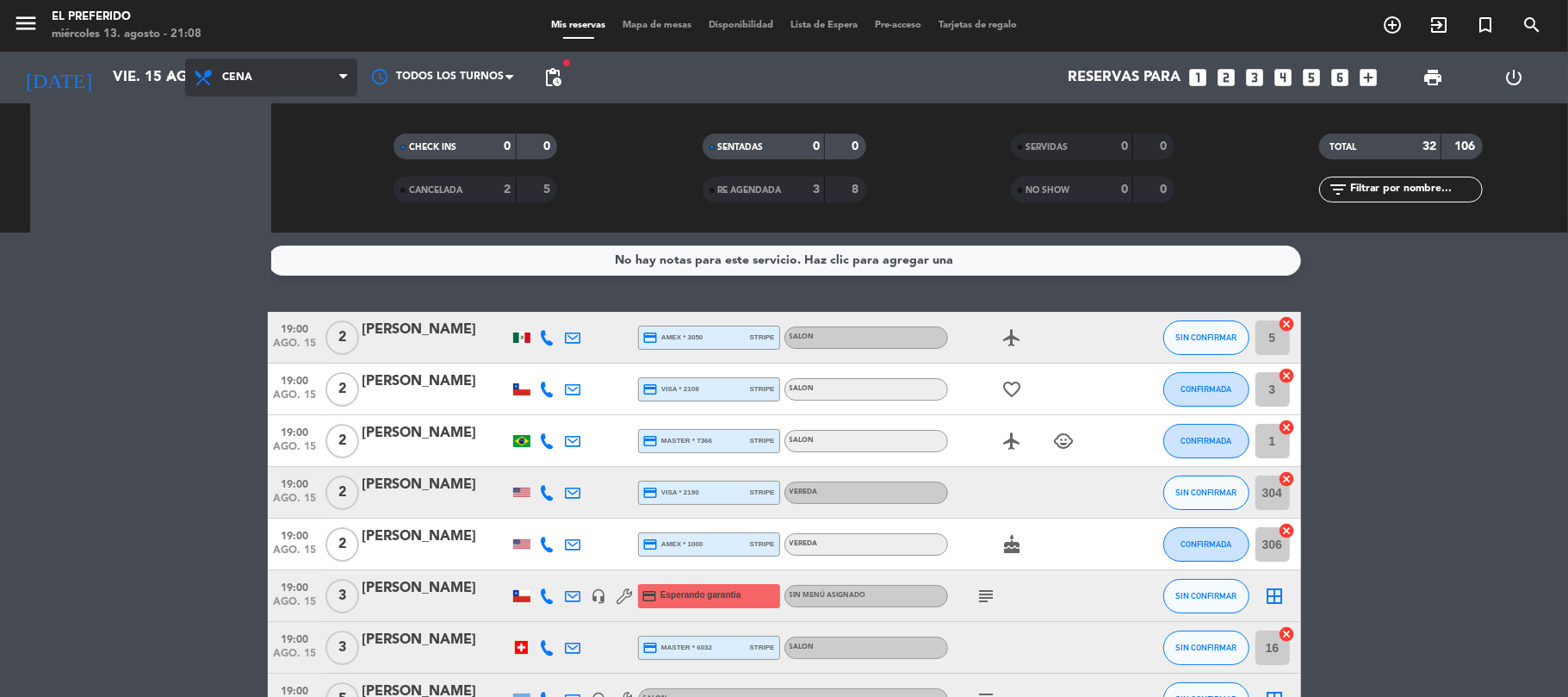
click at [270, 70] on span "Cena" at bounding box center [271, 77] width 172 height 38
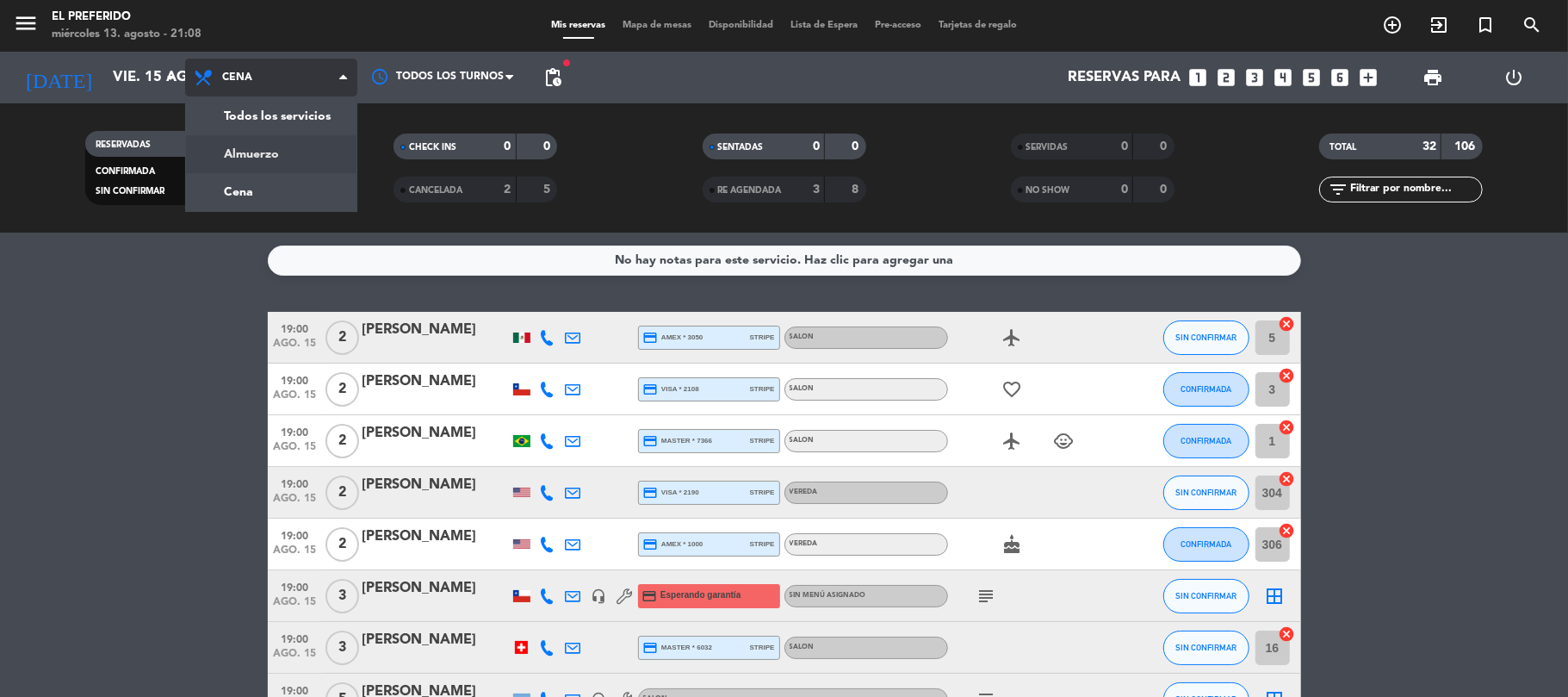
click at [252, 149] on div "menu El Preferido miércoles 13. agosto - 21:08 Mis reservas Mapa de mesas Dispo…" at bounding box center [784, 116] width 1568 height 232
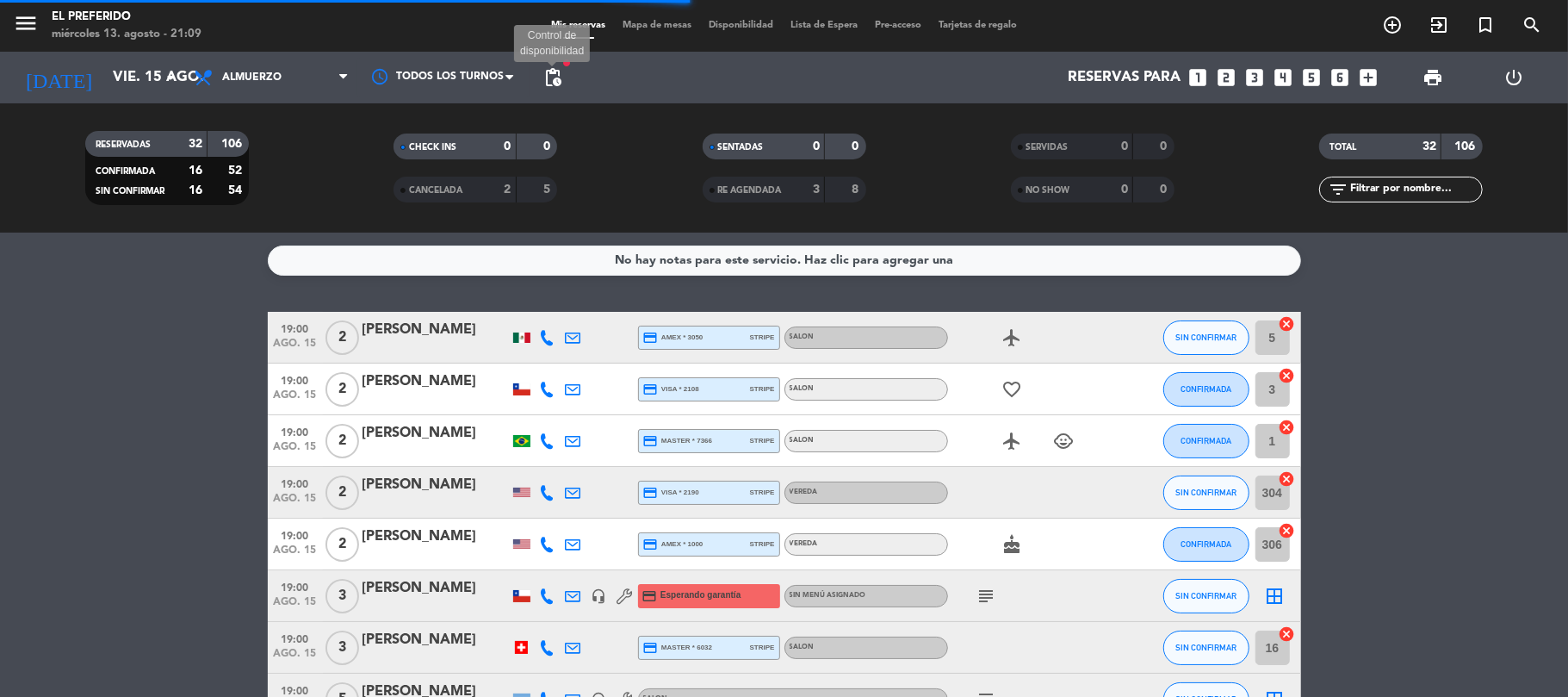
click at [552, 80] on span "pending_actions" at bounding box center [552, 77] width 20 height 20
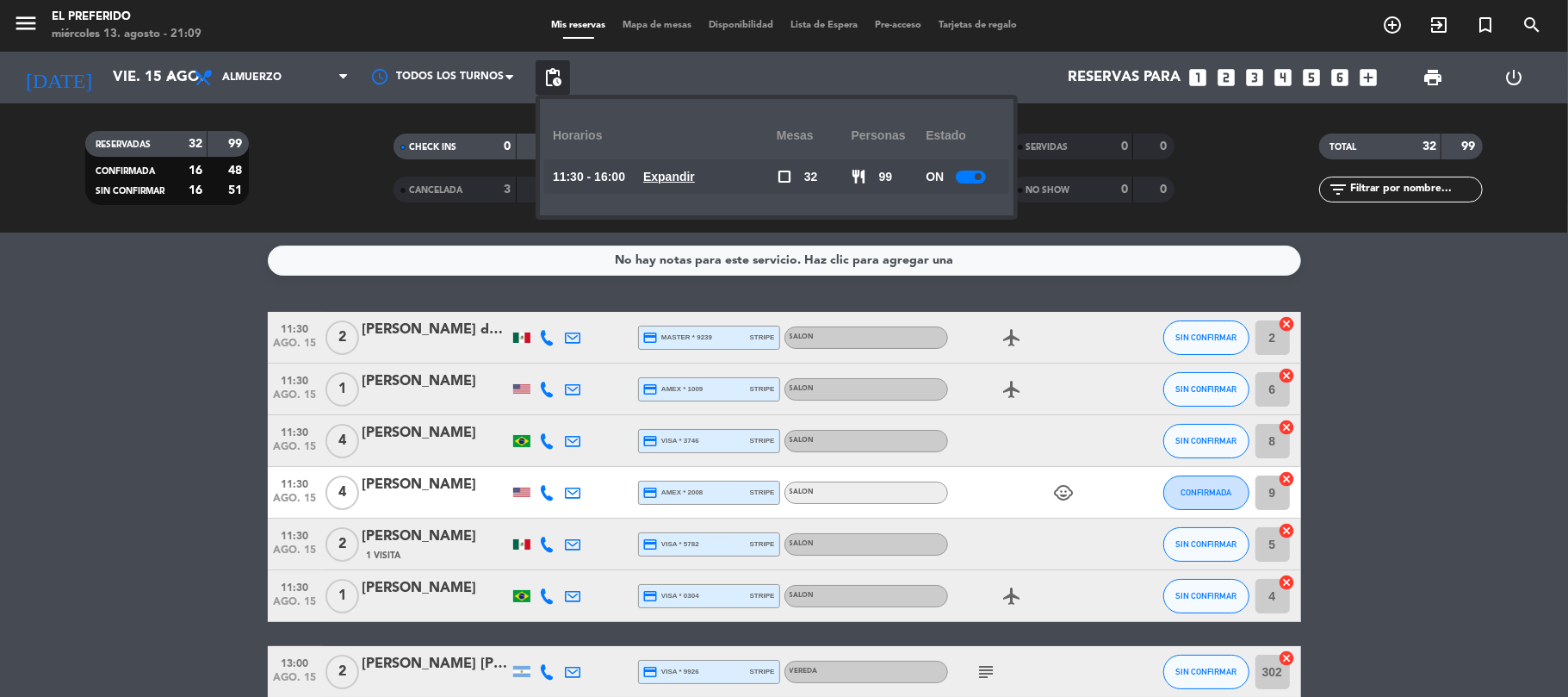
click at [689, 180] on u "Expandir" at bounding box center [669, 177] width 51 height 14
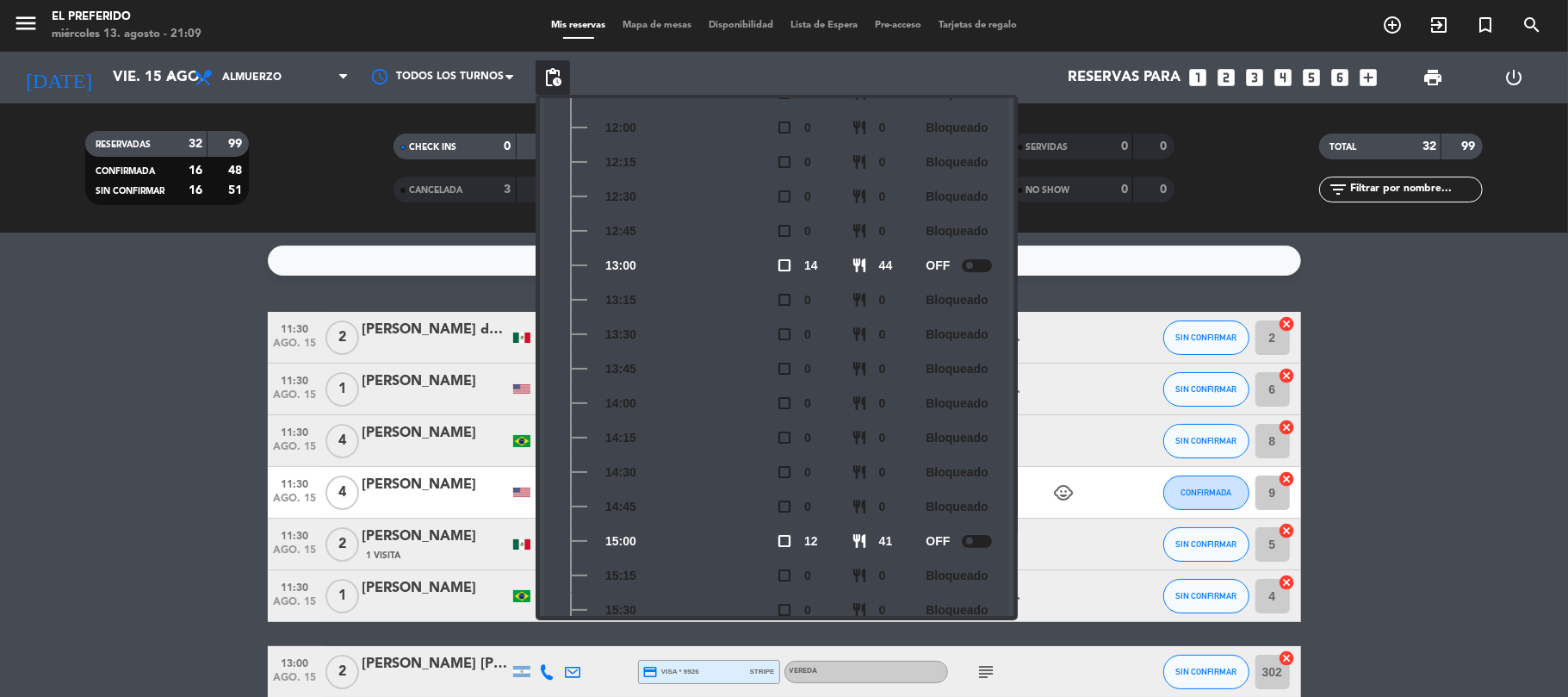
scroll to position [253, 0]
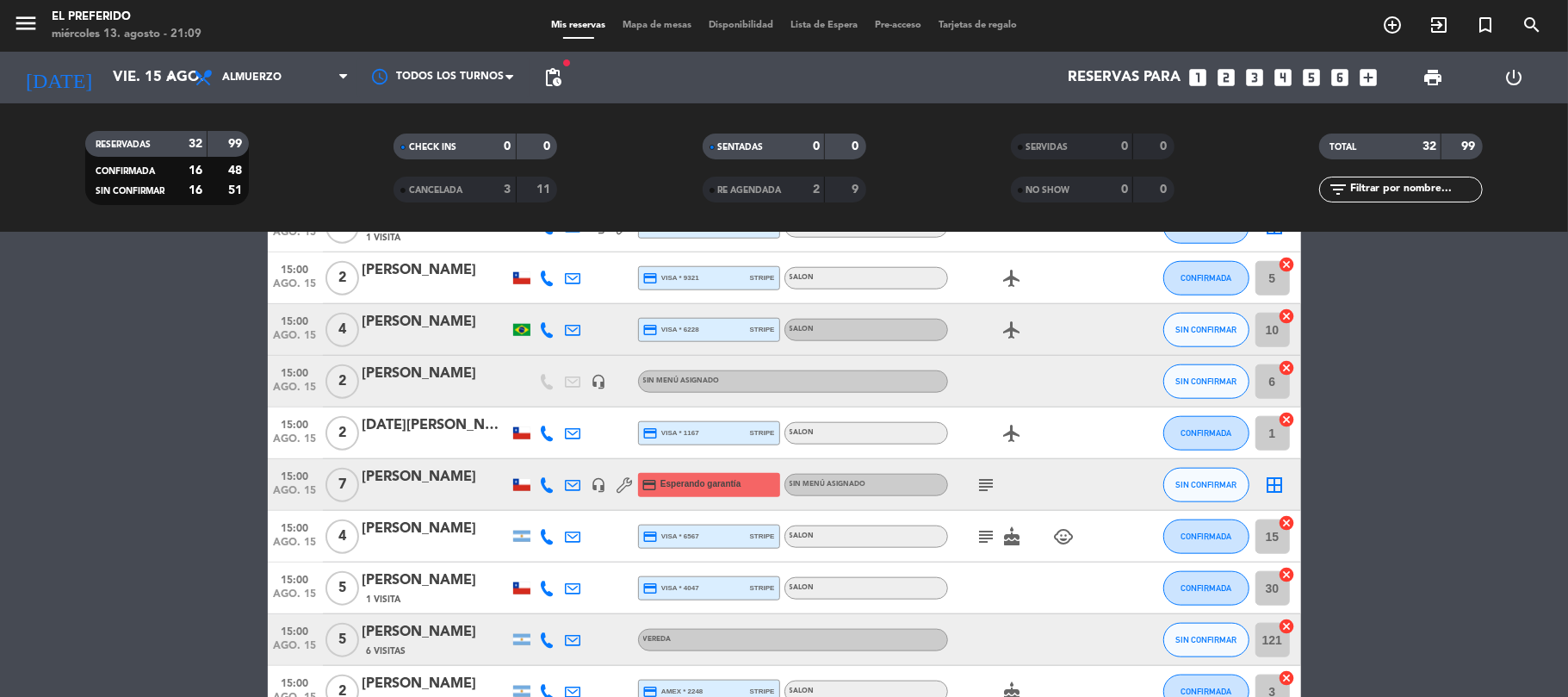
scroll to position [1262, 0]
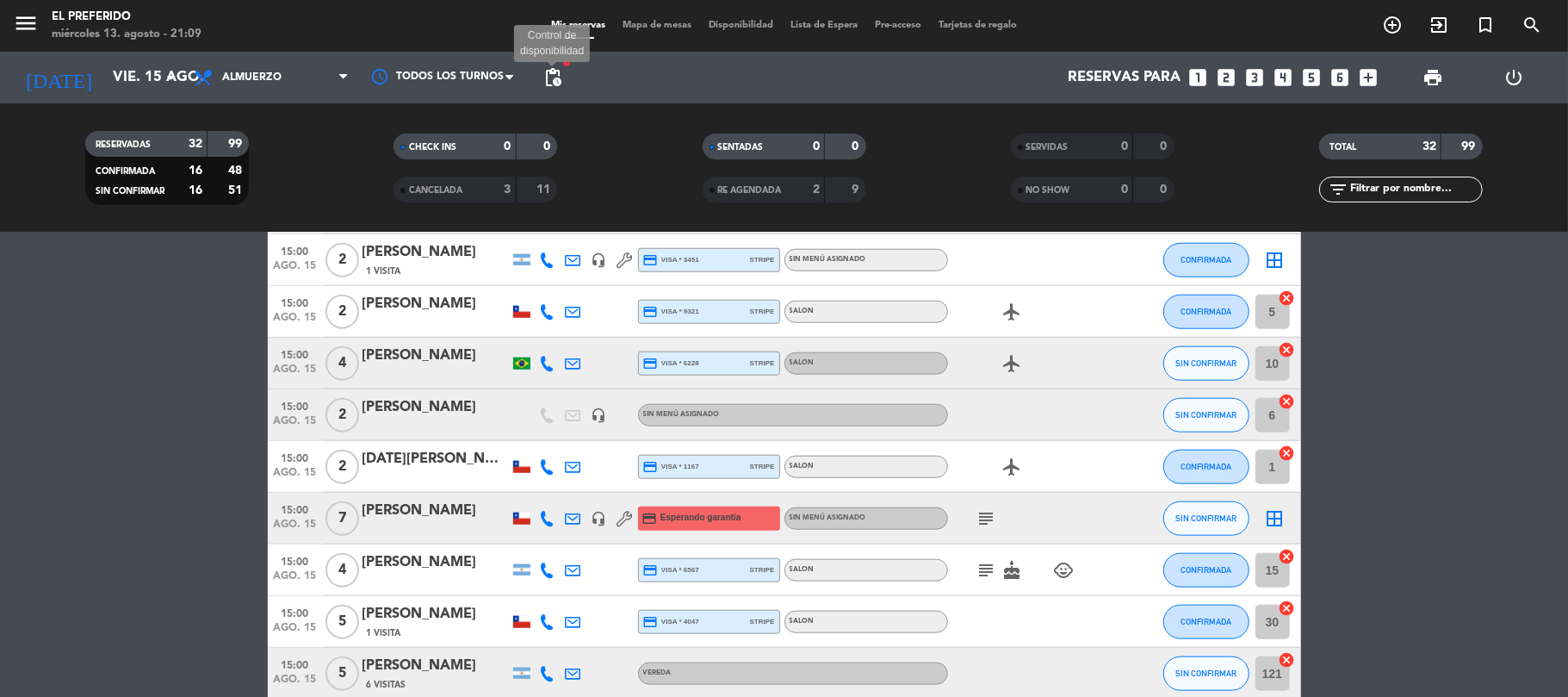
click at [549, 87] on span "pending_actions" at bounding box center [552, 77] width 20 height 20
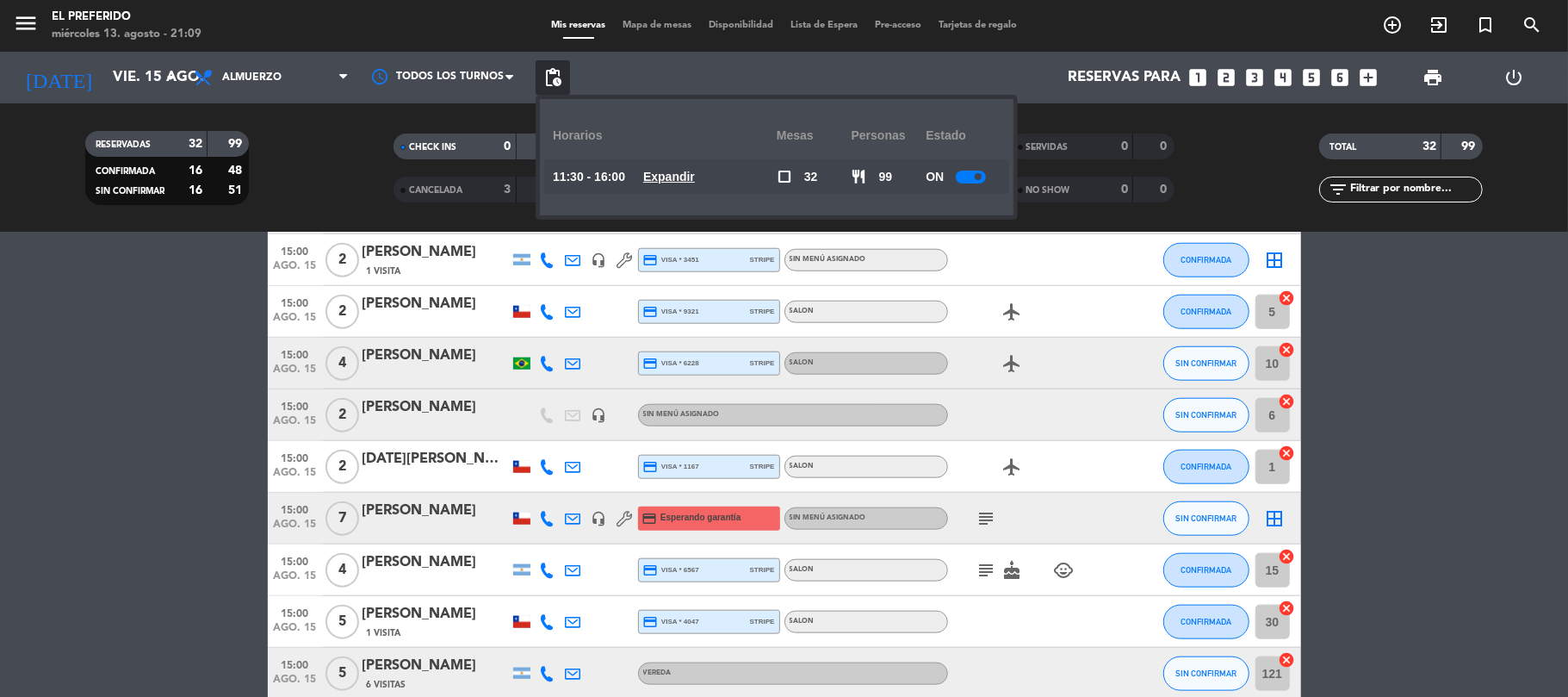
click at [670, 180] on u "Expandir" at bounding box center [669, 177] width 51 height 14
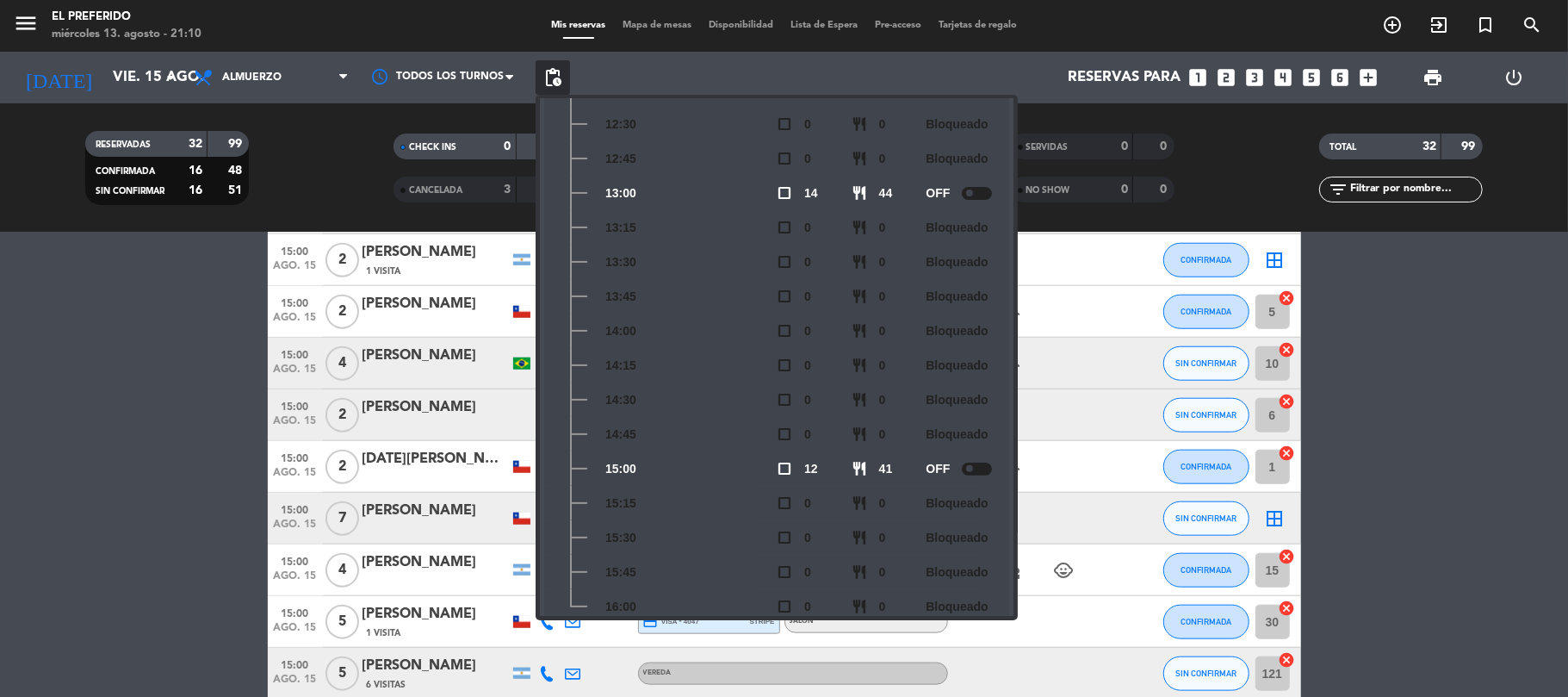
scroll to position [253, 0]
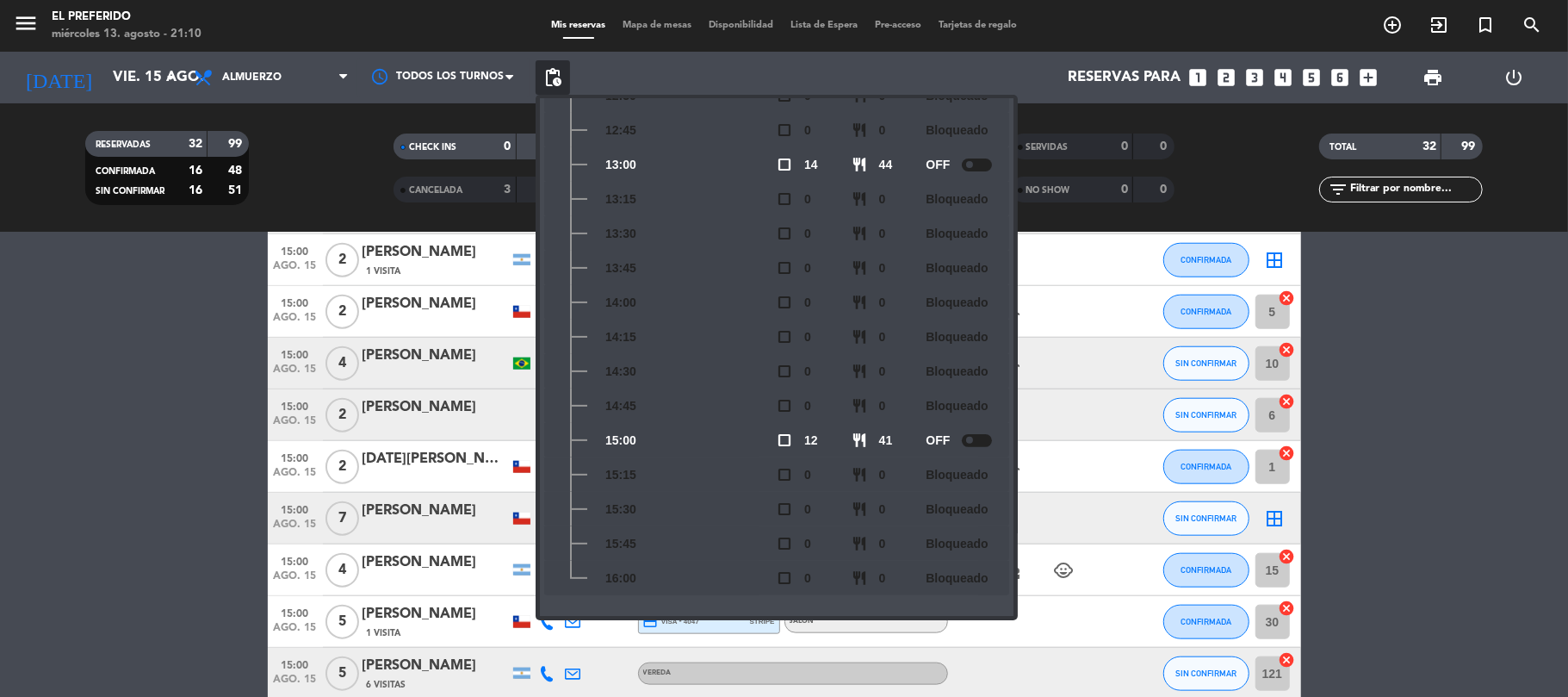
click at [728, 301] on div "14:00" at bounding box center [664, 302] width 224 height 34
click at [1309, 81] on icon "looks_5" at bounding box center [1312, 77] width 22 height 22
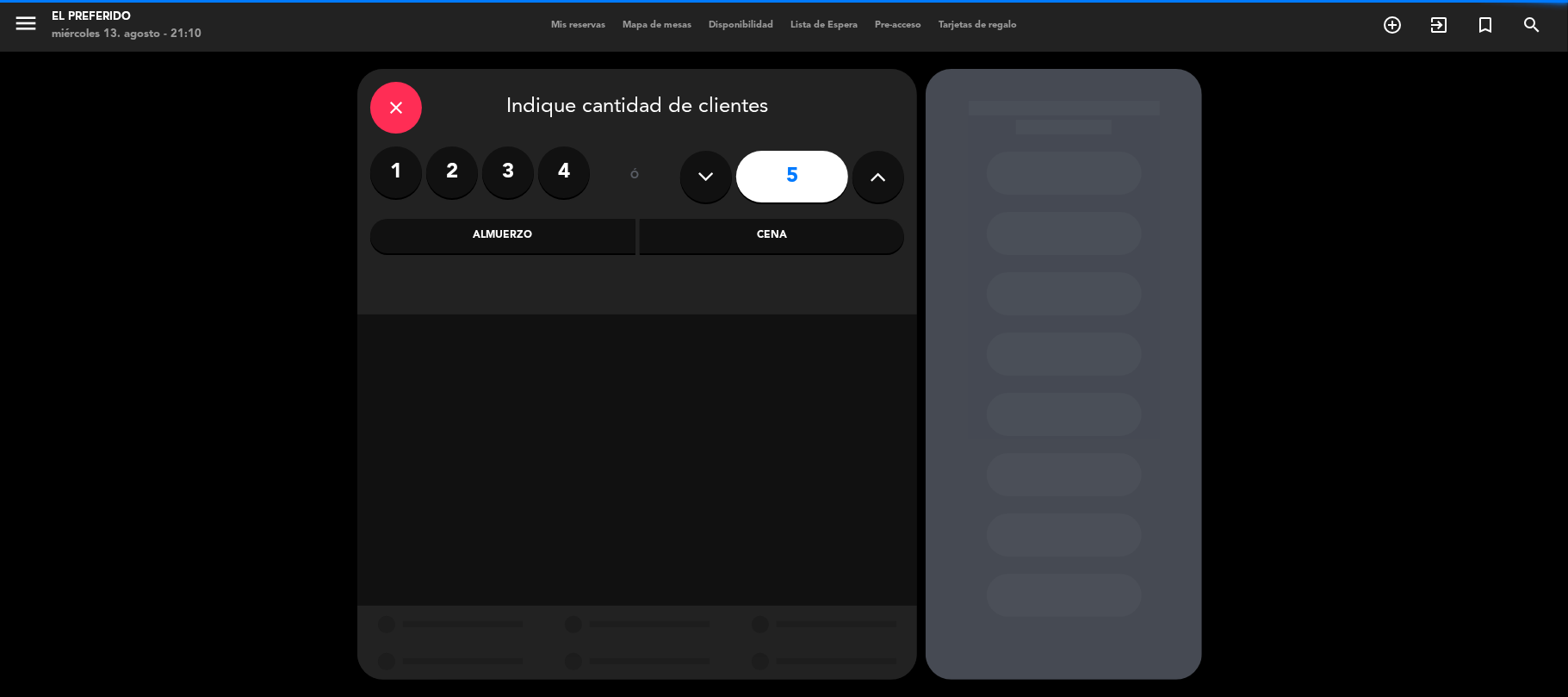
click at [704, 172] on icon at bounding box center [706, 177] width 17 height 26
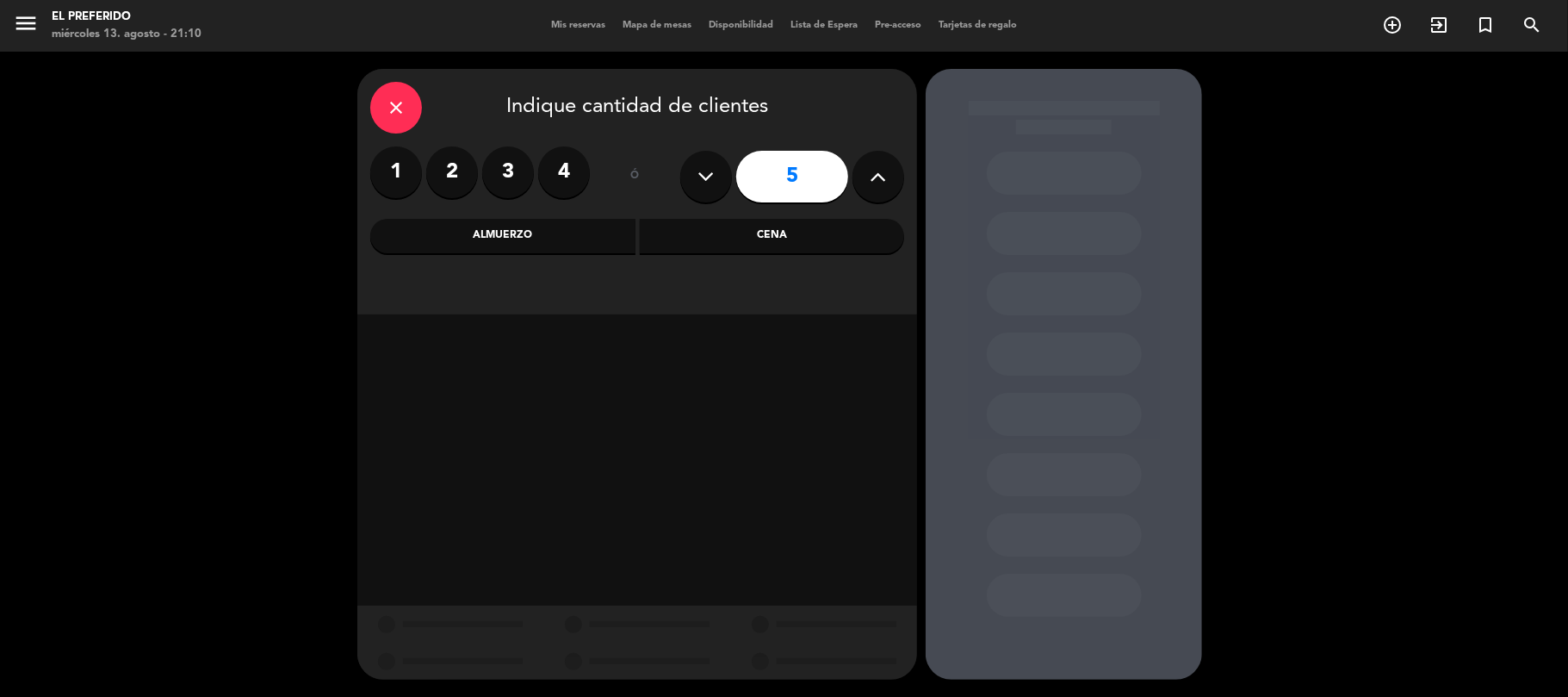
click at [556, 238] on div "Almuerzo" at bounding box center [502, 235] width 265 height 34
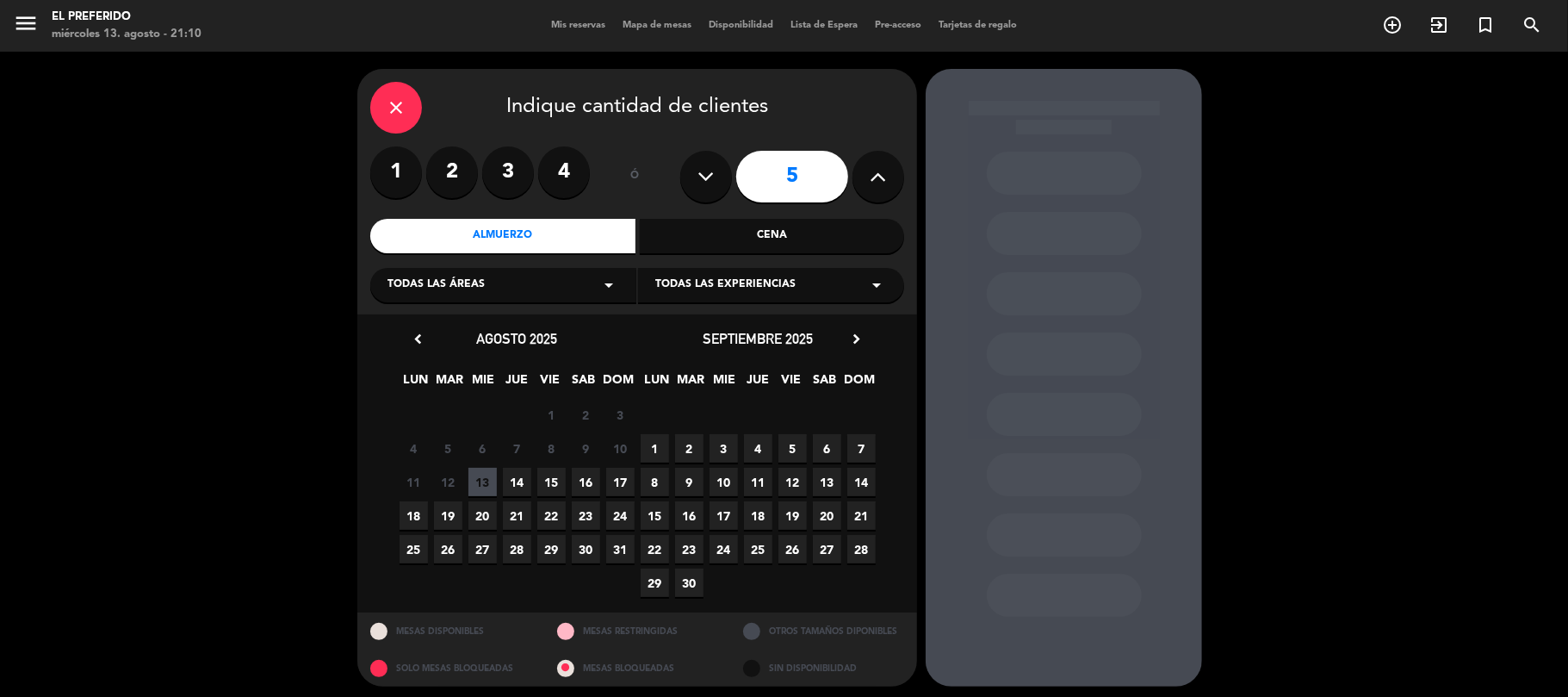
click at [549, 477] on span "15" at bounding box center [550, 481] width 28 height 28
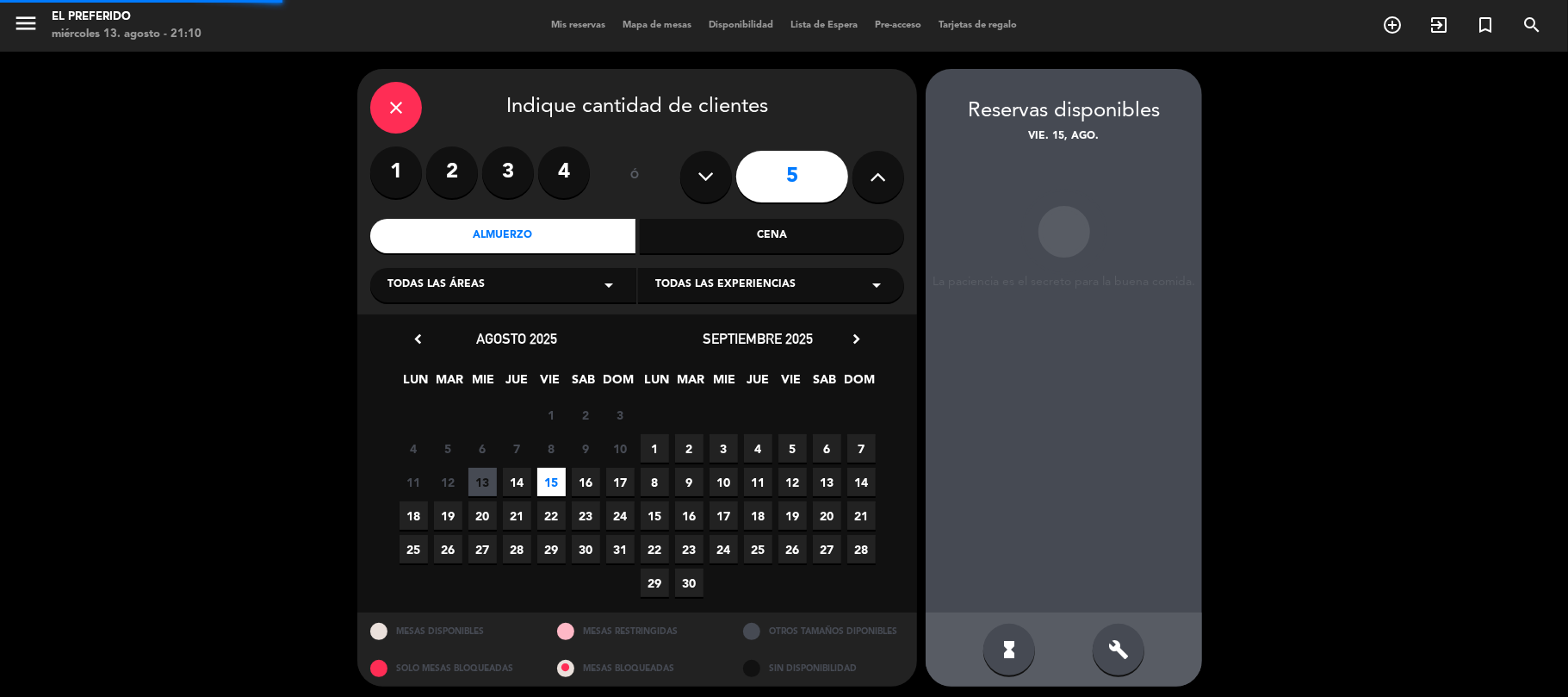
scroll to position [7, 0]
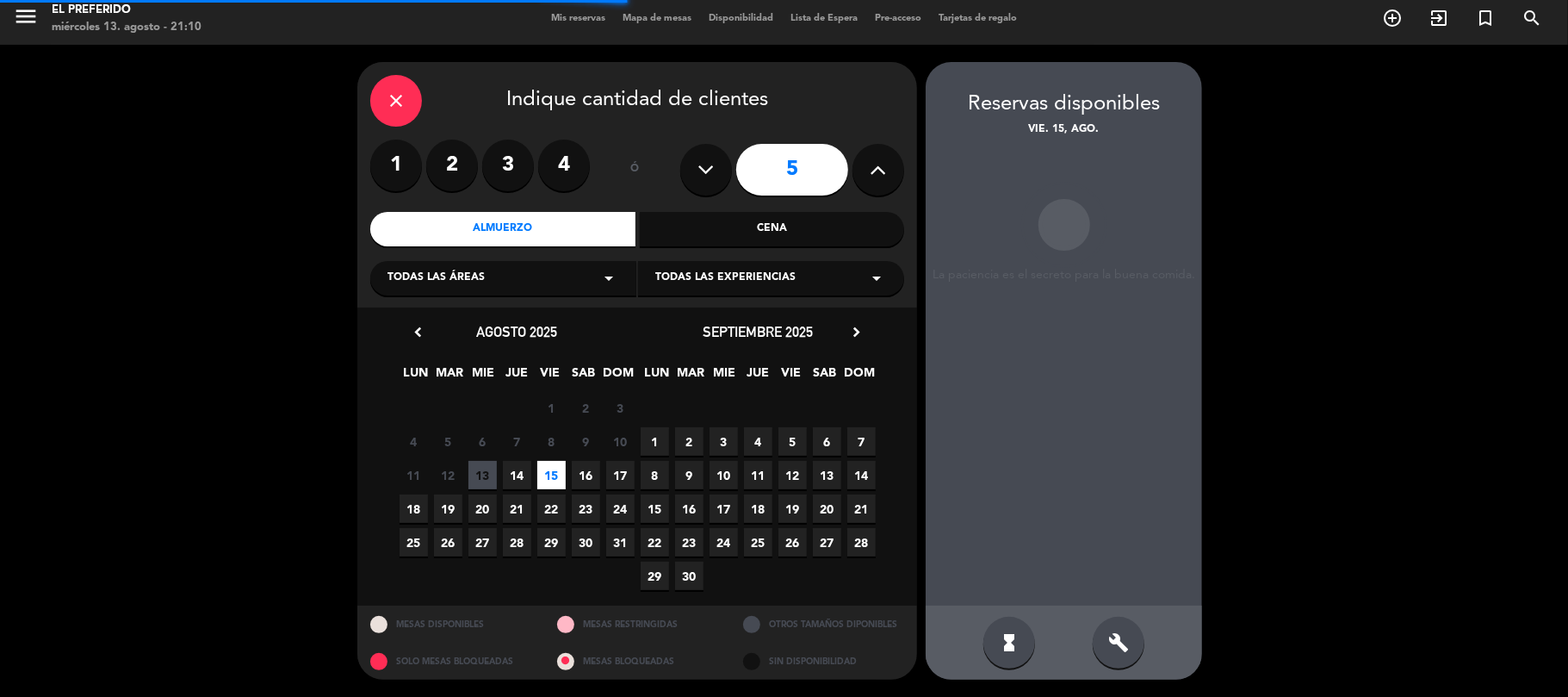
click at [1124, 663] on div "build" at bounding box center [1118, 642] width 51 height 51
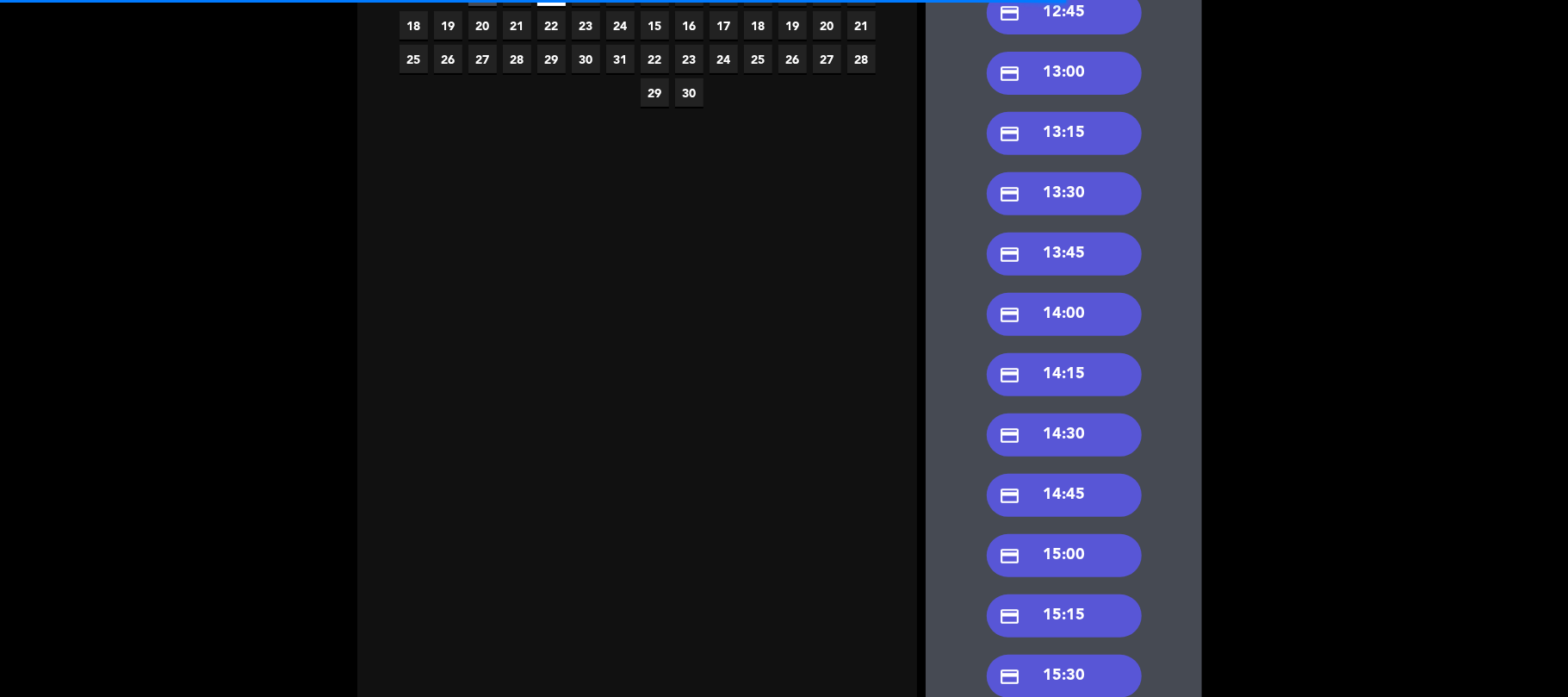
scroll to position [719, 0]
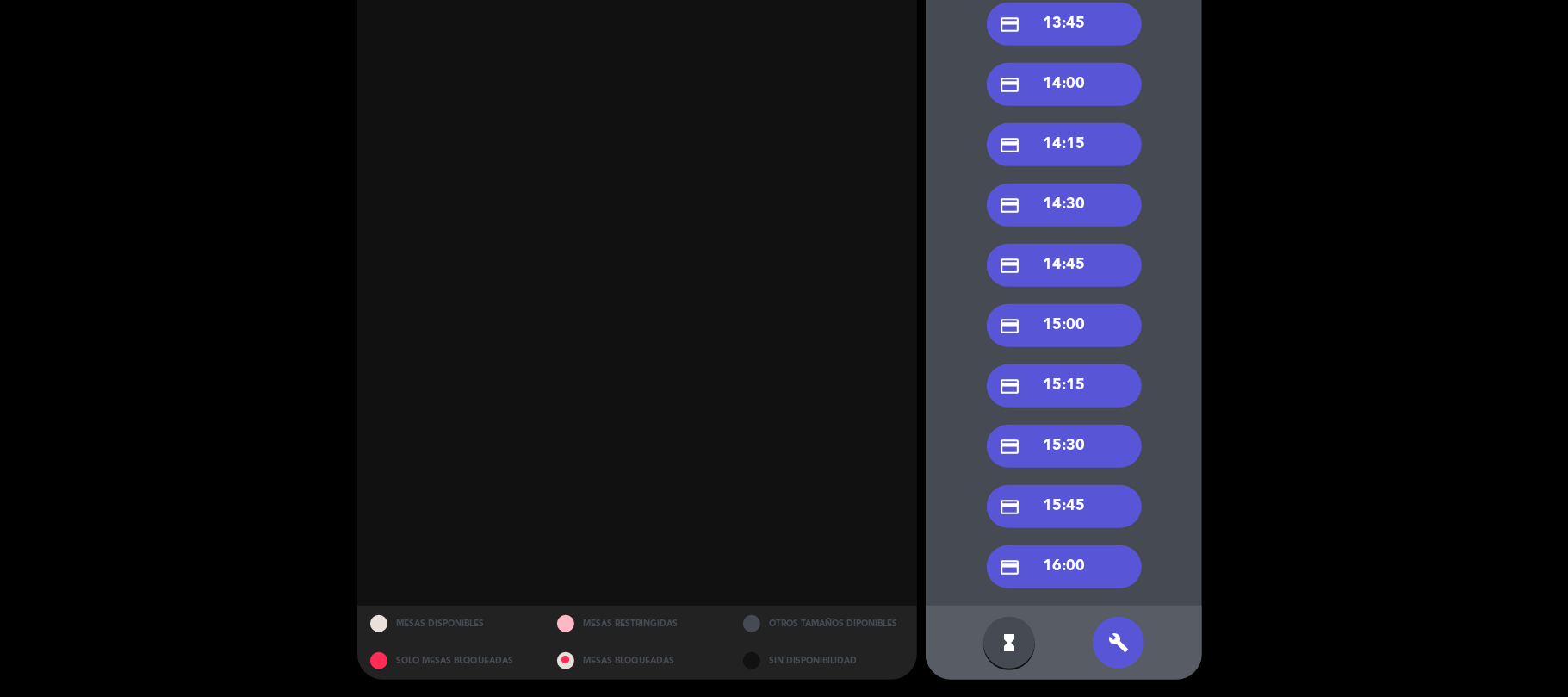
click at [1065, 327] on div "credit_card 15:00" at bounding box center [1064, 325] width 155 height 43
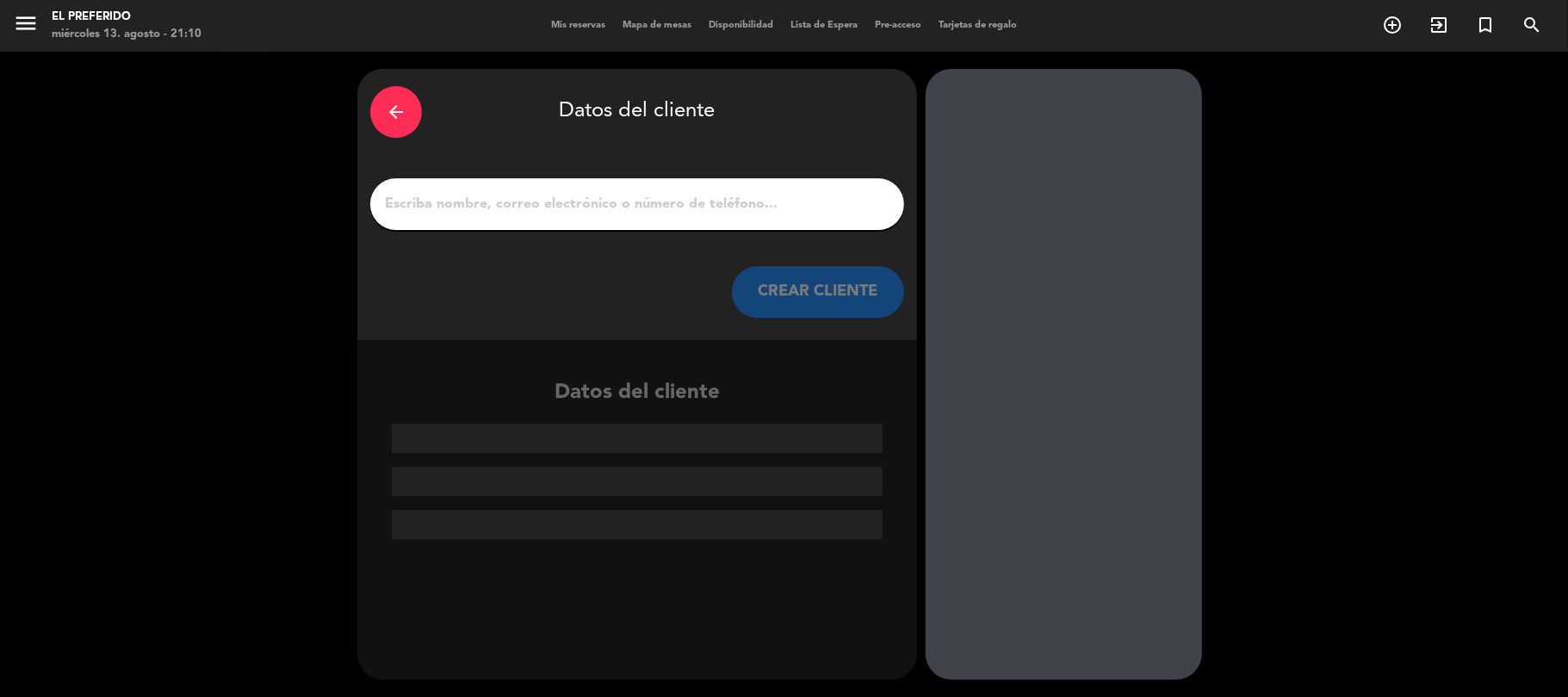
click at [612, 196] on input "1" at bounding box center [637, 204] width 508 height 24
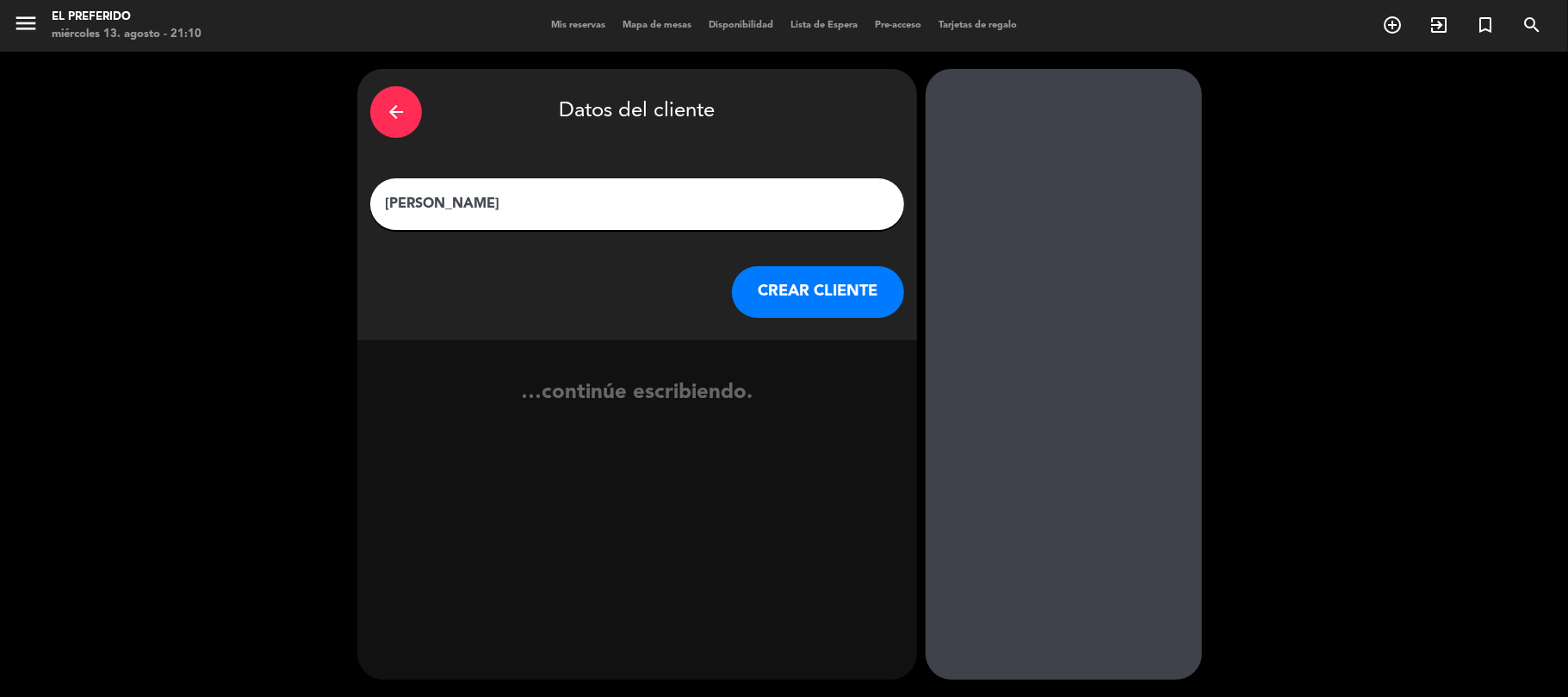
drag, startPoint x: 403, startPoint y: 201, endPoint x: 446, endPoint y: 210, distance: 43.9
click at [415, 207] on input "[PERSON_NAME]" at bounding box center [637, 204] width 508 height 24
type input "[PERSON_NAME]"
click at [810, 286] on button "CREAR CLIENTE" at bounding box center [817, 291] width 172 height 51
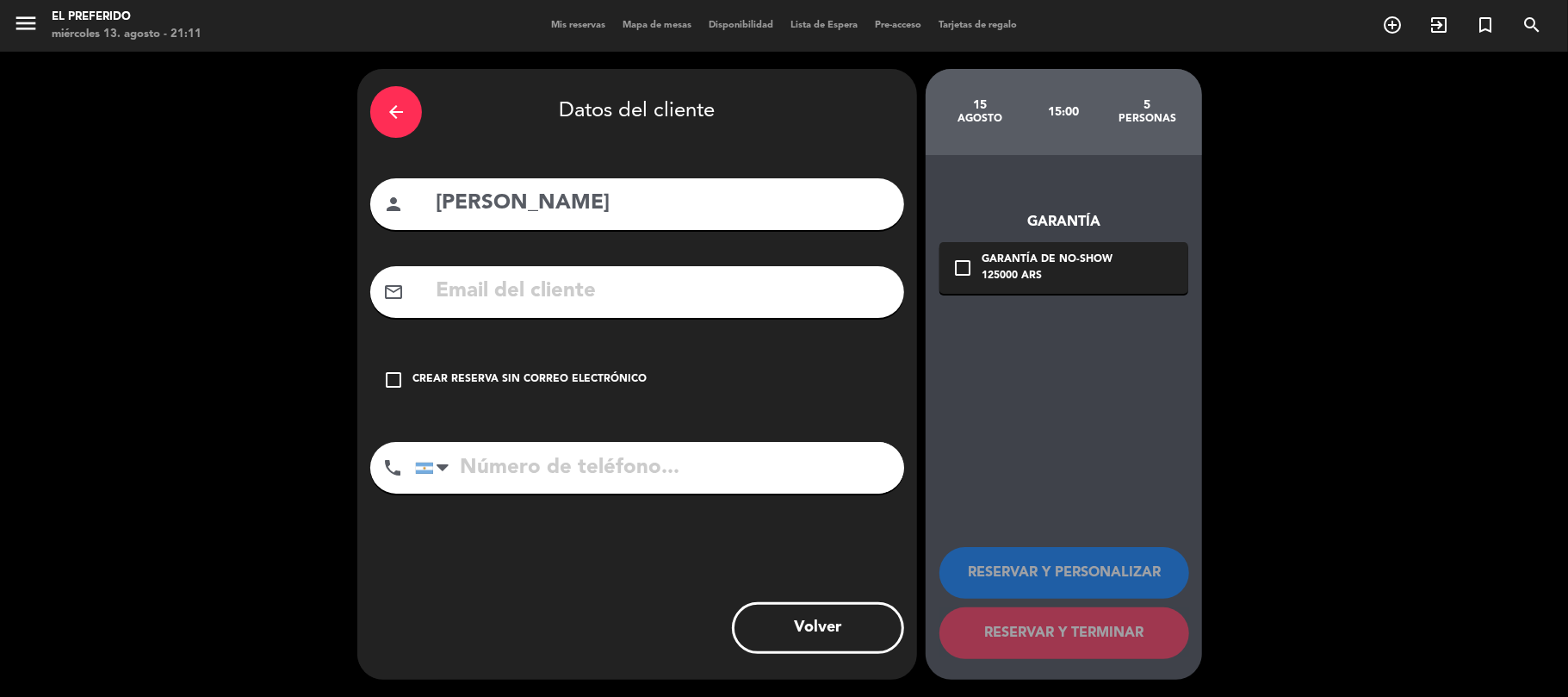
click at [620, 293] on input "text" at bounding box center [662, 291] width 457 height 35
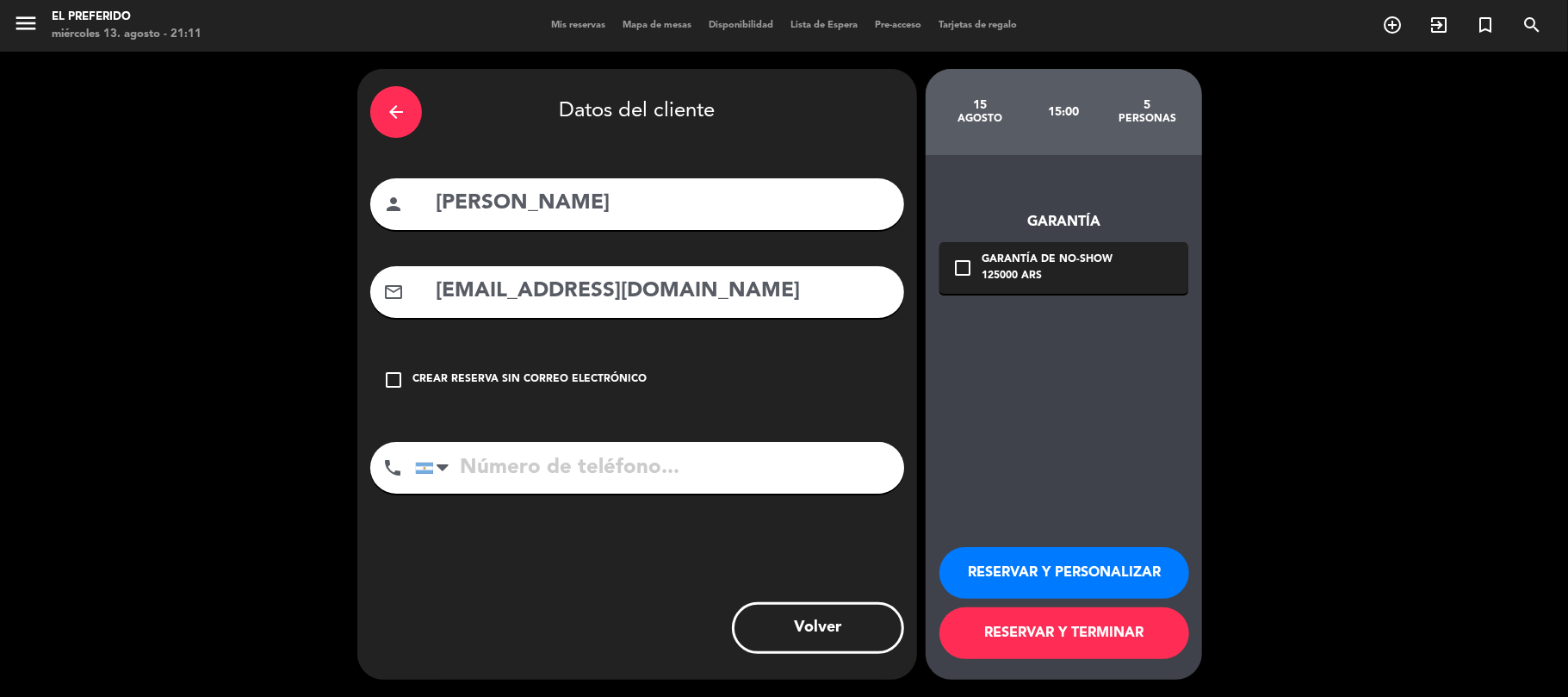
type input "[EMAIL_ADDRESS][DOMAIN_NAME]"
click at [577, 460] on input "tel" at bounding box center [659, 467] width 489 height 51
type input "1135601771"
click at [984, 262] on div "Garantía de no-show" at bounding box center [1047, 260] width 131 height 17
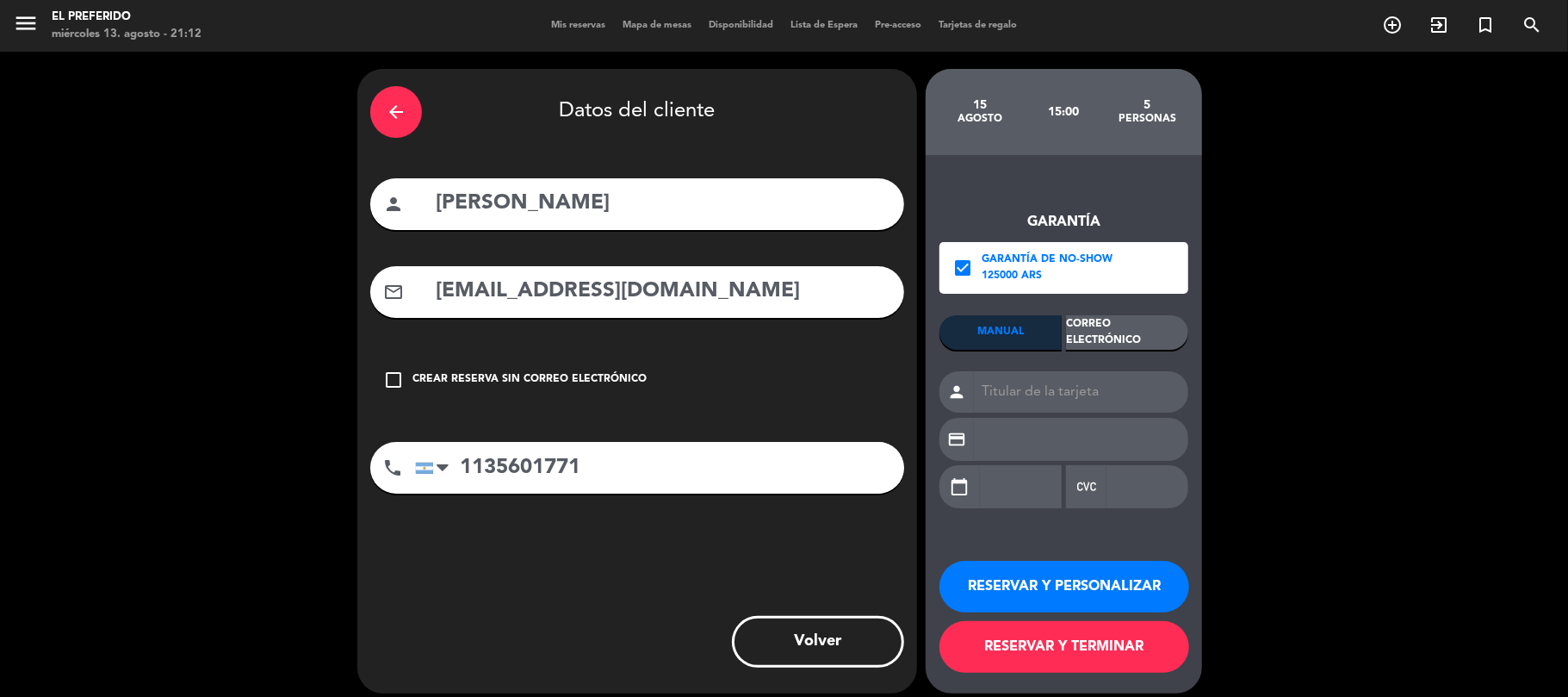
click at [1096, 331] on div "Correo Electrónico" at bounding box center [1127, 332] width 122 height 34
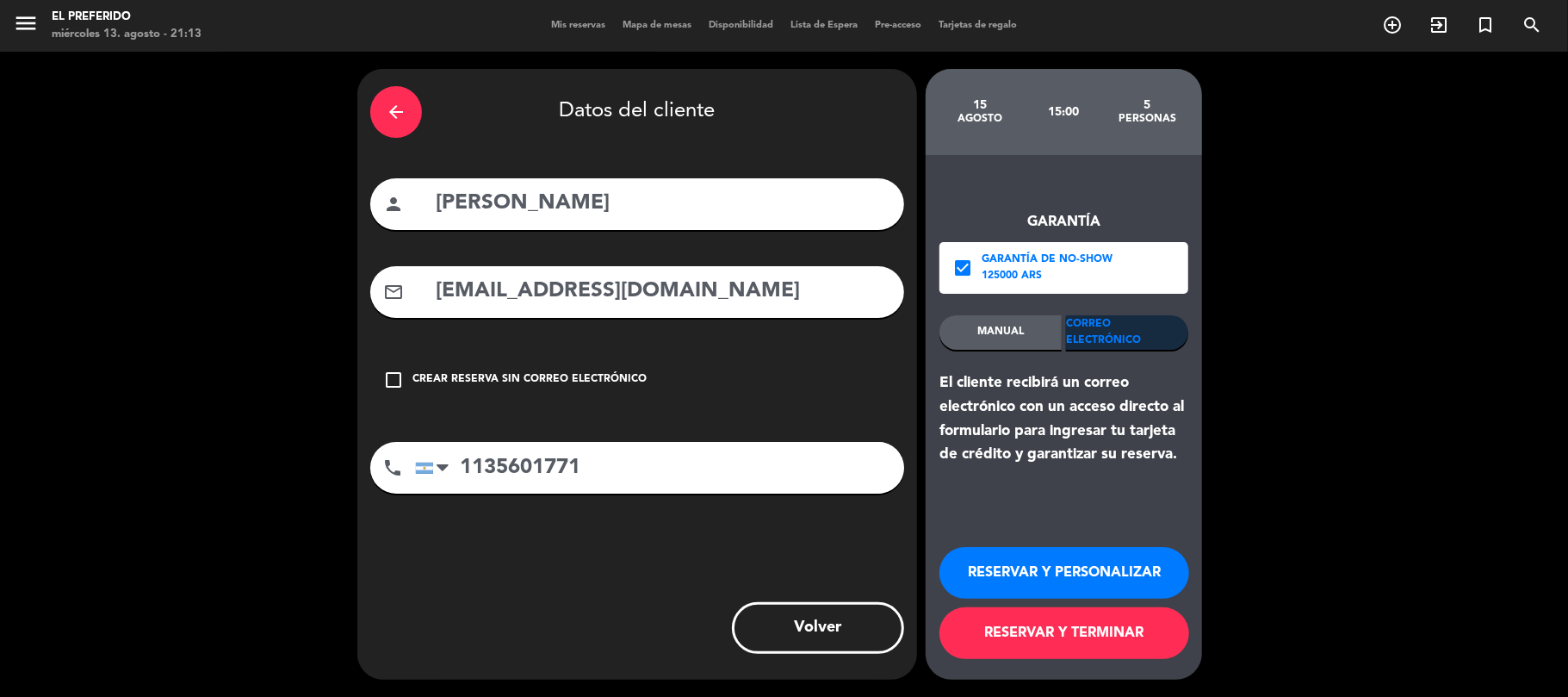
click at [1046, 558] on button "RESERVAR Y PERSONALIZAR" at bounding box center [1064, 572] width 250 height 51
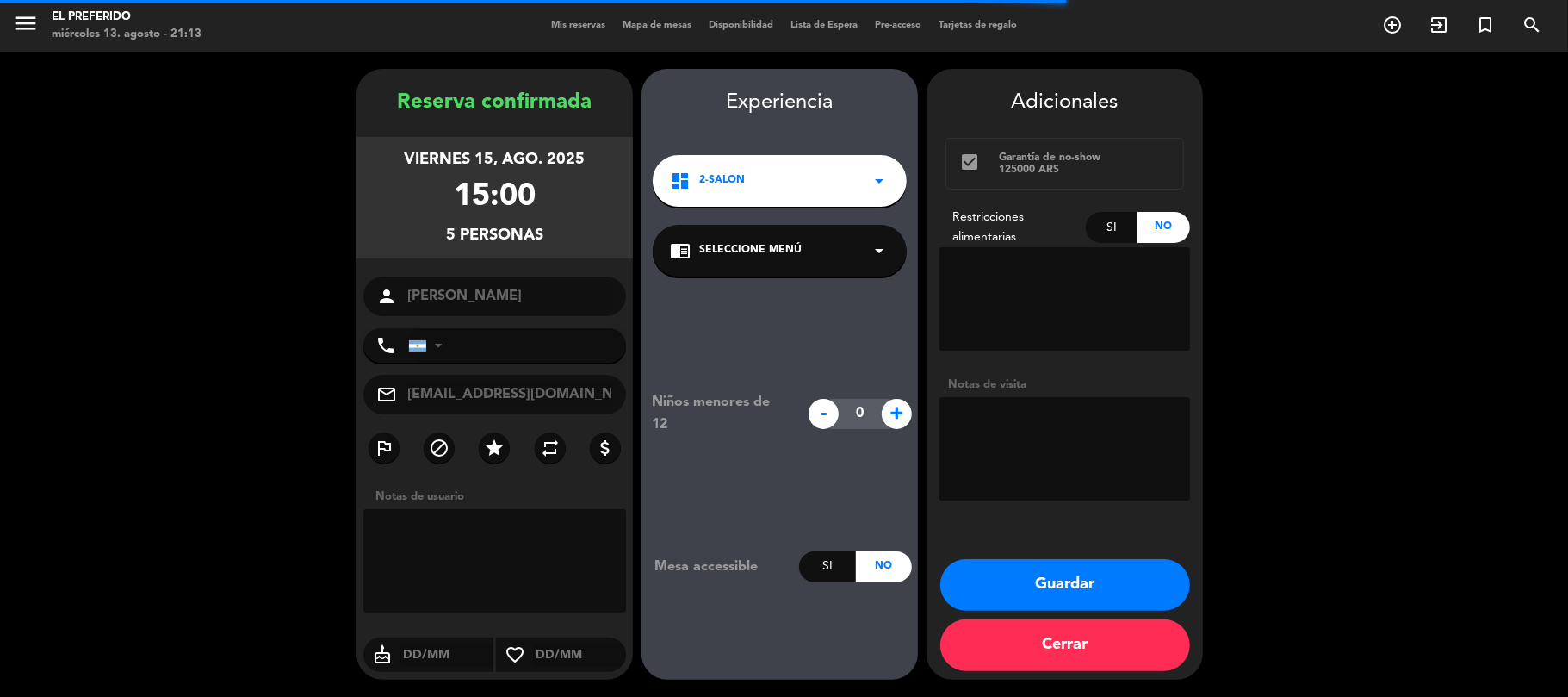
type input "[PHONE_NUMBER]"
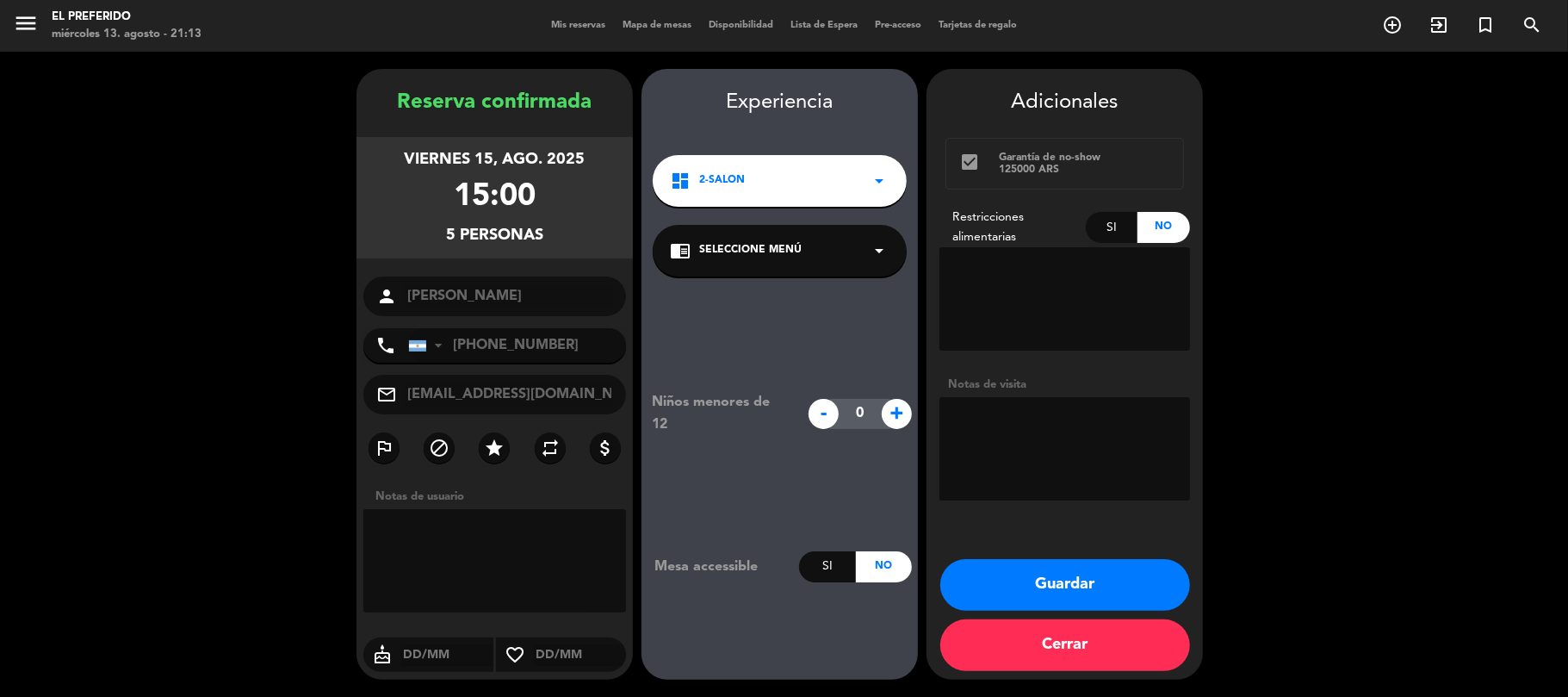
click at [1035, 568] on button "Guardar" at bounding box center [1065, 584] width 250 height 51
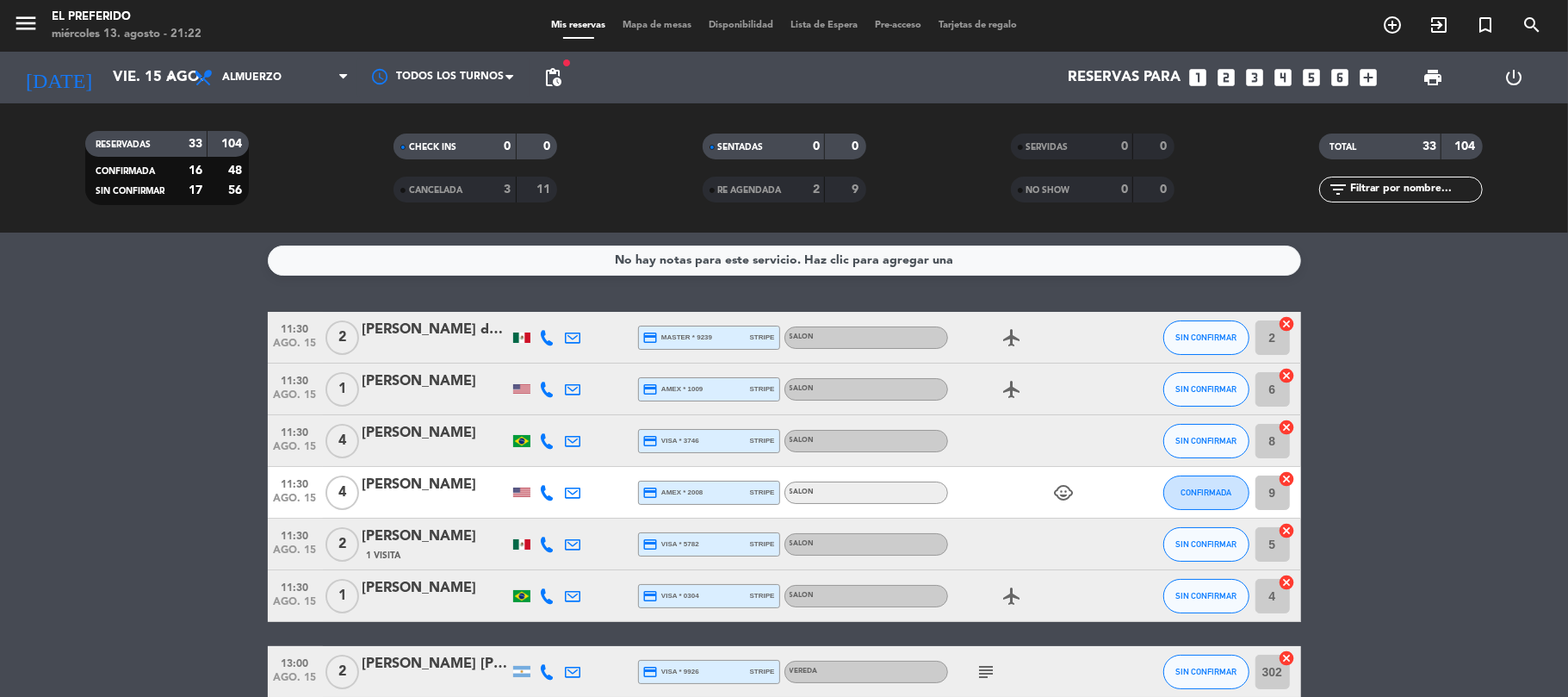
click at [1313, 78] on icon "looks_5" at bounding box center [1312, 77] width 22 height 22
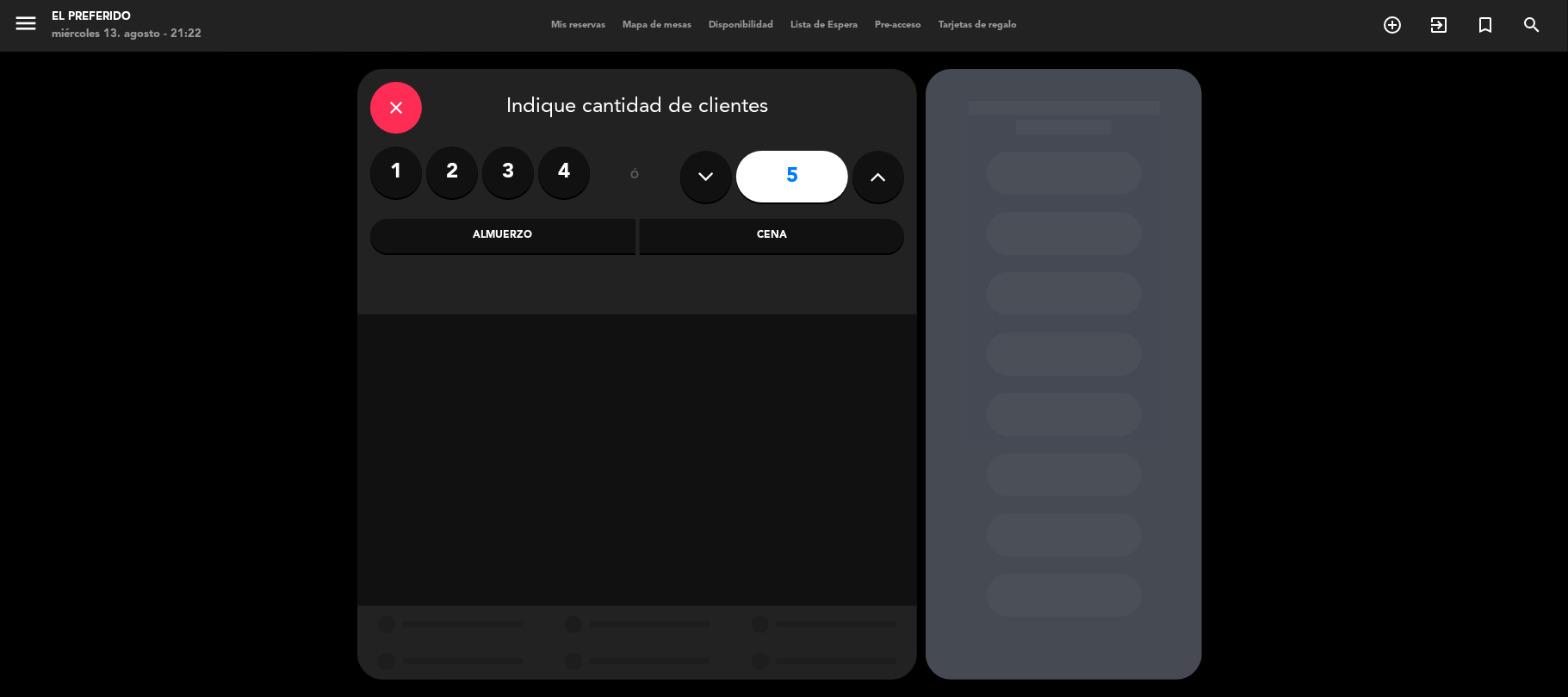
click at [573, 228] on div "Almuerzo" at bounding box center [502, 235] width 265 height 34
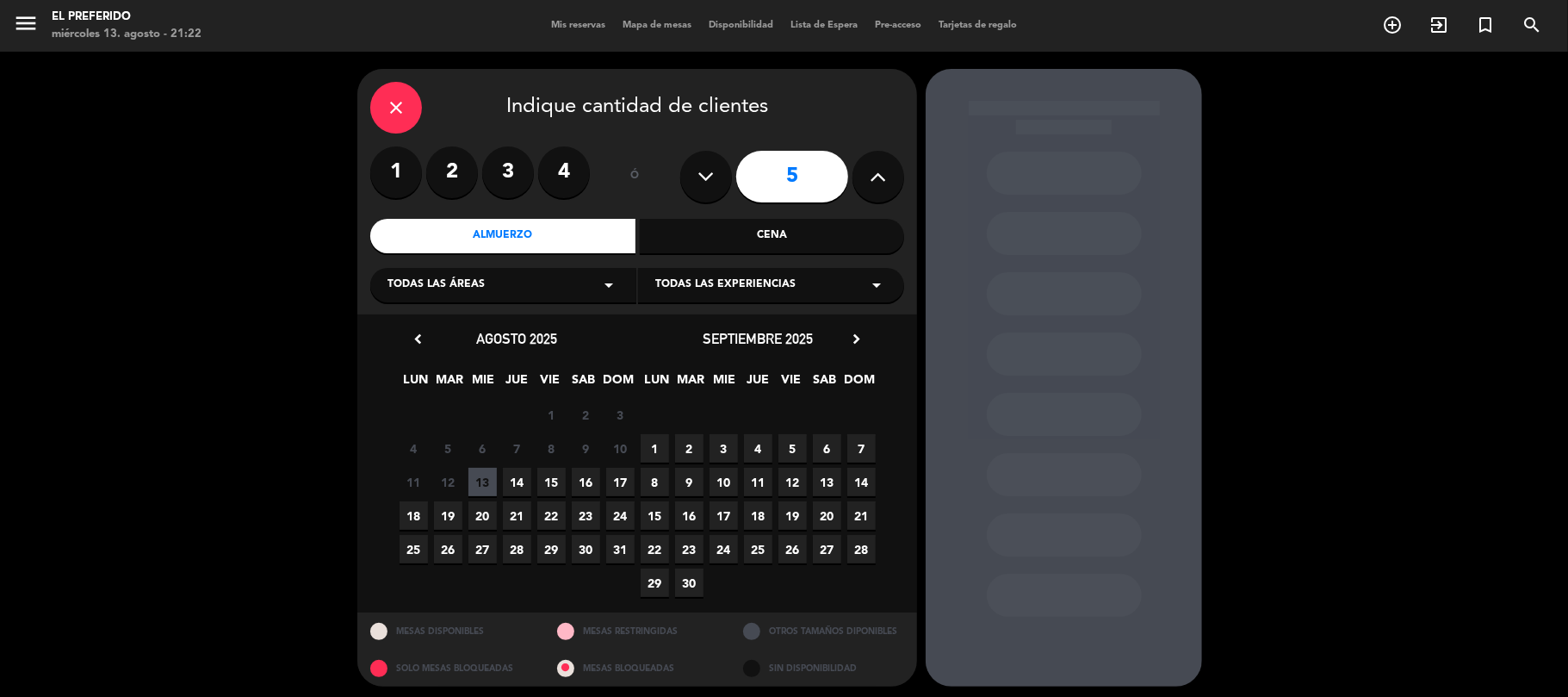
click at [410, 556] on span "25" at bounding box center [414, 548] width 28 height 28
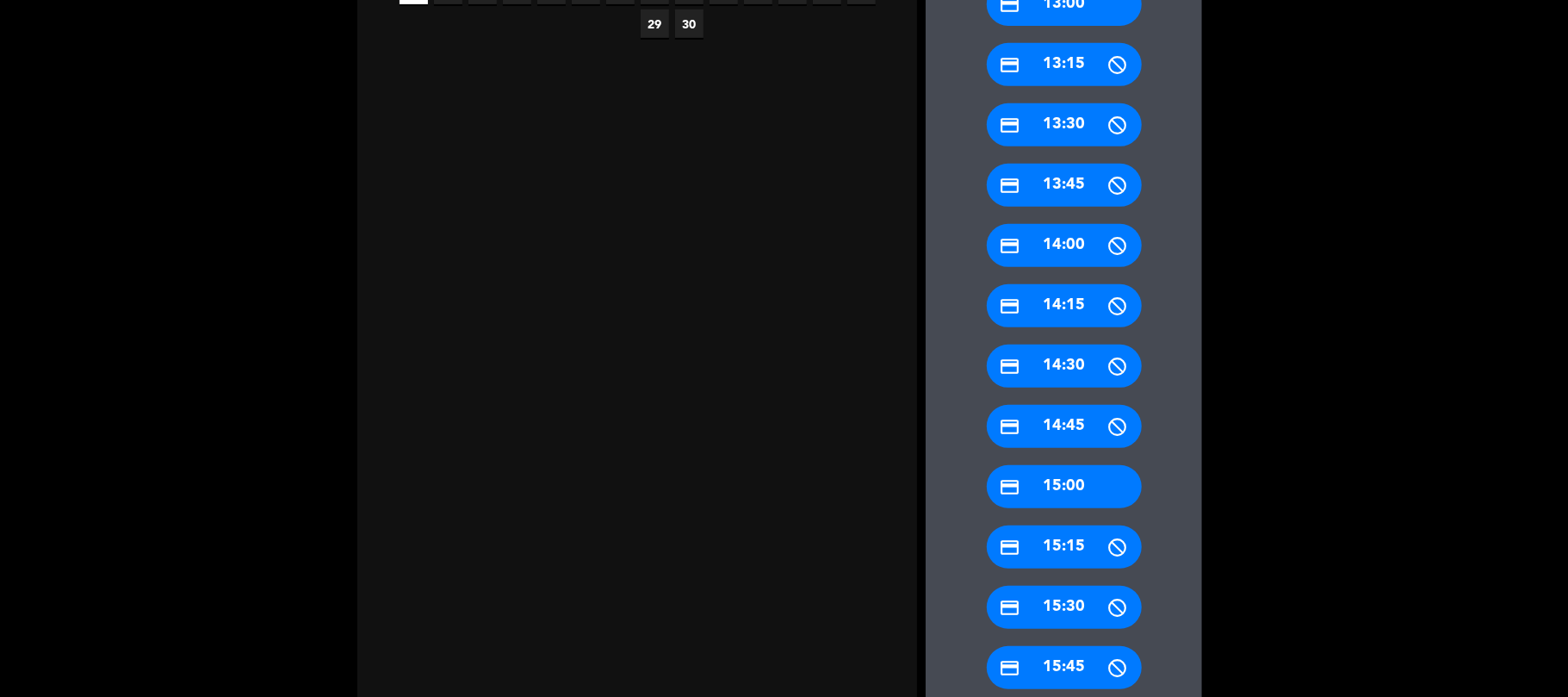
scroll to position [719, 0]
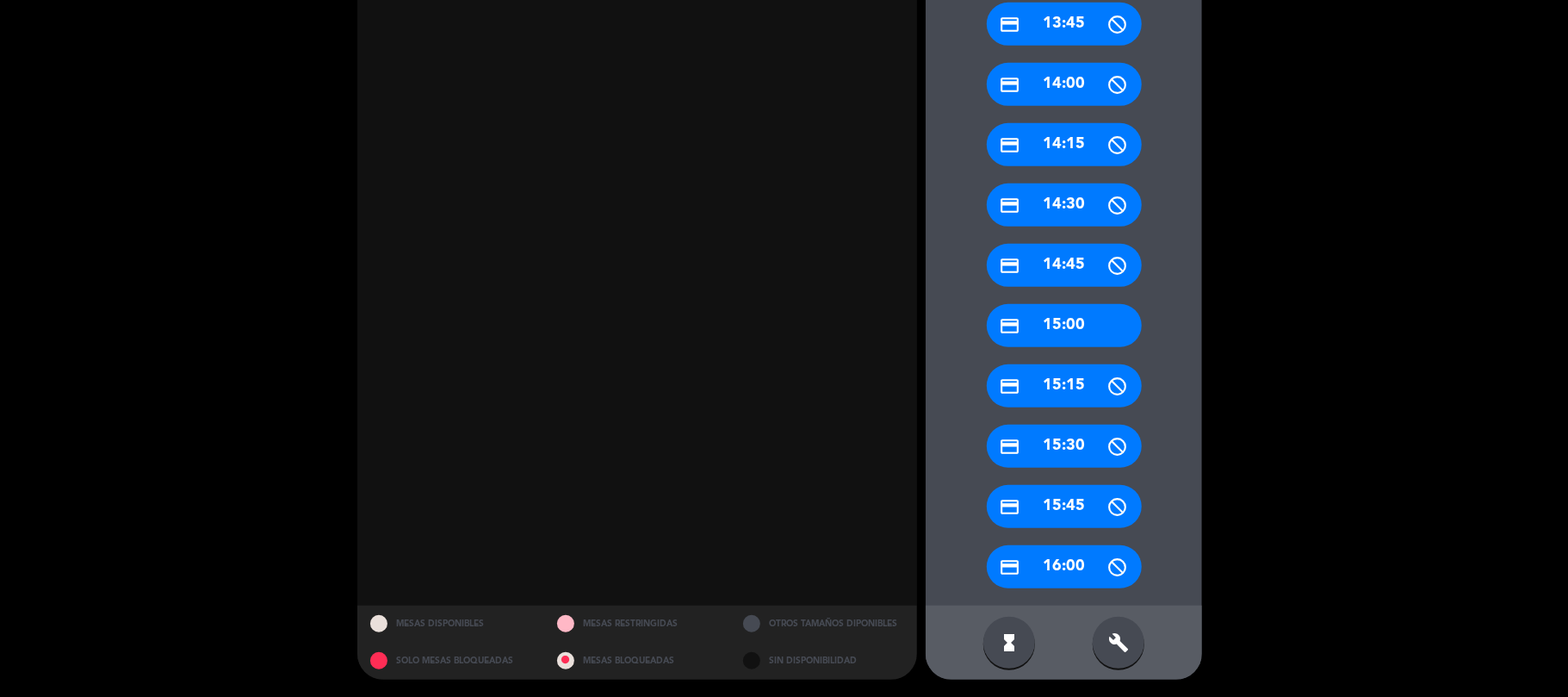
click at [1131, 638] on div "build" at bounding box center [1118, 642] width 51 height 51
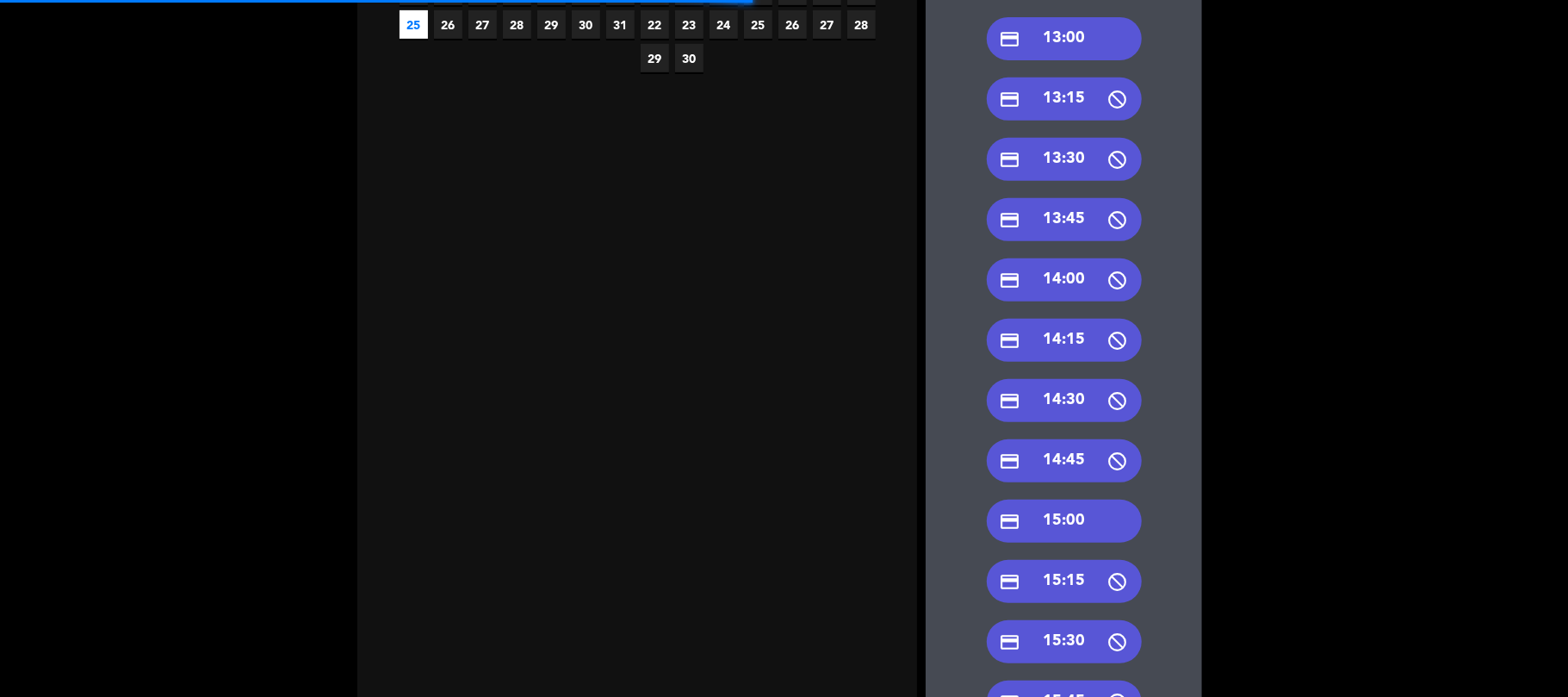
scroll to position [490, 0]
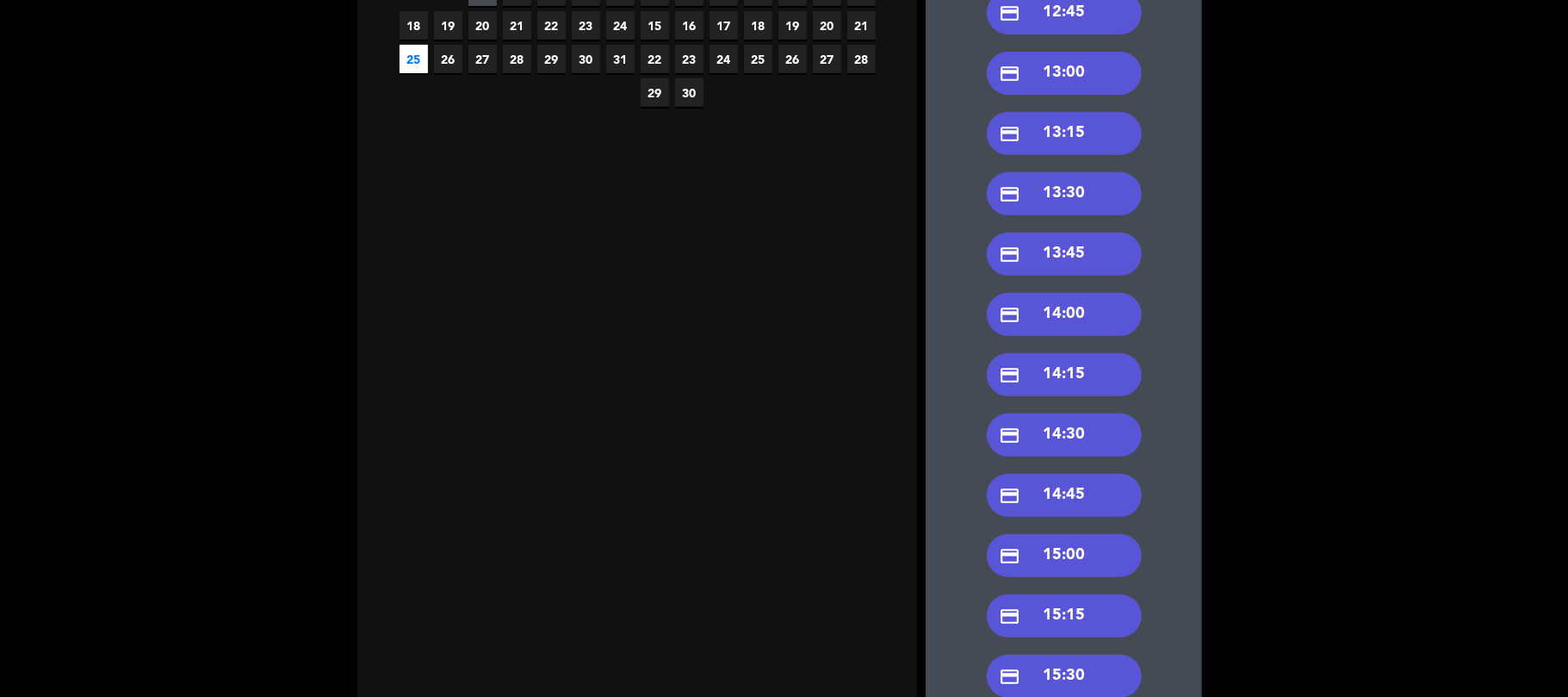
click at [1057, 86] on div "credit_card 13:00" at bounding box center [1064, 73] width 155 height 43
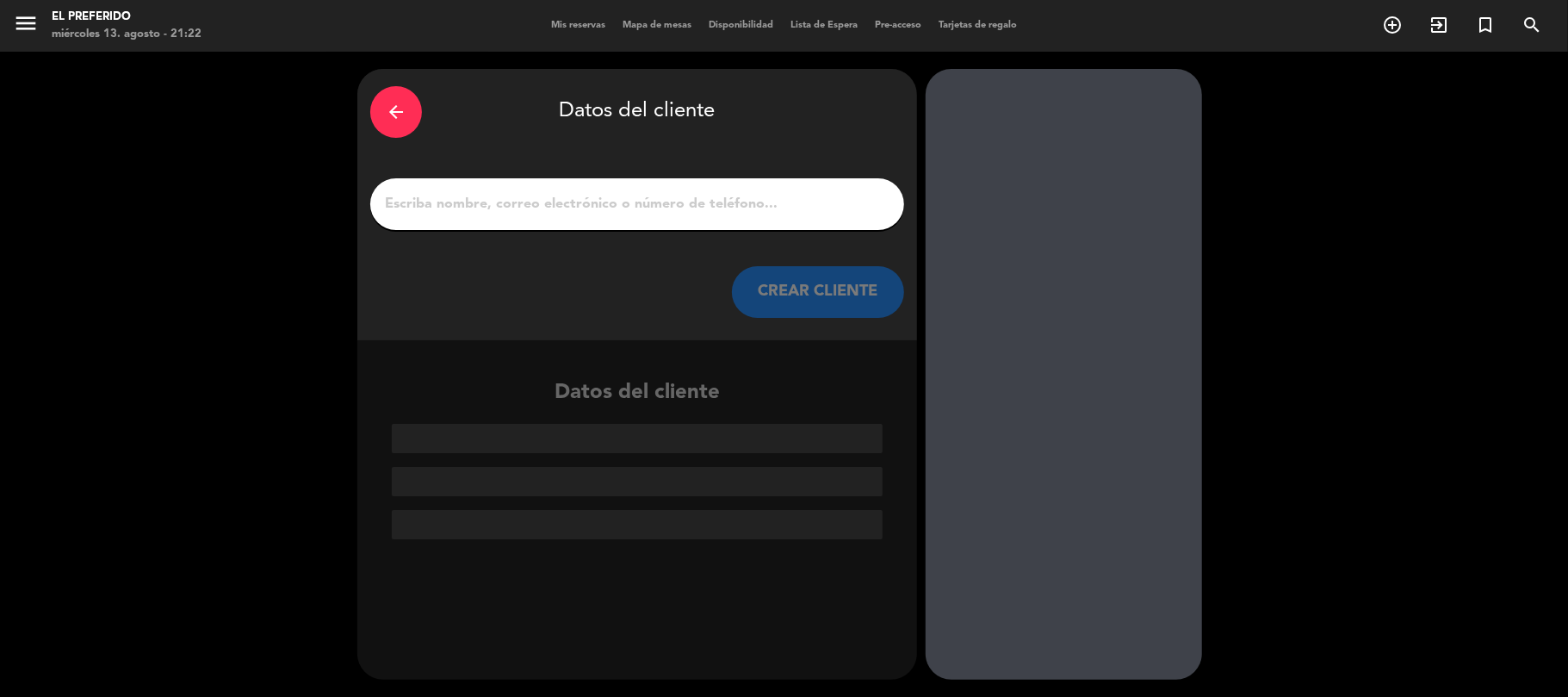
scroll to position [0, 0]
click at [486, 214] on input "1" at bounding box center [637, 204] width 508 height 24
paste input "[PERSON_NAME] de la [PERSON_NAME]"
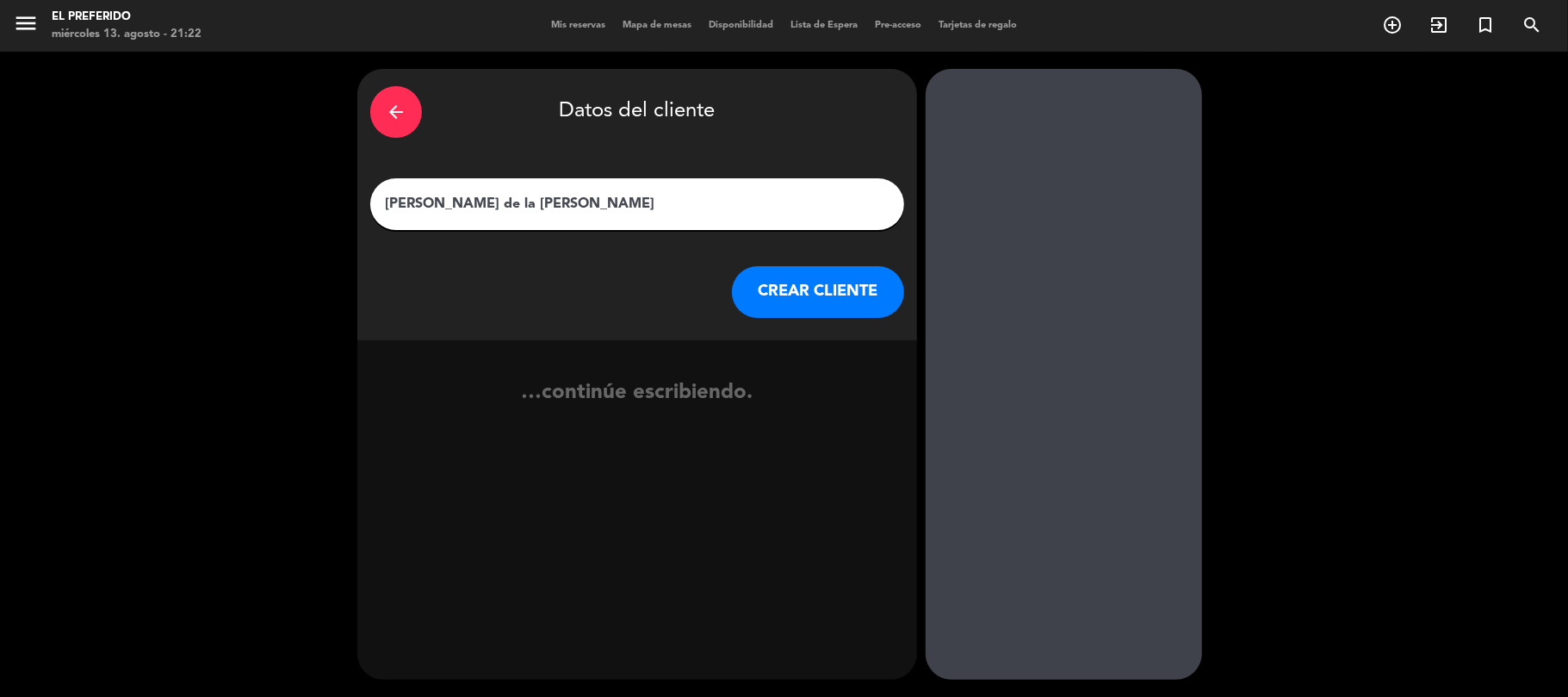
type input "[PERSON_NAME] de la [PERSON_NAME]"
drag, startPoint x: 785, startPoint y: 283, endPoint x: 267, endPoint y: 7, distance: 586.9
click at [783, 283] on button "CREAR CLIENTE" at bounding box center [817, 291] width 172 height 51
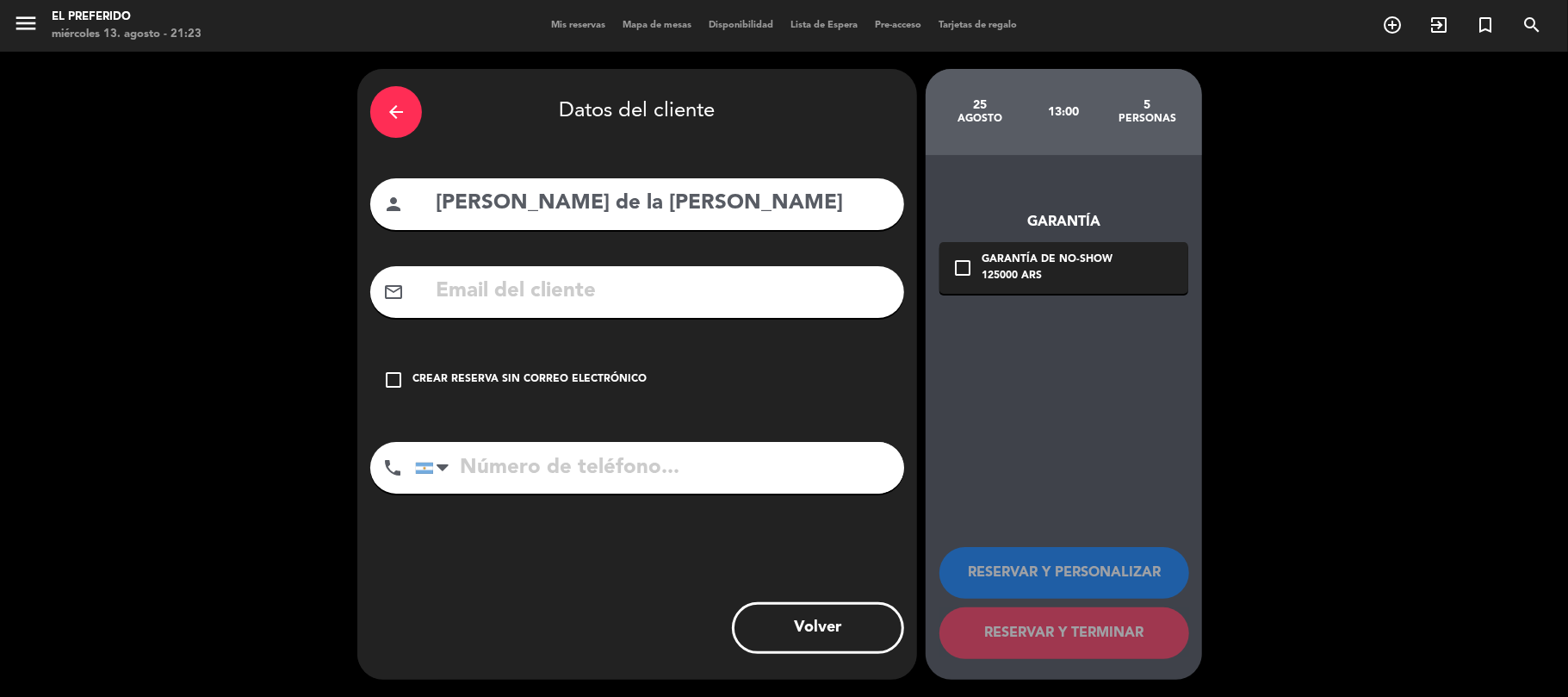
click at [491, 284] on input "text" at bounding box center [662, 291] width 457 height 35
paste input "[EMAIL_ADDRESS][DOMAIN_NAME]"
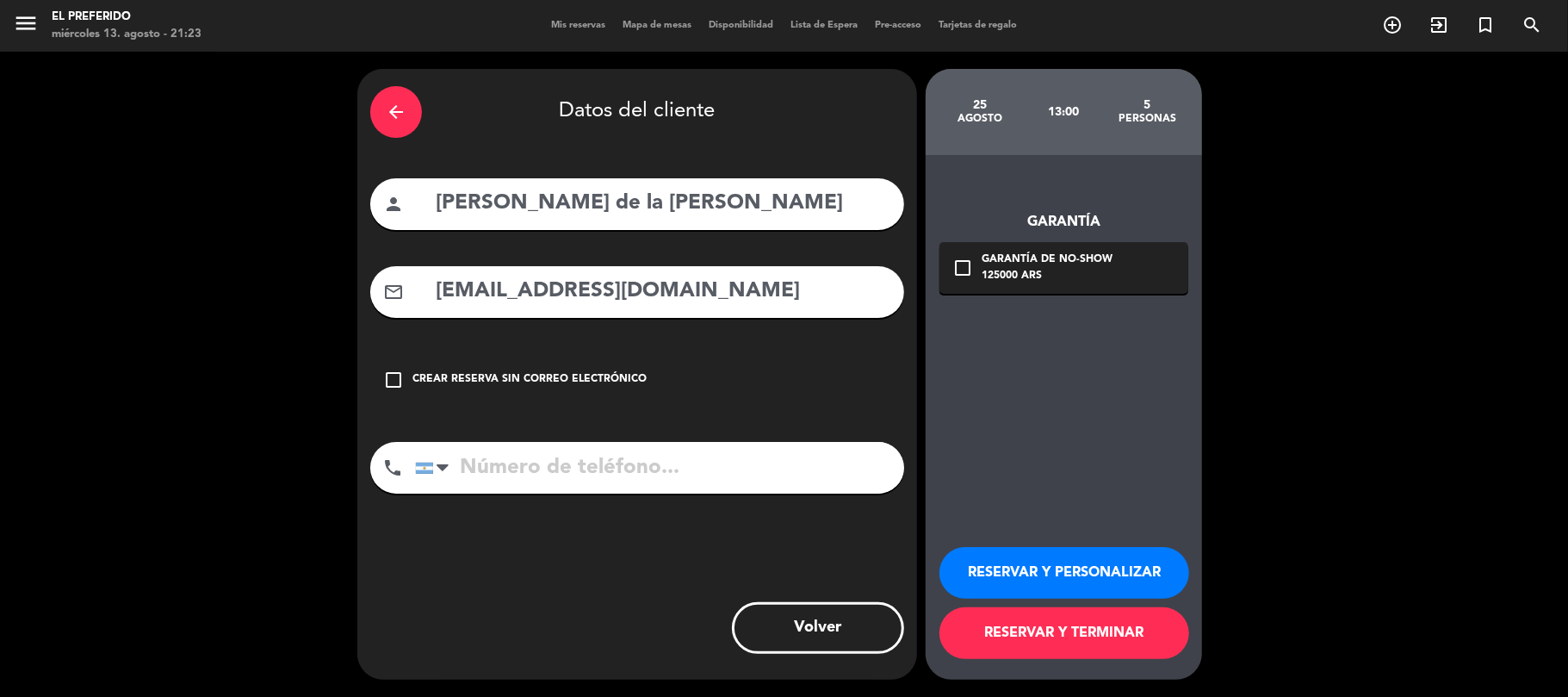
type input "[EMAIL_ADDRESS][DOMAIN_NAME]"
drag, startPoint x: 493, startPoint y: 456, endPoint x: 542, endPoint y: 462, distance: 49.4
click at [497, 458] on input "tel" at bounding box center [659, 467] width 489 height 51
paste input "099580638"
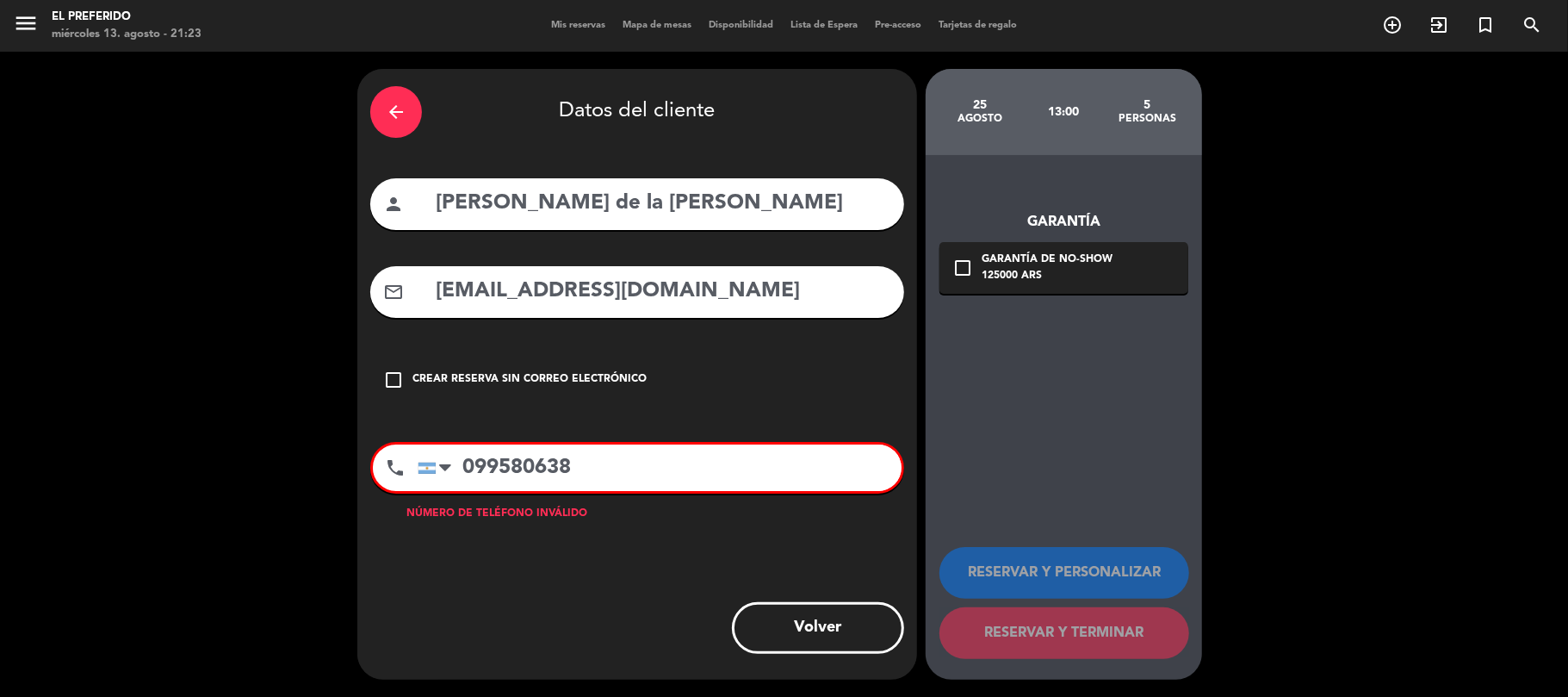
type input "099580638"
click at [585, 415] on div "arrow_back Datos del cliente person [PERSON_NAME] de la [PERSON_NAME] mail_outl…" at bounding box center [637, 374] width 559 height 611
click at [652, 482] on input "099580638" at bounding box center [659, 468] width 484 height 47
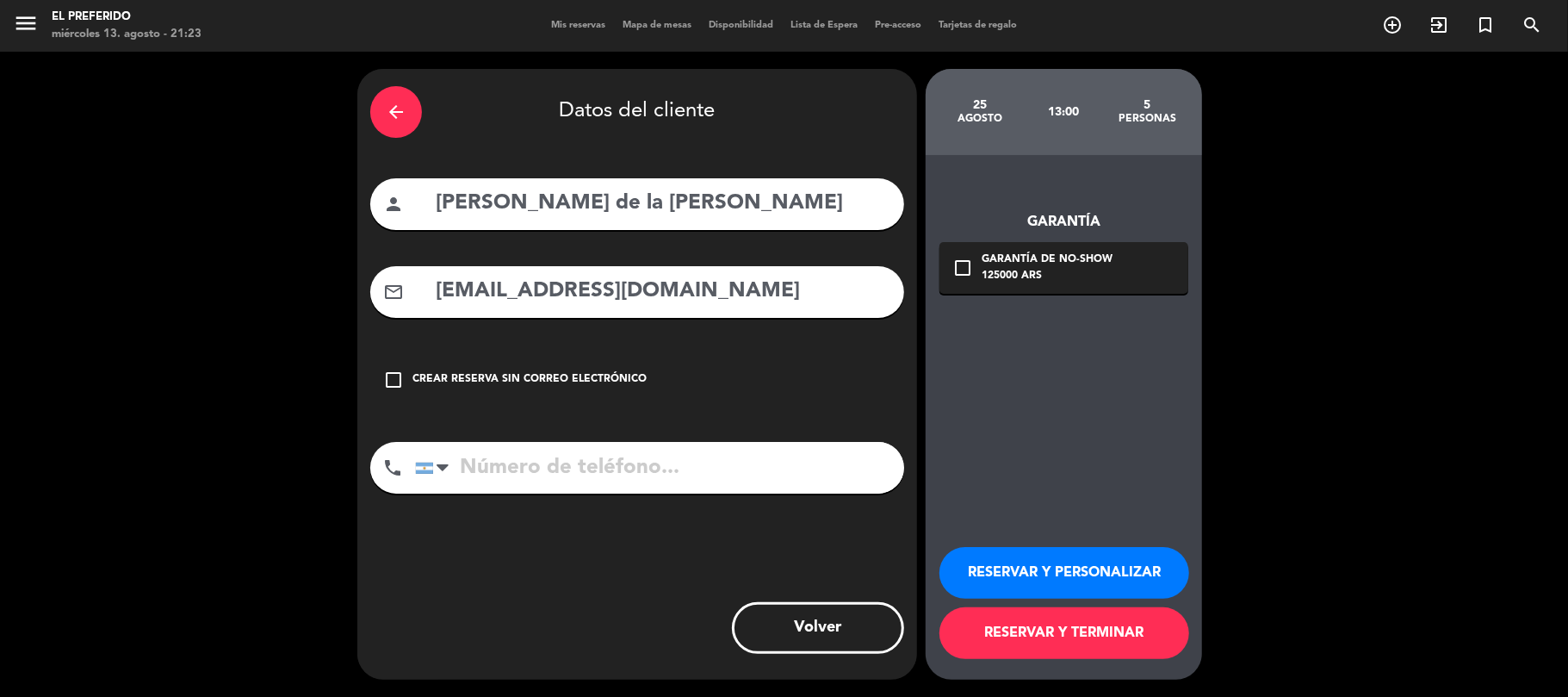
click at [1049, 282] on div "125000 ARS" at bounding box center [1047, 277] width 131 height 17
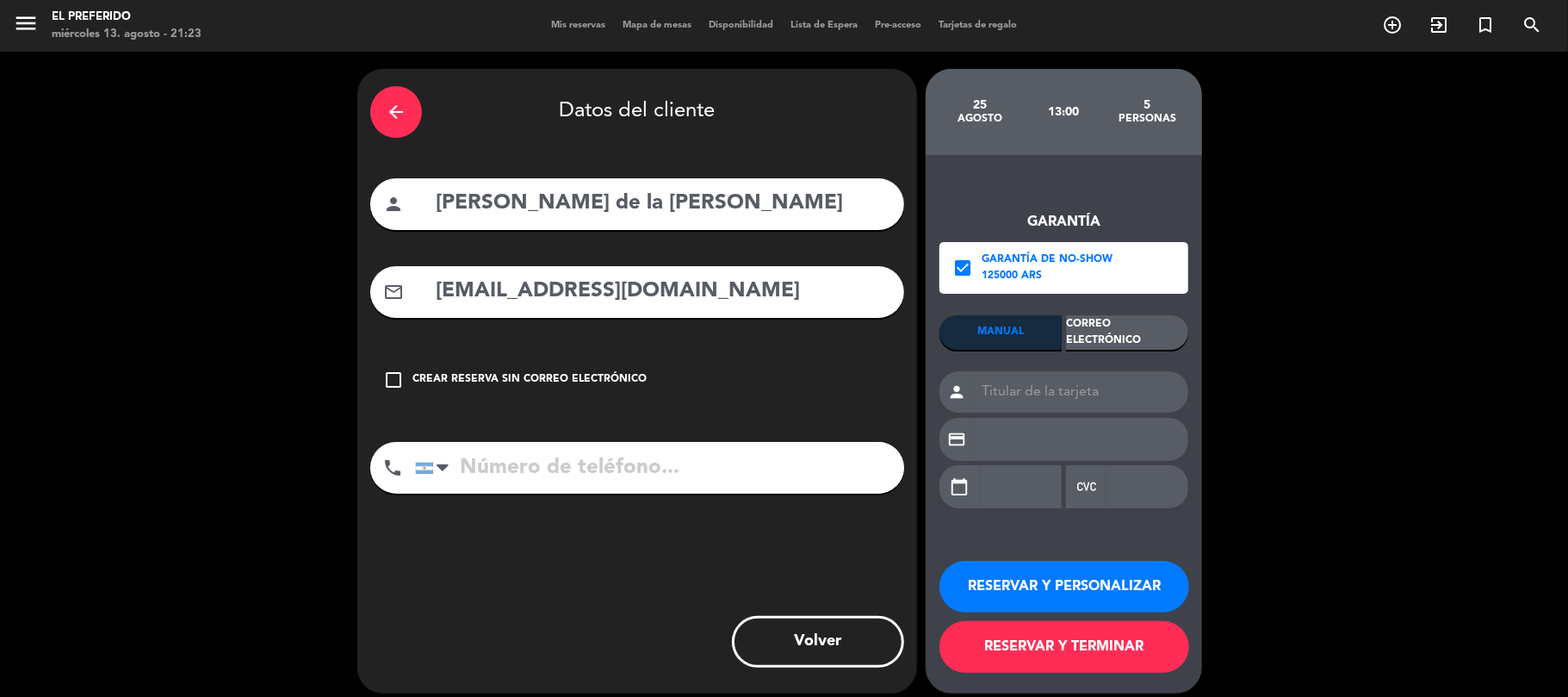
click at [1119, 342] on div "Correo Electrónico" at bounding box center [1127, 332] width 122 height 34
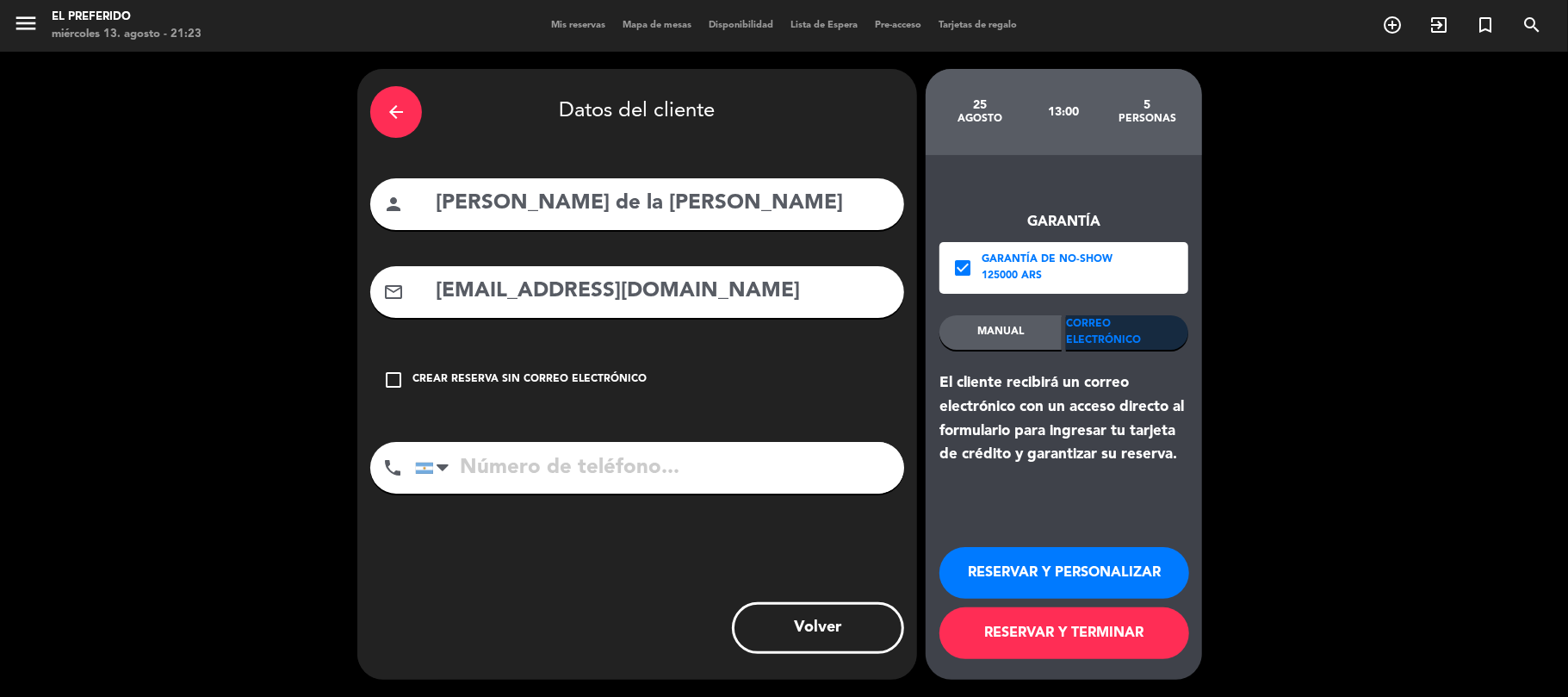
click at [1032, 562] on button "RESERVAR Y PERSONALIZAR" at bounding box center [1064, 572] width 250 height 51
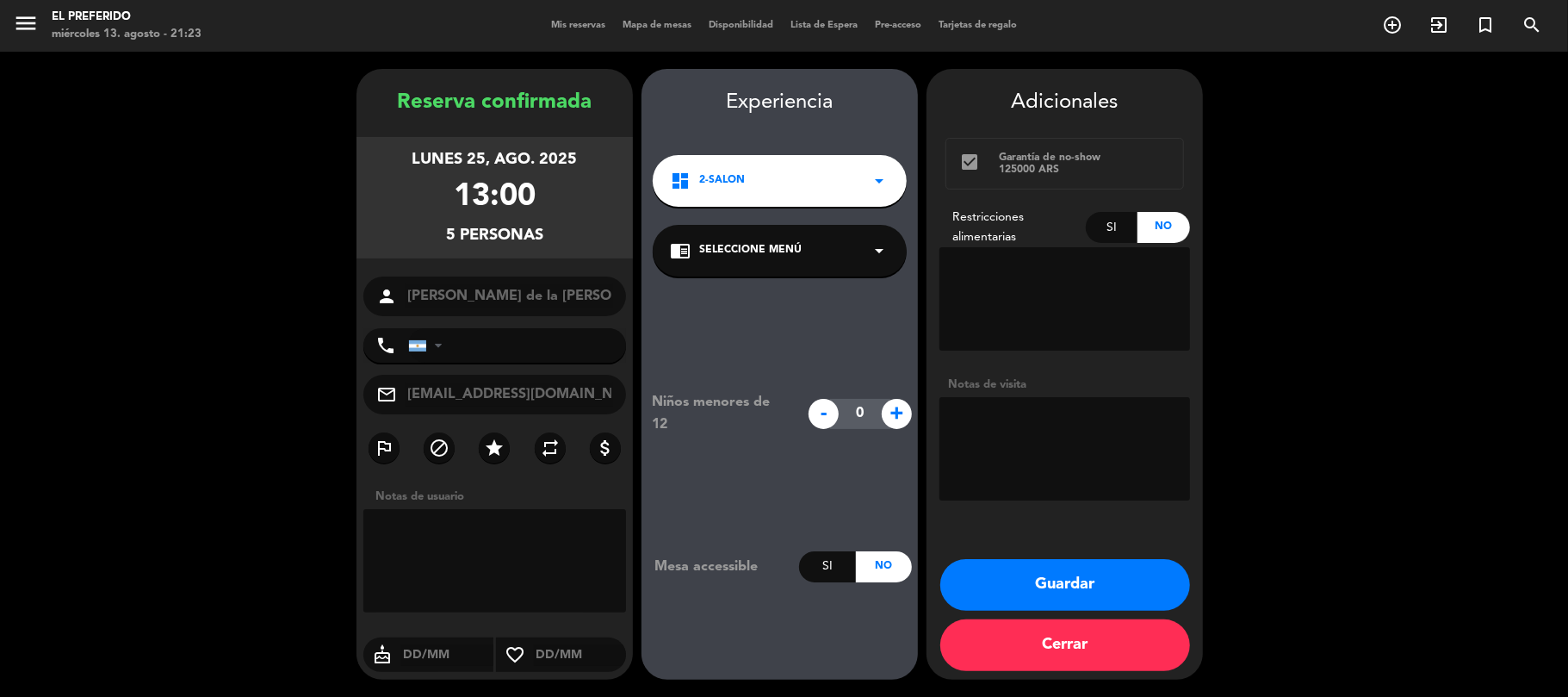
drag, startPoint x: 552, startPoint y: 240, endPoint x: 348, endPoint y: 105, distance: 244.6
click at [348, 105] on booking-confirmed "Reserva confirmada lunes 25, ago. 2025 13:00 5 personas person [PERSON_NAME] de…" at bounding box center [784, 374] width 1534 height 611
copy div "Reserva confirmada lunes 25, ago. 2025 13:00 5 personas"
click at [984, 590] on button "Guardar" at bounding box center [1065, 584] width 250 height 51
